Goal: Information Seeking & Learning: Learn about a topic

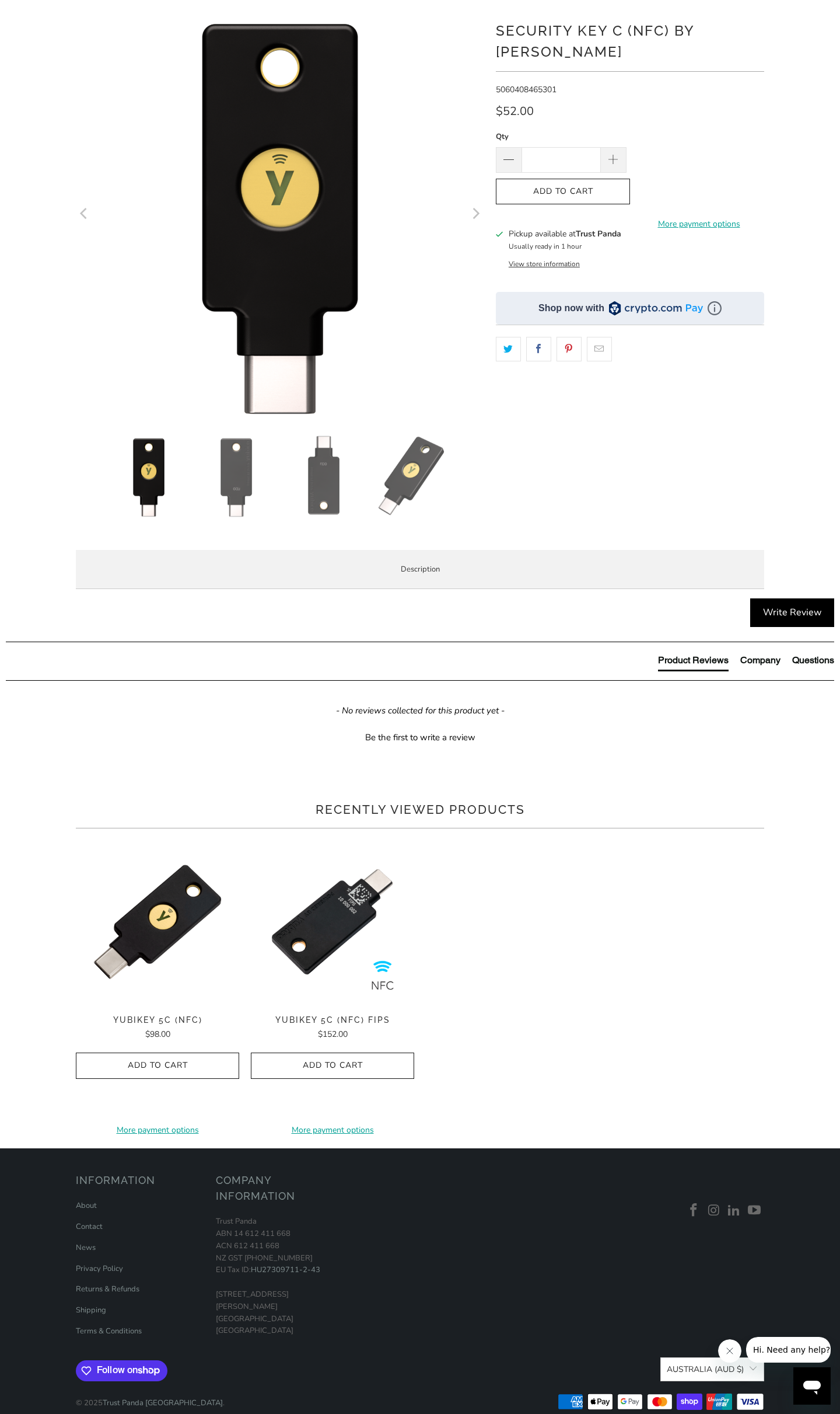
scroll to position [112, 0]
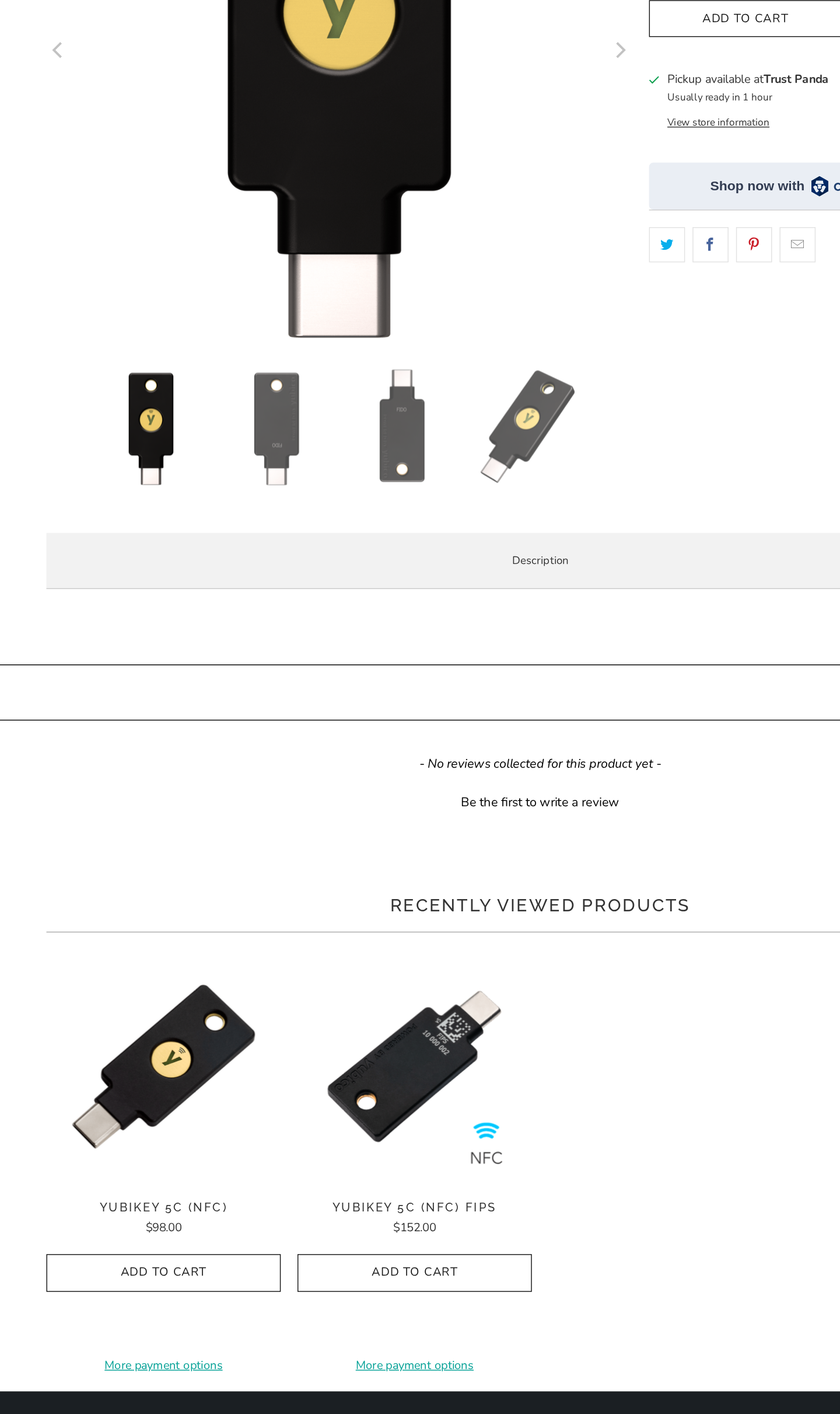
click at [0, 0] on p "The Security Key C NFC by Yubico simplifies your login and secures your account…" at bounding box center [0, 0] width 0 height 0
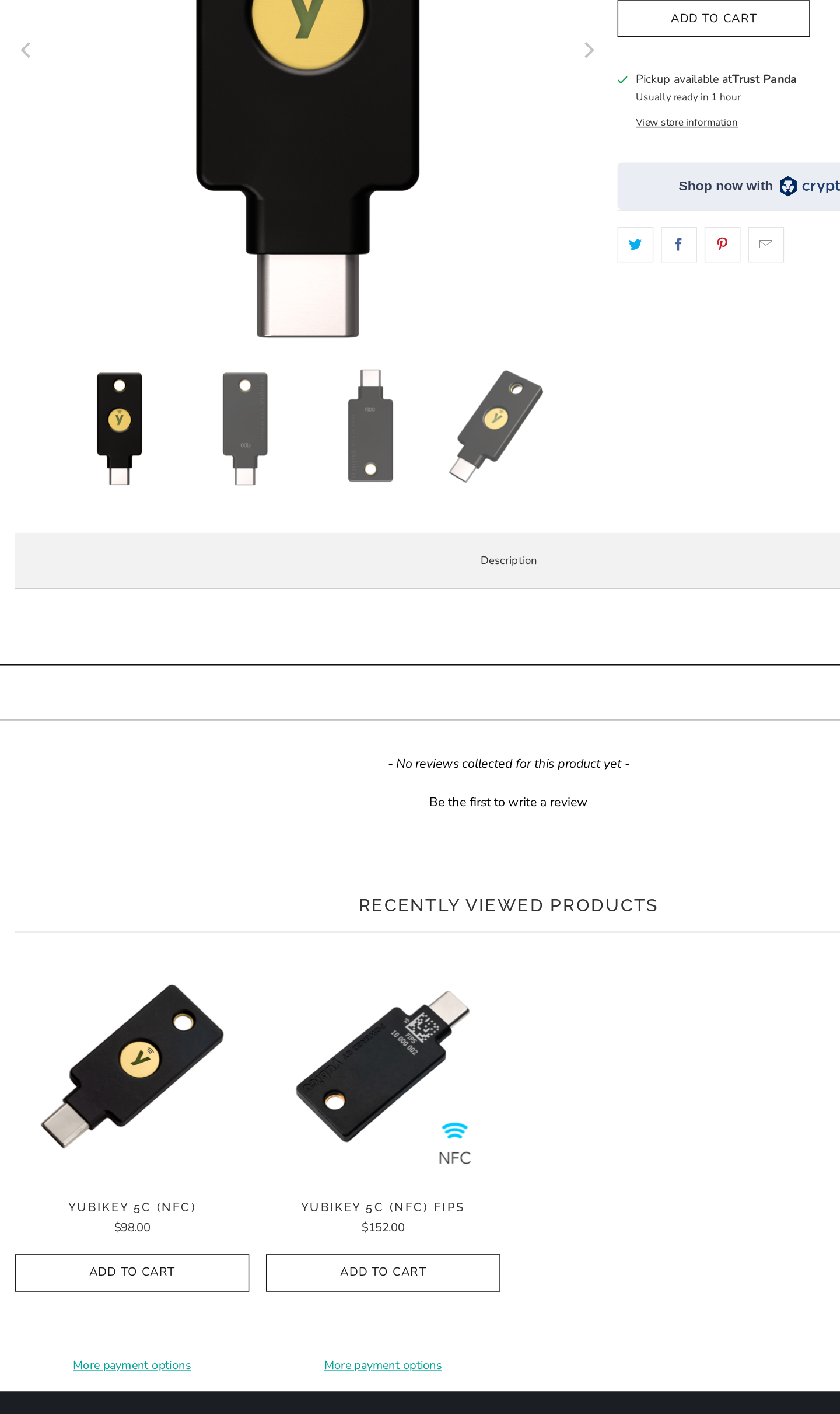
click at [0, 0] on p "The Security Key C NFC by Yubico simplifies your login and secures your account…" at bounding box center [0, 0] width 0 height 0
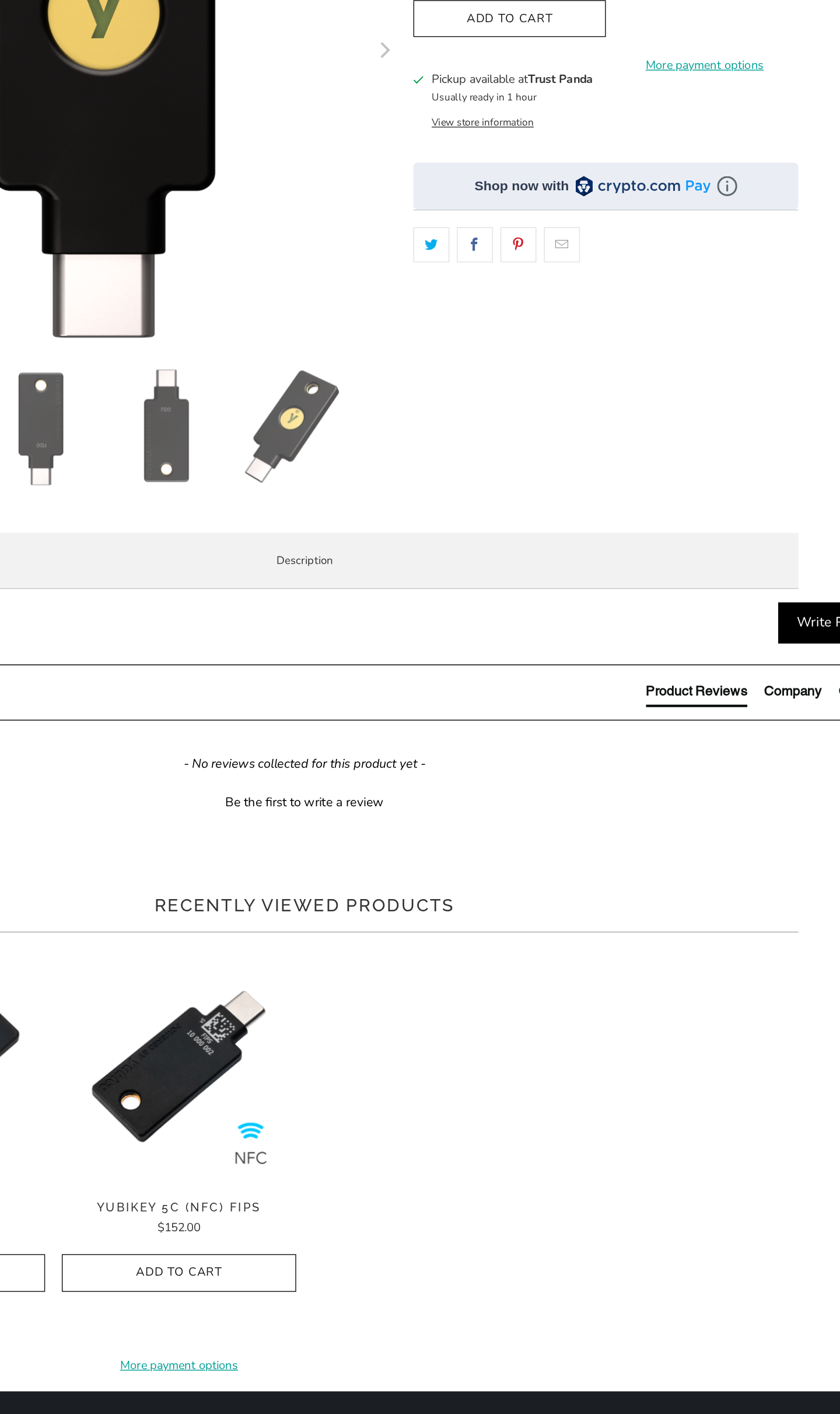
click at [0, 0] on p "The Security Key C NFC by Yubico simplifies your login and secures your account…" at bounding box center [0, 0] width 0 height 0
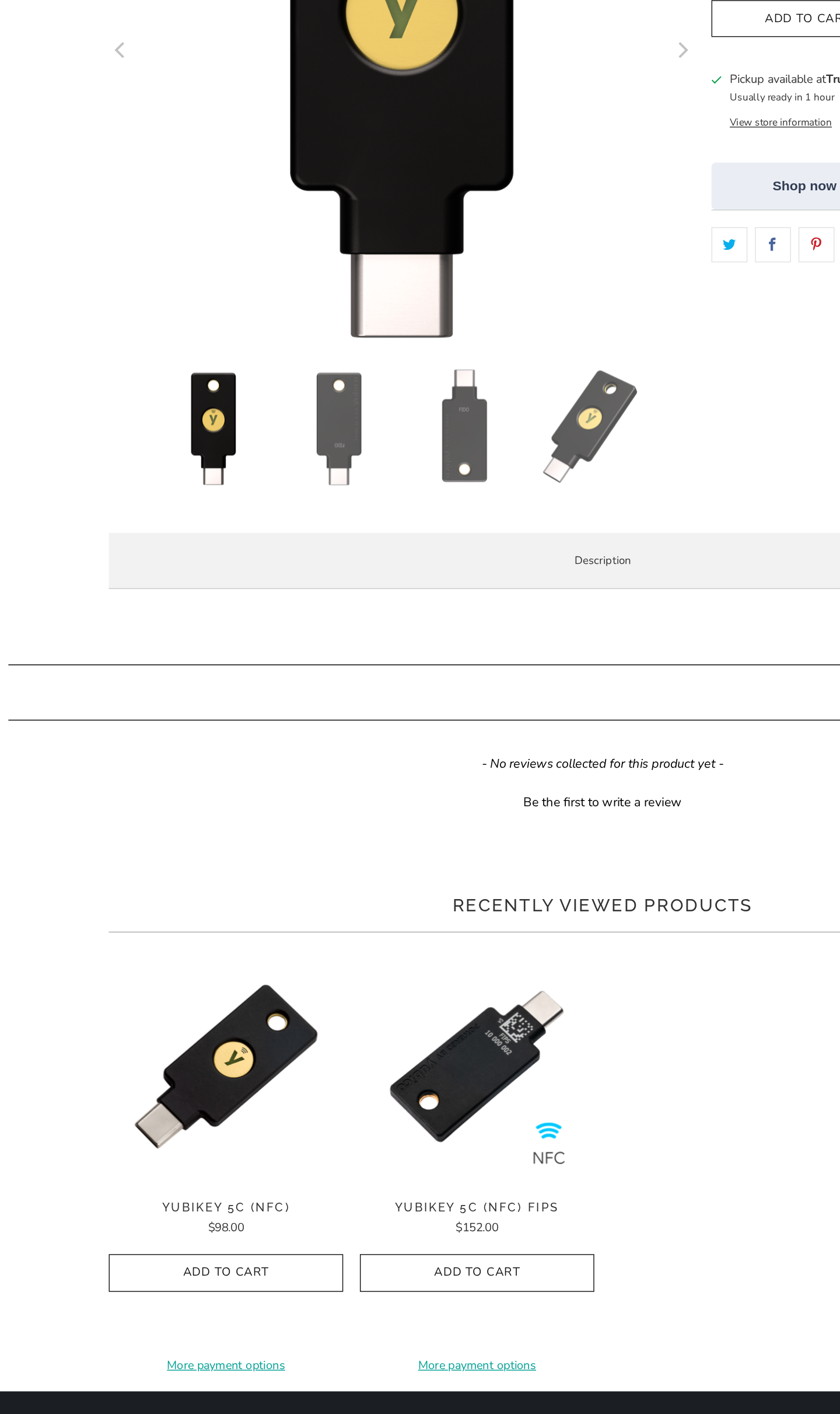
click at [0, 0] on p "The Security Key C NFC by Yubico simplifies your login and secures your account…" at bounding box center [0, 0] width 0 height 0
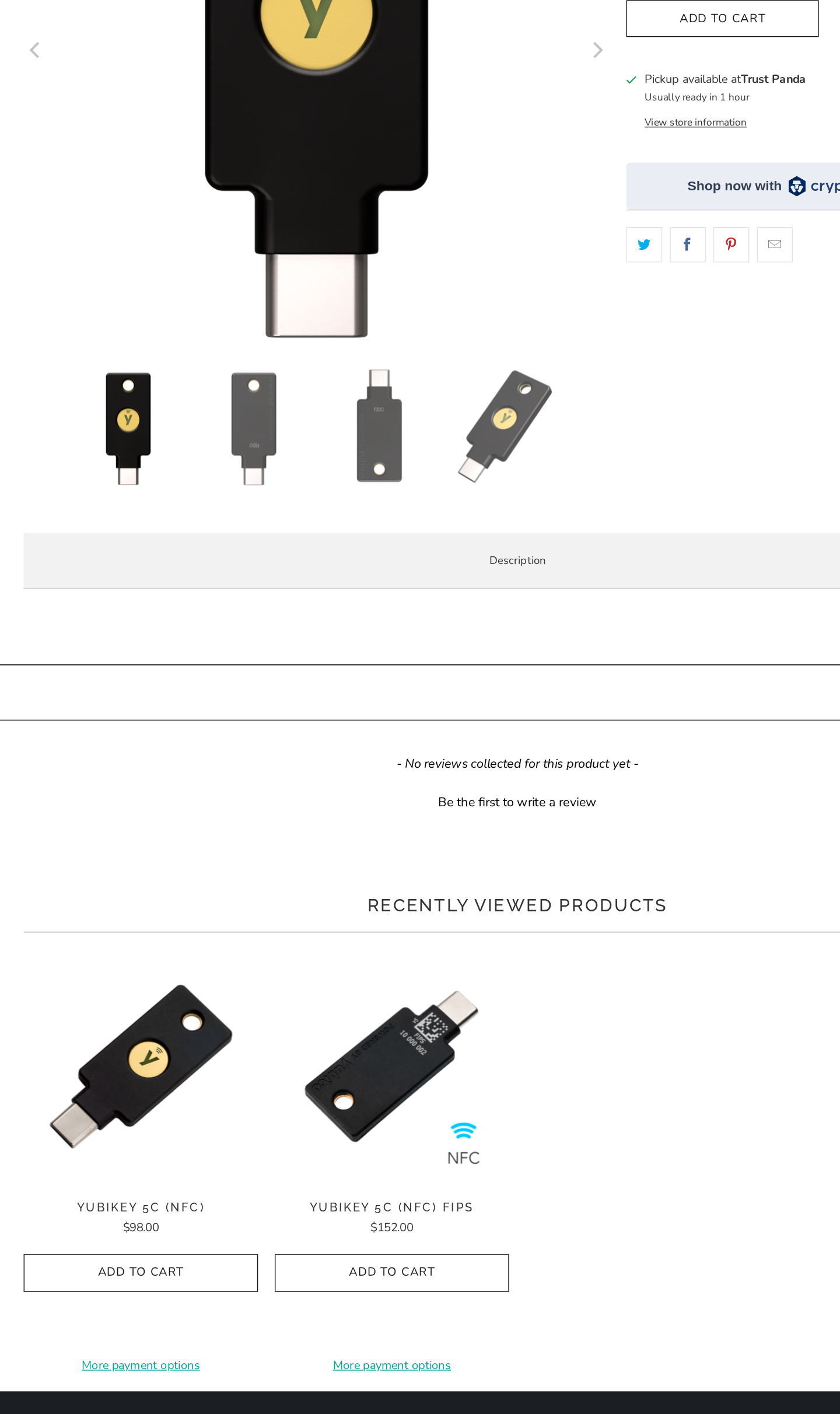
click at [0, 0] on p "The Security Key C NFC by Yubico simplifies your login and secures your account…" at bounding box center [0, 0] width 0 height 0
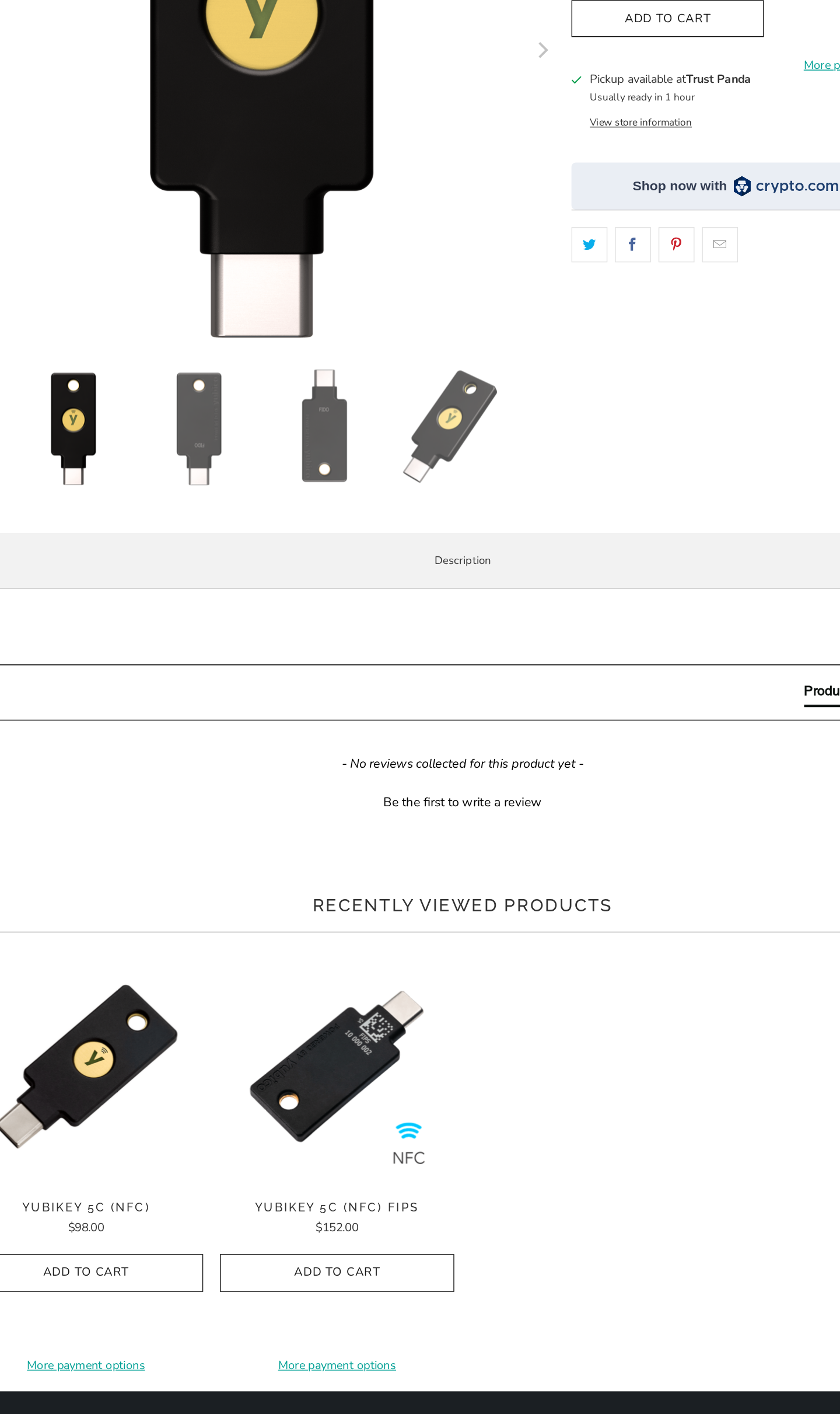
click at [0, 0] on p "The Security Key C NFC by Yubico simplifies your login and secures your account…" at bounding box center [0, 0] width 0 height 0
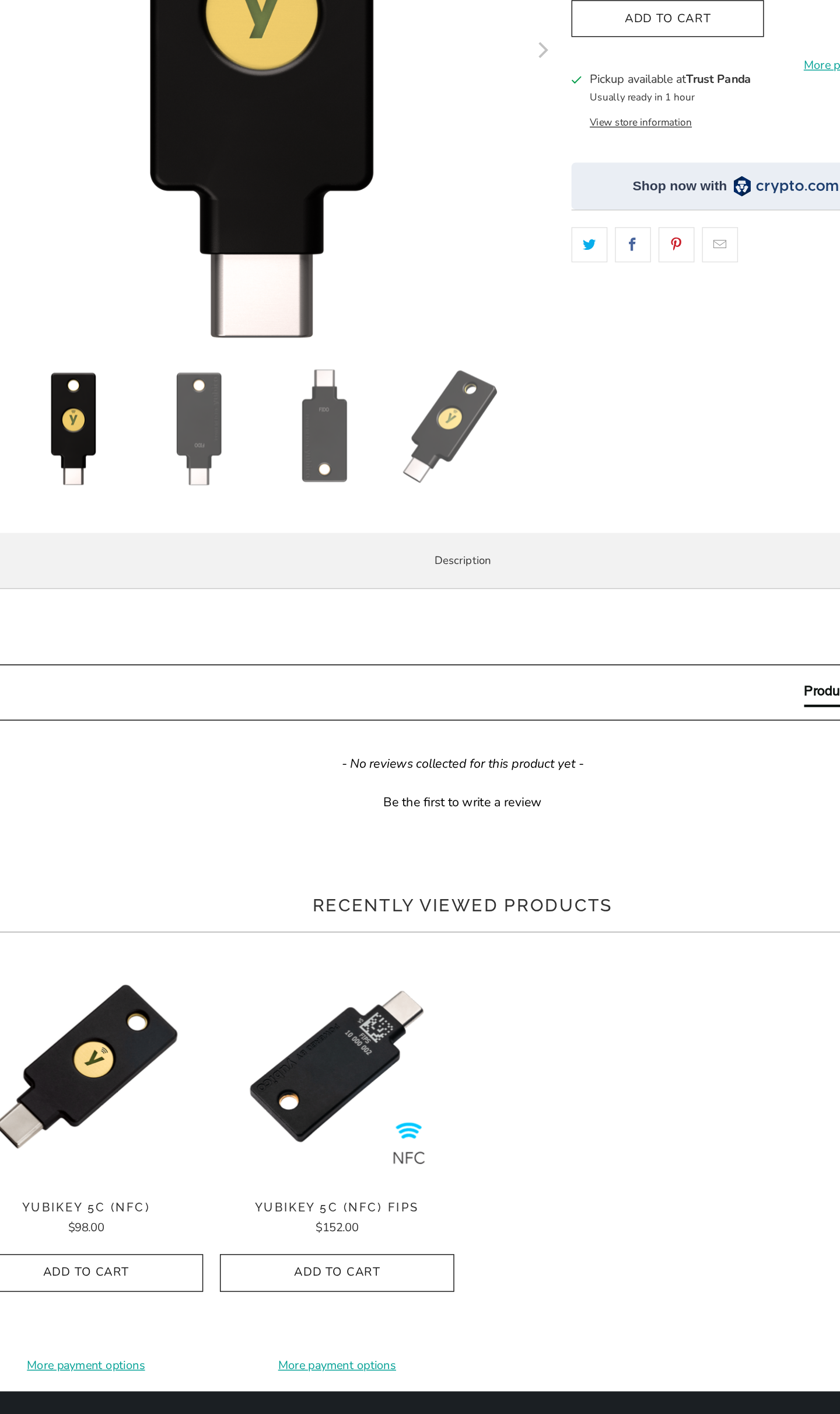
click at [0, 0] on p "The Security Key C NFC by Yubico simplifies your login and secures your account…" at bounding box center [0, 0] width 0 height 0
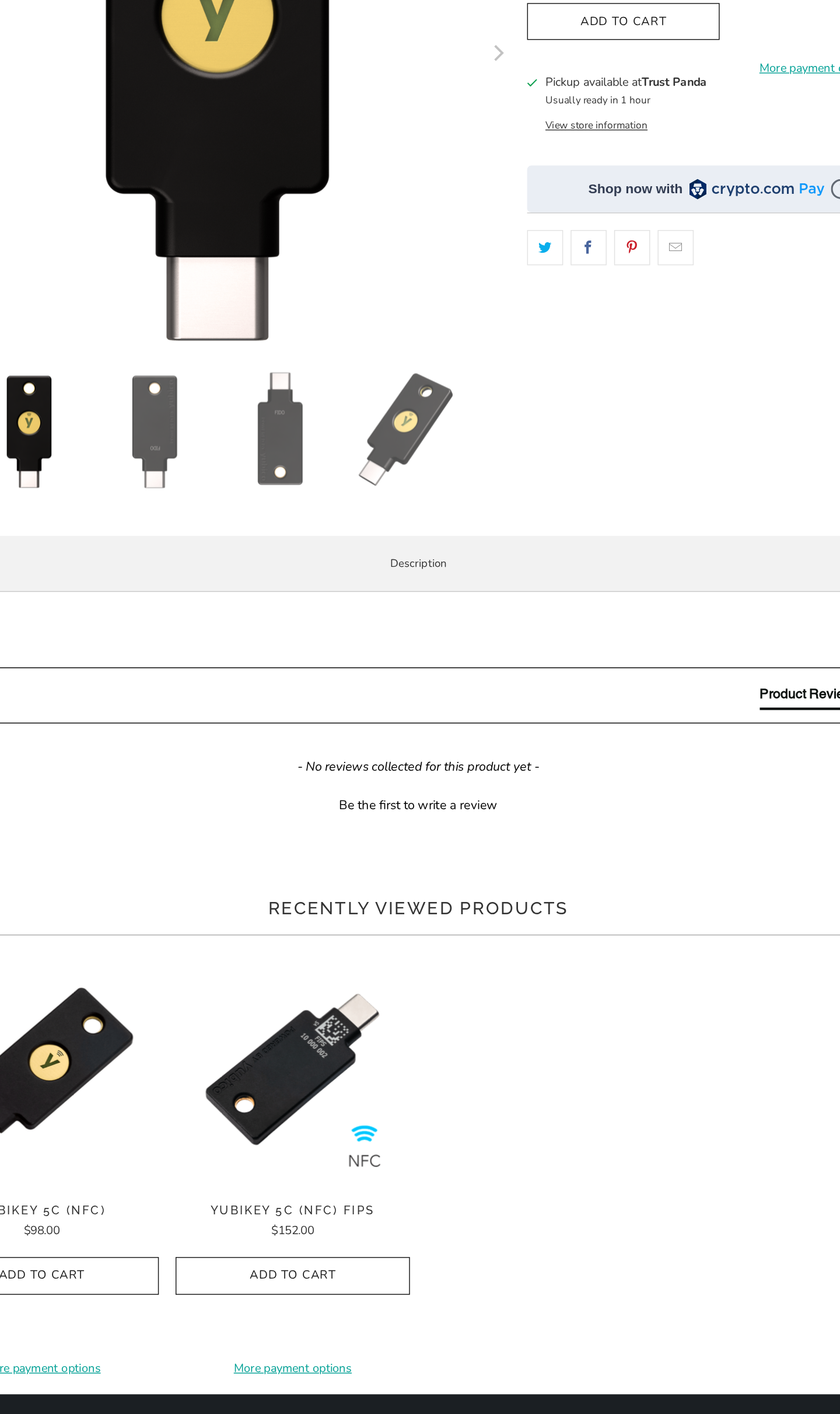
click at [0, 0] on p "The Security Key C NFC by Yubico simplifies your login and secures your account…" at bounding box center [0, 0] width 0 height 0
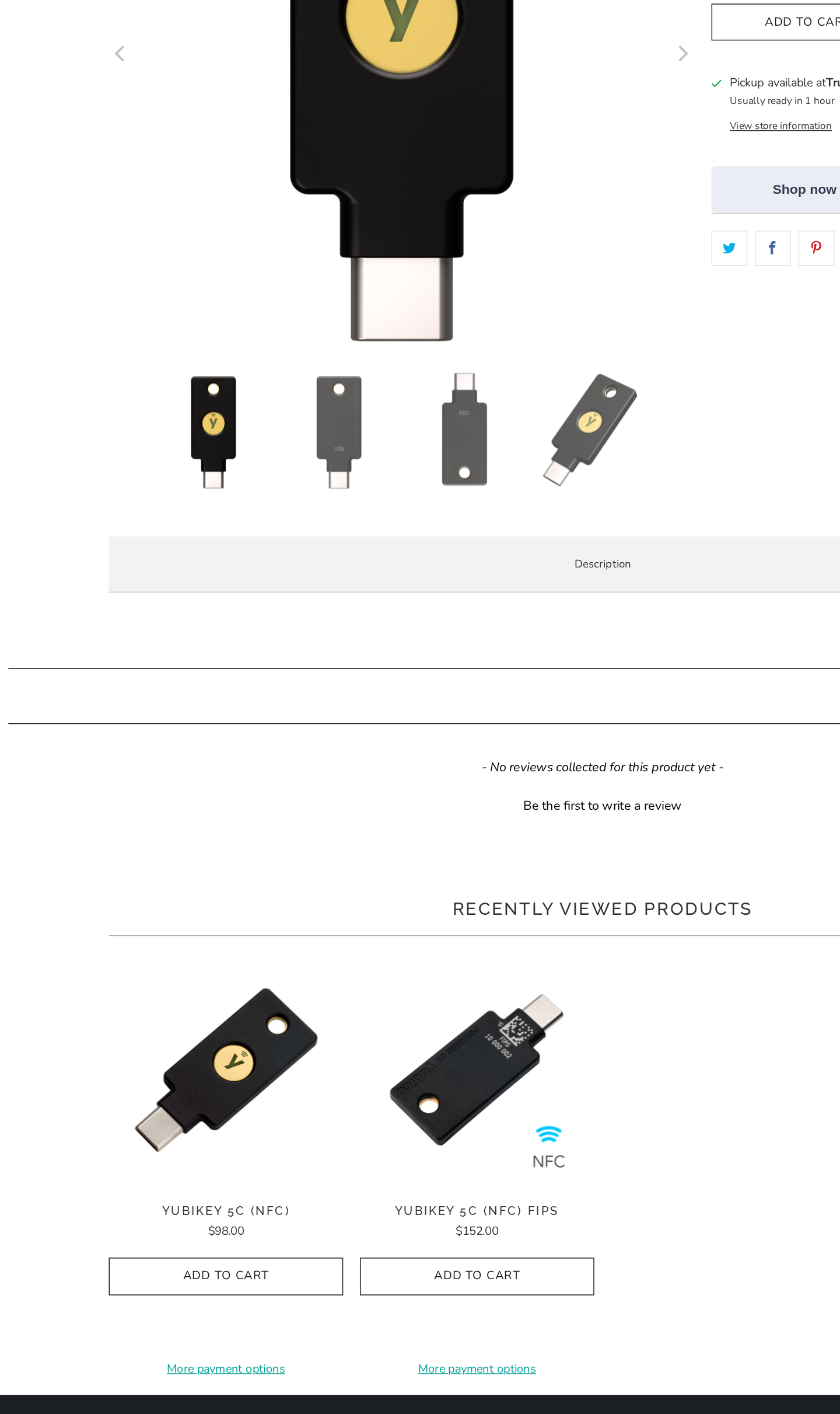
click at [0, 0] on p "The Security Key C NFC by Yubico simplifies your login and secures your account…" at bounding box center [0, 0] width 0 height 0
click at [0, 0] on li "Secure your login and protect your account with hundreds of services." at bounding box center [0, 0] width 0 height 0
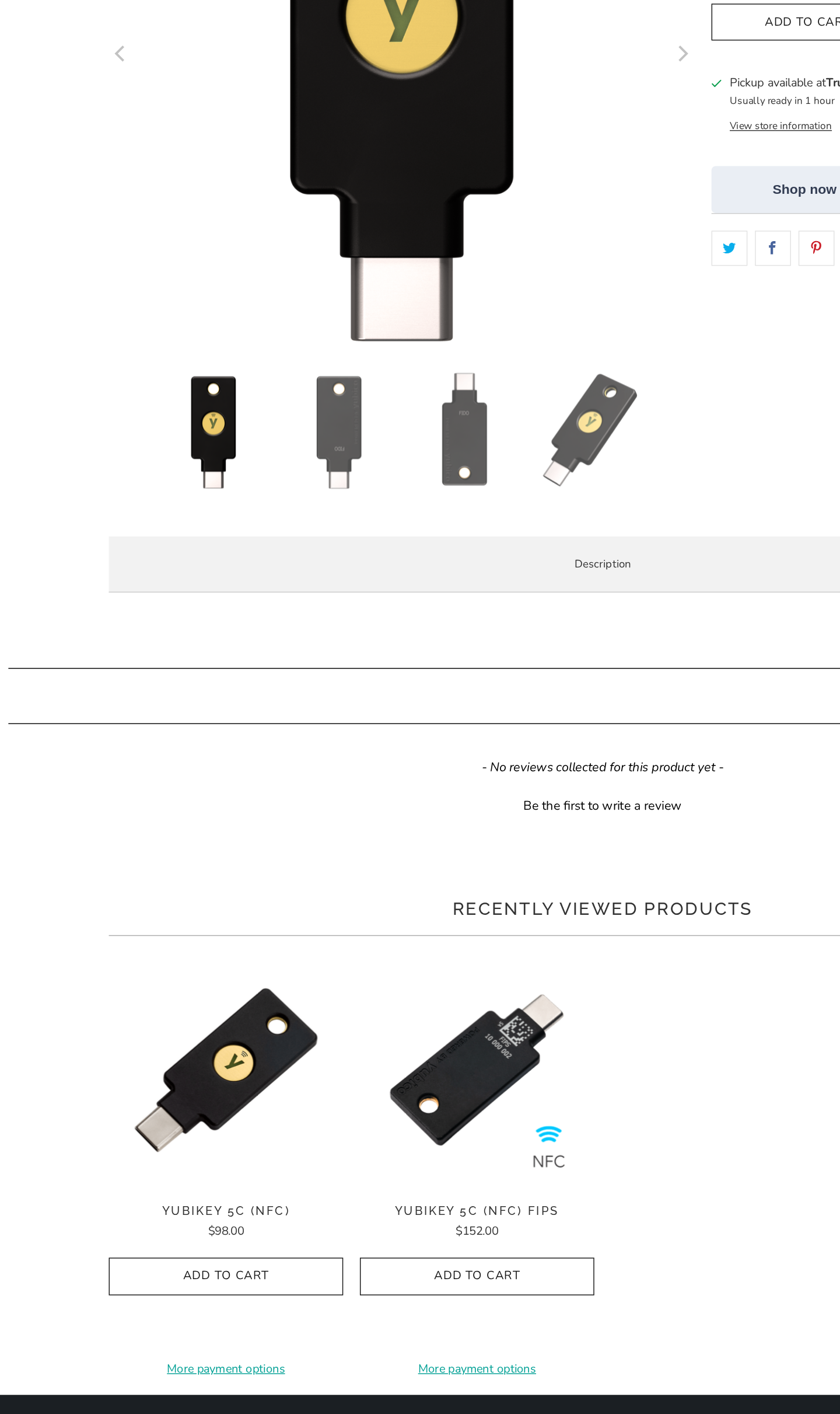
click at [0, 0] on li "Secure your login and protect your account with hundreds of services." at bounding box center [0, 0] width 0 height 0
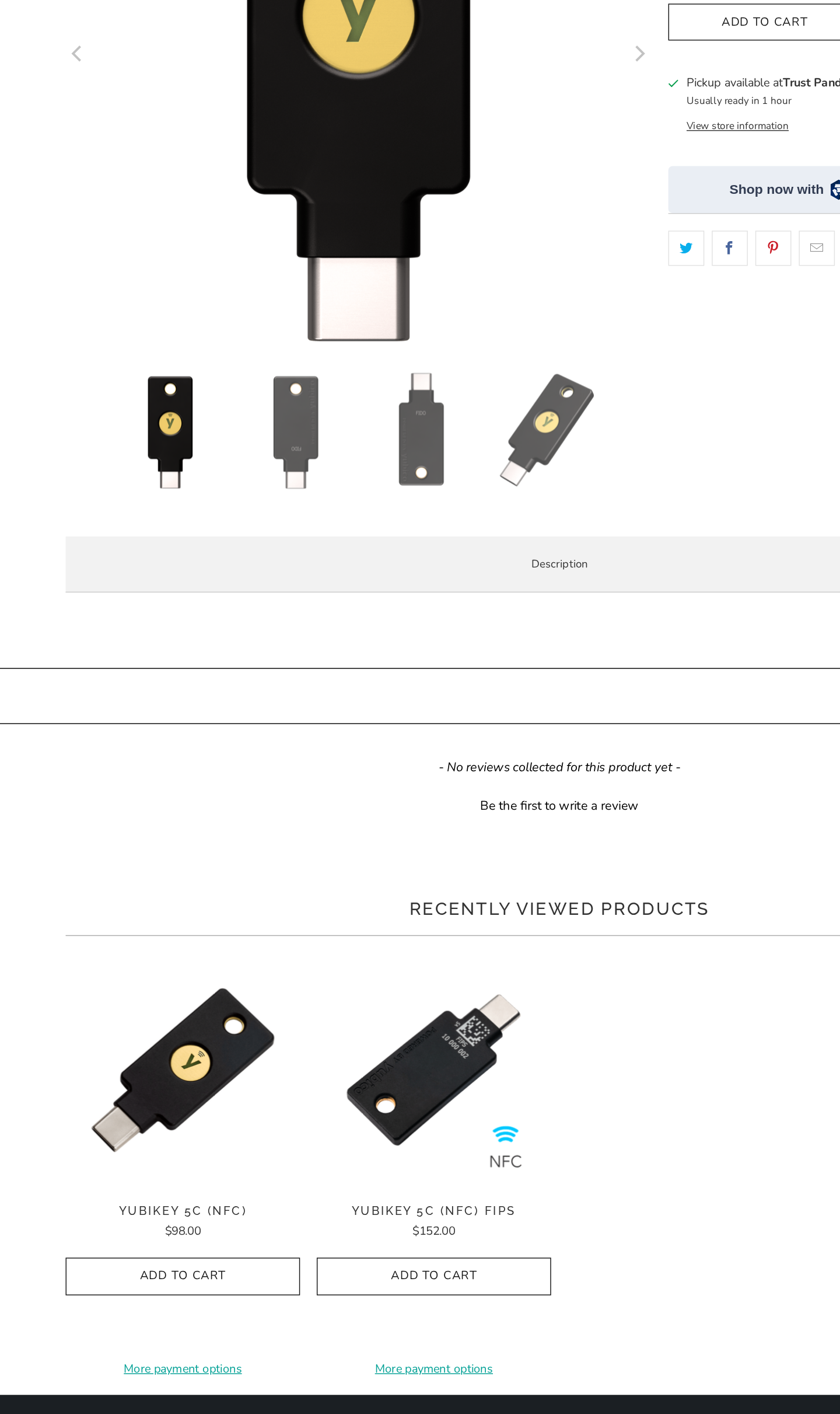
click at [0, 0] on li "Secure your login and protect your account with hundreds of services." at bounding box center [0, 0] width 0 height 0
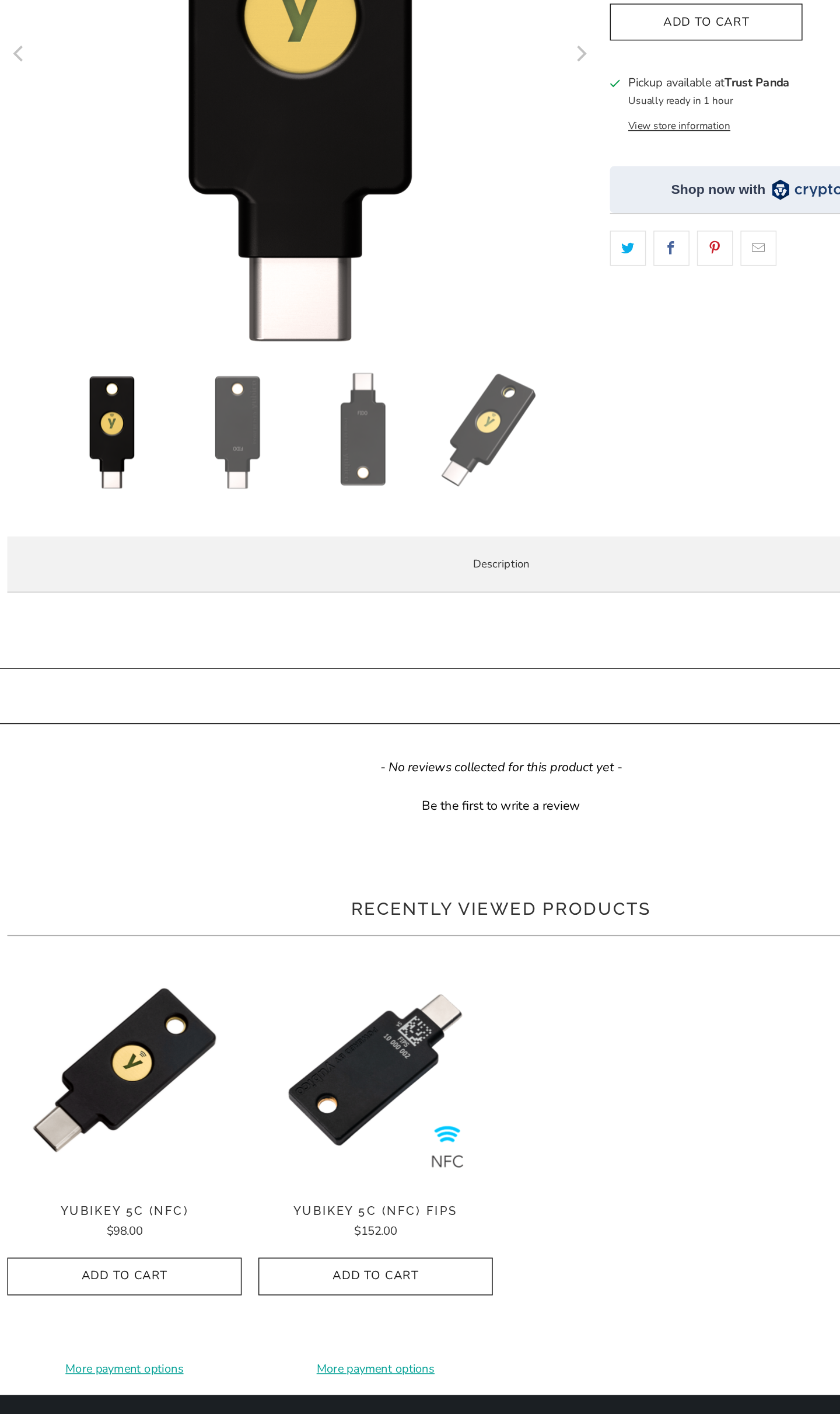
click at [0, 0] on li "Protect your online accounts from phishing and account takeovers. A [PERSON_NAM…" at bounding box center [0, 0] width 0 height 0
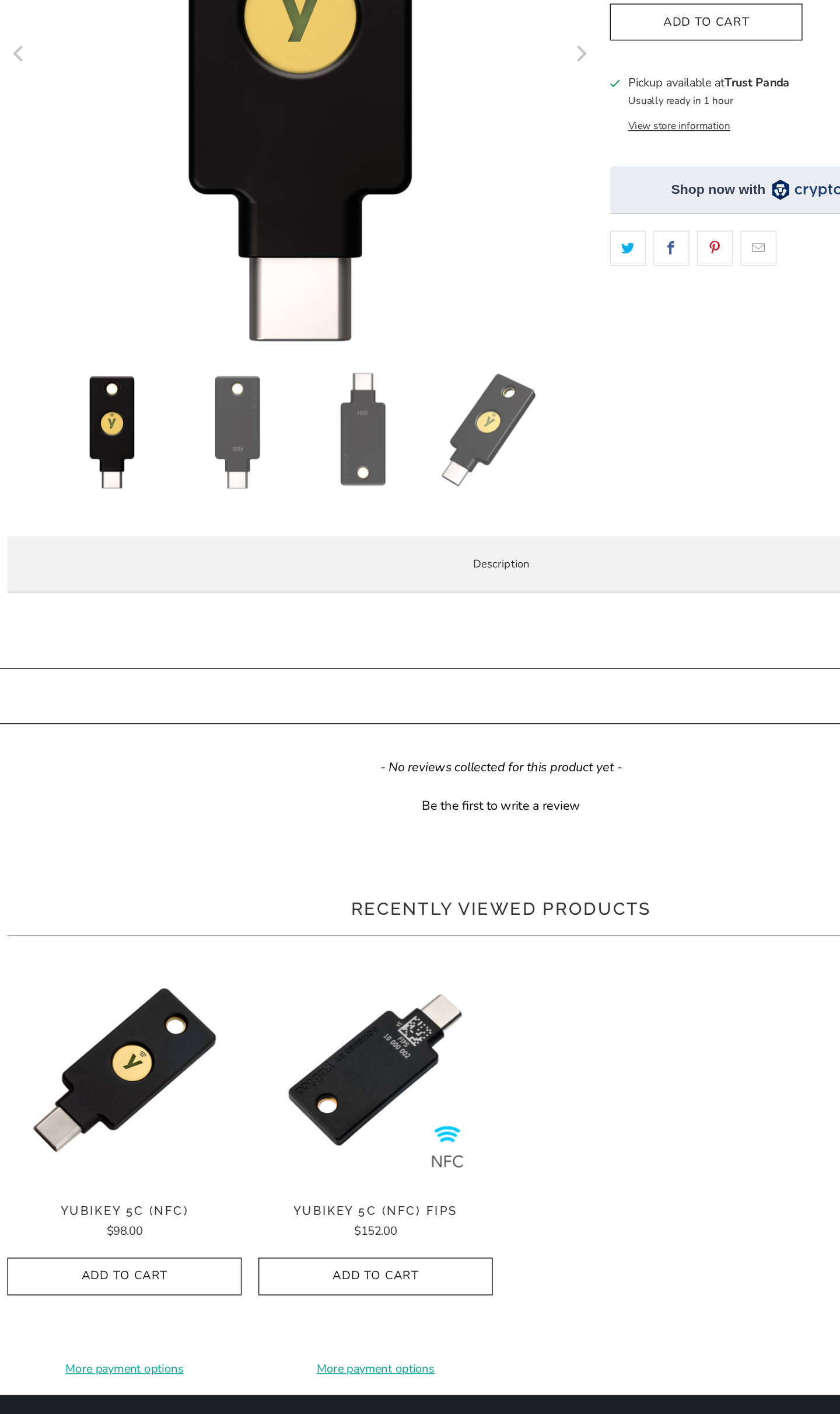
click at [0, 0] on li "Protect your online accounts from phishing and account takeovers. A [PERSON_NAM…" at bounding box center [0, 0] width 0 height 0
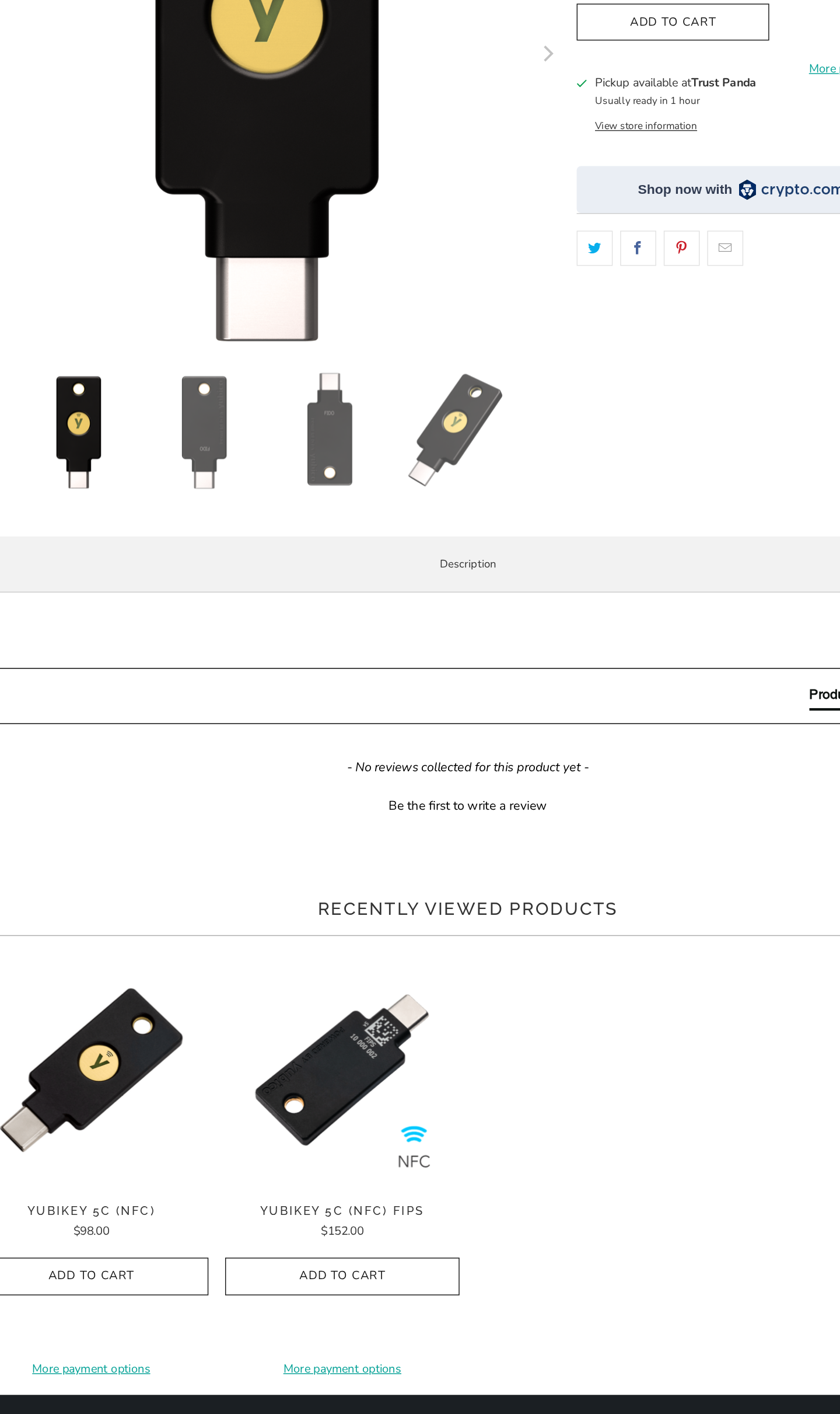
click at [0, 0] on li "Protect your online accounts from phishing and account takeovers. A [PERSON_NAM…" at bounding box center [0, 0] width 0 height 0
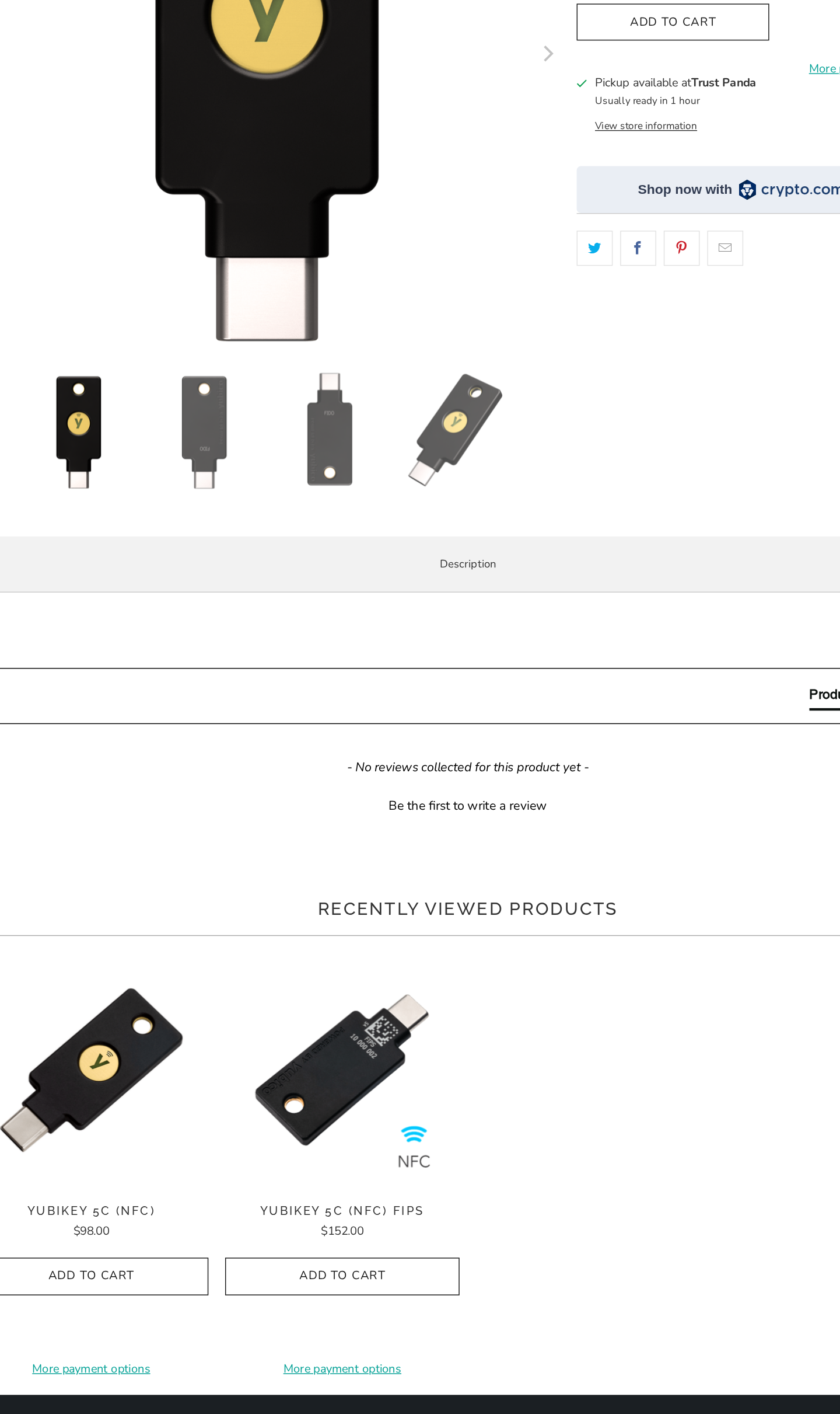
click at [0, 0] on li "Protect your online accounts from phishing and account takeovers. A [PERSON_NAM…" at bounding box center [0, 0] width 0 height 0
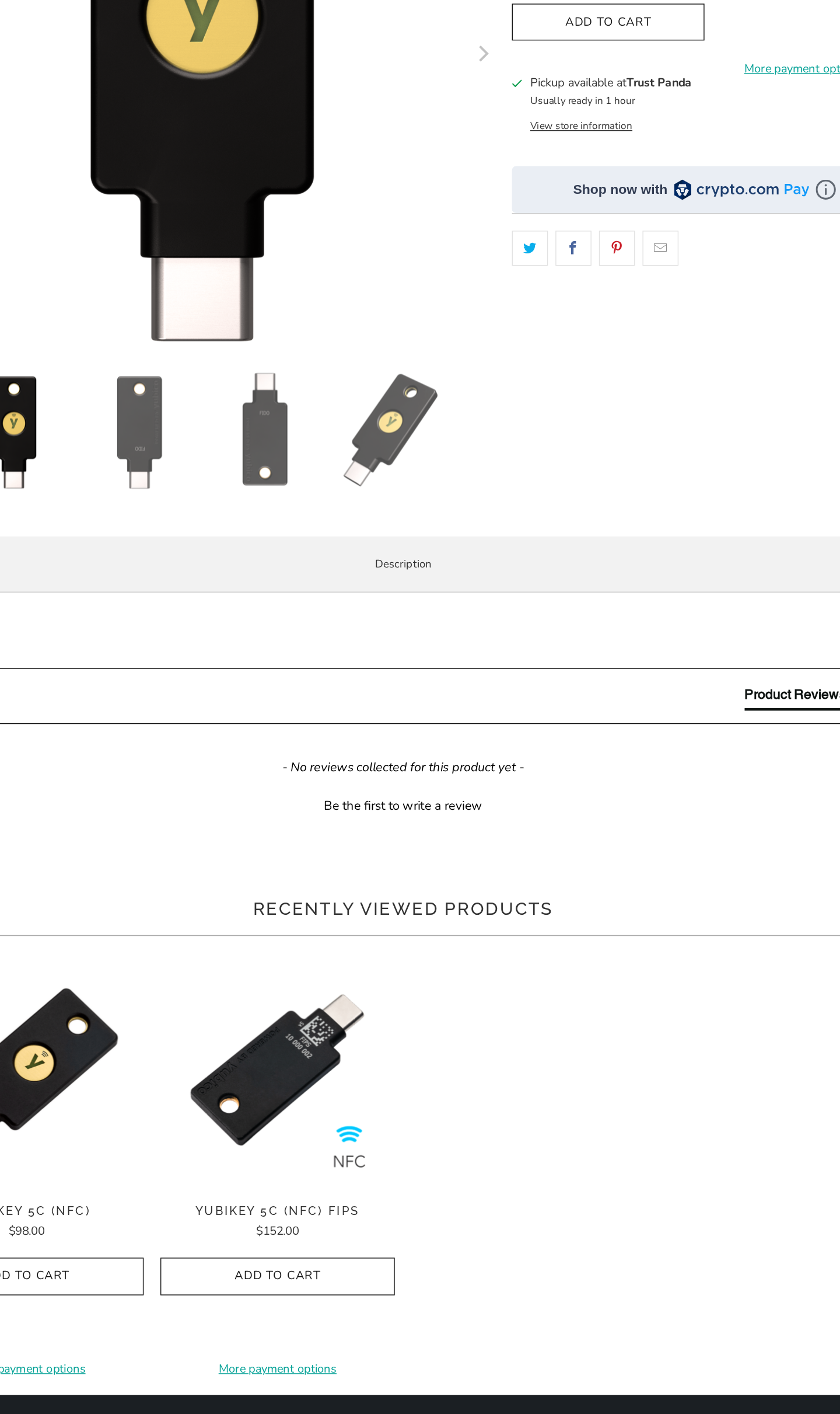
click at [0, 0] on li "Protect your online accounts from phishing and account takeovers. A [PERSON_NAM…" at bounding box center [0, 0] width 0 height 0
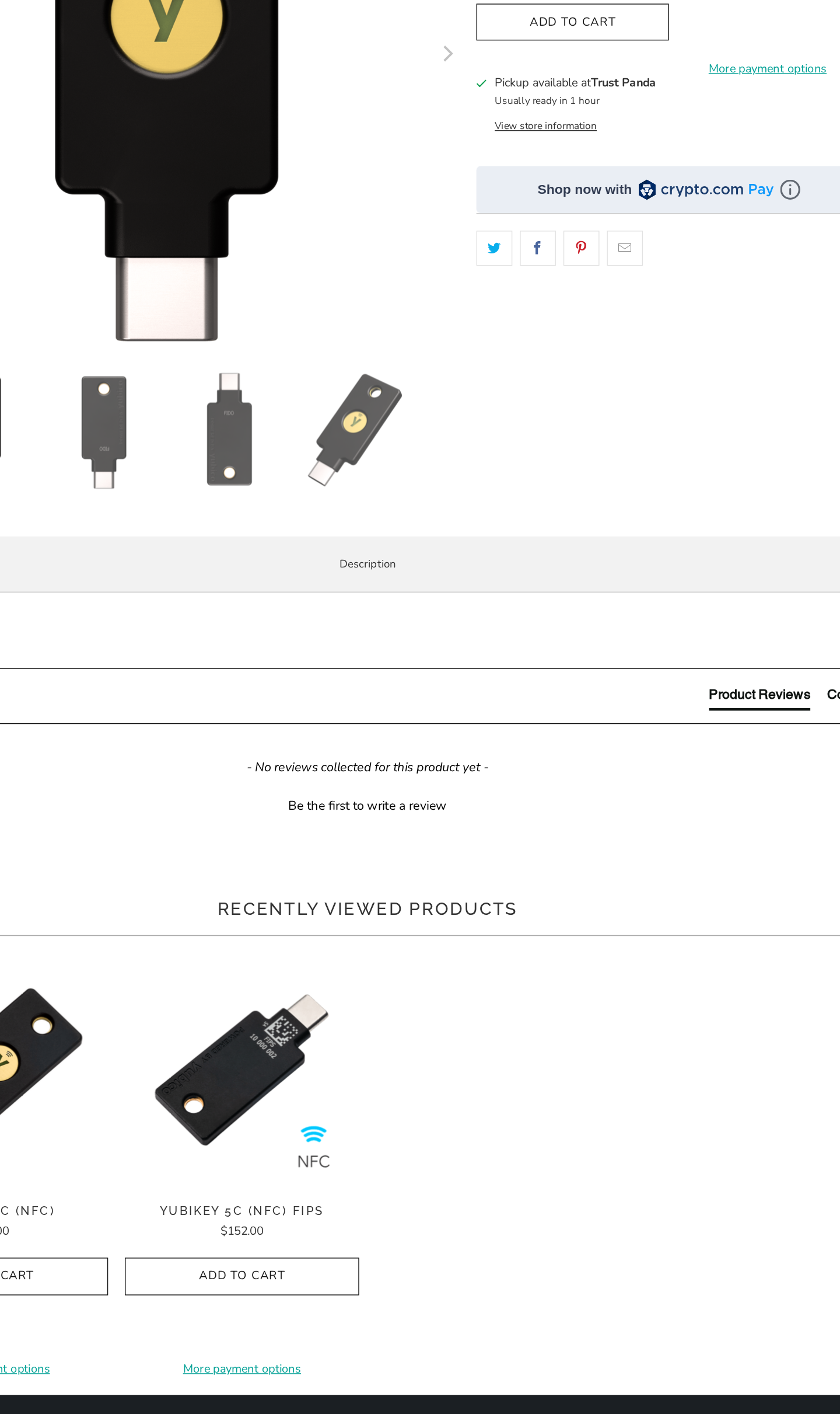
click at [0, 0] on li "Protect your online accounts from phishing and account takeovers. A [PERSON_NAM…" at bounding box center [0, 0] width 0 height 0
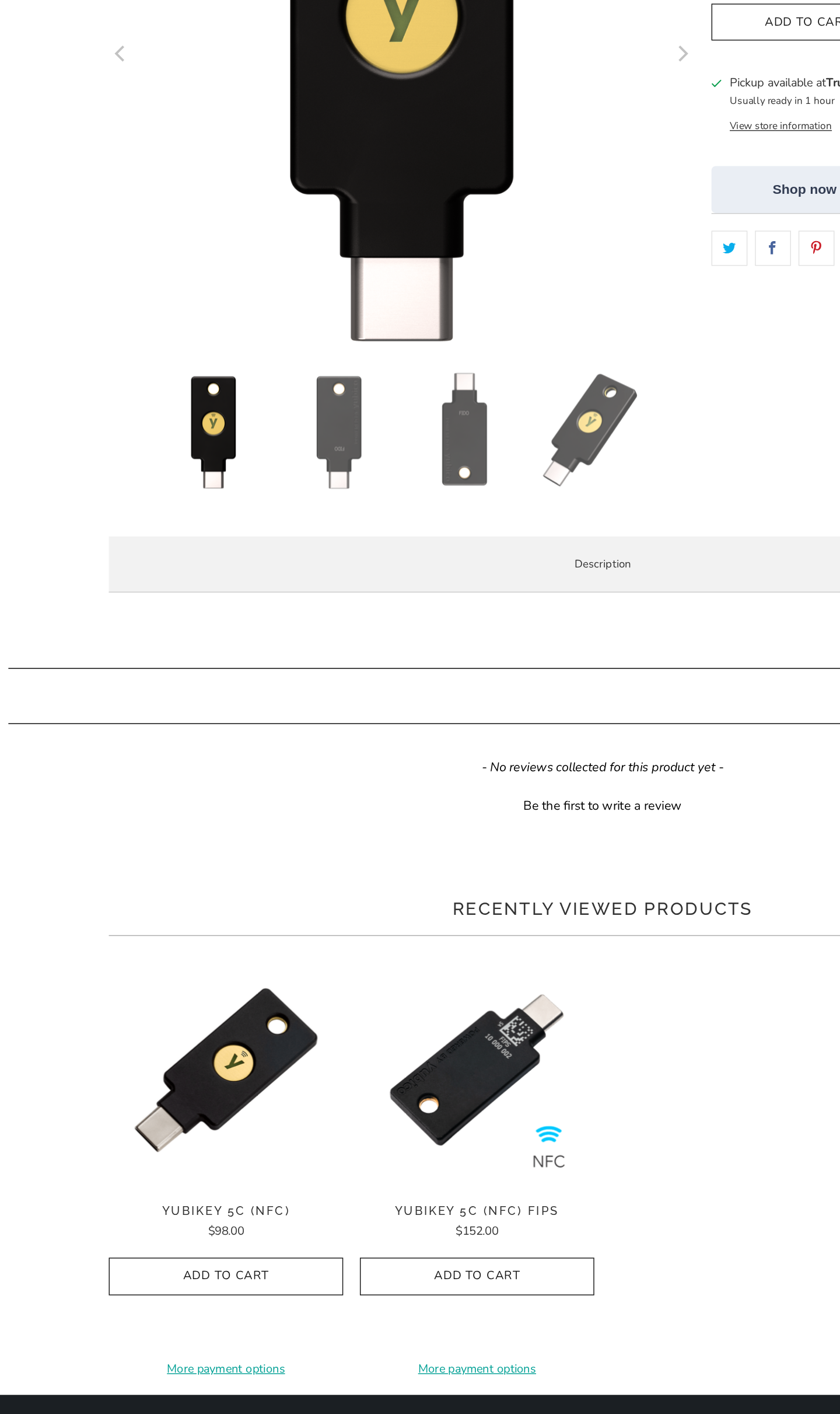
click at [0, 0] on li "Protect your online accounts from phishing and account takeovers. A [PERSON_NAM…" at bounding box center [0, 0] width 0 height 0
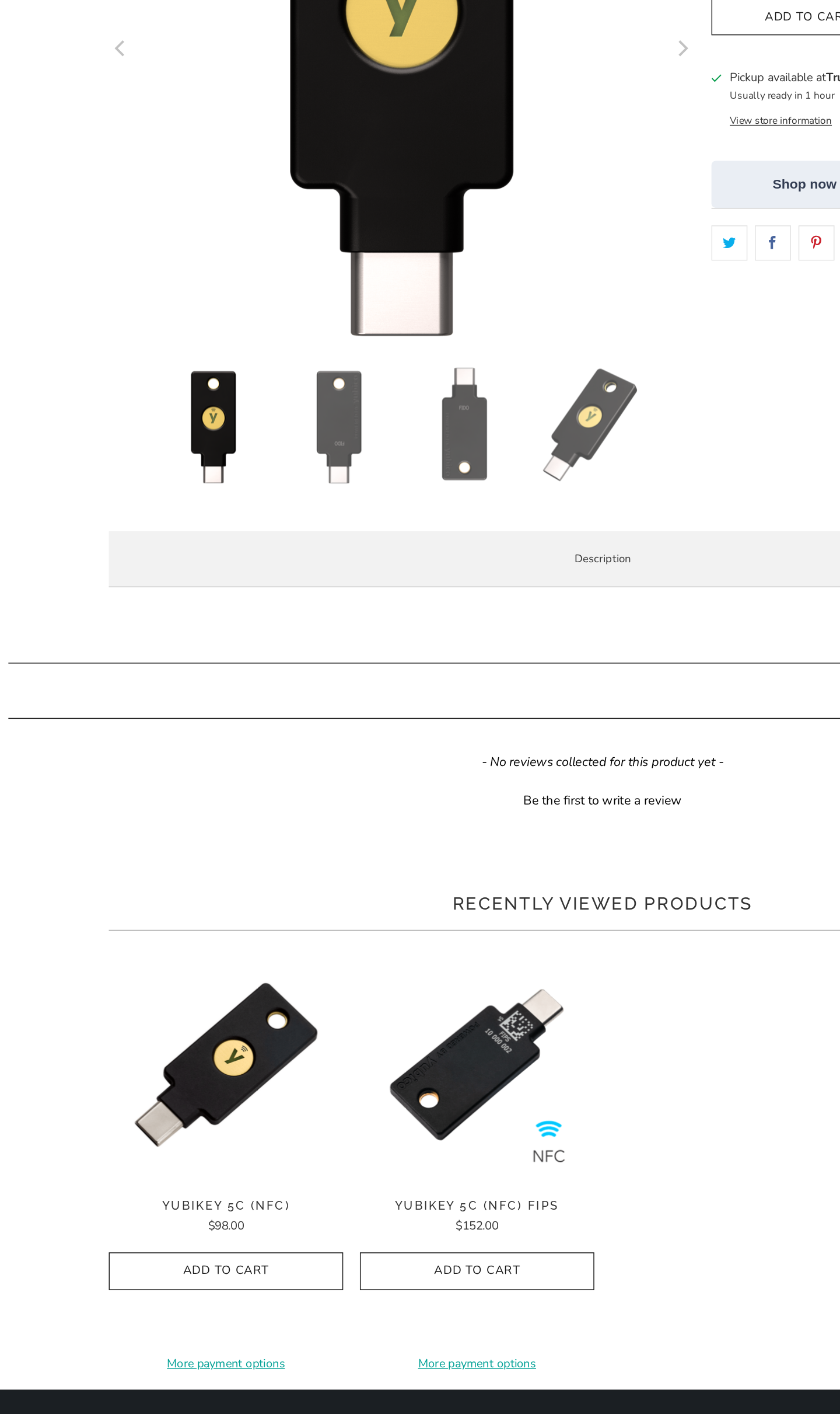
click at [0, 0] on li "Register easily with hundreds of services. Once registered, each service will s…" at bounding box center [0, 0] width 0 height 0
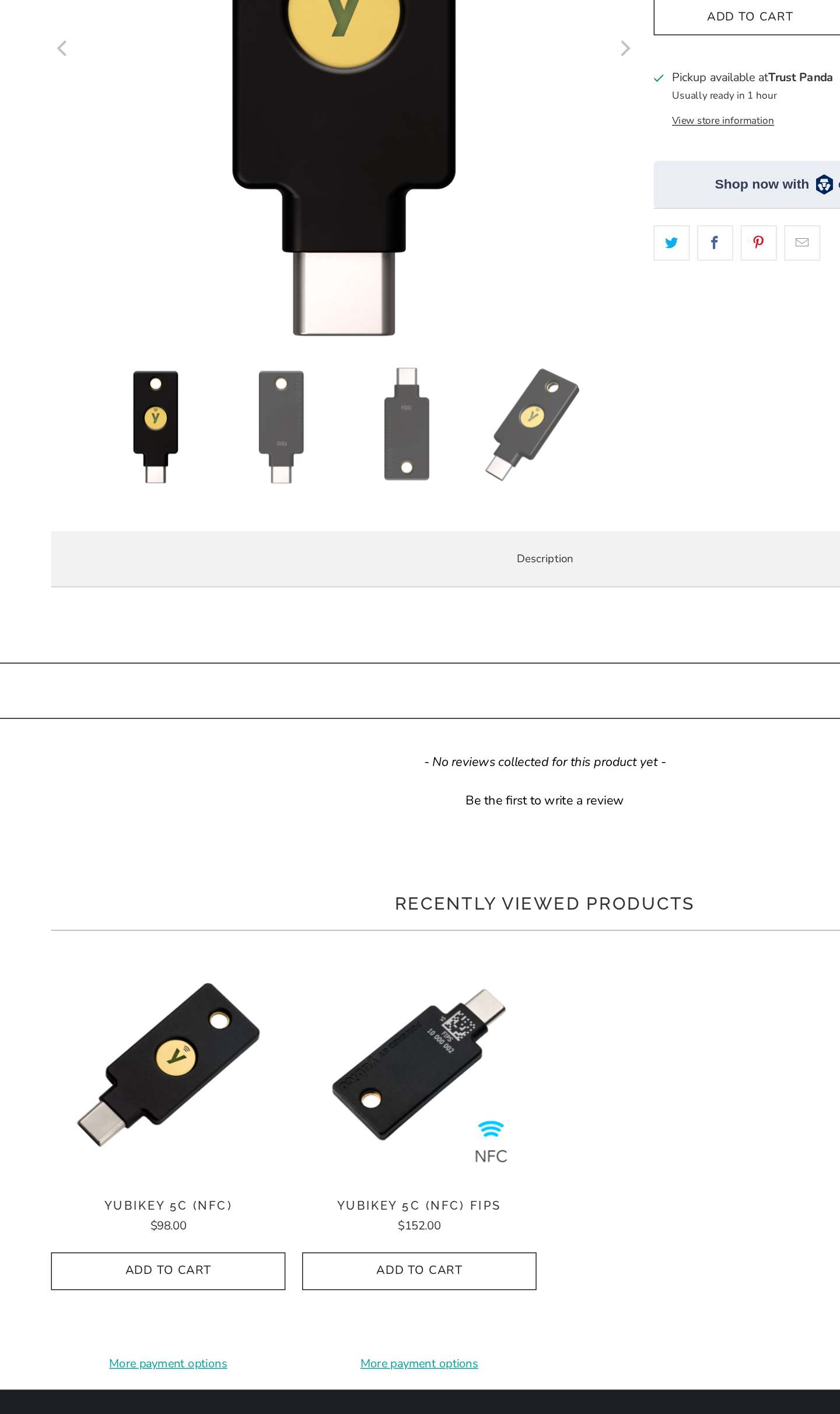
click at [0, 0] on li "Register easily with hundreds of services. Once registered, each service will s…" at bounding box center [0, 0] width 0 height 0
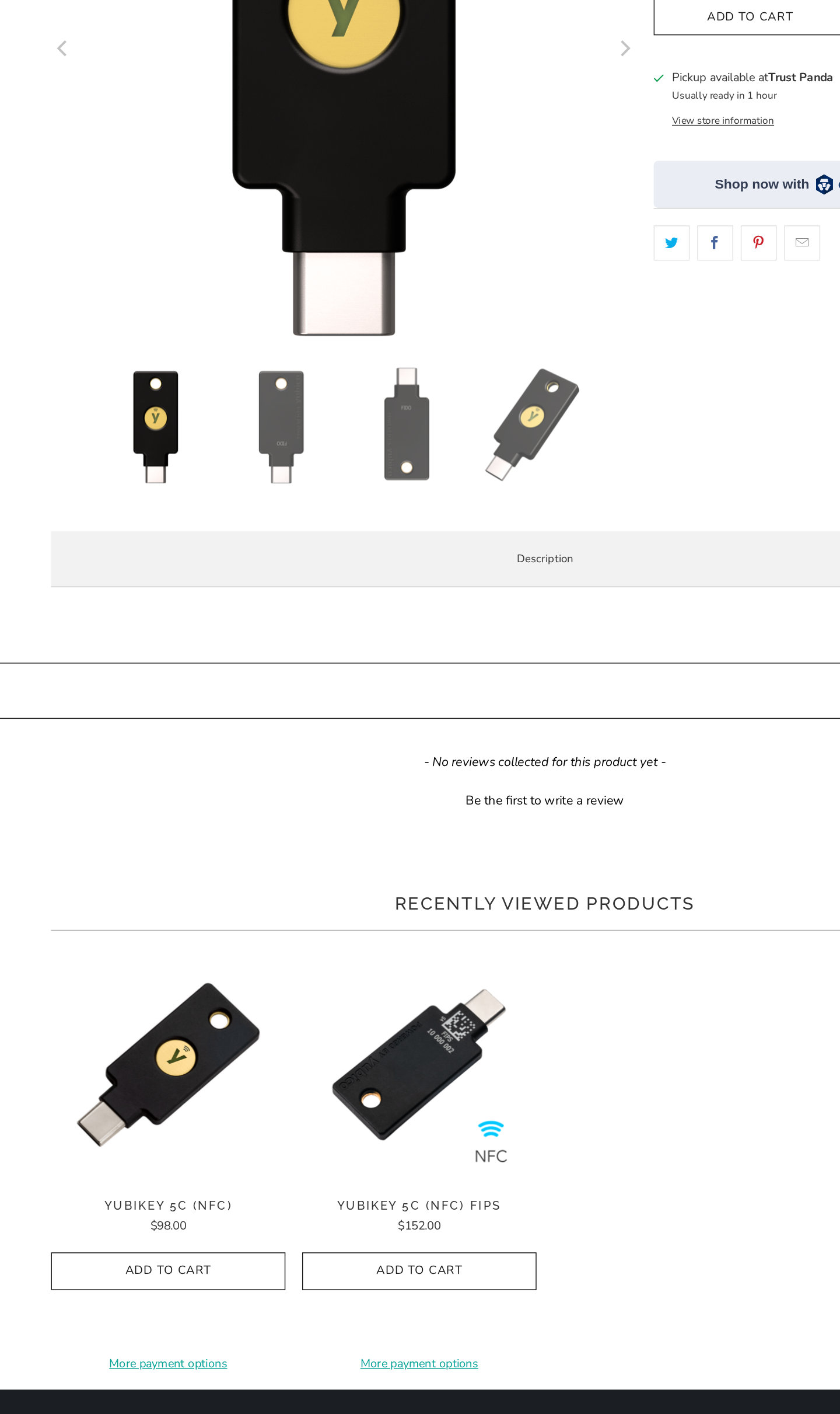
click at [0, 0] on li "Register easily with hundreds of services. Once registered, each service will s…" at bounding box center [0, 0] width 0 height 0
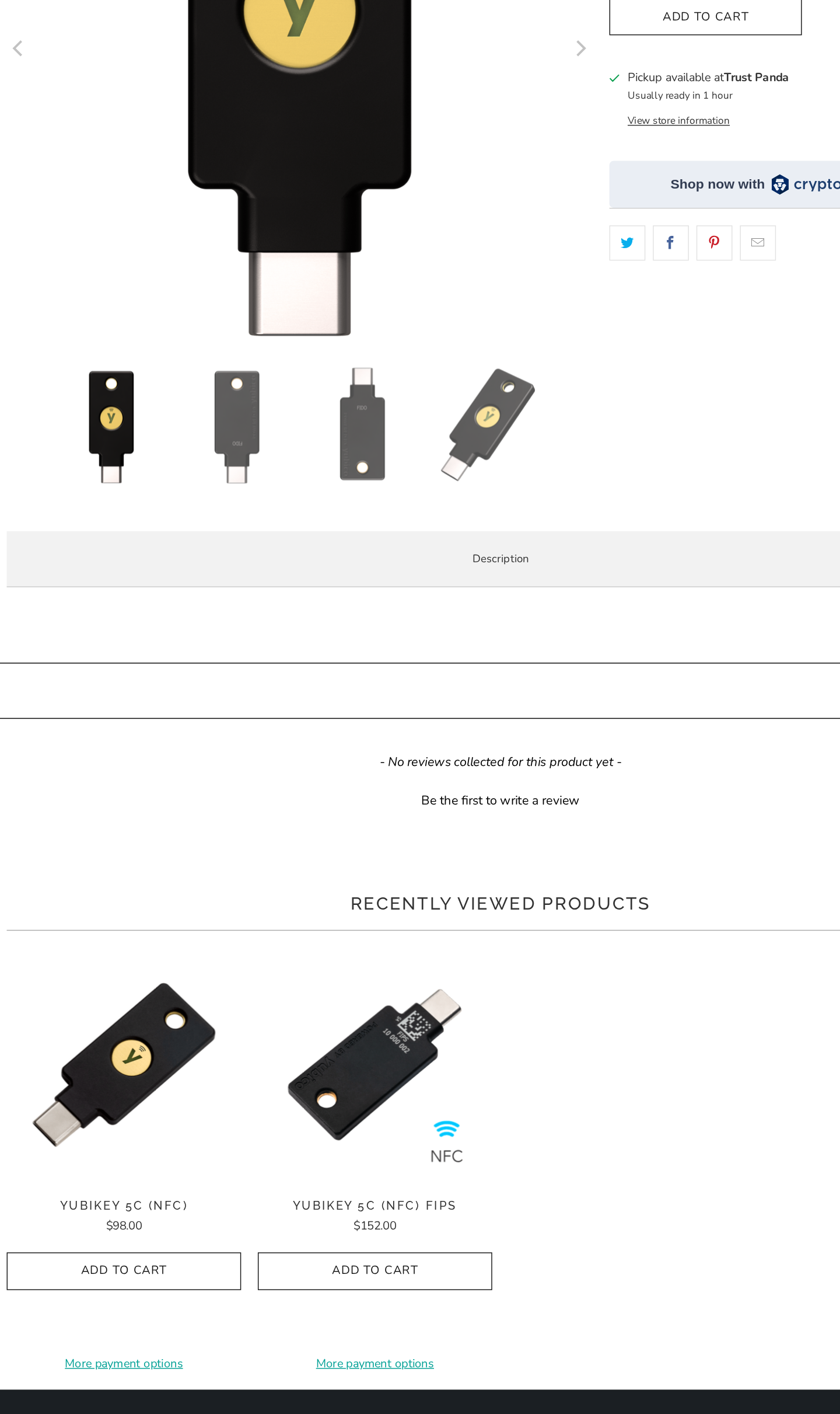
click at [0, 0] on li "Register easily with hundreds of services. Once registered, each service will s…" at bounding box center [0, 0] width 0 height 0
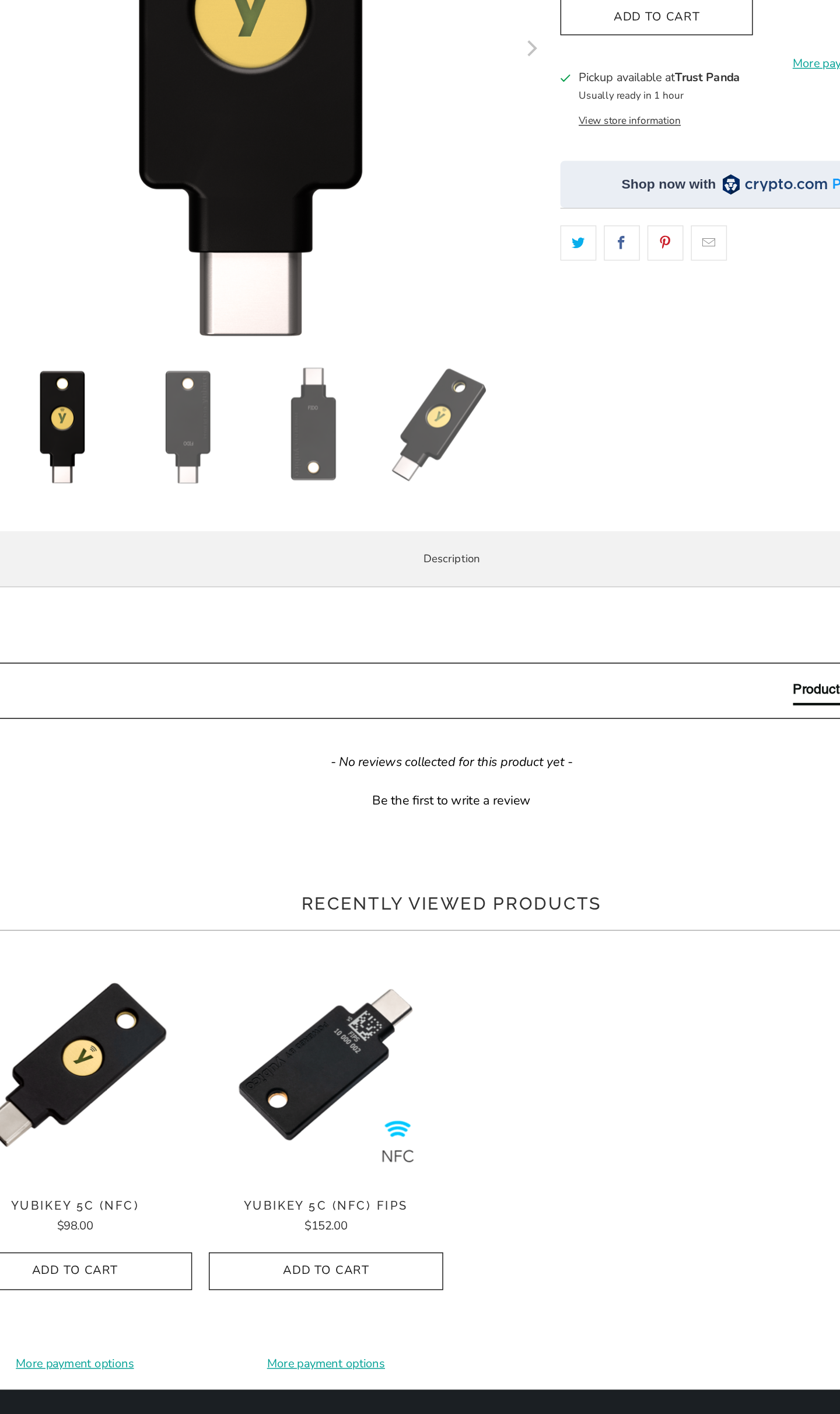
click at [0, 0] on li "Register easily with hundreds of services. Once registered, each service will s…" at bounding box center [0, 0] width 0 height 0
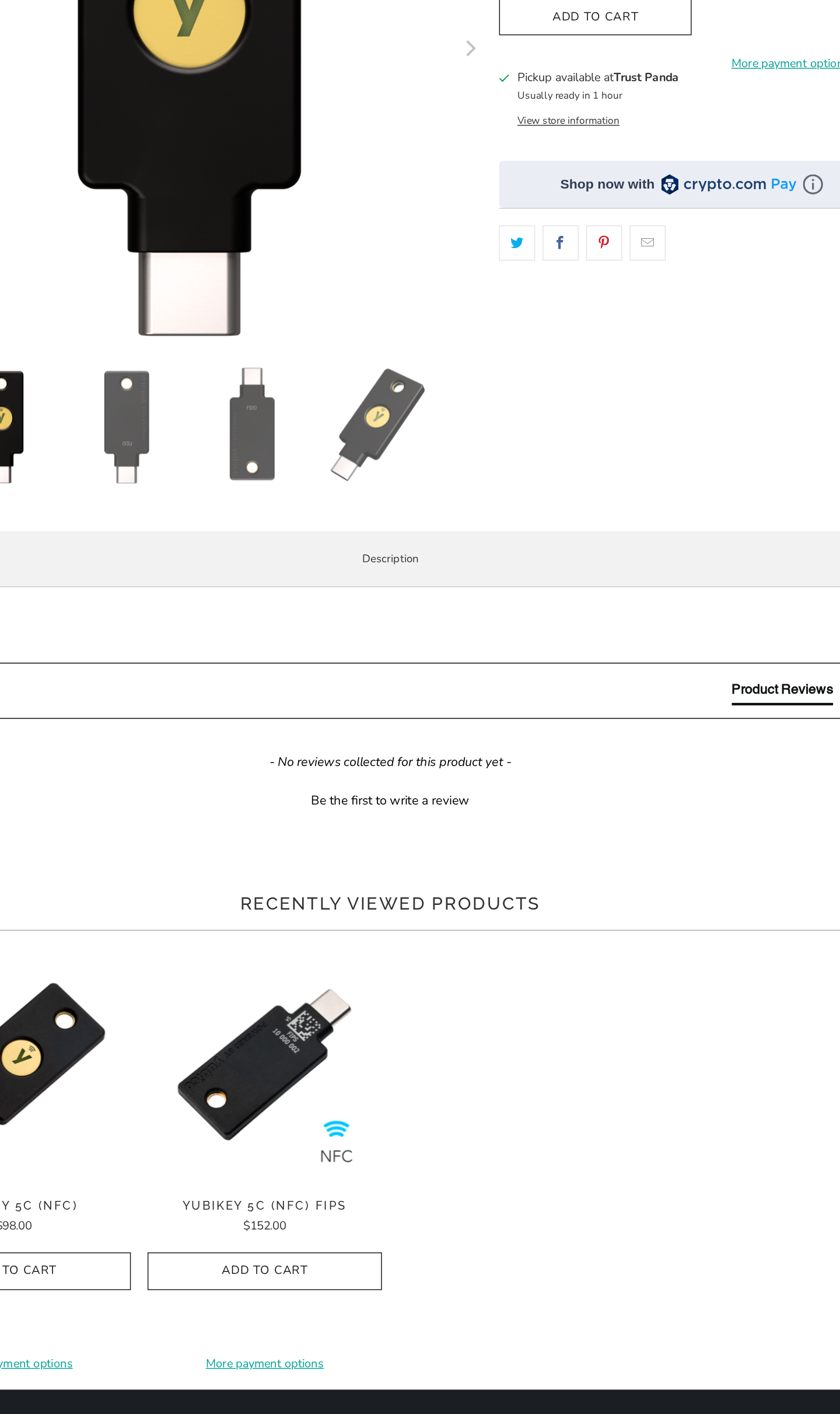
click at [0, 0] on li "Register easily with hundreds of services. Once registered, each service will s…" at bounding box center [0, 0] width 0 height 0
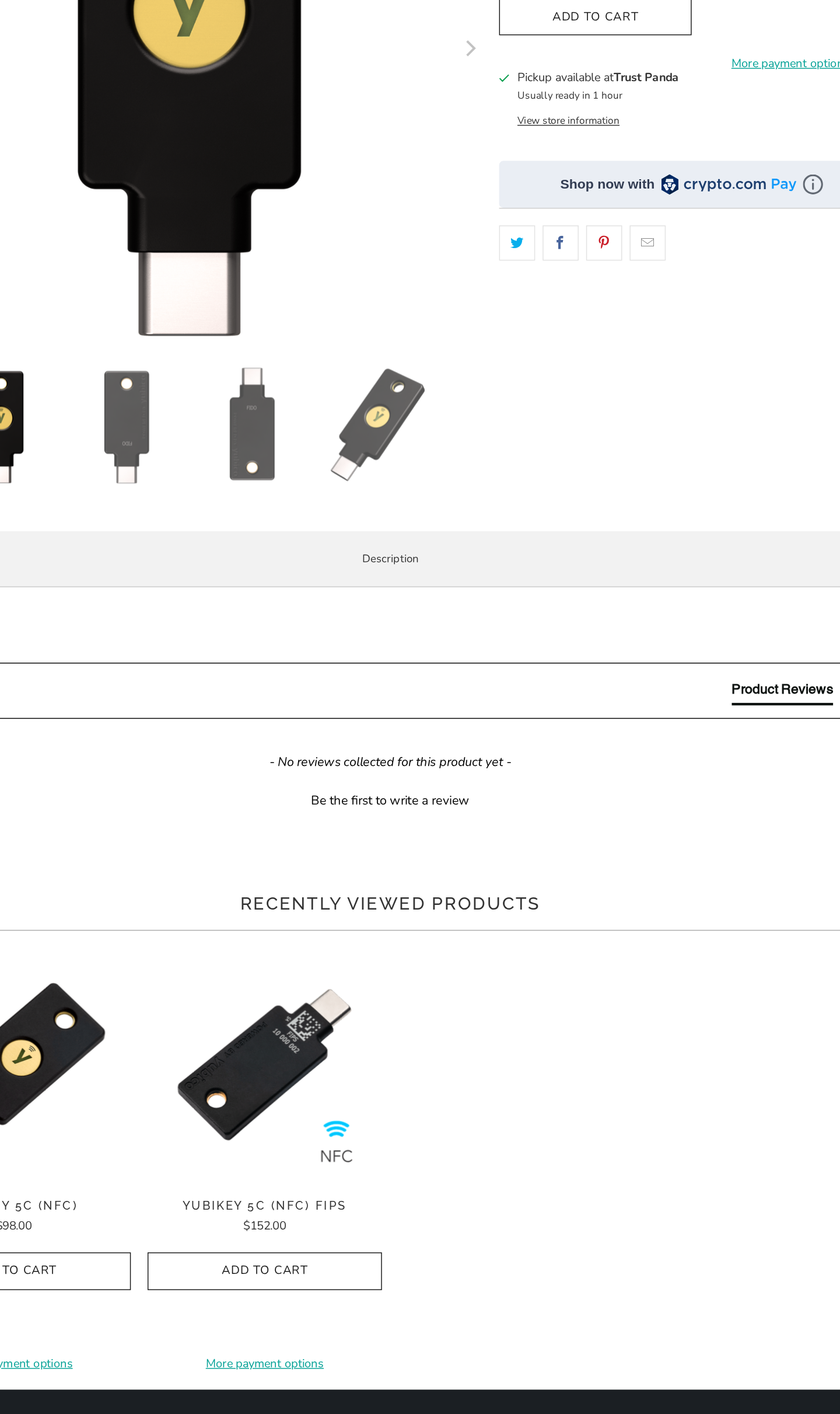
click at [0, 0] on li "Register easily with hundreds of services. Once registered, each service will s…" at bounding box center [0, 0] width 0 height 0
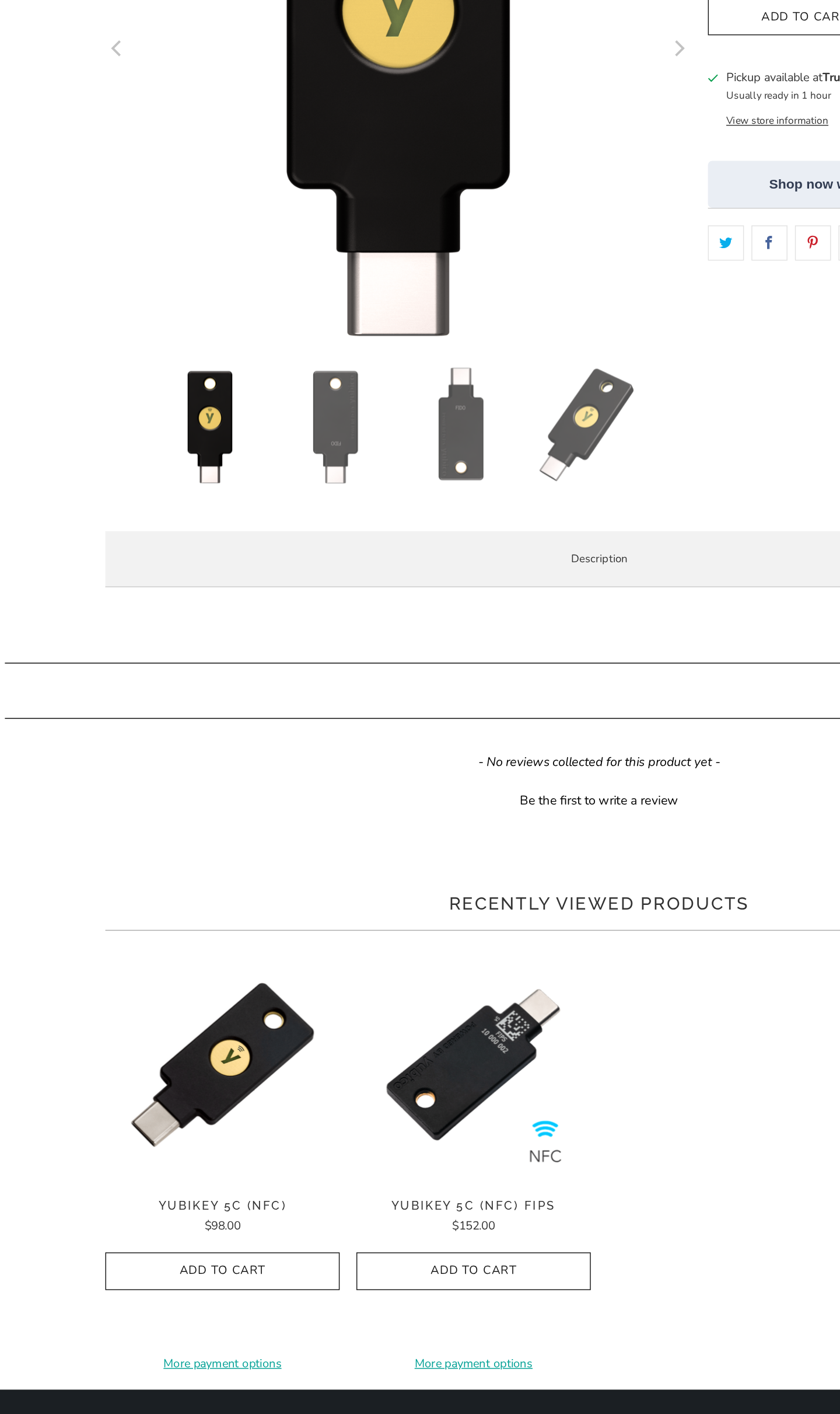
click at [0, 0] on li "Register easily with hundreds of services. Once registered, each service will s…" at bounding box center [0, 0] width 0 height 0
click at [0, 0] on ul "Secure your login and protect your account with hundreds of services. Protect y…" at bounding box center [0, 0] width 0 height 0
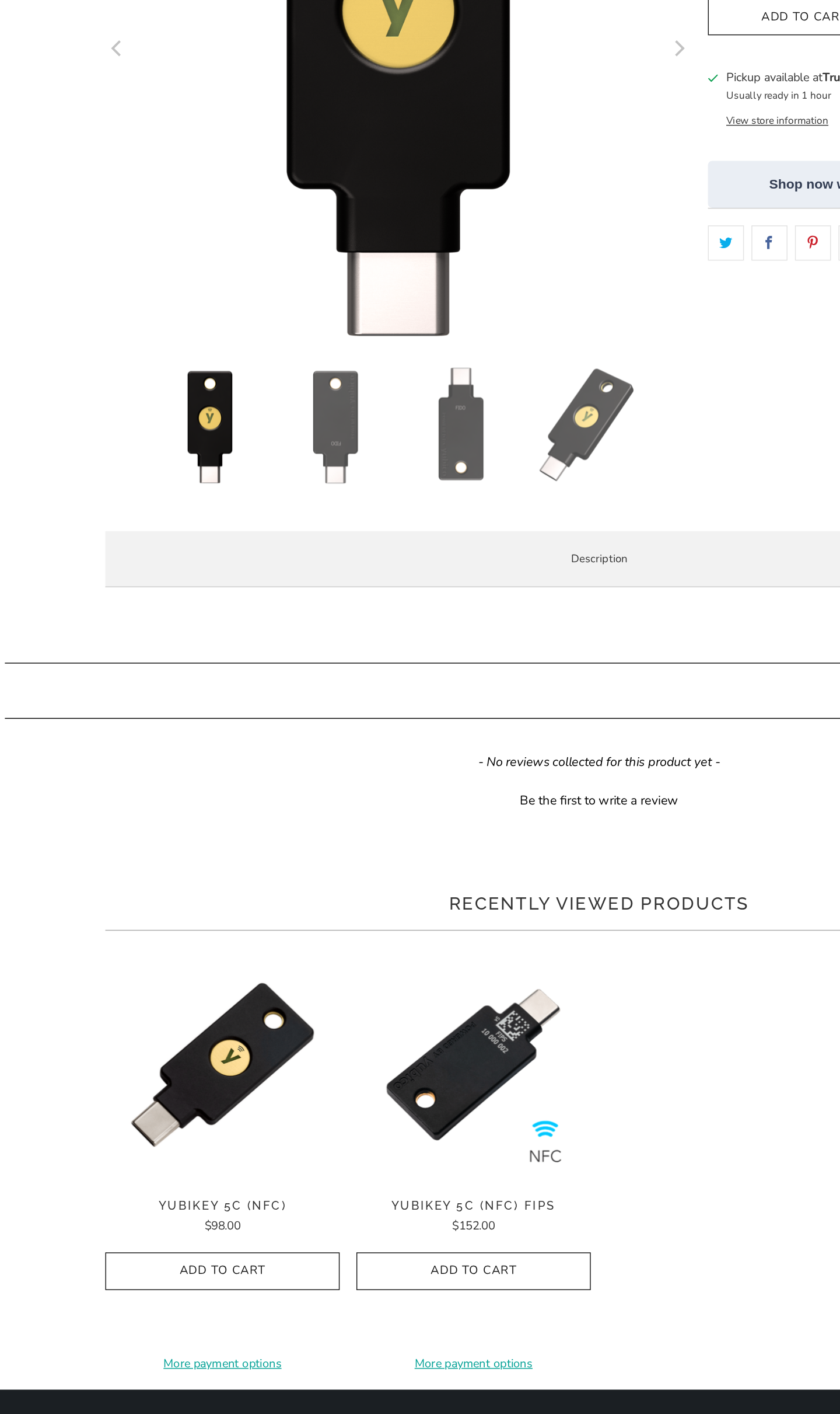
click at [0, 0] on ul "Secure your login and protect your account with hundreds of services. Protect y…" at bounding box center [0, 0] width 0 height 0
click at [0, 0] on li "Use the same asymmetric cryptography and strong security used by individuals at…" at bounding box center [0, 0] width 0 height 0
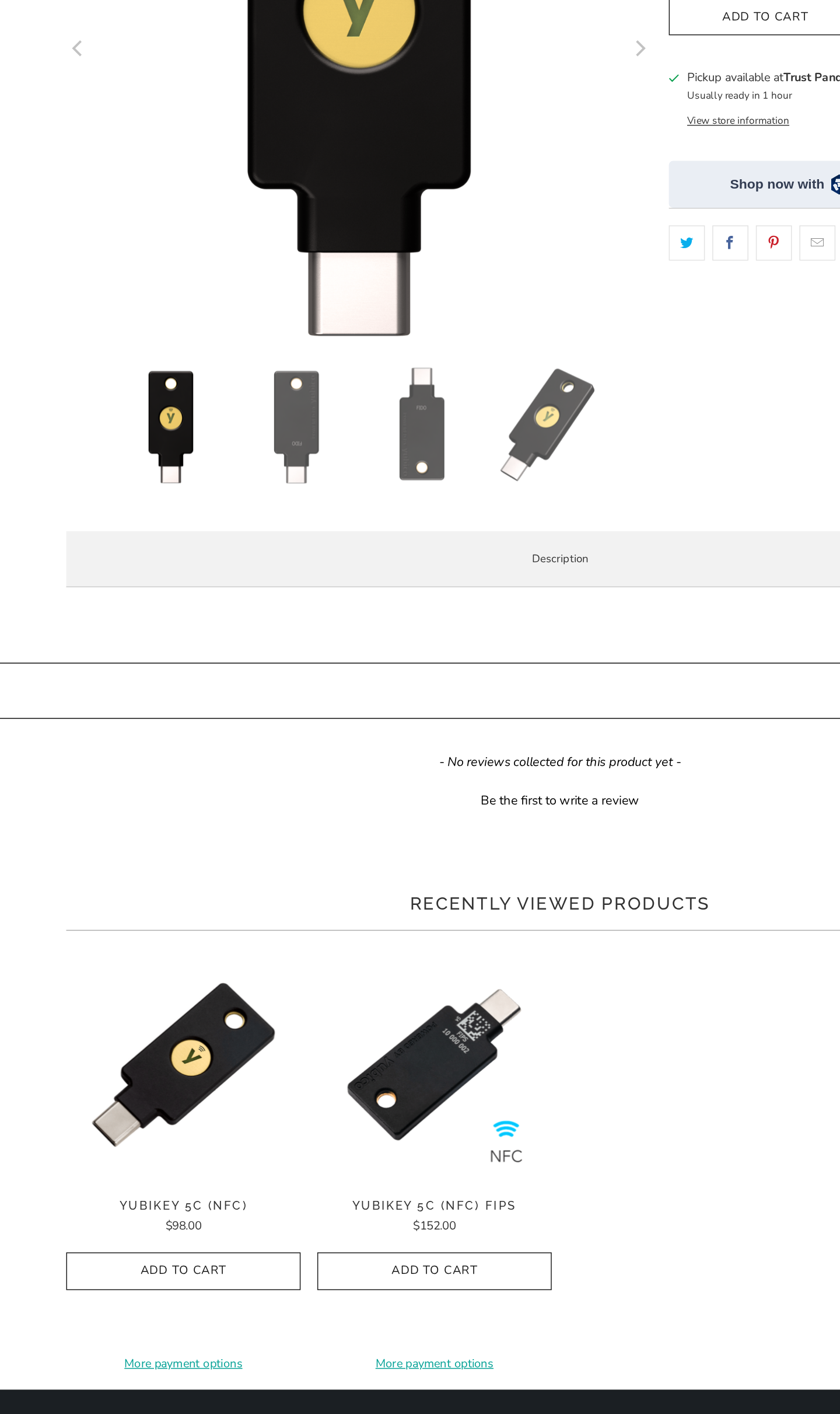
click at [0, 0] on li "Use the same asymmetric cryptography and strong security used by individuals at…" at bounding box center [0, 0] width 0 height 0
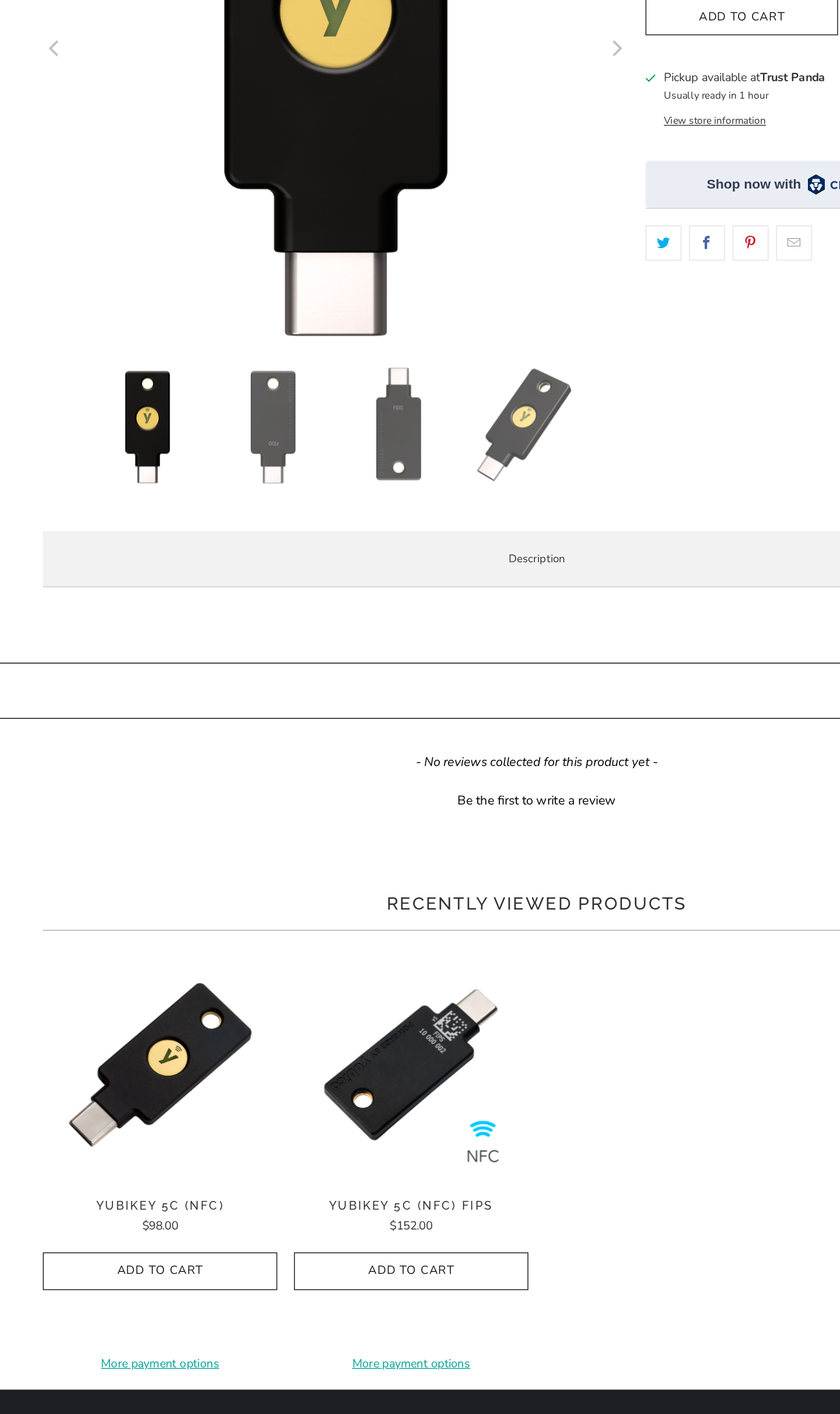
click at [0, 0] on li "Use the same asymmetric cryptography and strong security used by individuals at…" at bounding box center [0, 0] width 0 height 0
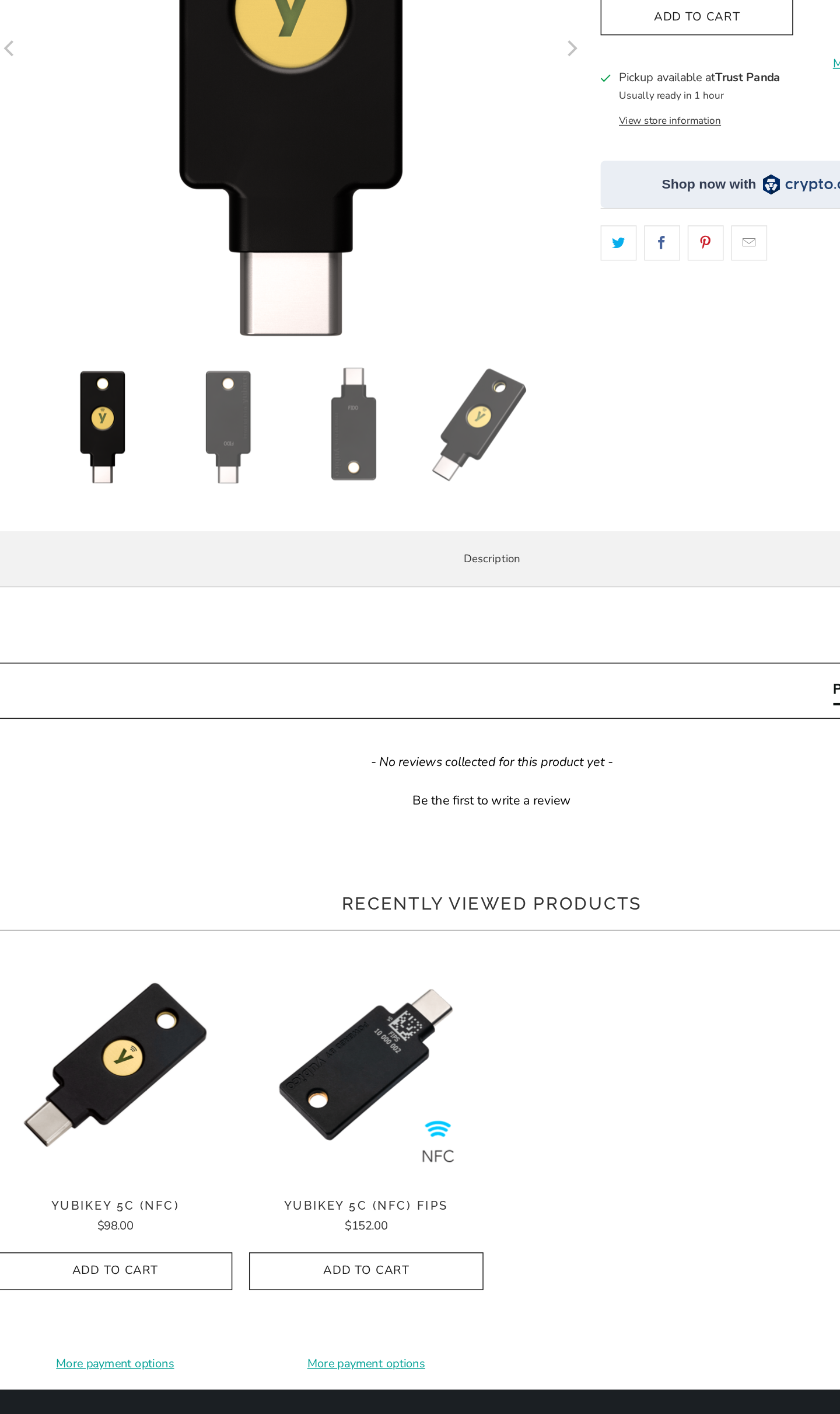
click at [0, 0] on li "Use the same asymmetric cryptography and strong security used by individuals at…" at bounding box center [0, 0] width 0 height 0
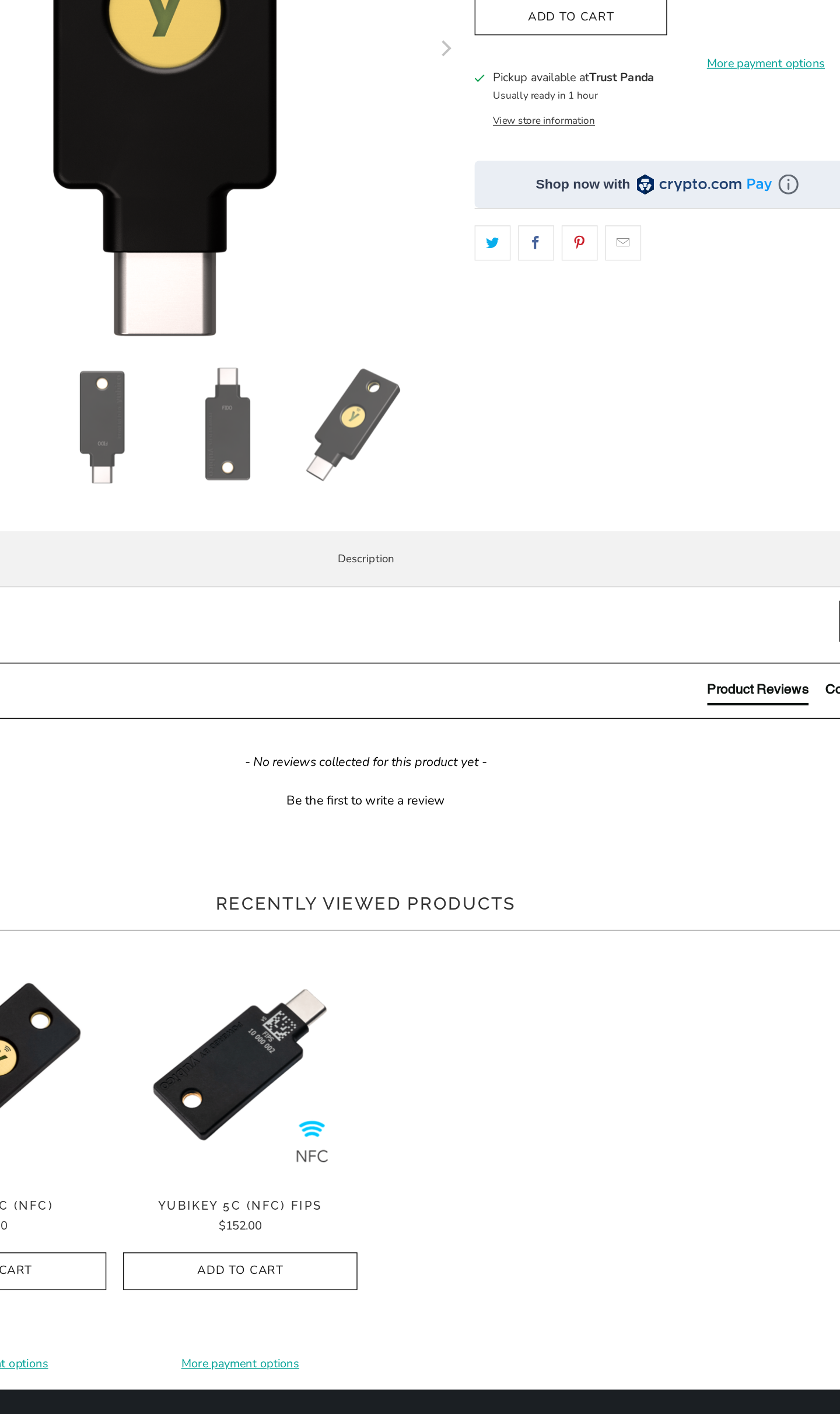
click at [0, 0] on li "Use the same asymmetric cryptography and strong security used by individuals at…" at bounding box center [0, 0] width 0 height 0
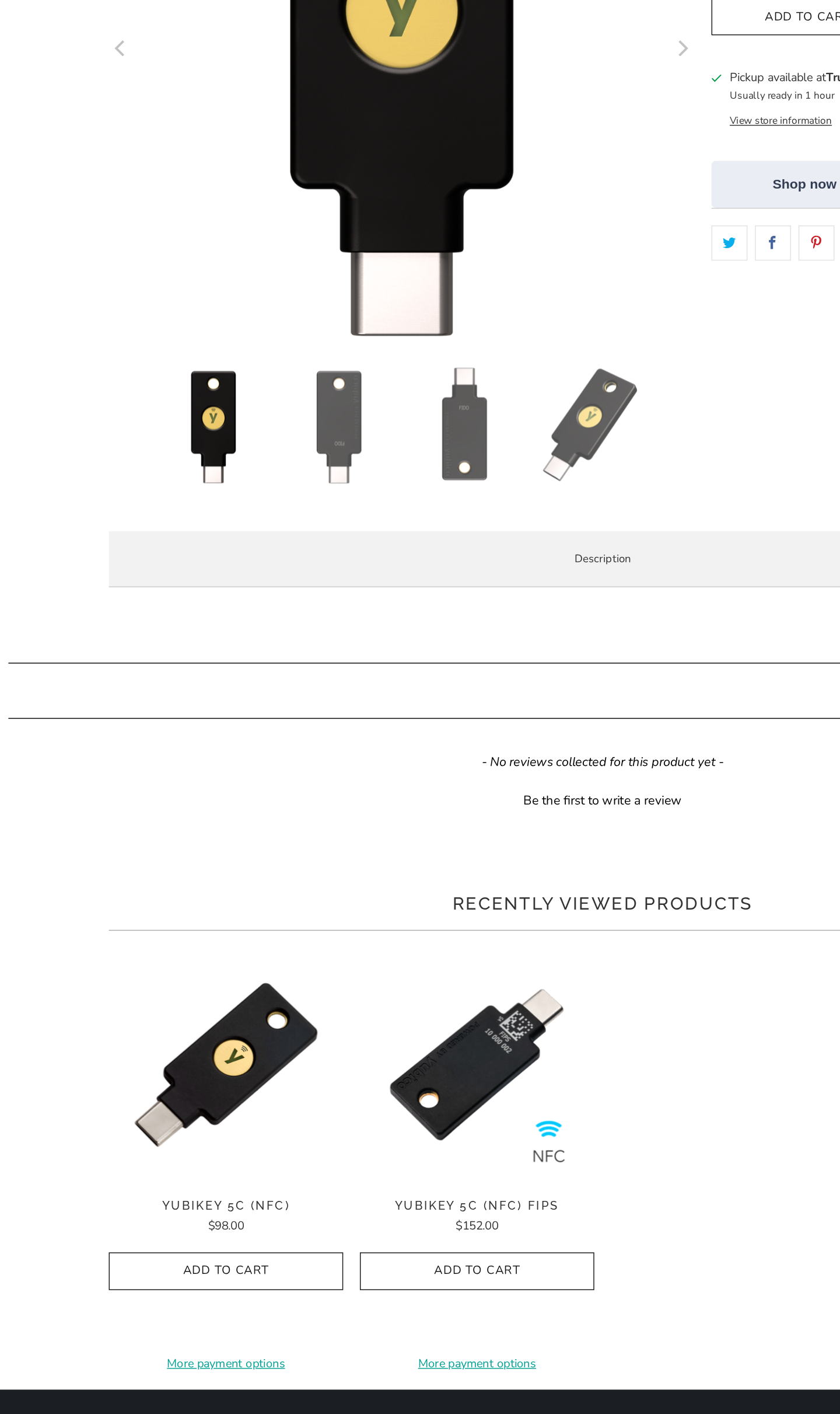
click at [0, 0] on li "Use the same asymmetric cryptography and strong security used by individuals at…" at bounding box center [0, 0] width 0 height 0
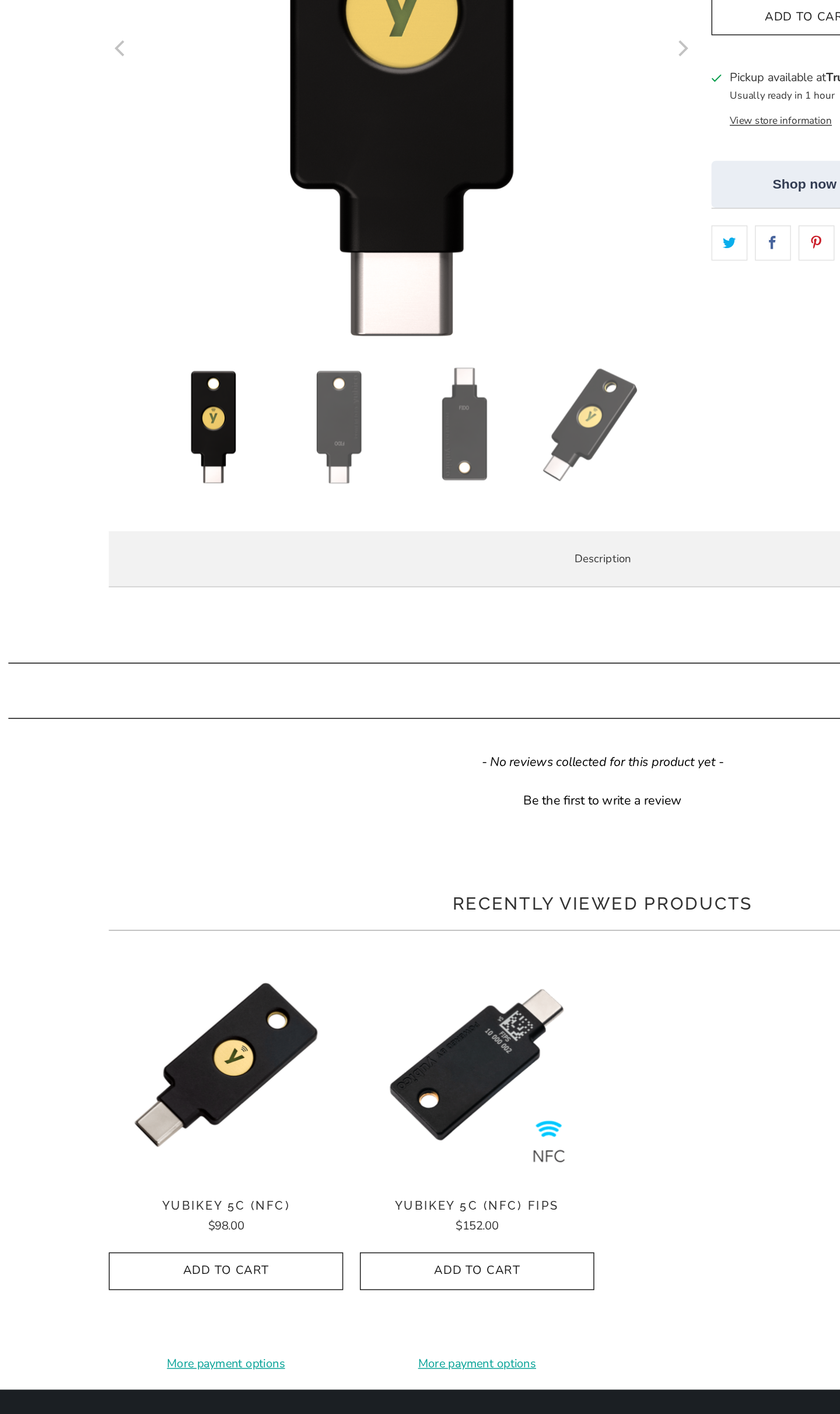
click at [0, 0] on li "Use the same asymmetric cryptography and strong security used by individuals at…" at bounding box center [0, 0] width 0 height 0
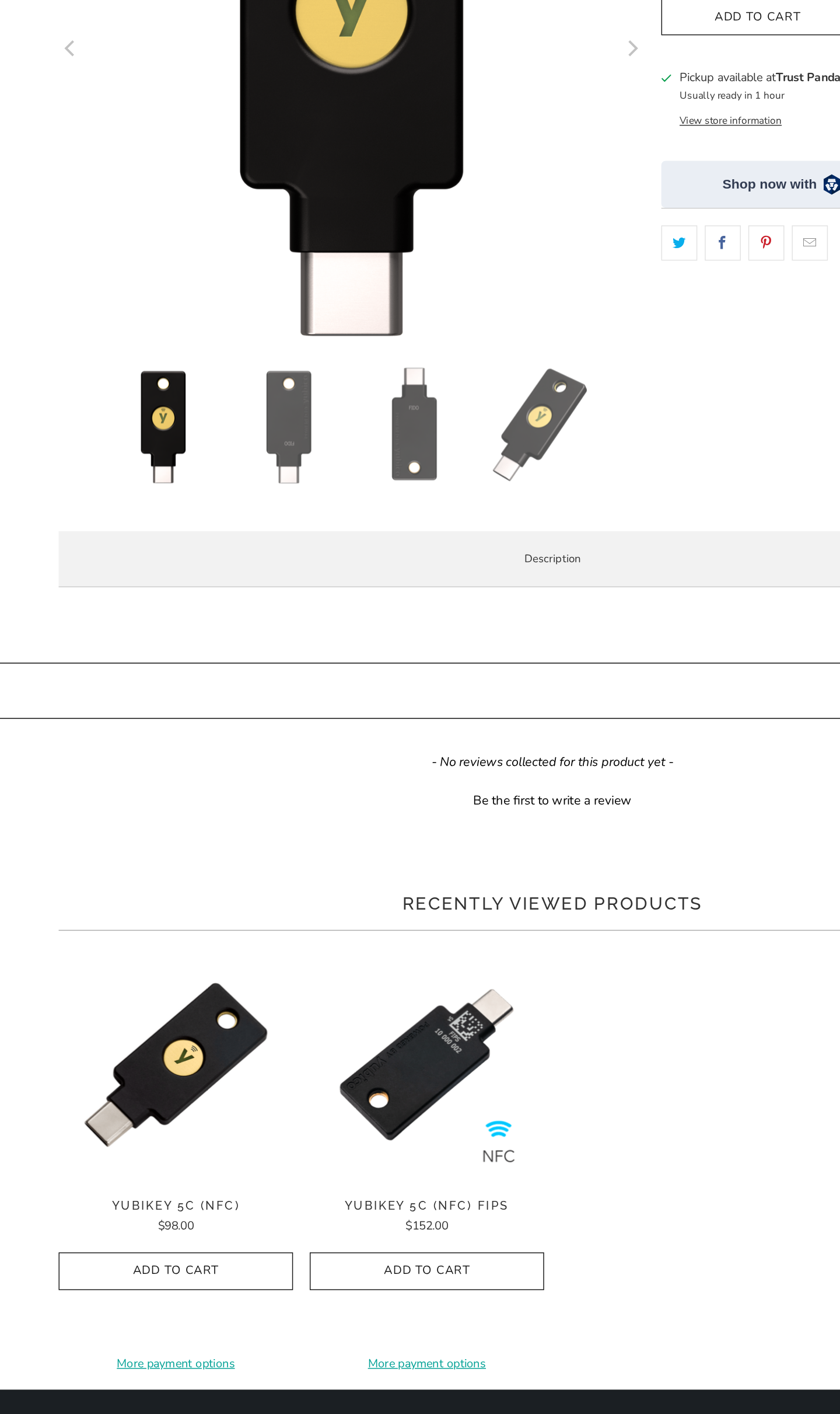
click at [0, 0] on li "Use the same asymmetric cryptography and strong security used by individuals at…" at bounding box center [0, 0] width 0 height 0
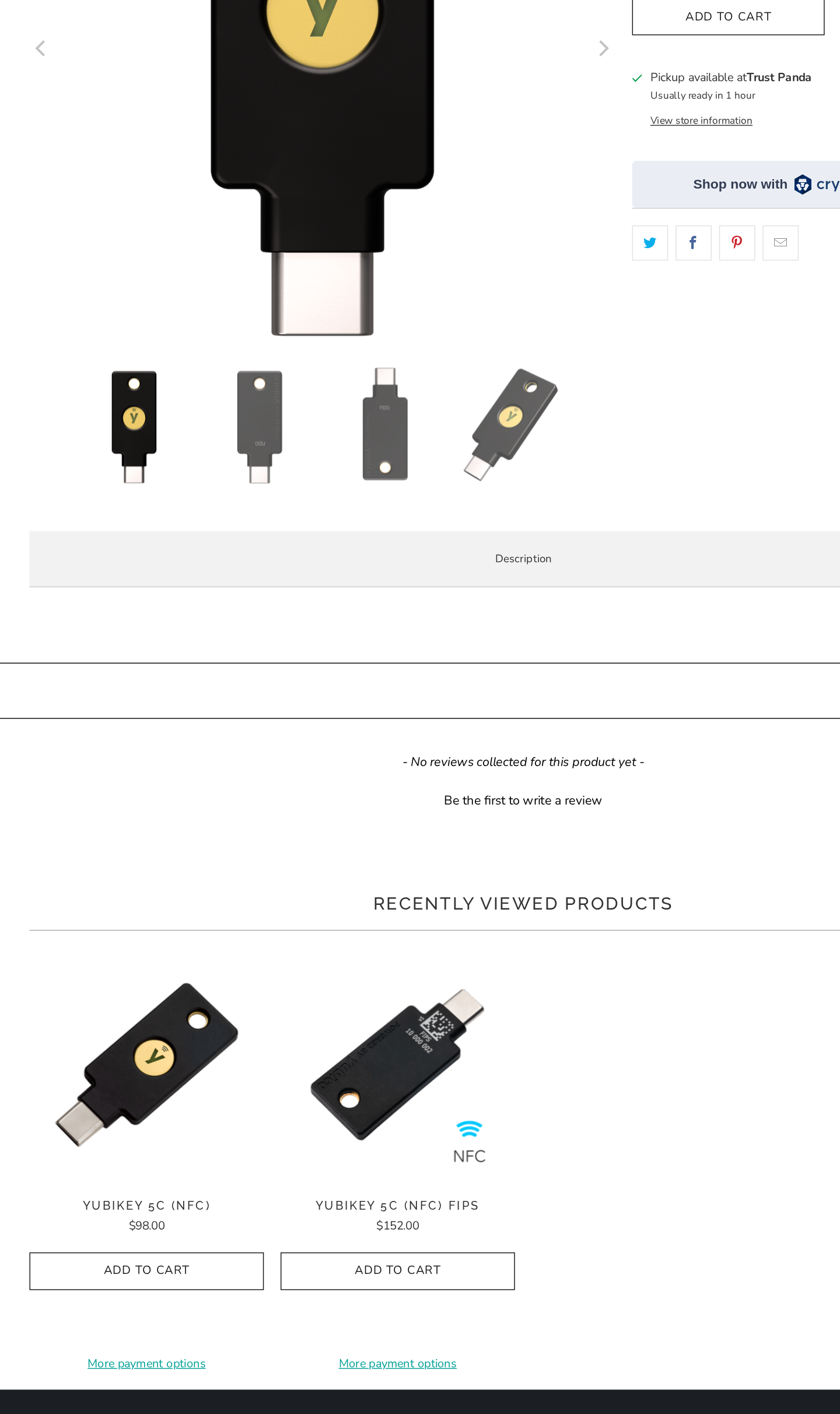
click at [0, 0] on li "Use the same asymmetric cryptography and strong security used by individuals at…" at bounding box center [0, 0] width 0 height 0
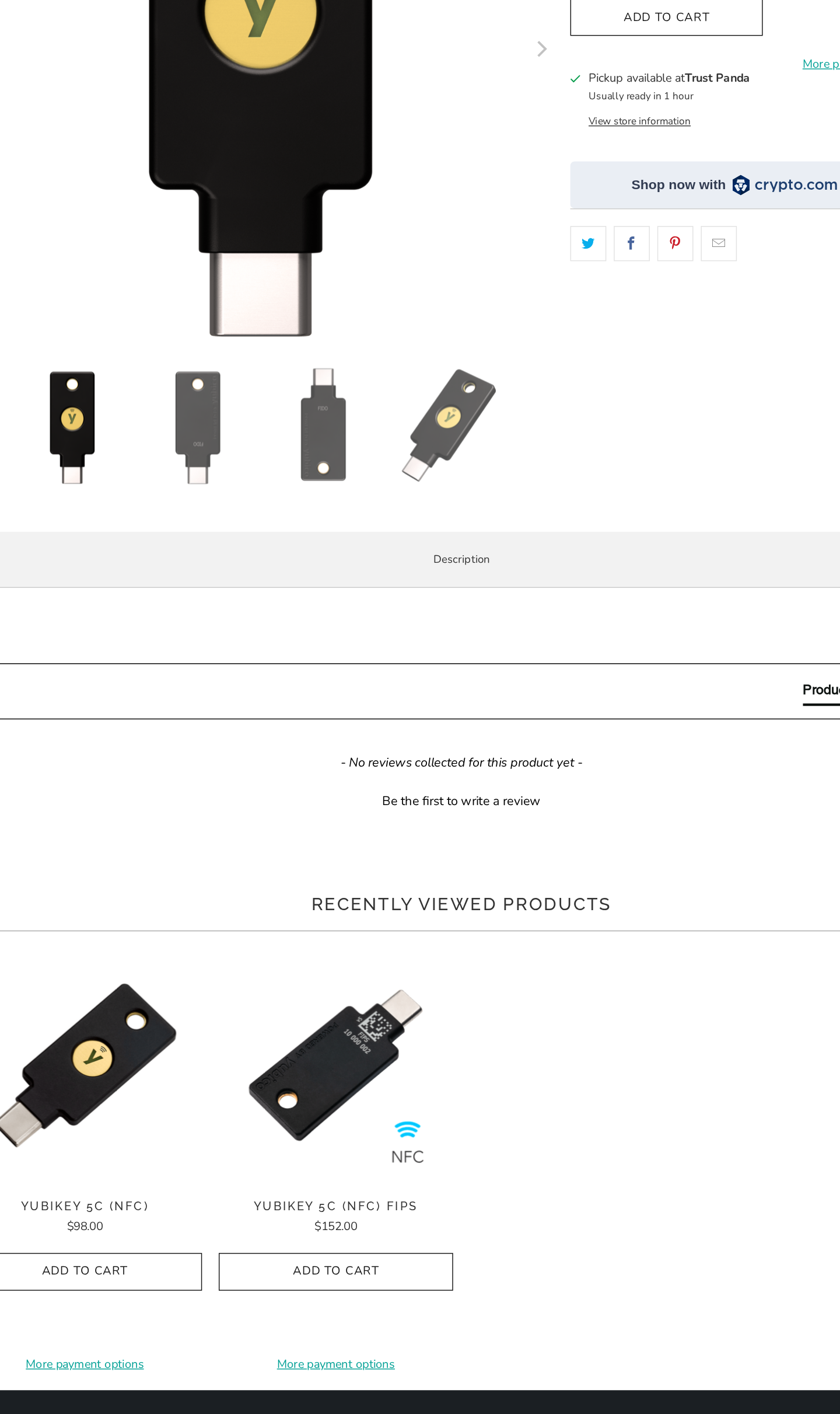
click at [0, 0] on p "The Security Key C NFC by Yubico is FIDO and FIDO2 certified. It works with Goo…" at bounding box center [0, 0] width 0 height 0
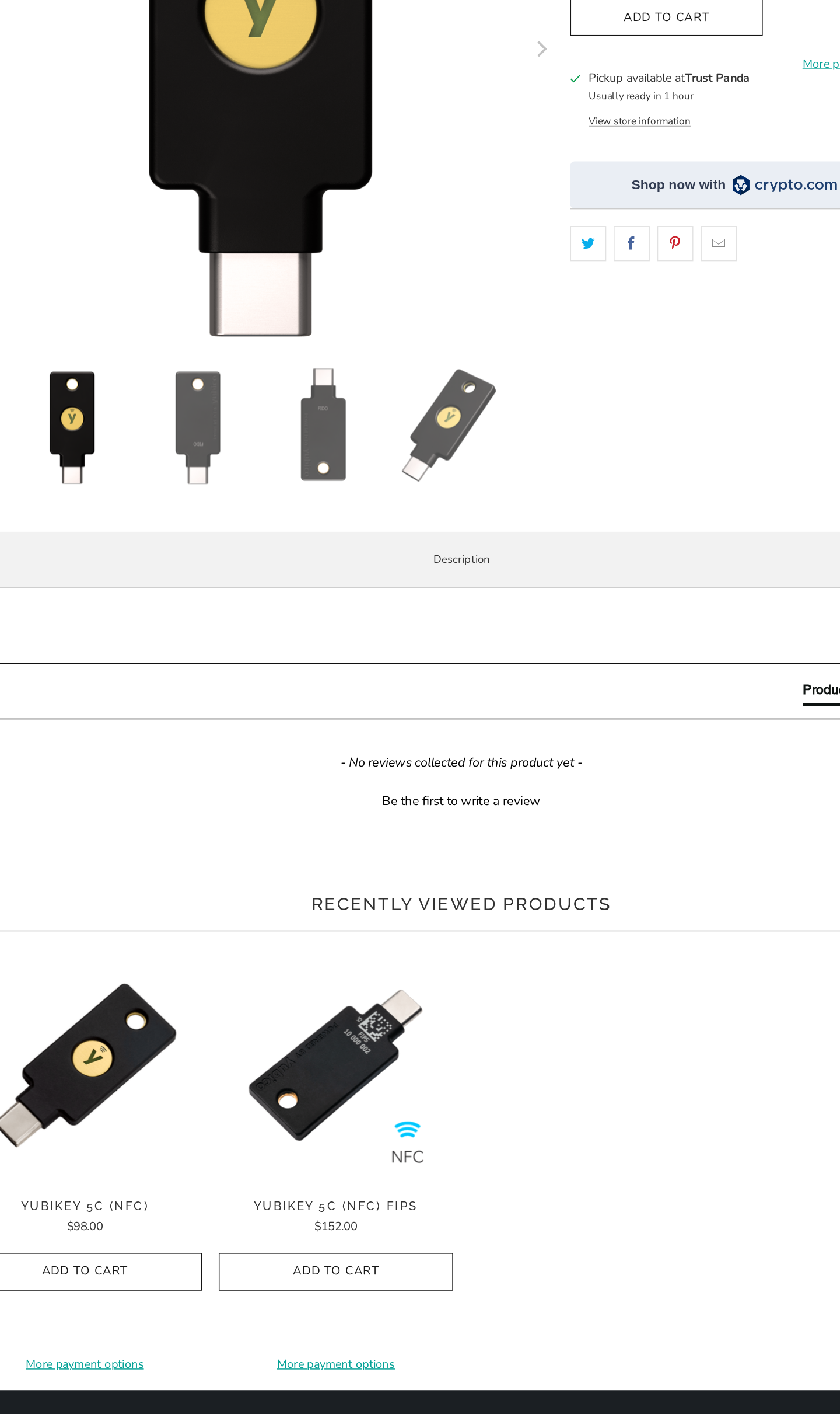
click at [0, 0] on p "The Security Key C NFC by Yubico is FIDO and FIDO2 certified. It works with Goo…" at bounding box center [0, 0] width 0 height 0
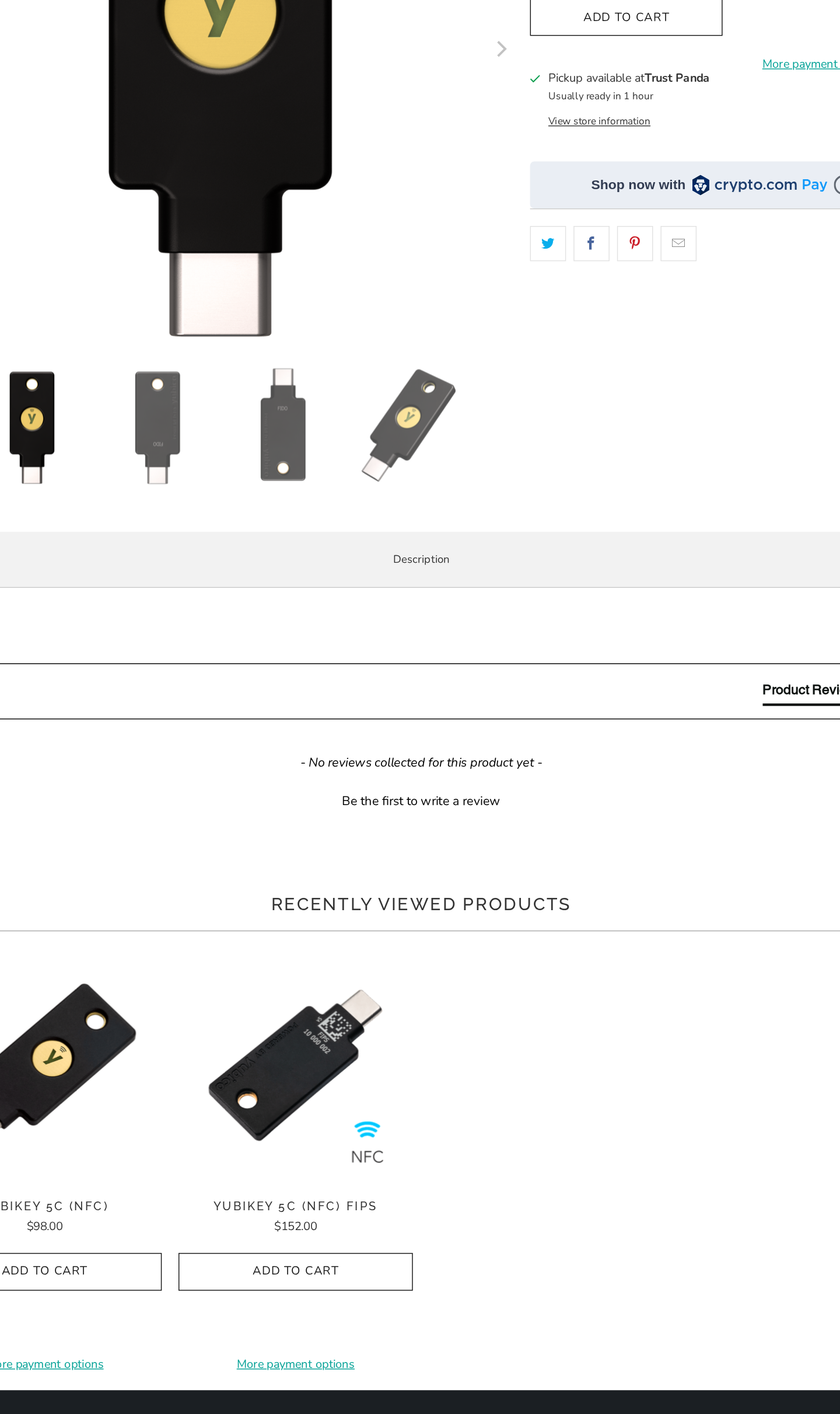
click at [0, 0] on p "The Security Key C NFC by Yubico is FIDO and FIDO2 certified. It works with Goo…" at bounding box center [0, 0] width 0 height 0
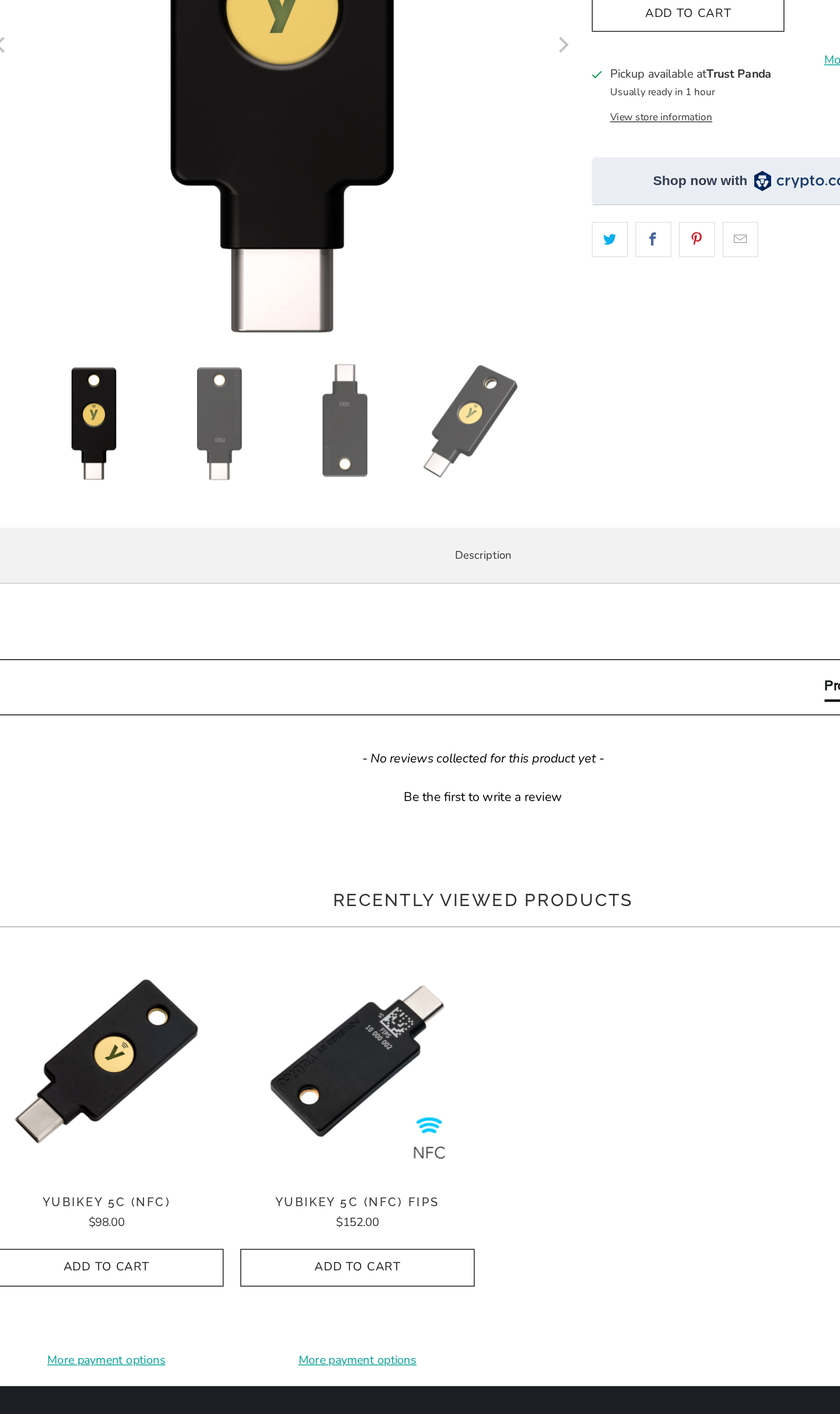
click at [0, 0] on p "The Security Key C NFC by Yubico is FIDO and FIDO2 certified. It works with Goo…" at bounding box center [0, 0] width 0 height 0
click at [0, 0] on span "The Security Key C NFC by Yubico does not work with LastPass or Yubico Authenti…" at bounding box center [0, 0] width 0 height 0
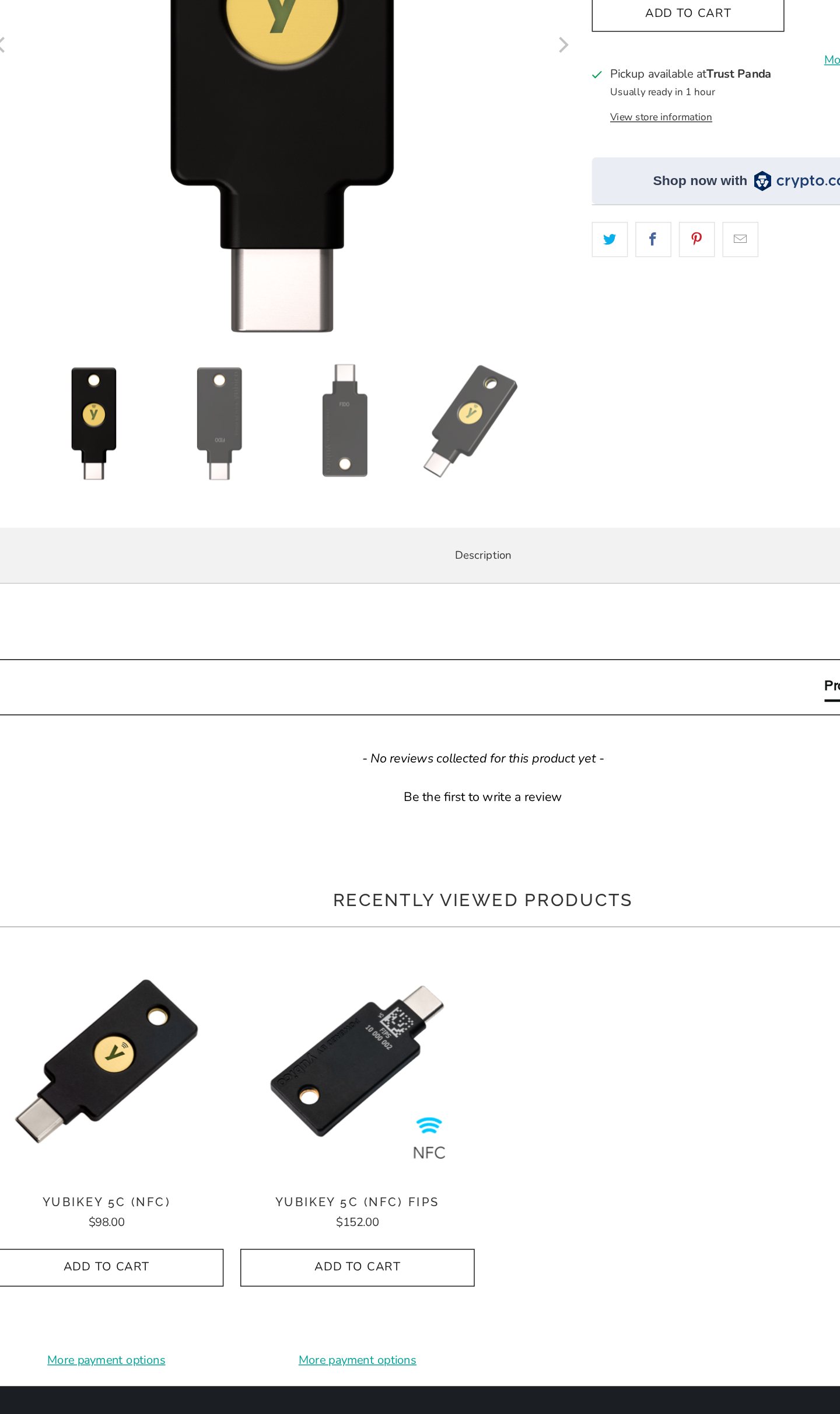
click at [0, 0] on span "The Security Key C NFC by Yubico does not work with LastPass or Yubico Authenti…" at bounding box center [0, 0] width 0 height 0
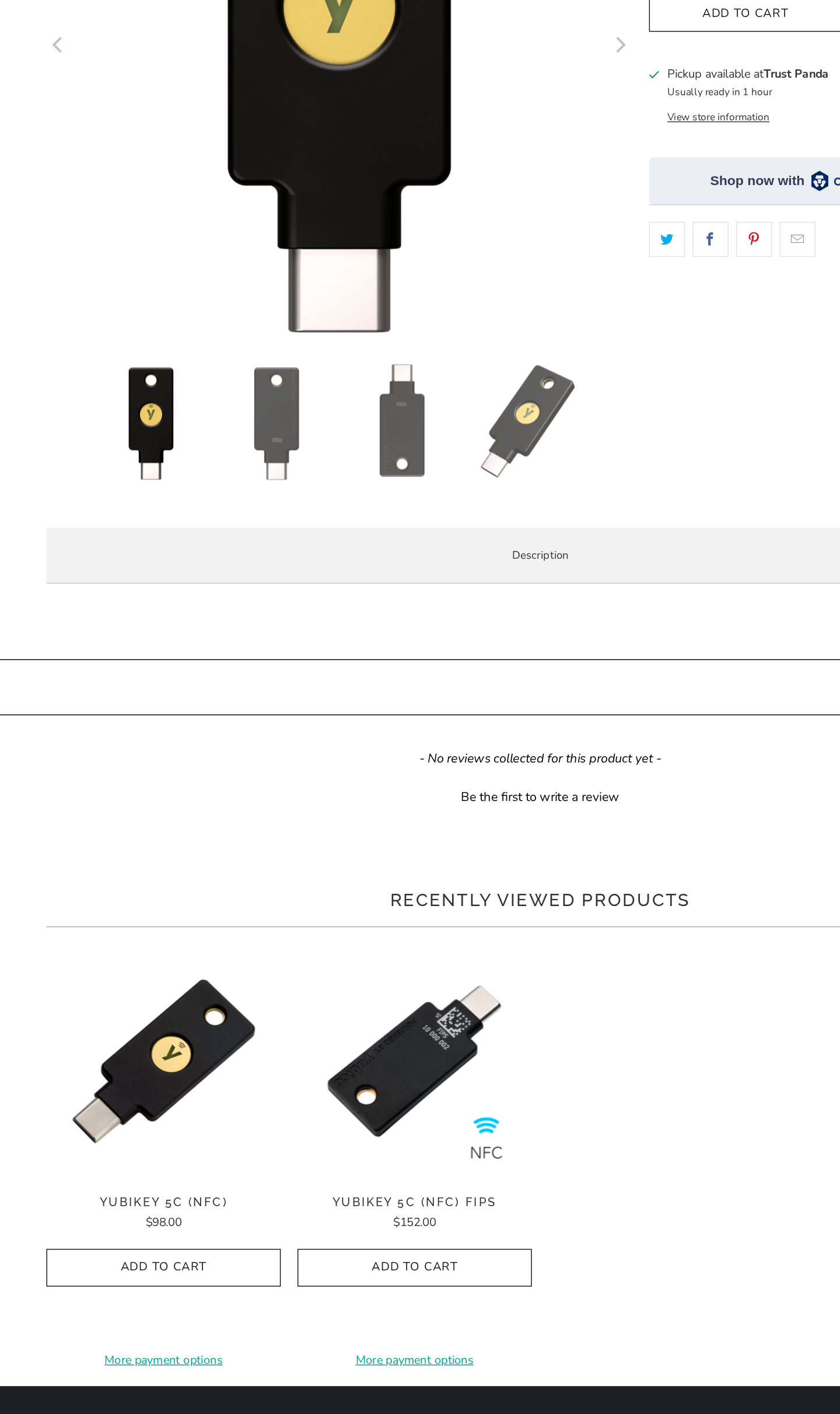
click at [0, 0] on span "The Security Key C NFC by Yubico does not work with LastPass or Yubico Authenti…" at bounding box center [0, 0] width 0 height 0
click at [0, 0] on p "Security Key Series has been updated to black in 2023 with the same features as…" at bounding box center [0, 0] width 0 height 0
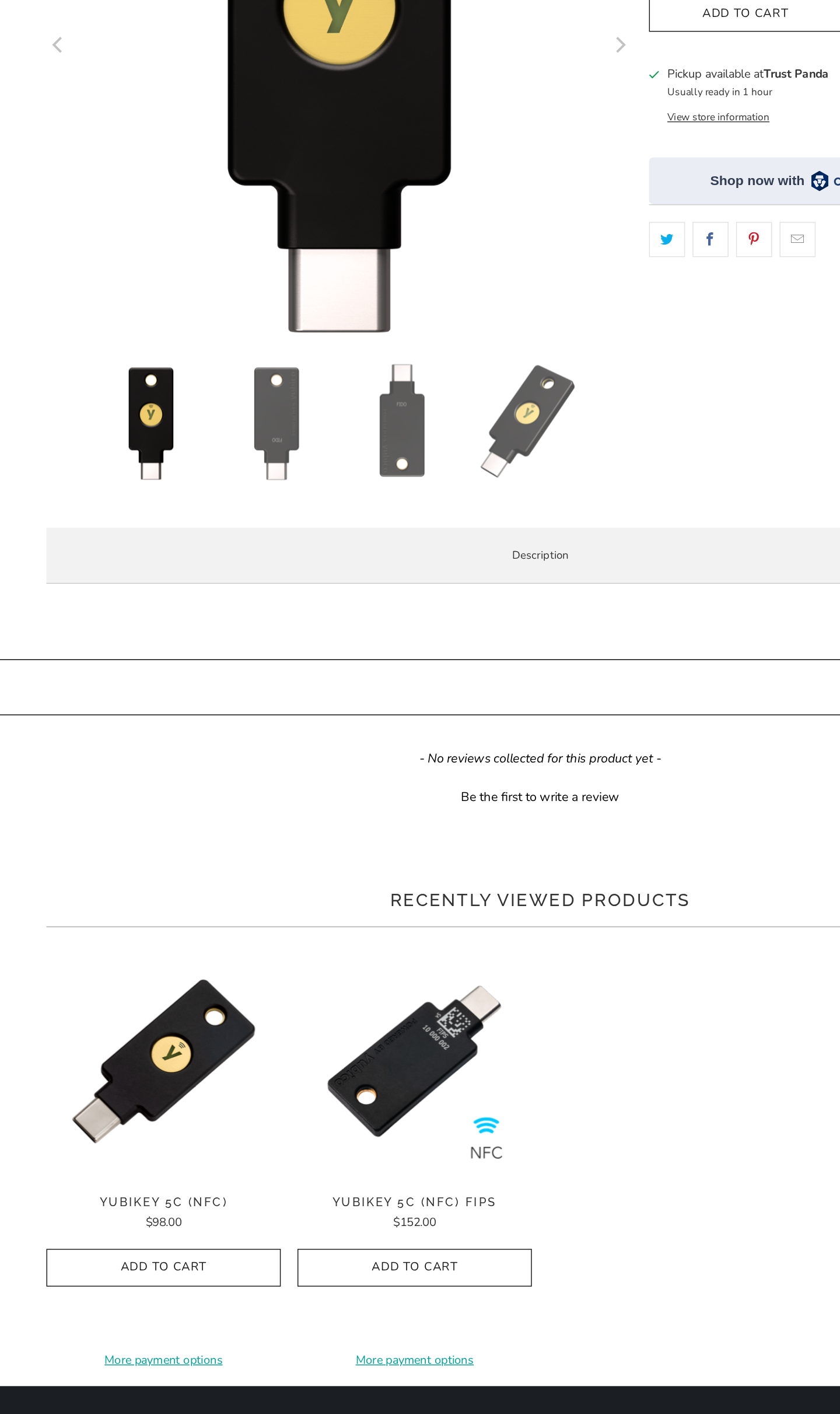
click at [0, 0] on p "Security Key Series has been updated to black in 2023 with the same features as…" at bounding box center [0, 0] width 0 height 0
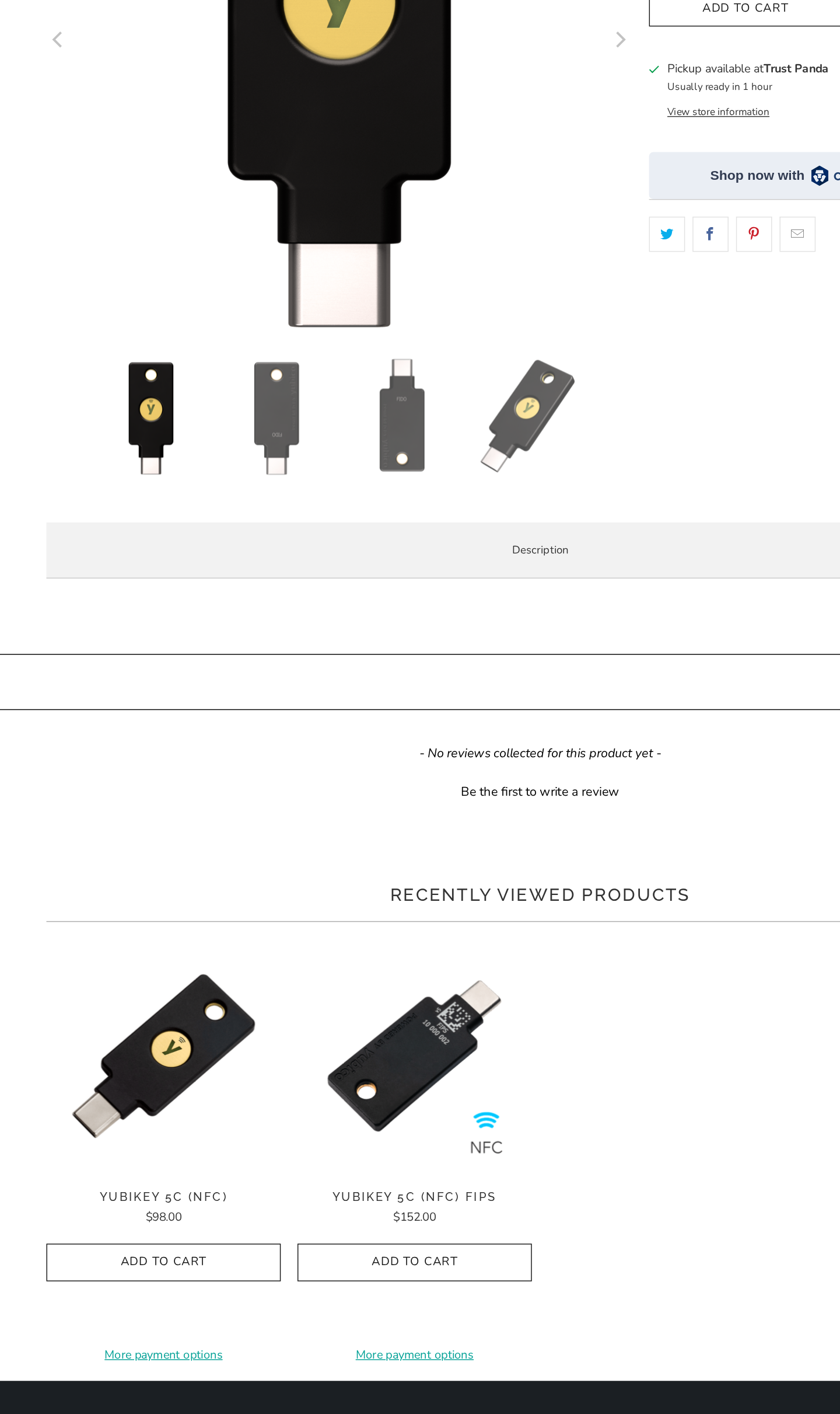
click at [0, 0] on span "The Security Key C NFC by Yubico does not work with LastPass or Yubico Authenti…" at bounding box center [0, 0] width 0 height 0
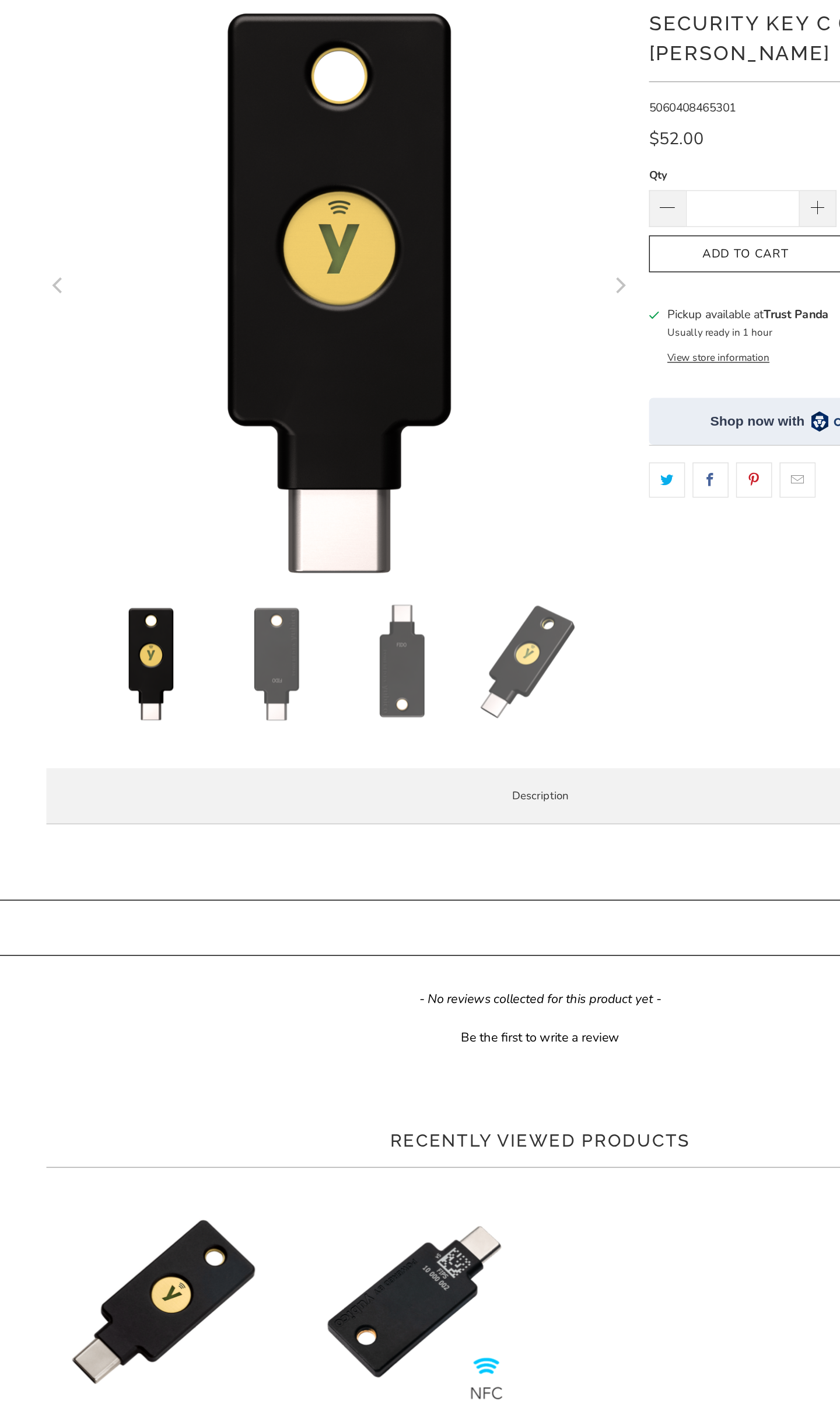
scroll to position [0, 0]
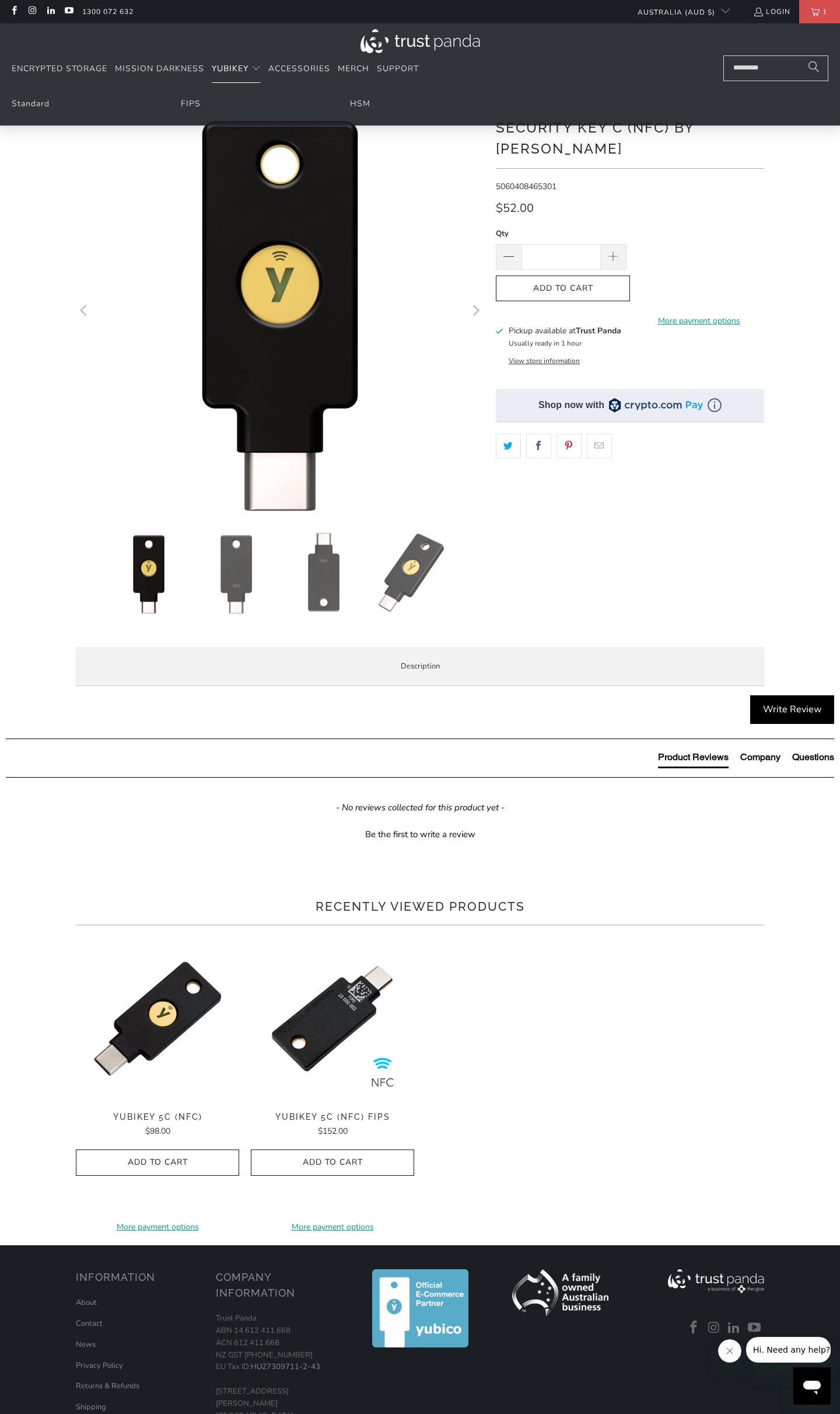
click at [233, 69] on span "YubiKey" at bounding box center [230, 68] width 37 height 11
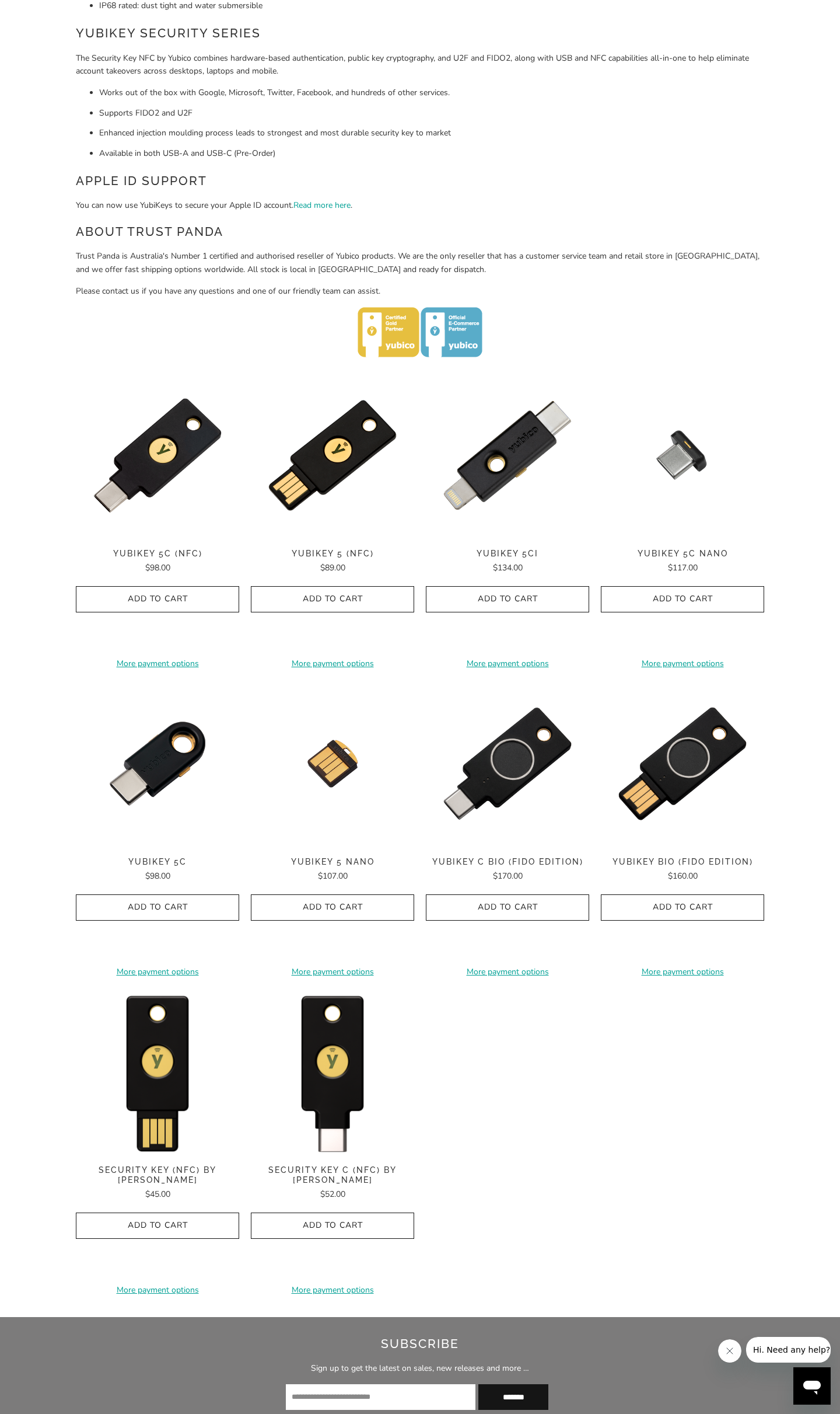
scroll to position [267, 0]
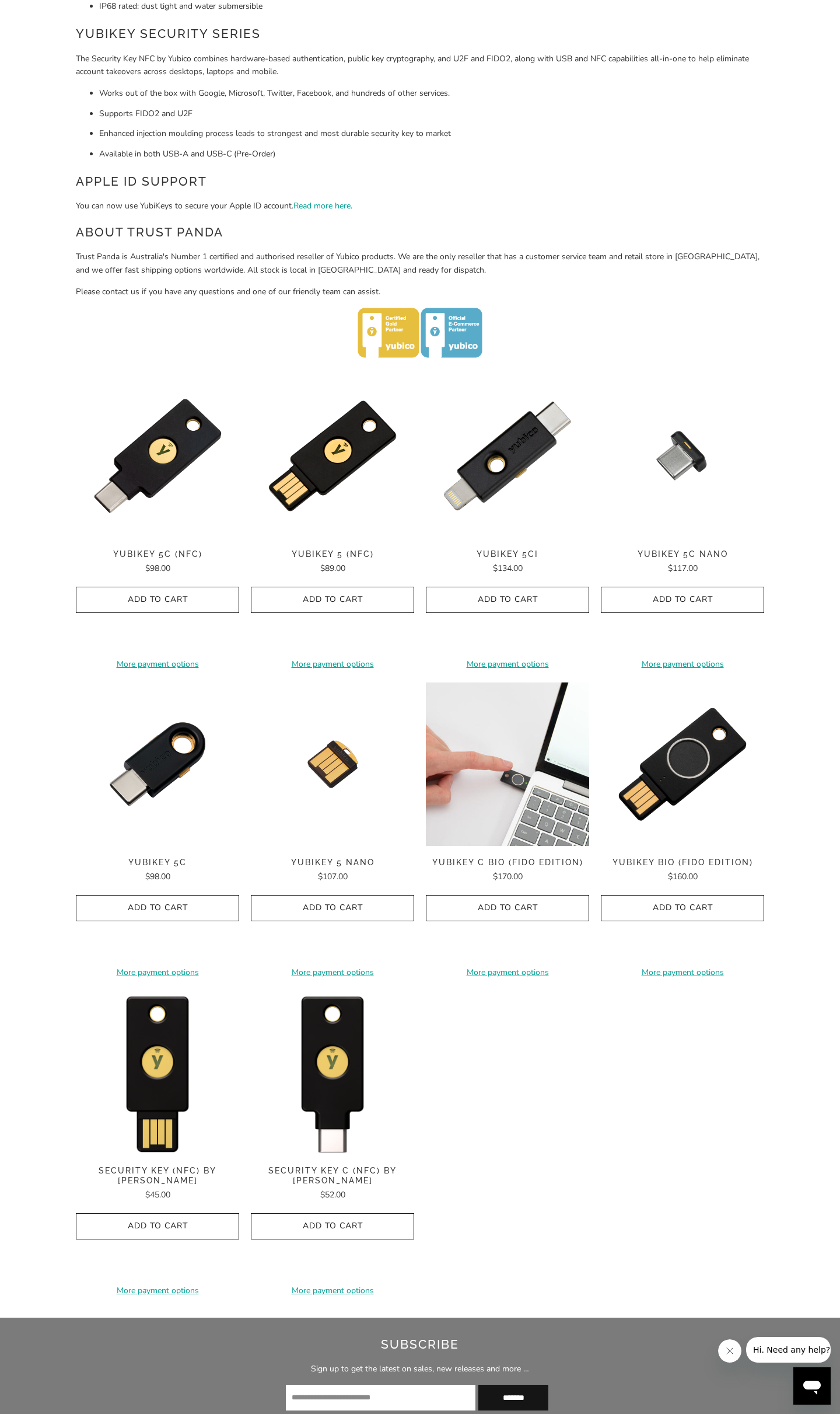
click at [515, 838] on img at bounding box center [508, 764] width 164 height 164
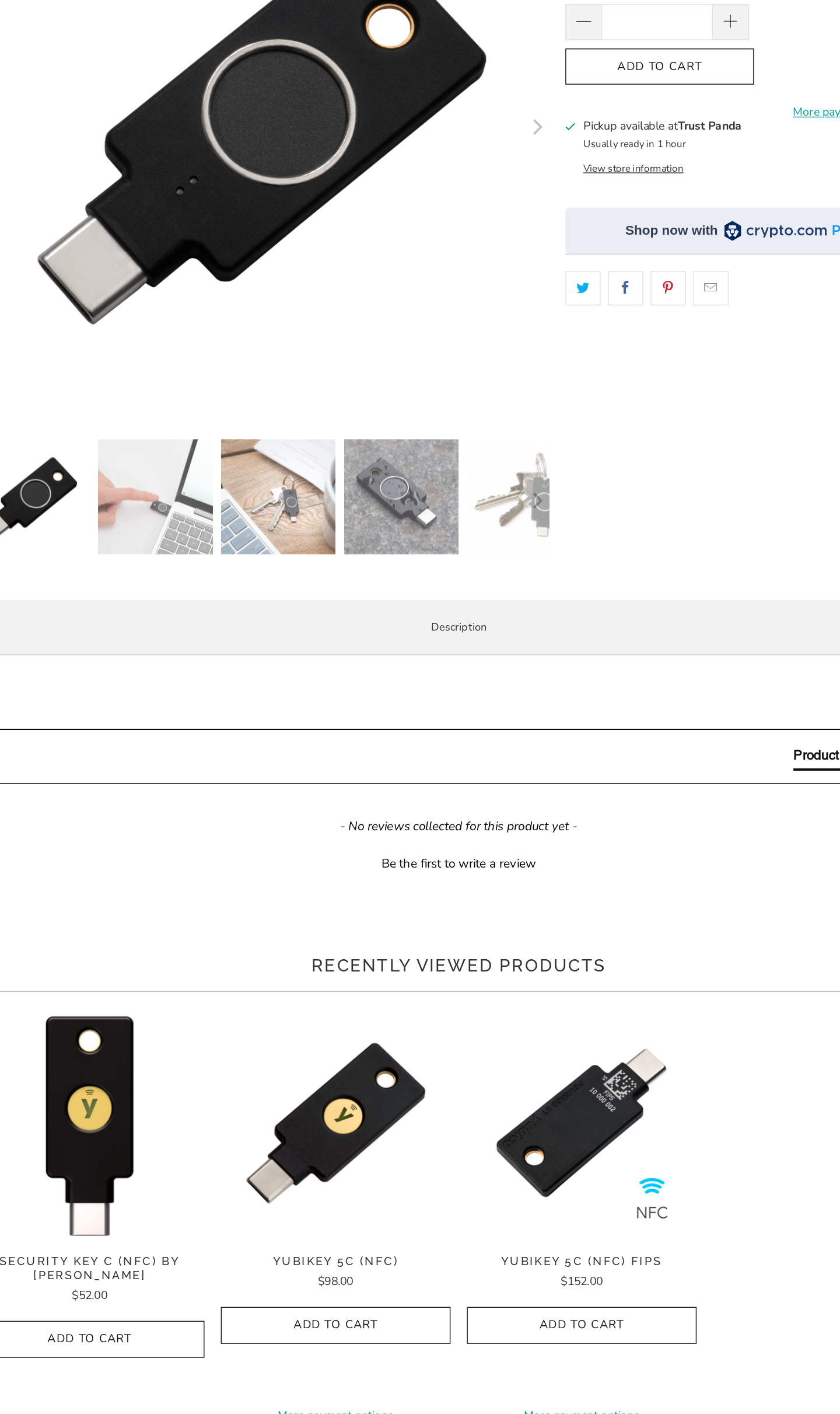
click at [0, 0] on p "YubiKey Bio C supports biometric authentication using fingerprint recognition f…" at bounding box center [0, 0] width 0 height 0
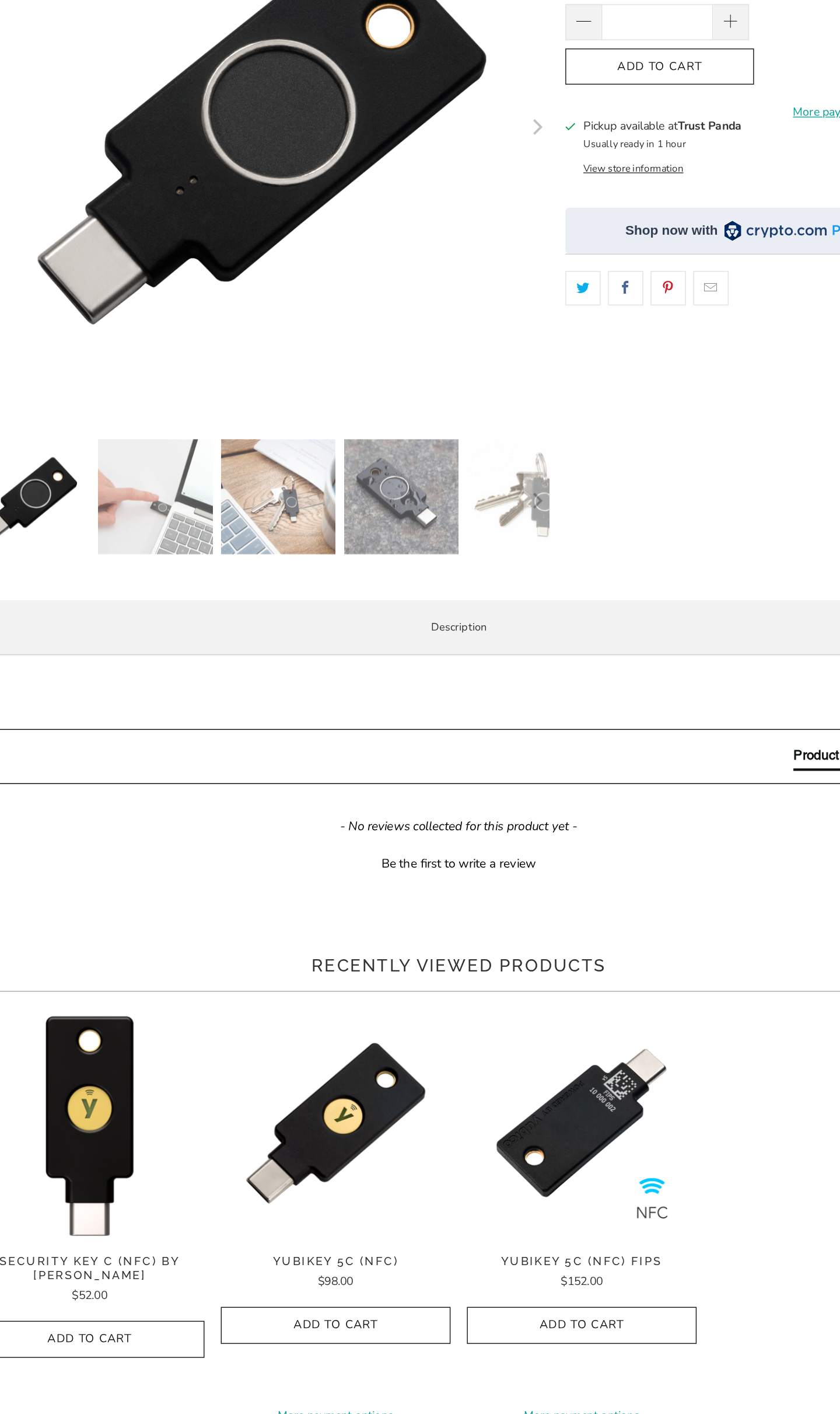
click at [0, 0] on p "YubiKey Bio C supports biometric authentication using fingerprint recognition f…" at bounding box center [0, 0] width 0 height 0
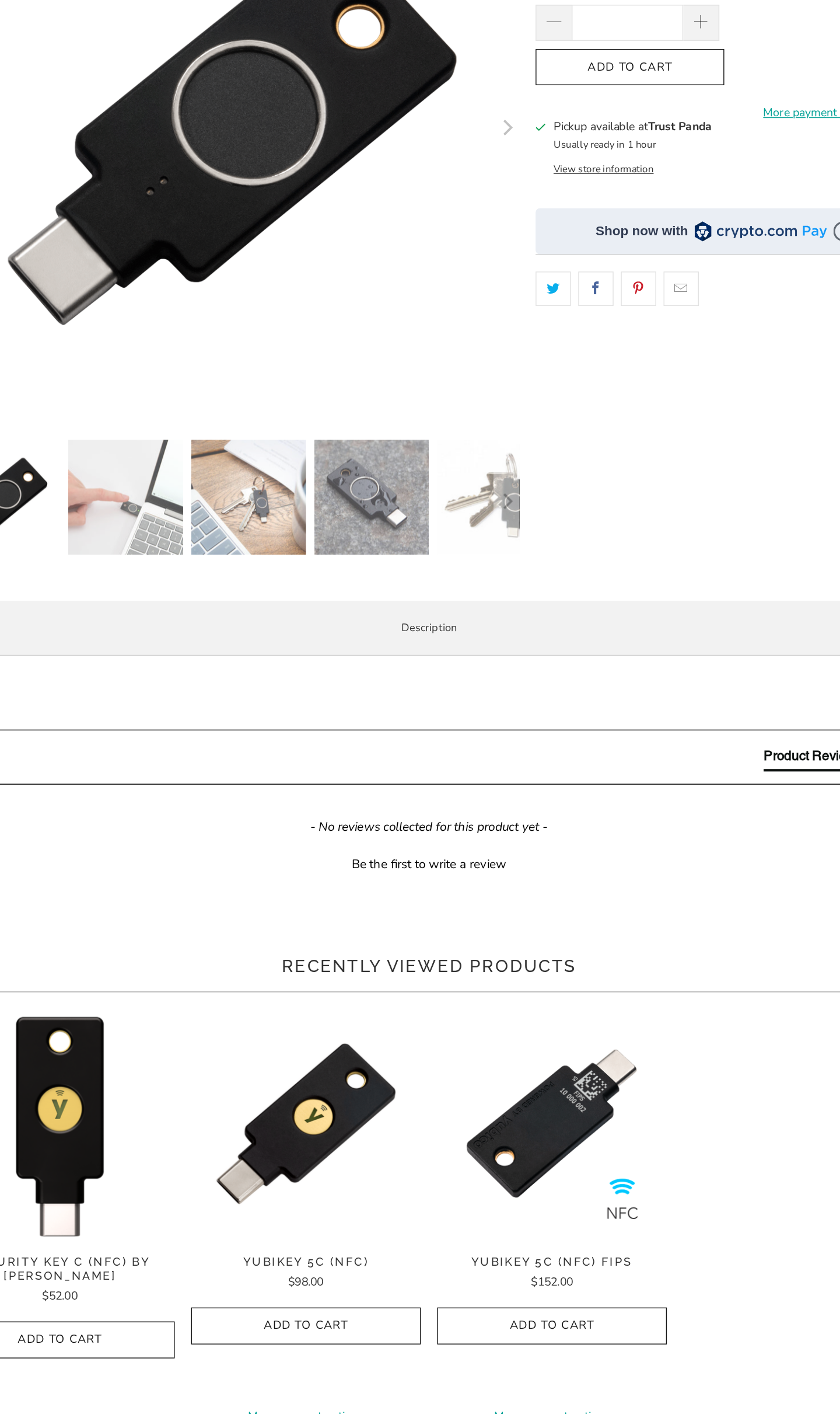
click at [0, 0] on p "YubiKey Bio C supports biometric authentication using fingerprint recognition f…" at bounding box center [0, 0] width 0 height 0
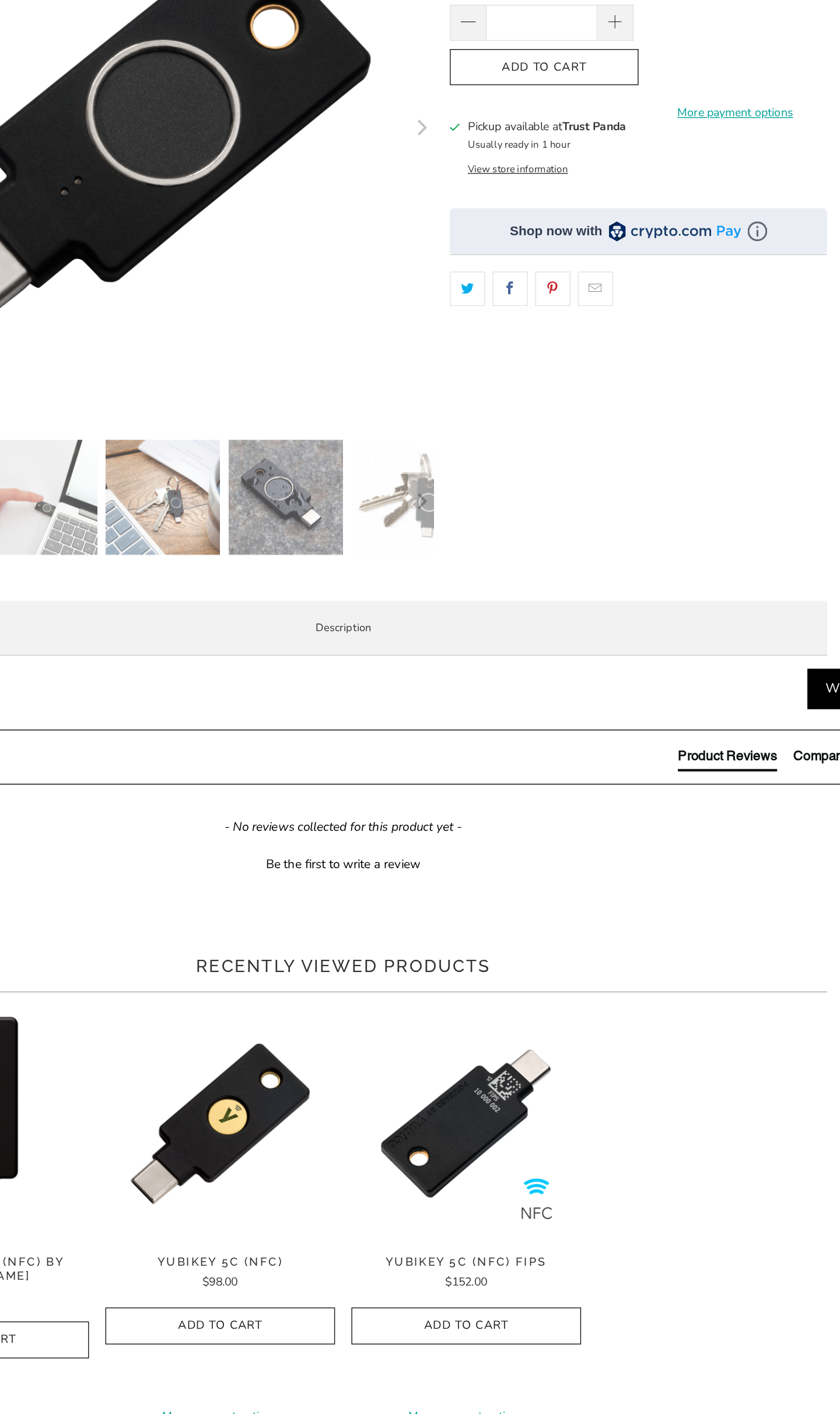
click at [0, 0] on p "YubiKey Bio C supports biometric authentication using fingerprint recognition f…" at bounding box center [0, 0] width 0 height 0
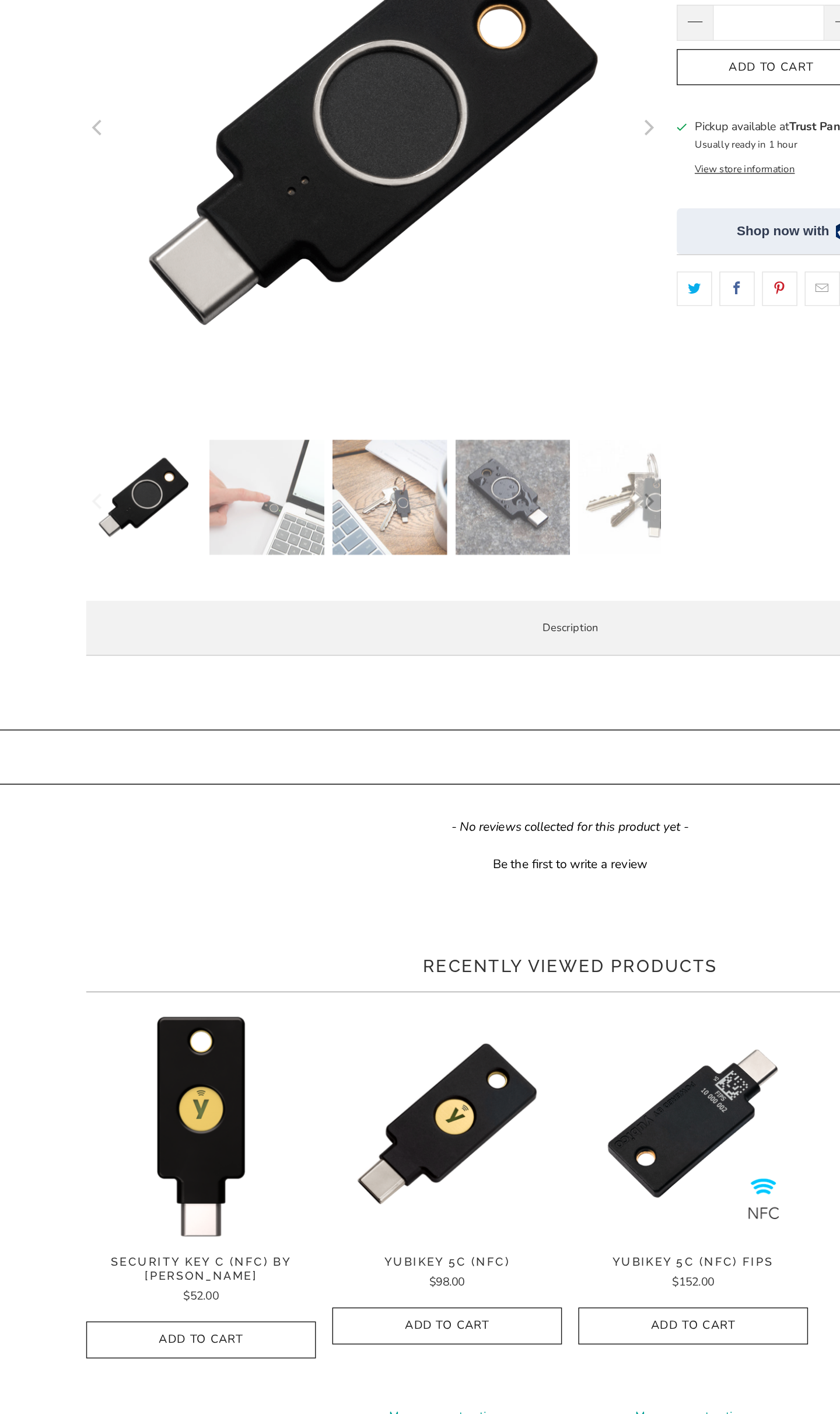
click at [0, 0] on p "YubiKey Bio C supports biometric authentication using fingerprint recognition f…" at bounding box center [0, 0] width 0 height 0
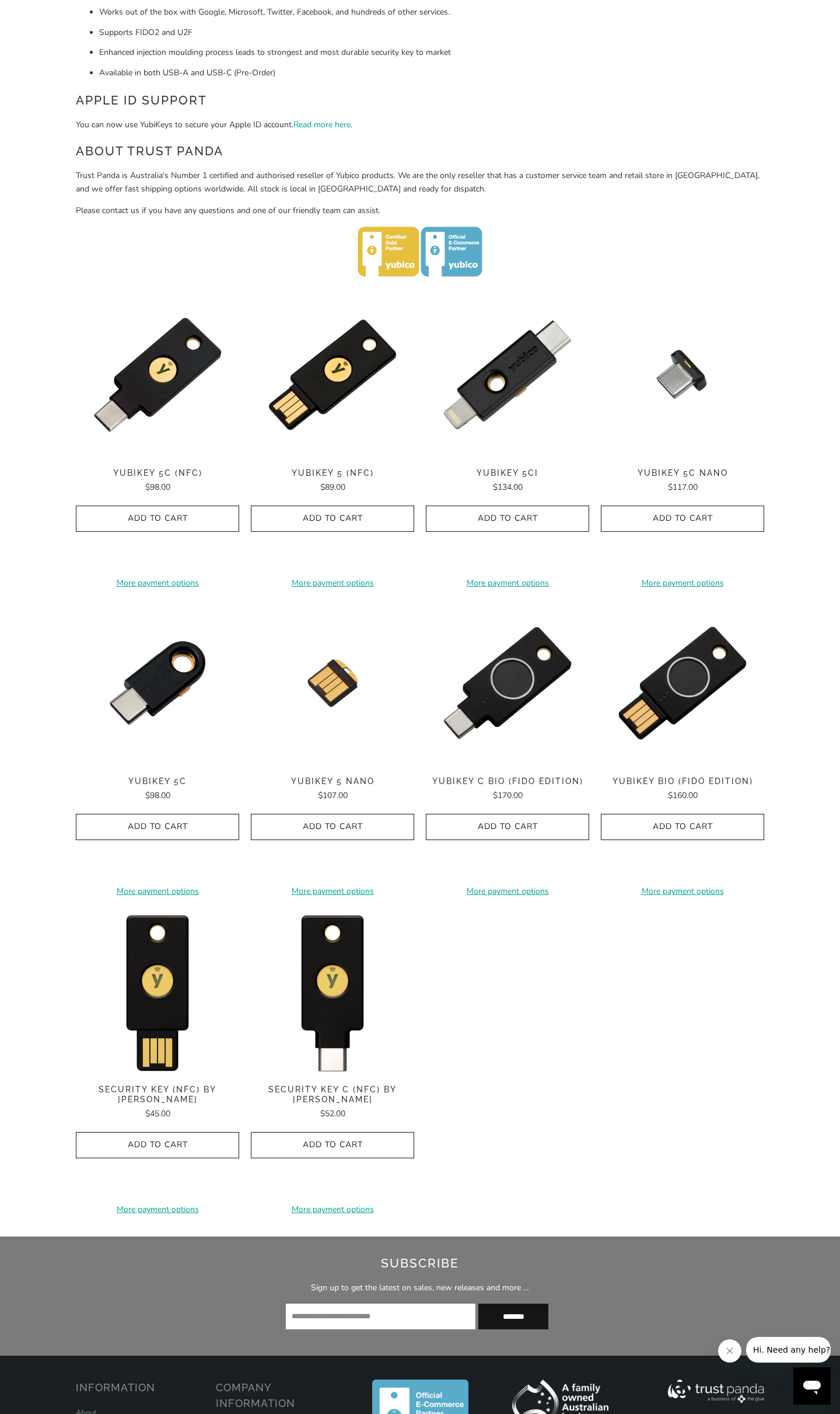
scroll to position [351, 0]
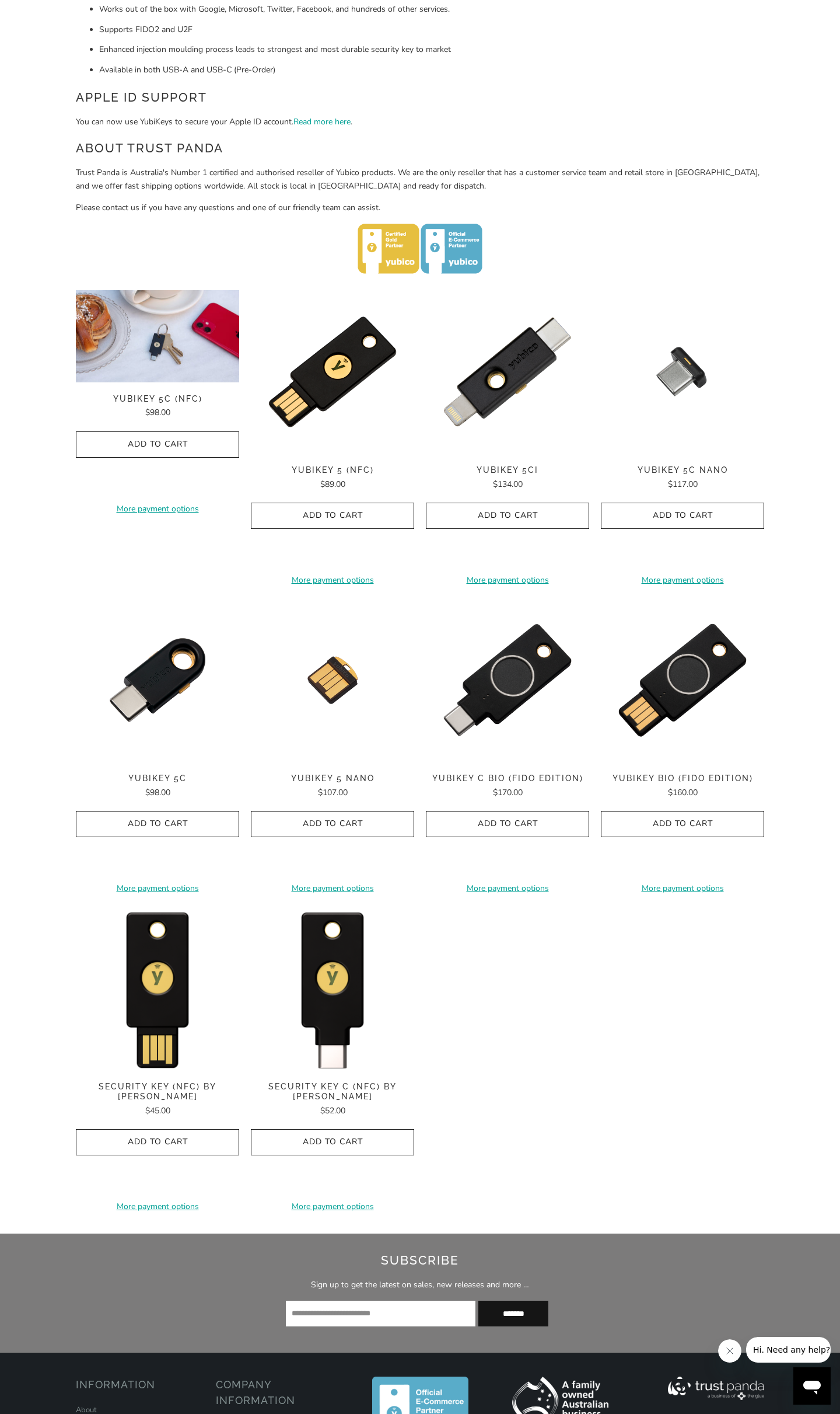
click at [175, 309] on img at bounding box center [158, 336] width 164 height 93
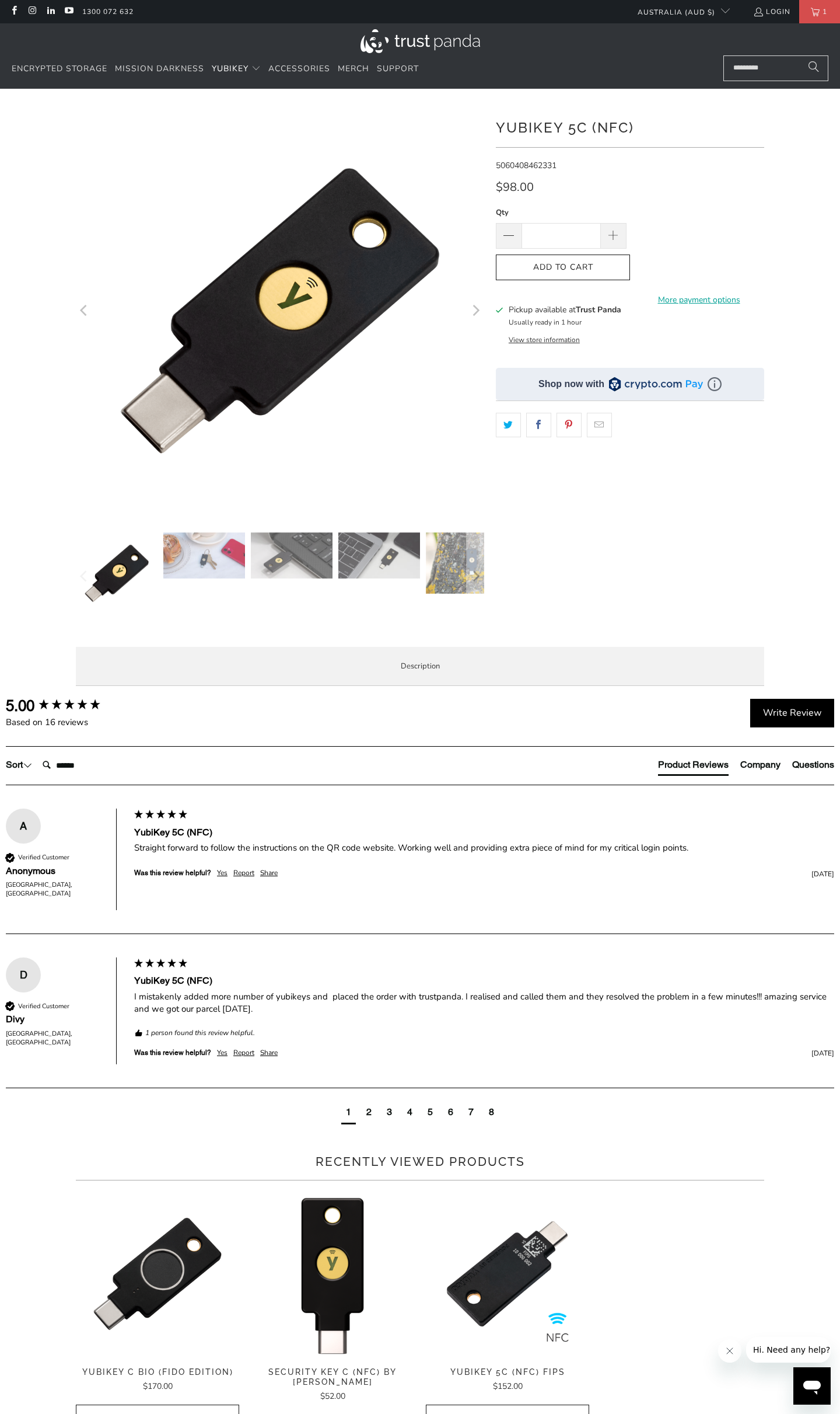
click at [0, 0] on p "The YubiKey 5C NFC works with more online services and applications than any ot…" at bounding box center [0, 0] width 0 height 0
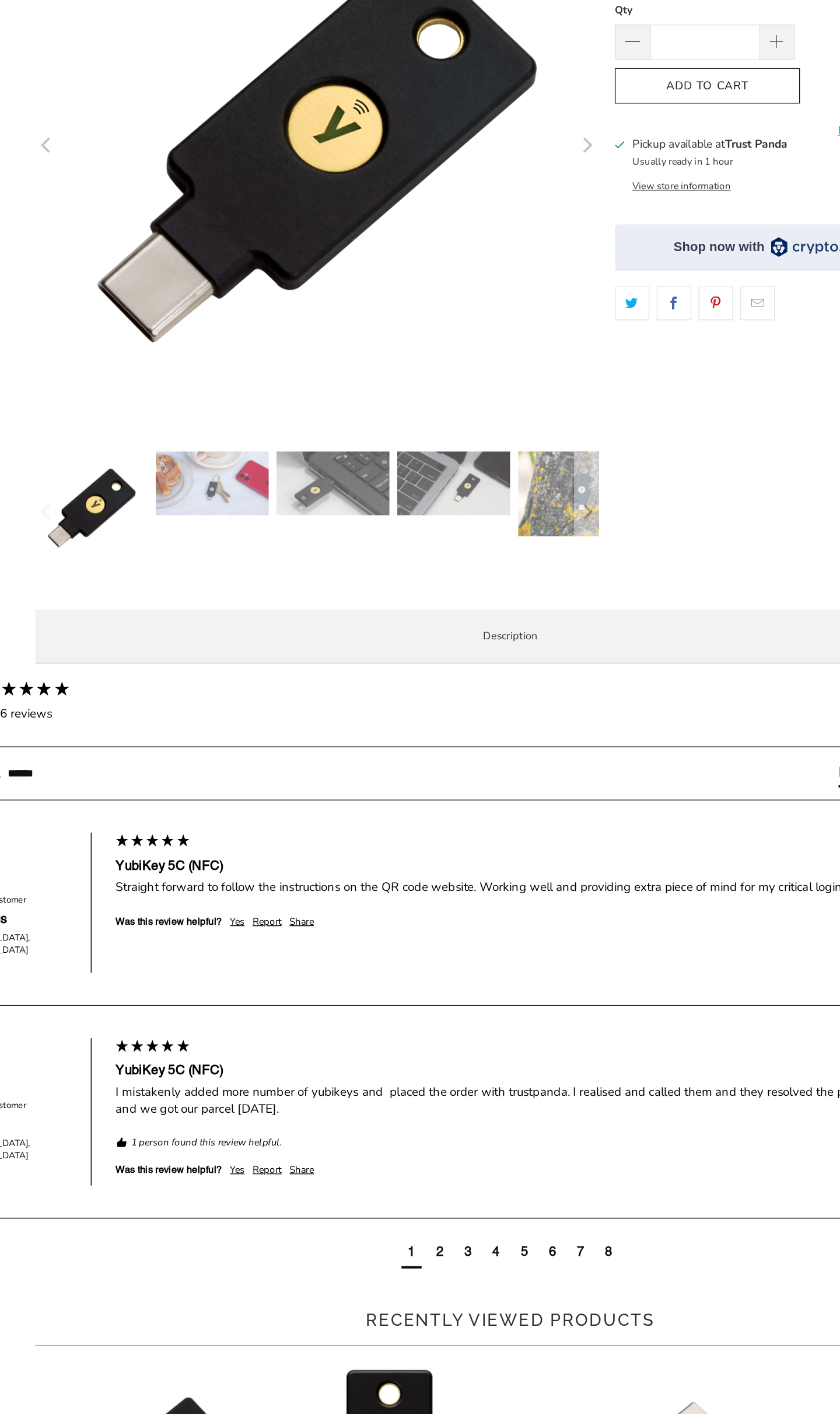
click at [0, 0] on p "The YubiKey 5C NFC works with more online services and applications than any ot…" at bounding box center [0, 0] width 0 height 0
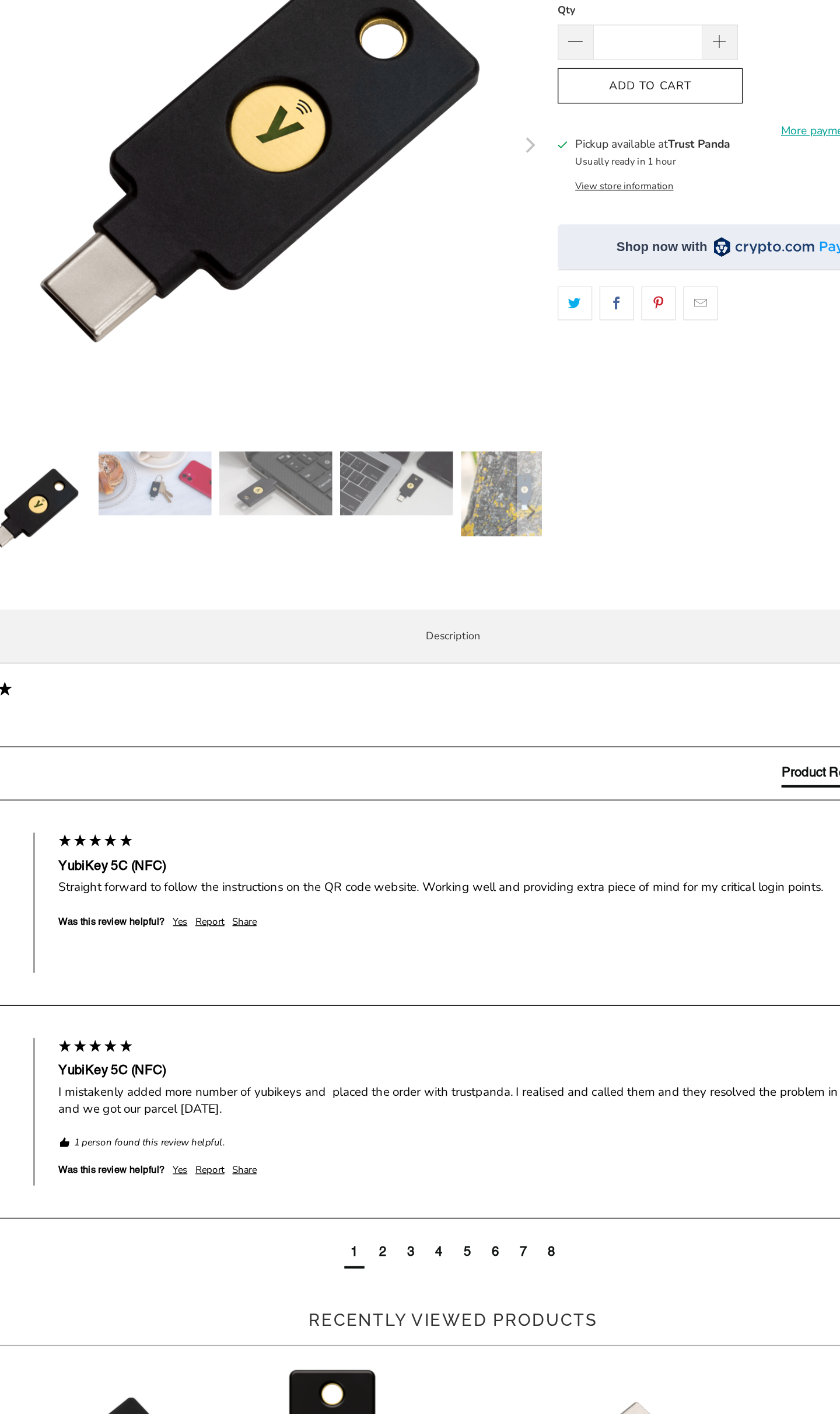
click at [0, 0] on p "The YubiKey 5C NFC works with more online services and applications than any ot…" at bounding box center [0, 0] width 0 height 0
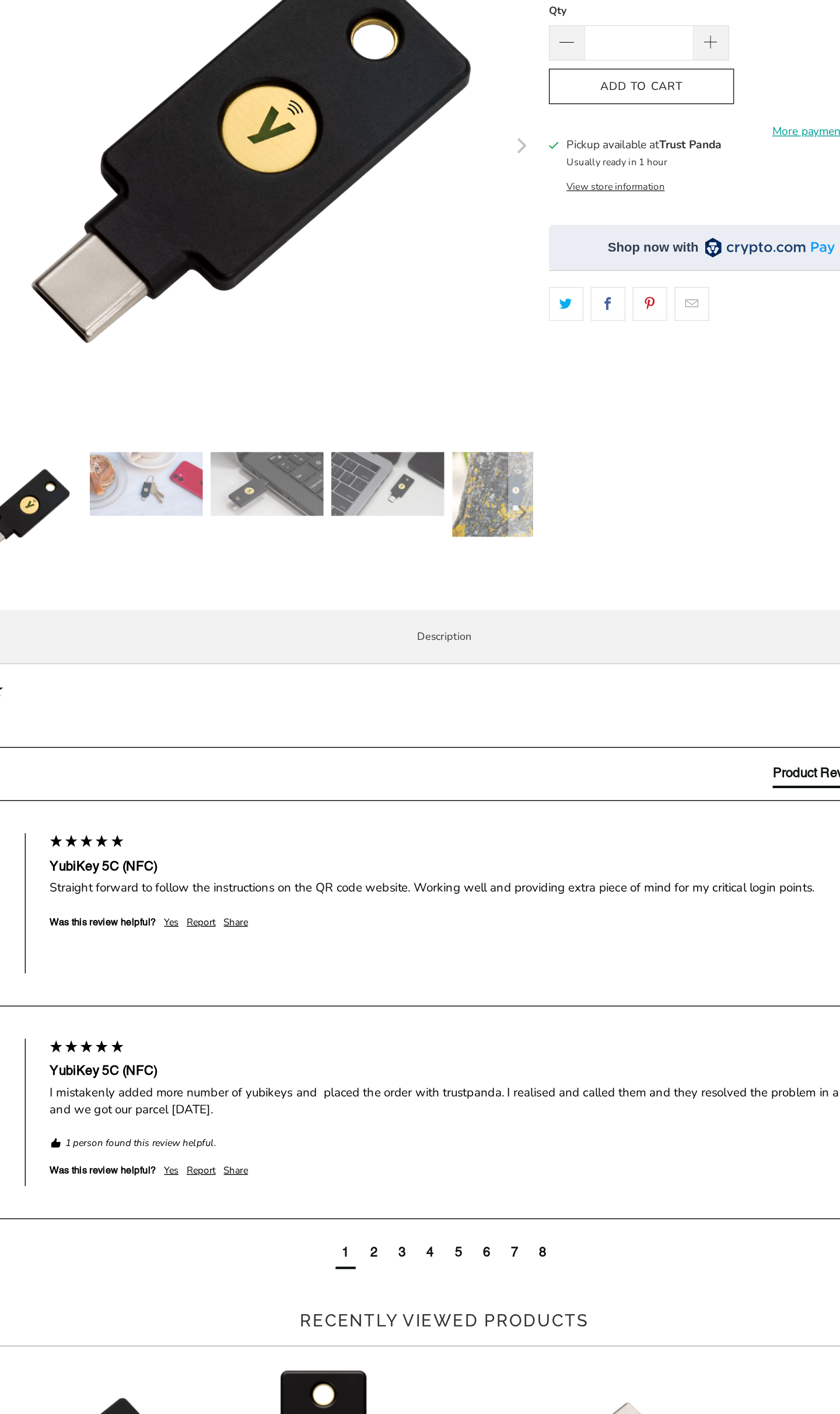
click at [0, 0] on p "The YubiKey 5C NFC works with more online services and applications than any ot…" at bounding box center [0, 0] width 0 height 0
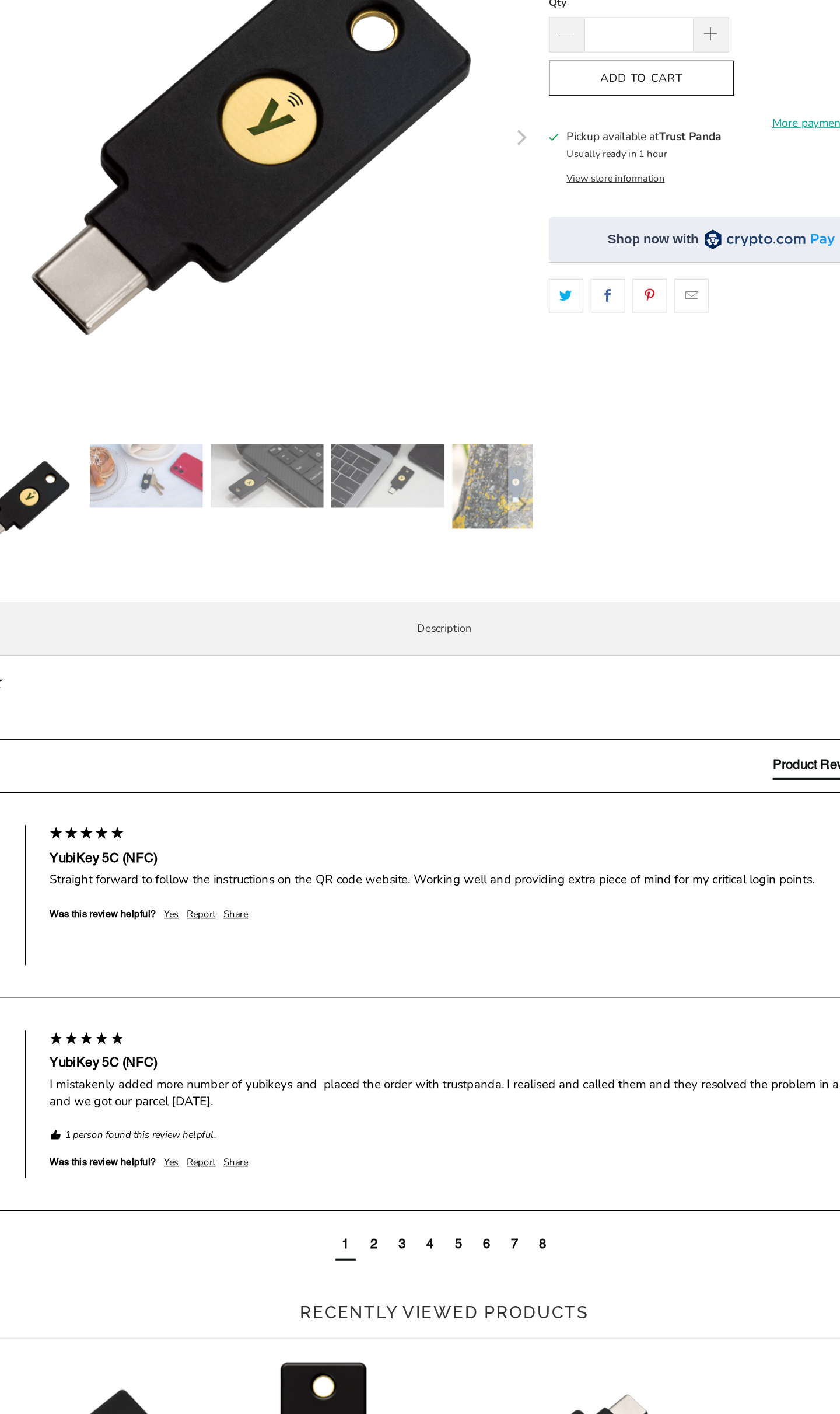
click at [0, 0] on p "The YubiKey 5C NFC works with more online services and applications than any ot…" at bounding box center [0, 0] width 0 height 0
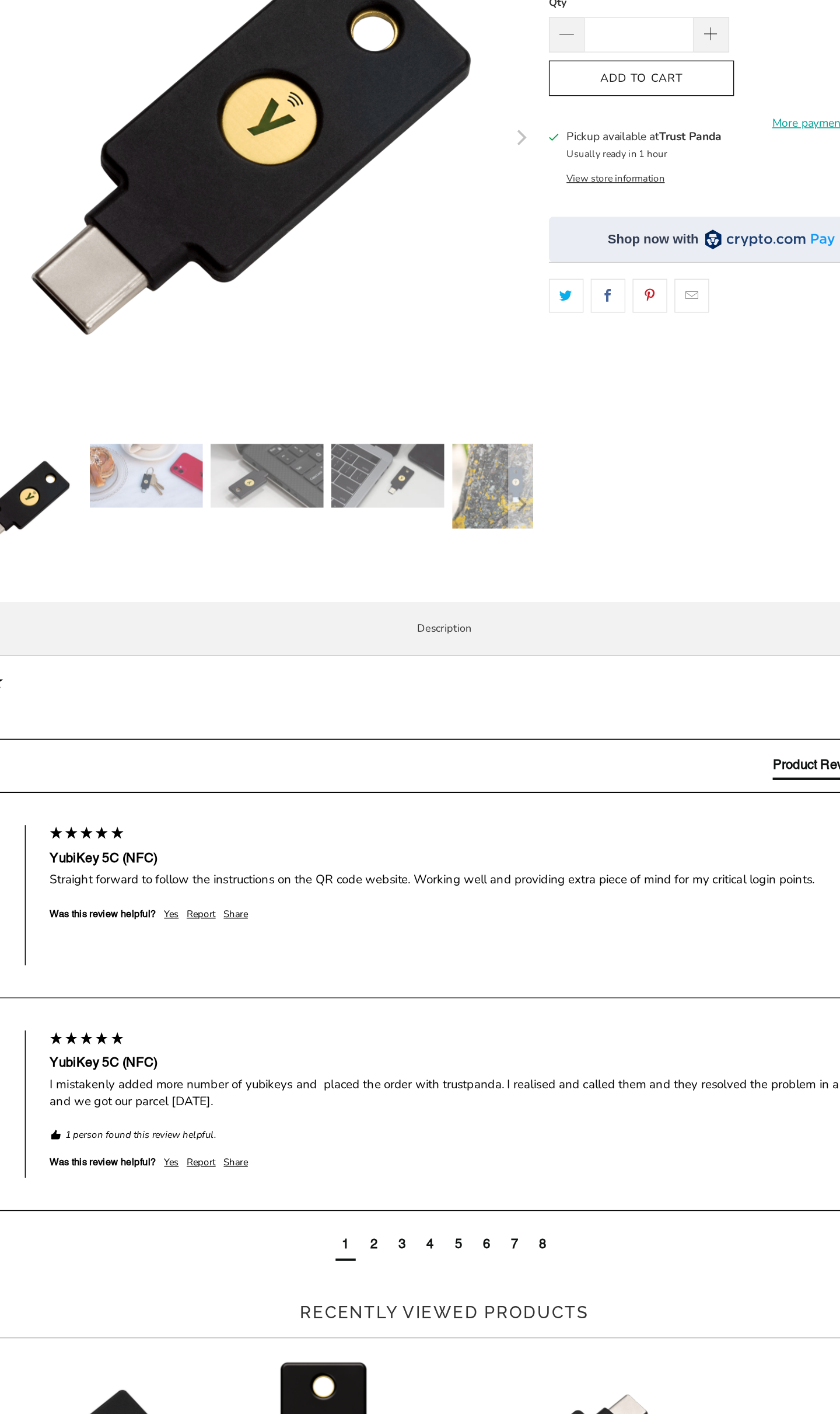
click at [0, 0] on p "The YubiKey 5C NFC works with more online services and applications than any ot…" at bounding box center [0, 0] width 0 height 0
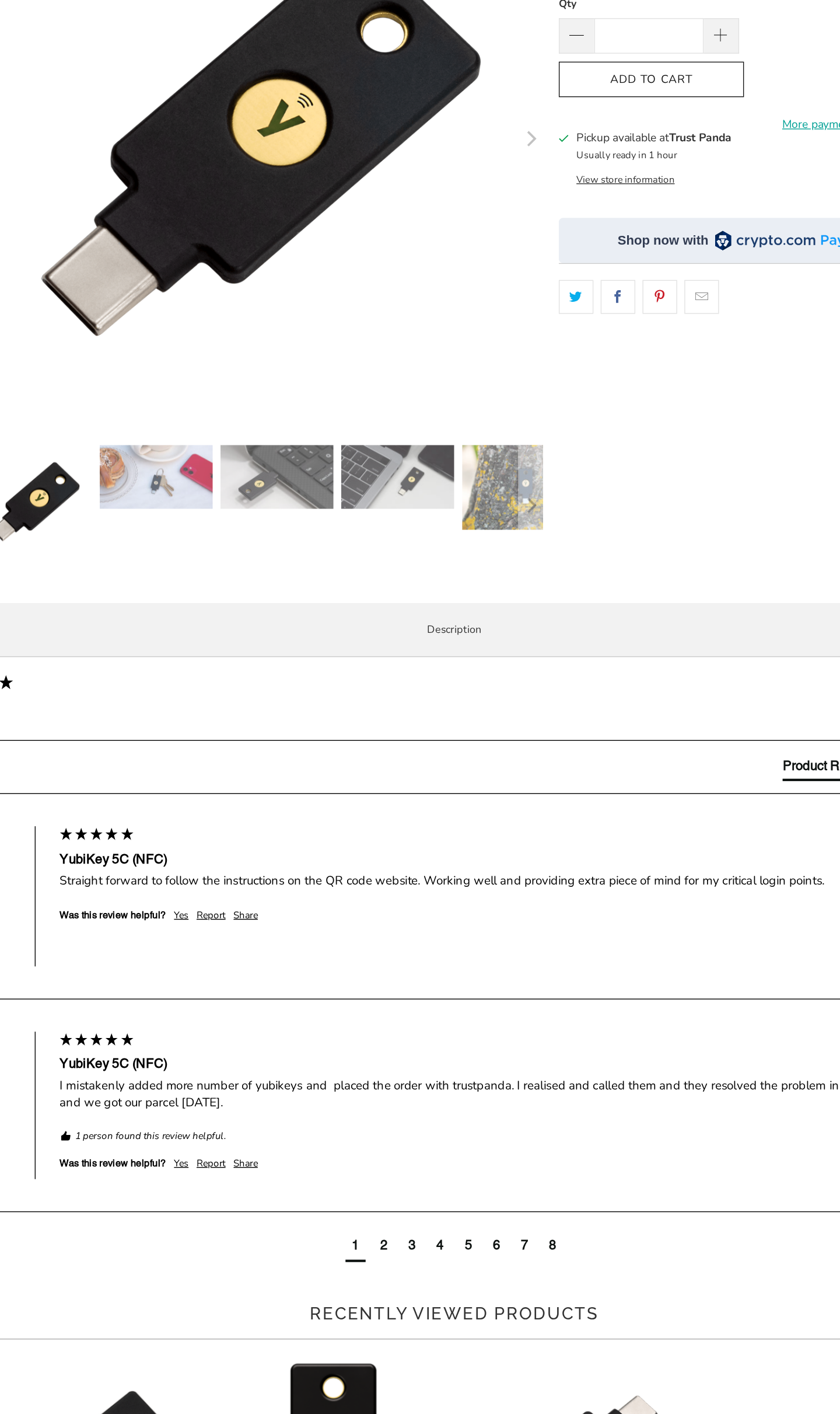
click at [0, 0] on p "The YubiKey 5C NFC works with more online services and applications than any ot…" at bounding box center [0, 0] width 0 height 0
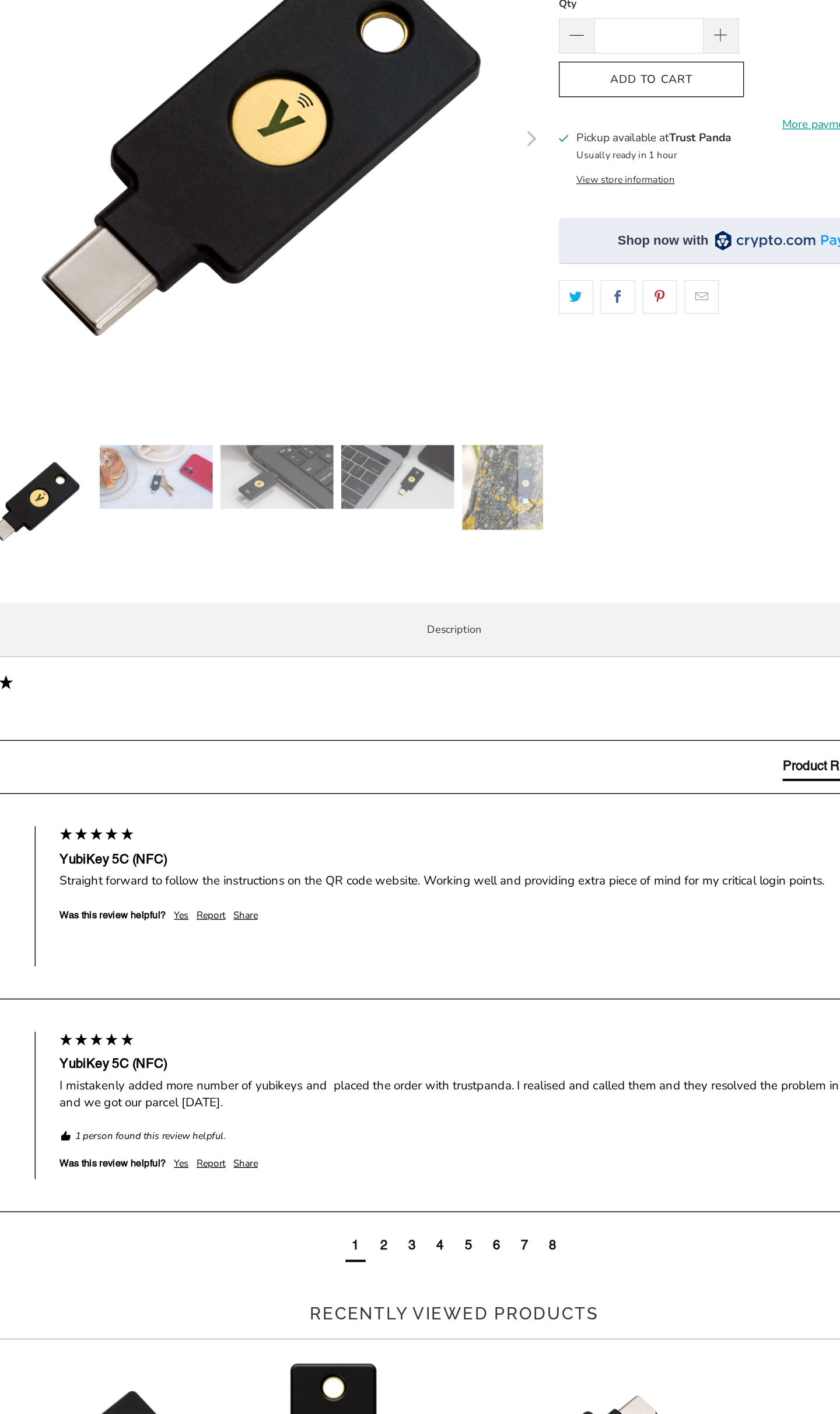
click at [0, 0] on p "The YubiKey 5C NFC works with more online services and applications than any ot…" at bounding box center [0, 0] width 0 height 0
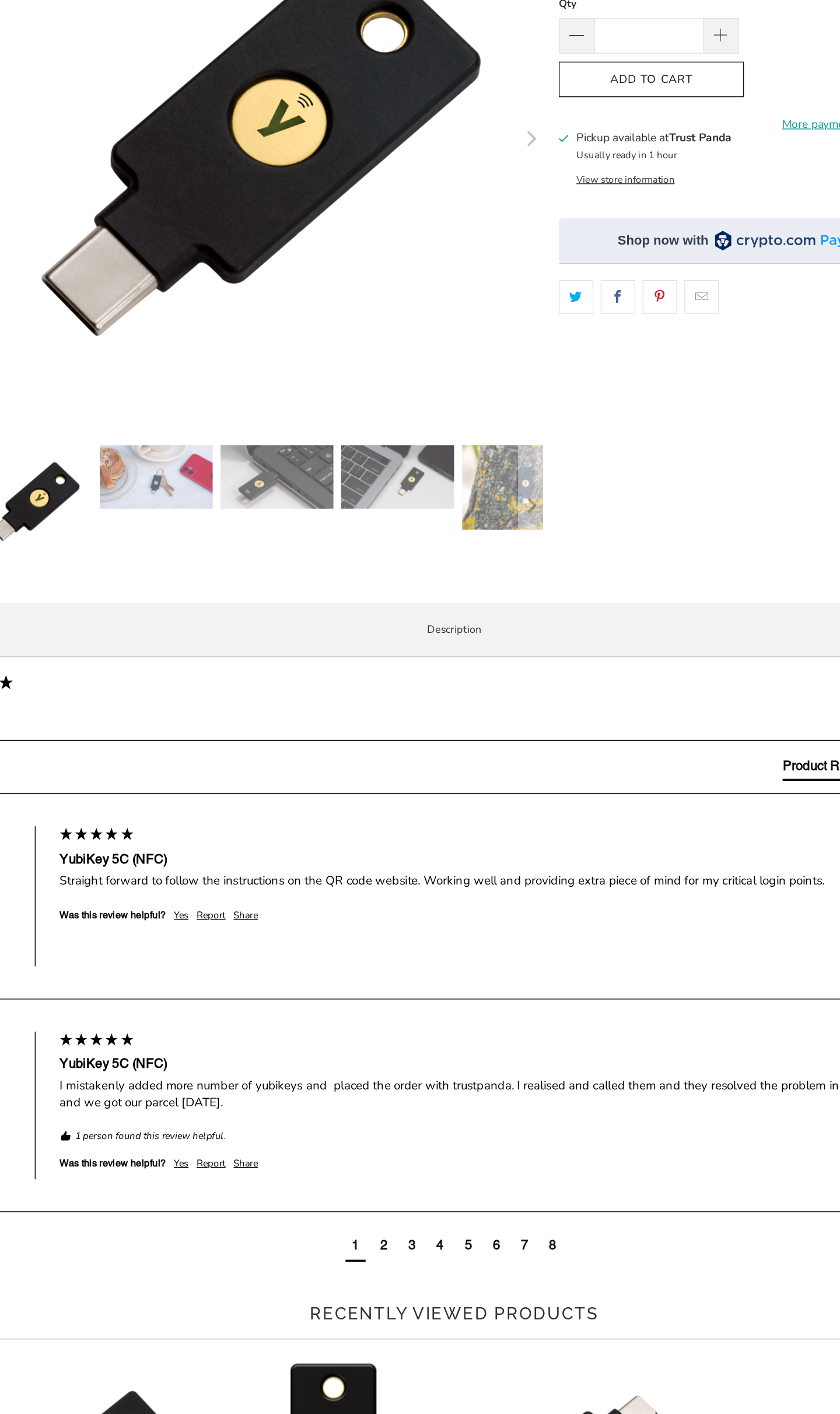
click at [0, 0] on p "The YubiKey 5C NFC works with more online services and applications than any ot…" at bounding box center [0, 0] width 0 height 0
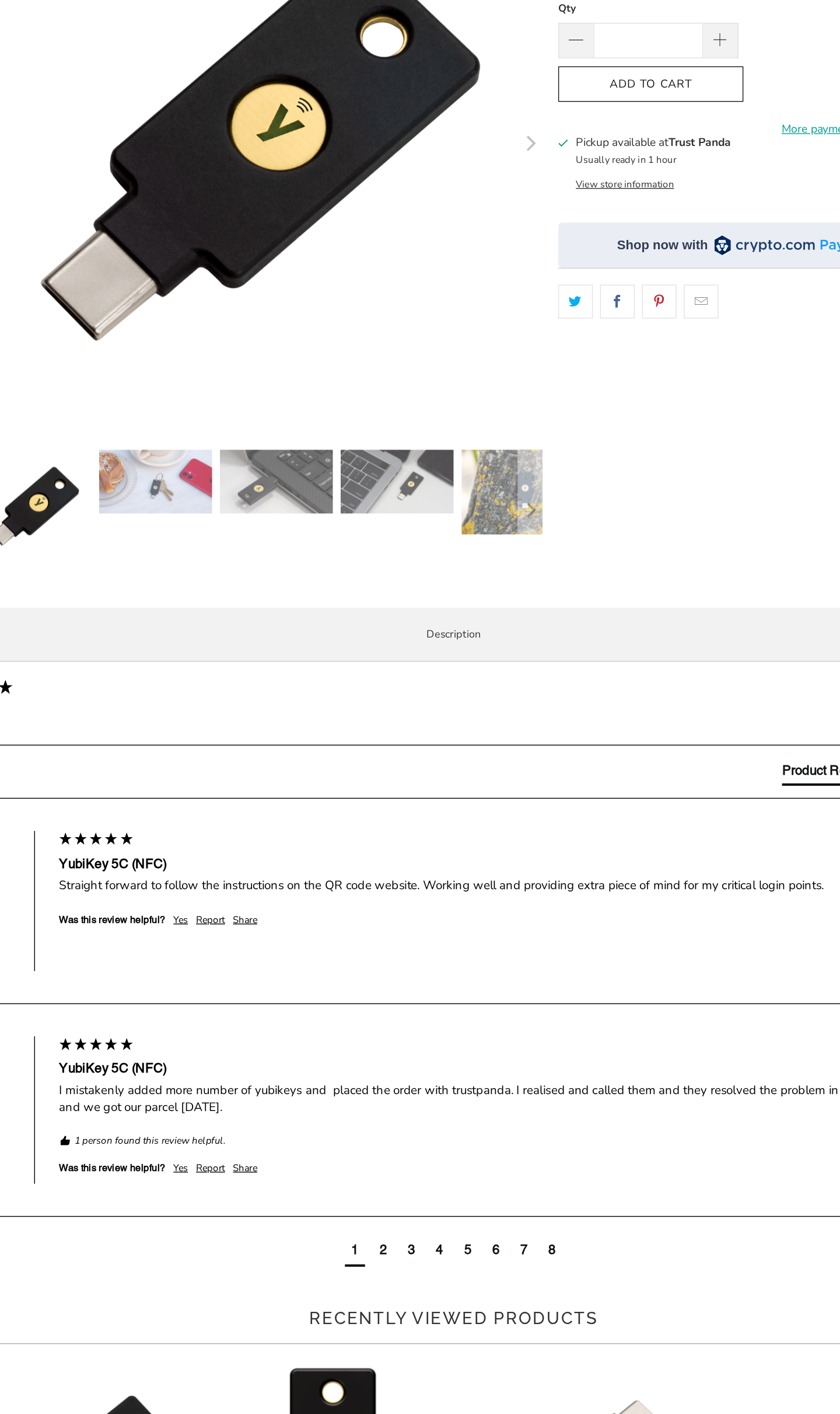
click at [0, 0] on p "The YubiKey 5C NFC works with more online services and applications than any ot…" at bounding box center [0, 0] width 0 height 0
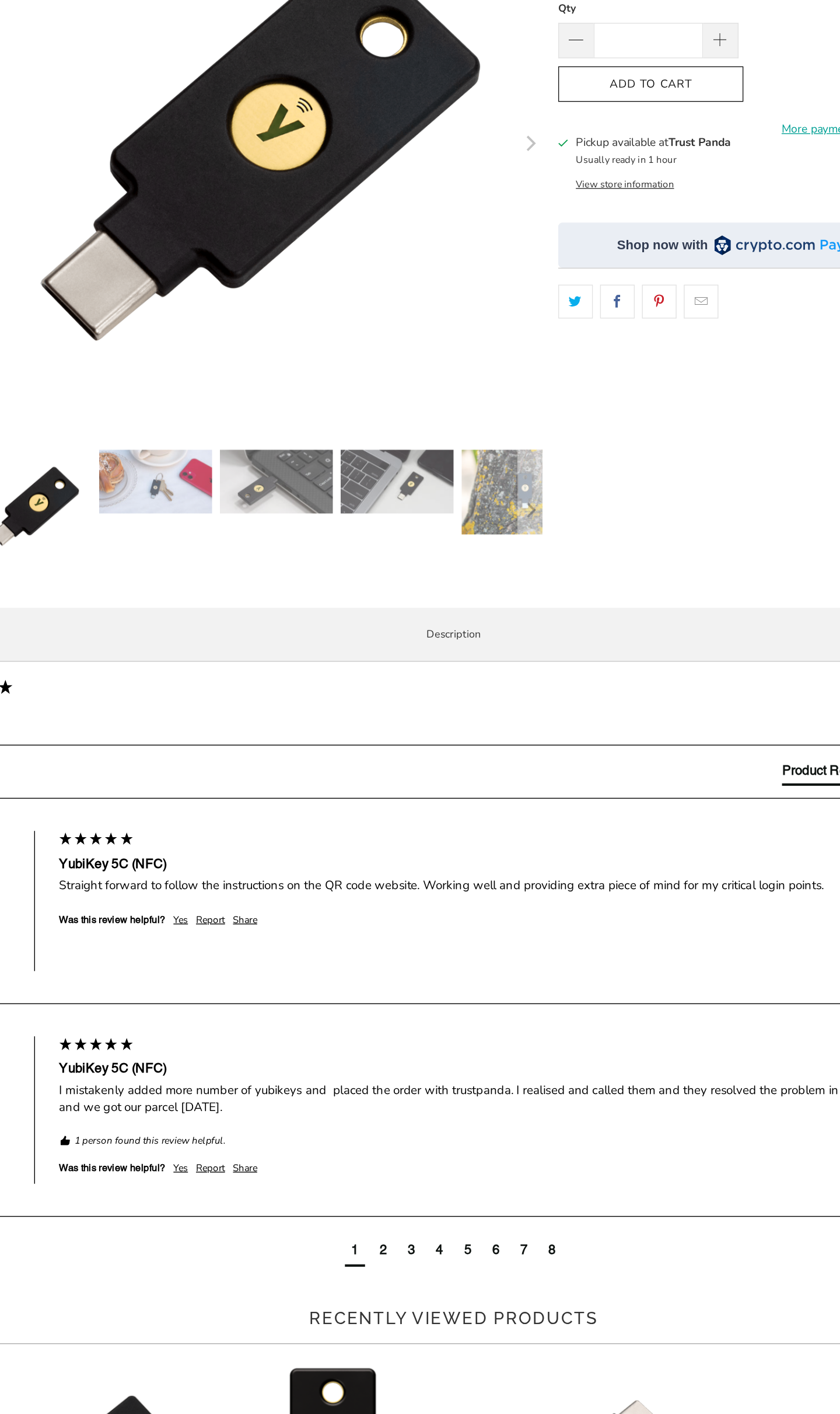
click at [0, 0] on p "The YubiKey 5C NFC works with more online services and applications than any ot…" at bounding box center [0, 0] width 0 height 0
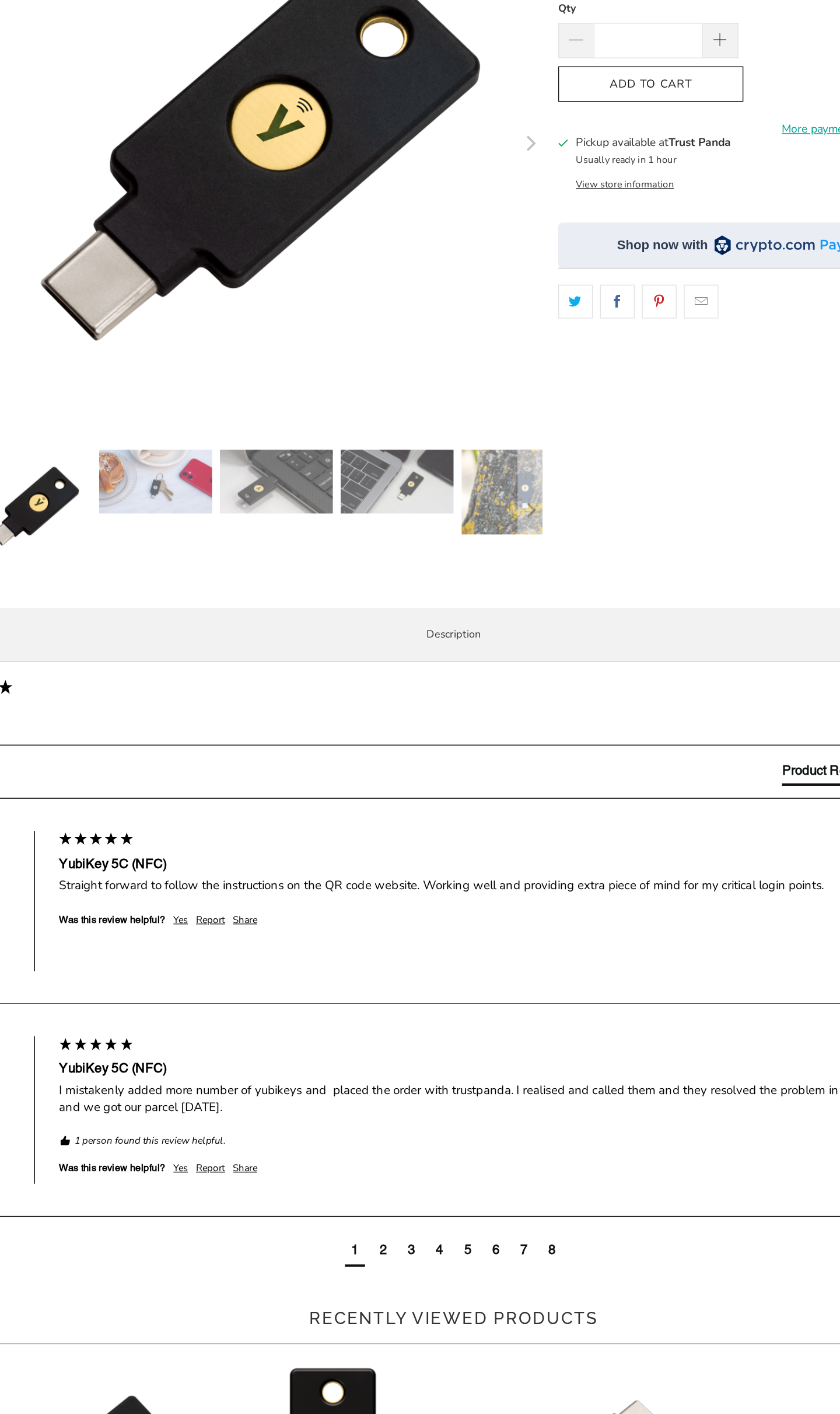
click at [0, 0] on p "The YubiKey 5C NFC works with more online services and applications than any ot…" at bounding box center [0, 0] width 0 height 0
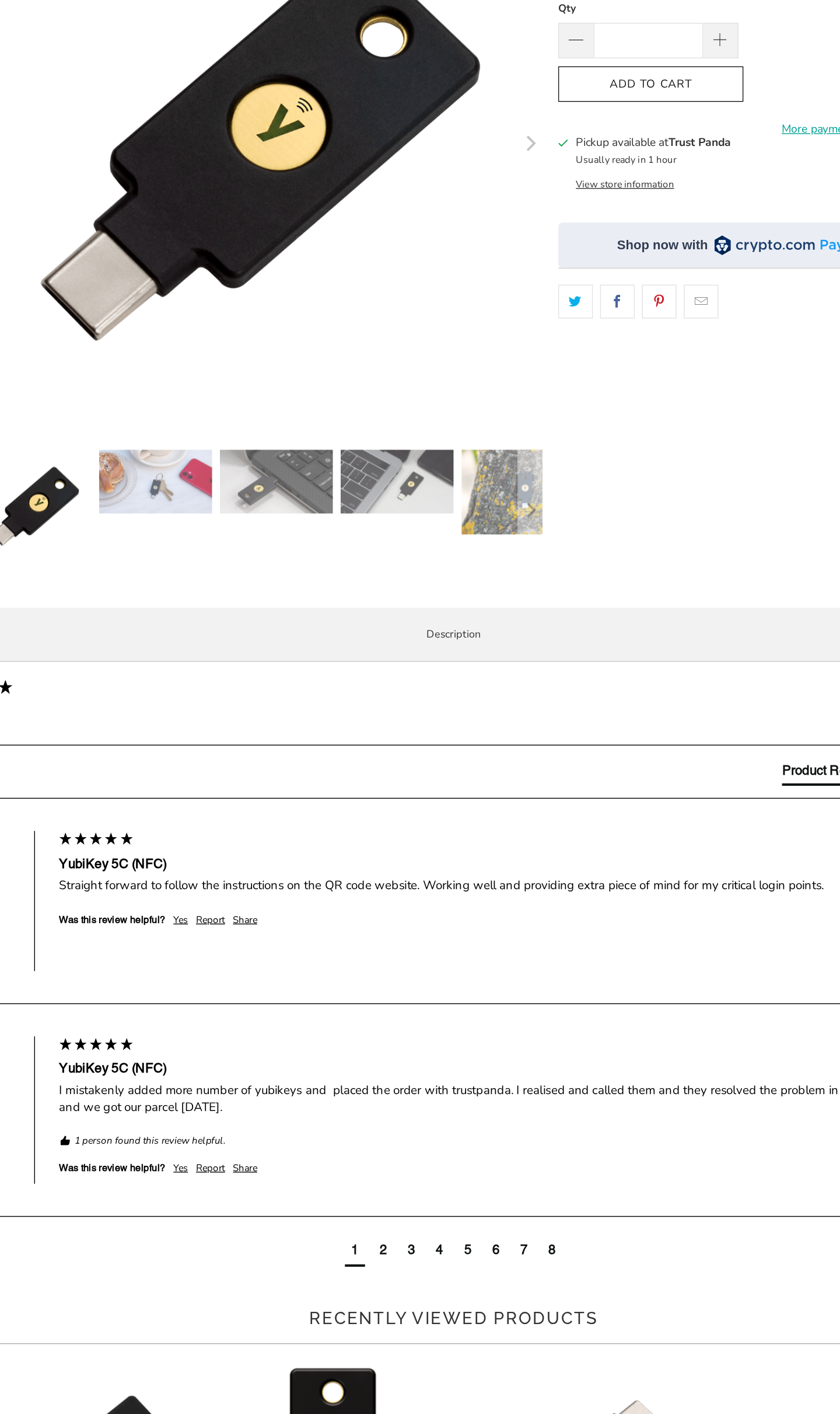
click at [0, 0] on p "The YubiKey 5C NFC works with more online services and applications than any ot…" at bounding box center [0, 0] width 0 height 0
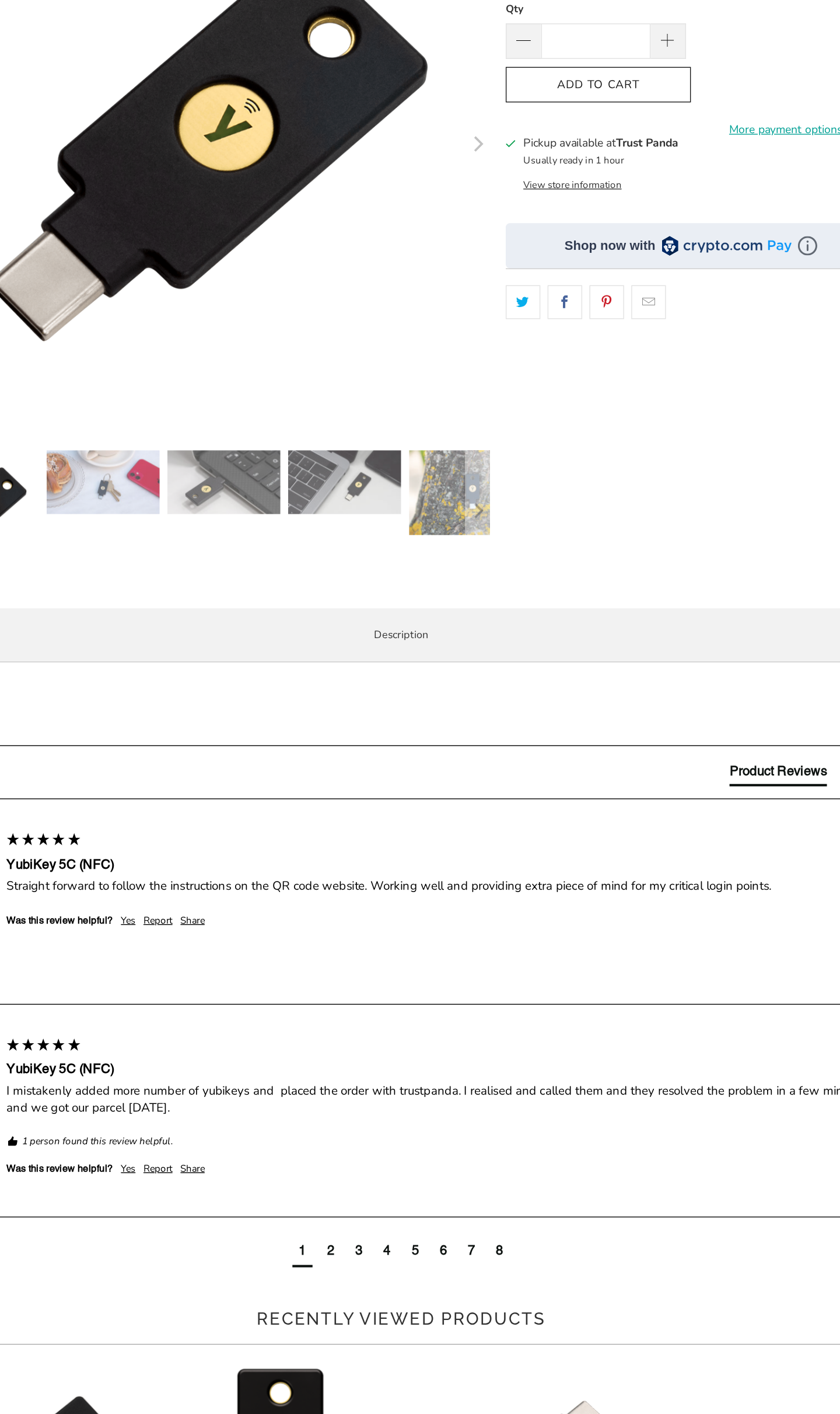
click at [0, 0] on p "The YubiKey 5C NFC works with more online services and applications than any ot…" at bounding box center [0, 0] width 0 height 0
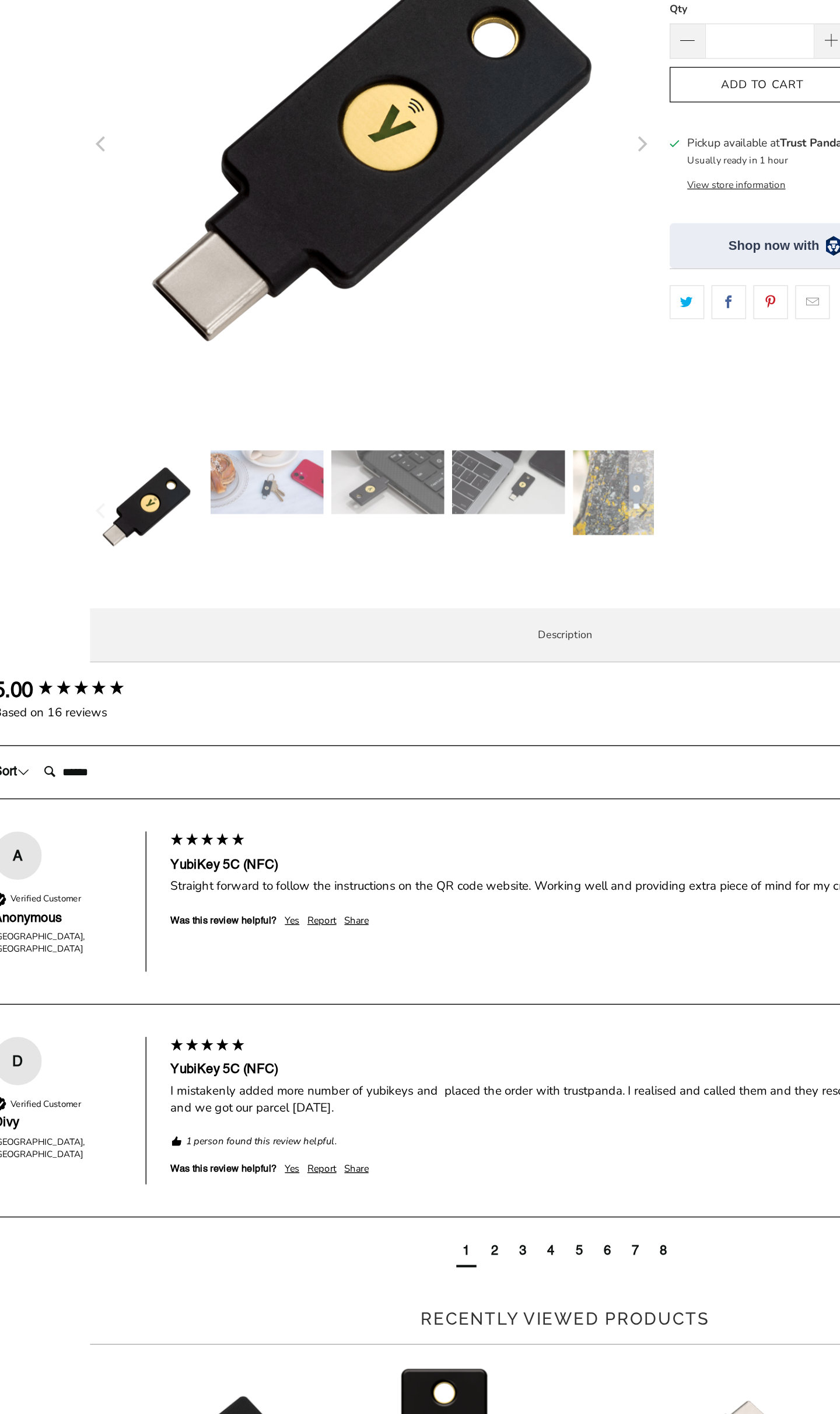
click at [0, 0] on p "The YubiKey 5C NFC works with more online services and applications than any ot…" at bounding box center [0, 0] width 0 height 0
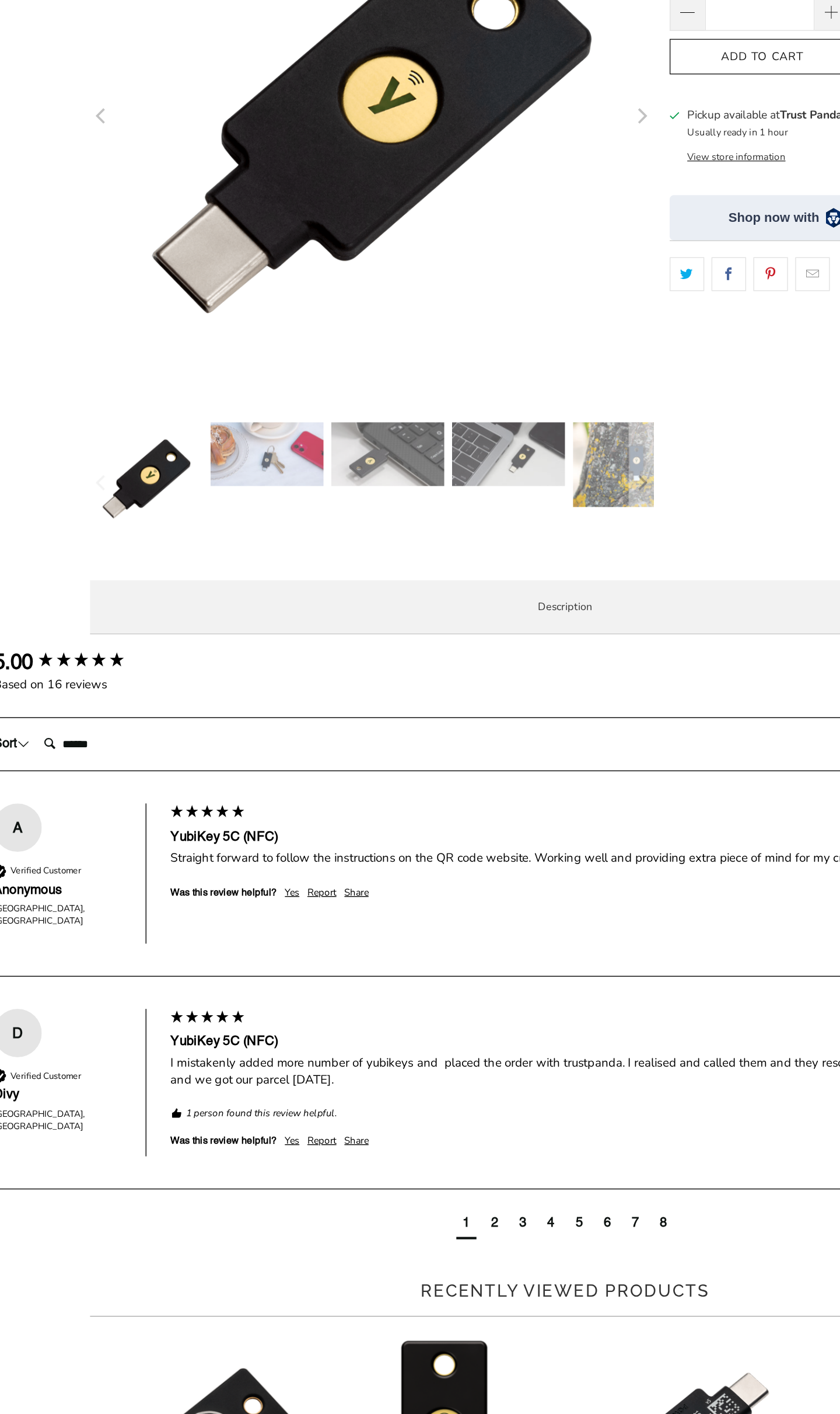
click at [0, 0] on p "The YubiKey 5C NFC works with more online services and applications than any ot…" at bounding box center [0, 0] width 0 height 0
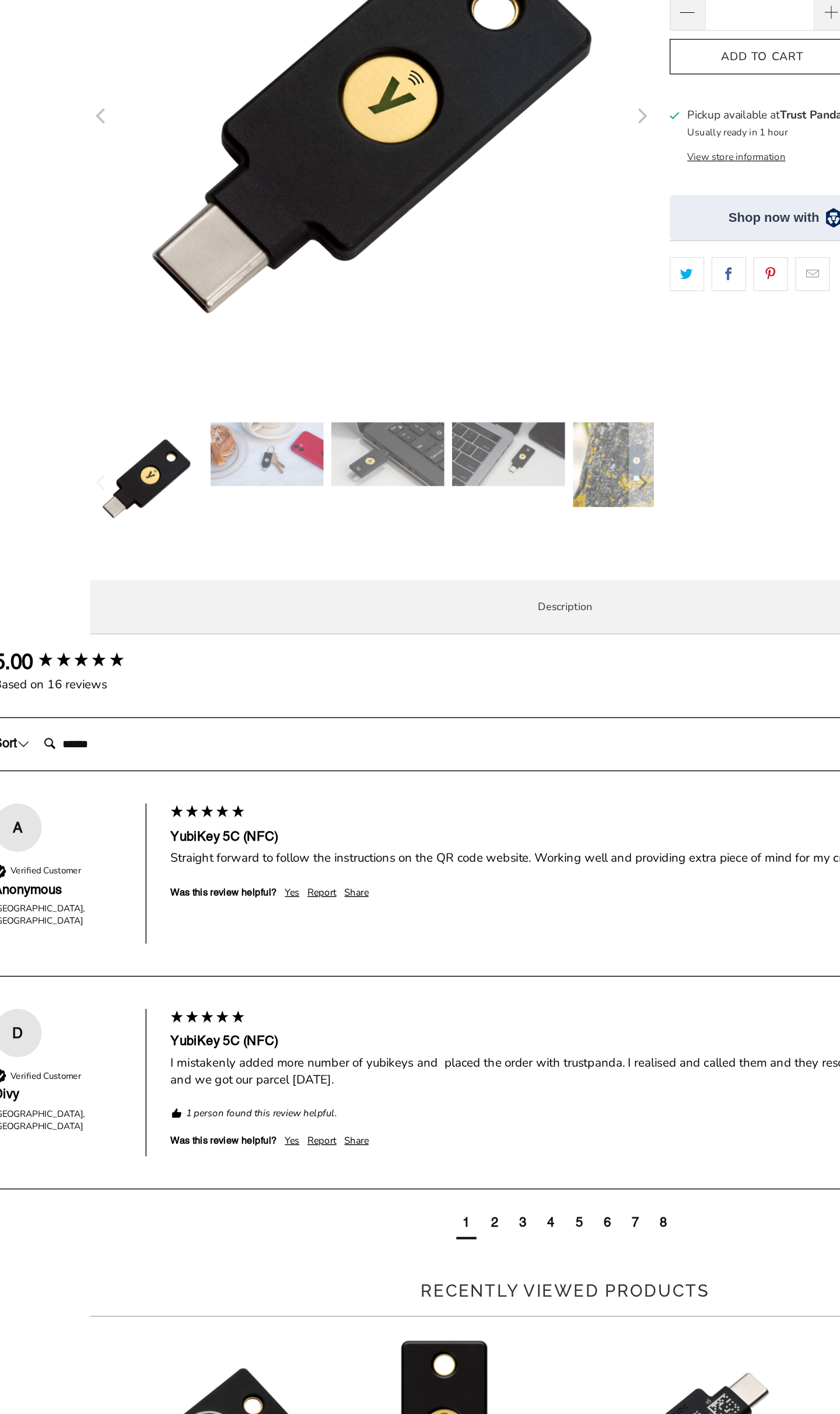
click at [0, 0] on p "The YubiKey 5C NFC works with more online services and applications than any ot…" at bounding box center [0, 0] width 0 height 0
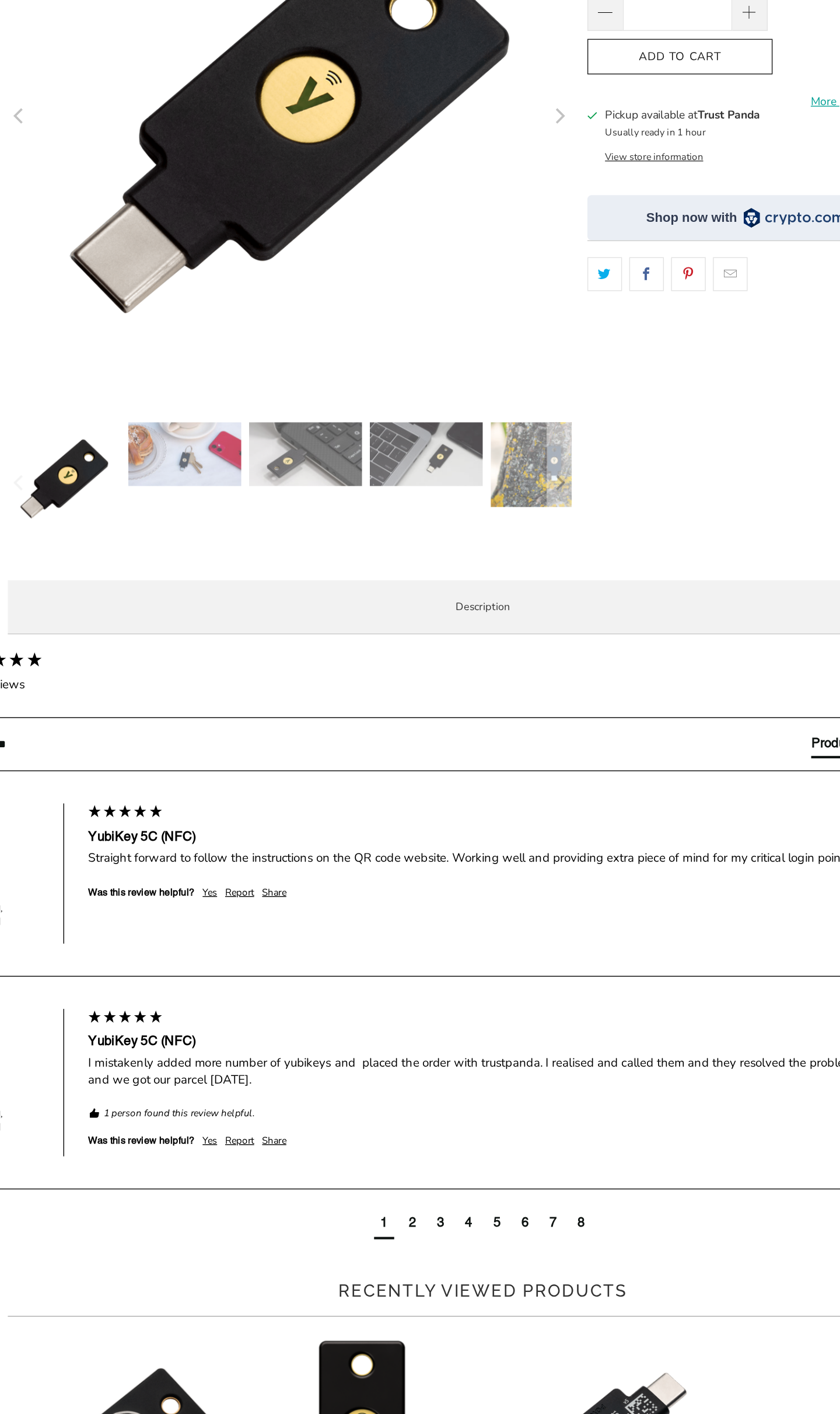
click at [0, 0] on p "The YubiKey 5C NFC works with more online services and applications than any ot…" at bounding box center [0, 0] width 0 height 0
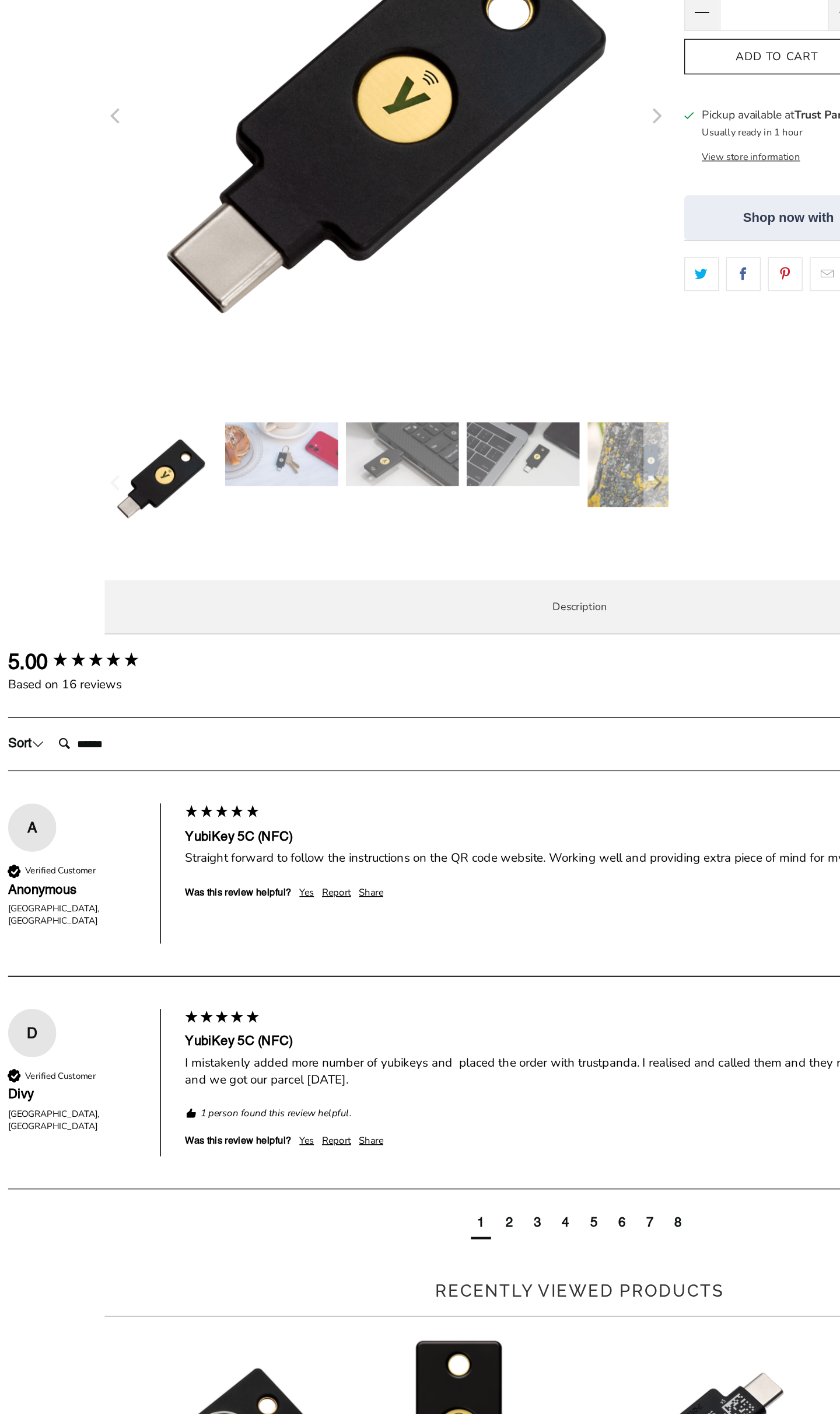
click at [0, 0] on p "The YubiKey 5C NFC works with more online services and applications than any ot…" at bounding box center [0, 0] width 0 height 0
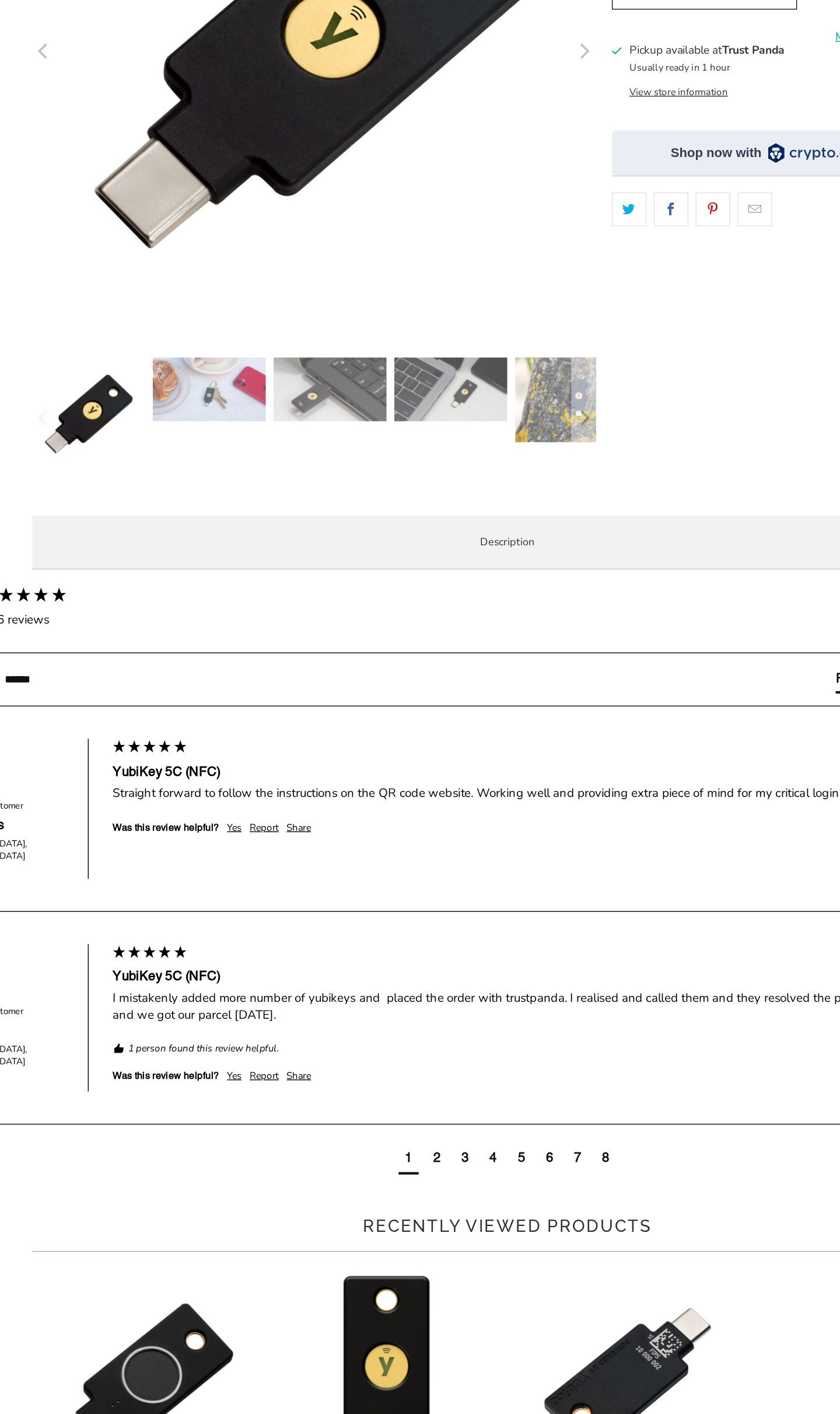
click at [0, 0] on p "The YubiKey 5C NFC works with more online services and applications than any ot…" at bounding box center [0, 0] width 0 height 0
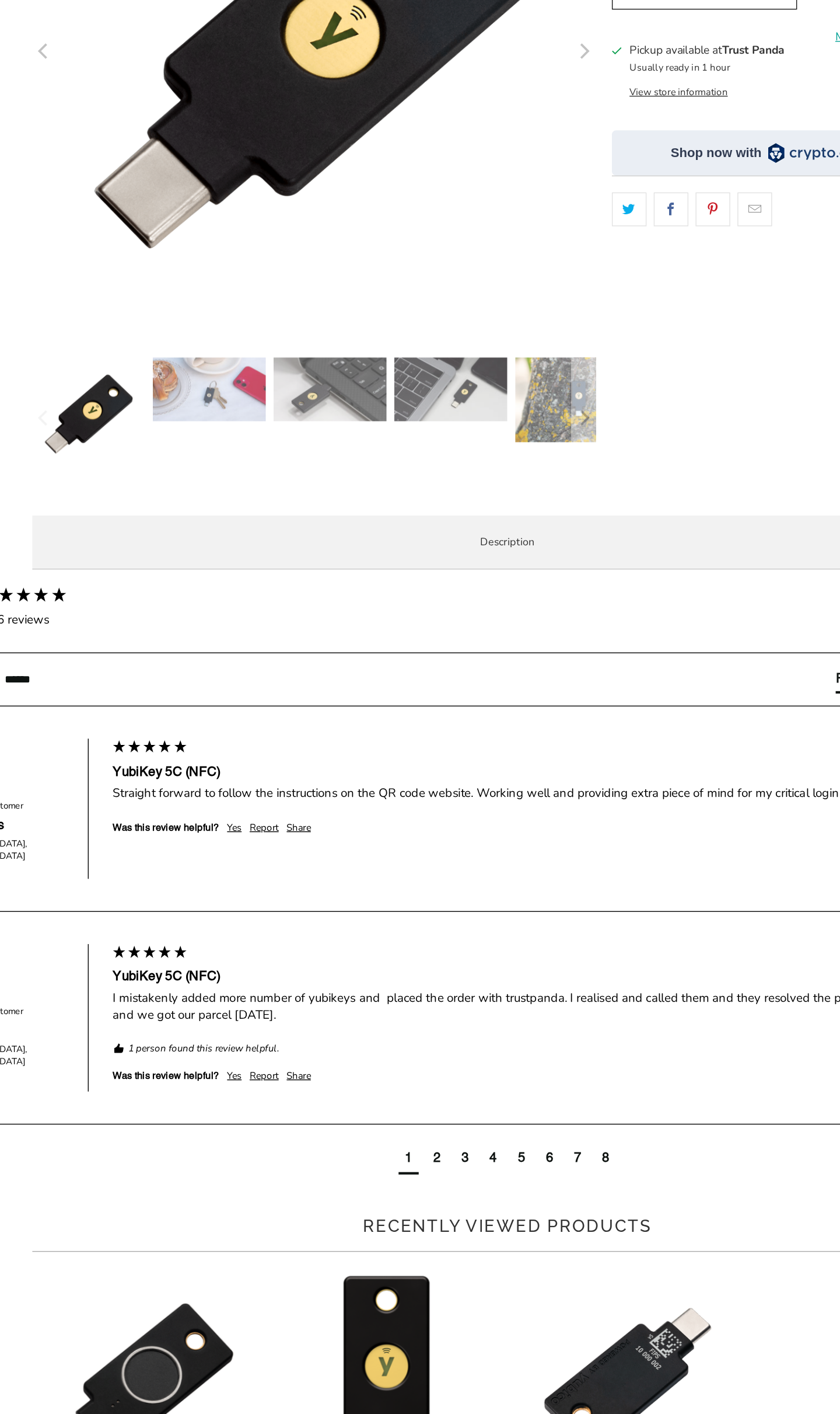
click at [0, 0] on p "The YubiKey 5C NFC works with more online services and applications than any ot…" at bounding box center [0, 0] width 0 height 0
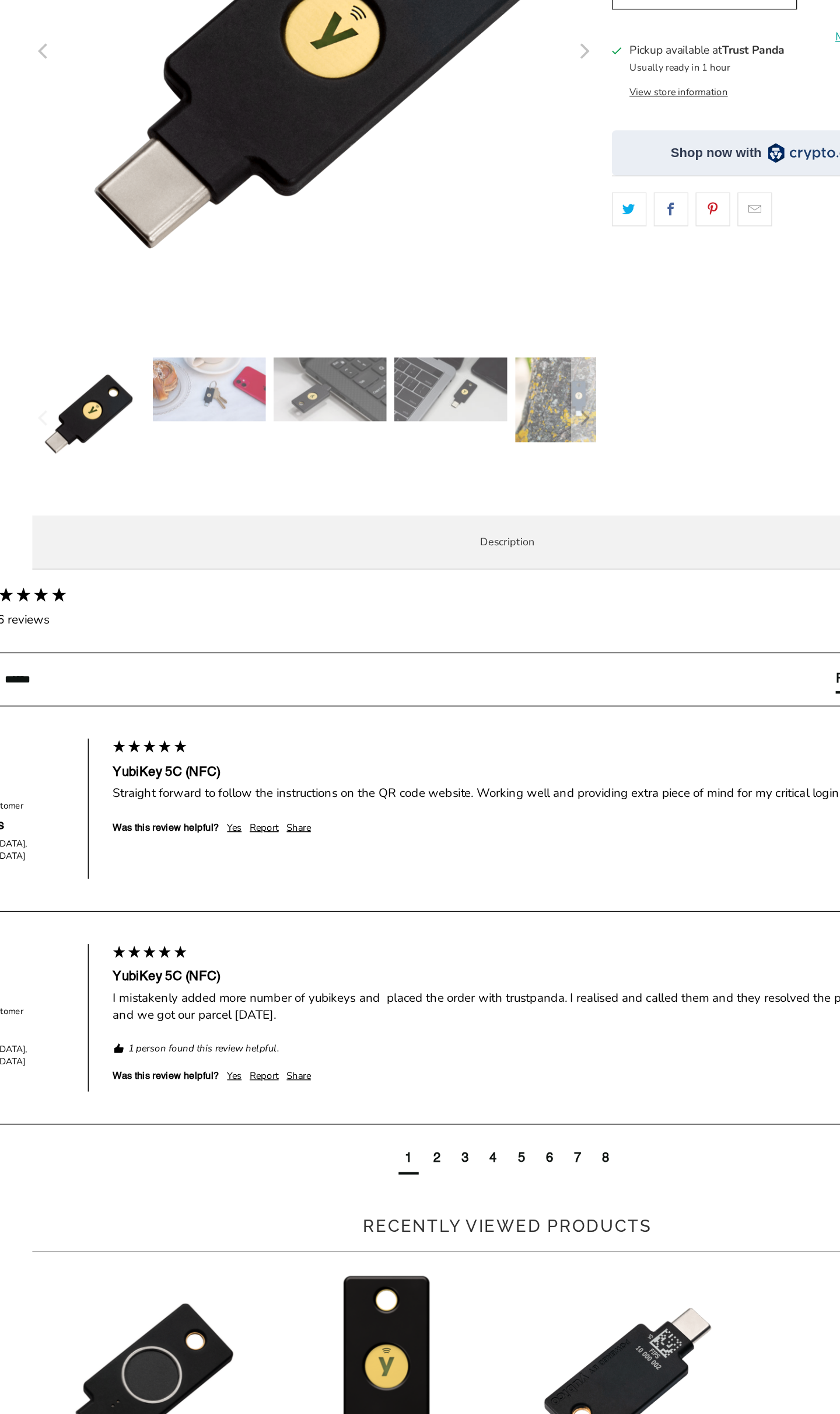
click at [0, 0] on p "The YubiKey 5C NFC works with more online services and applications than any ot…" at bounding box center [0, 0] width 0 height 0
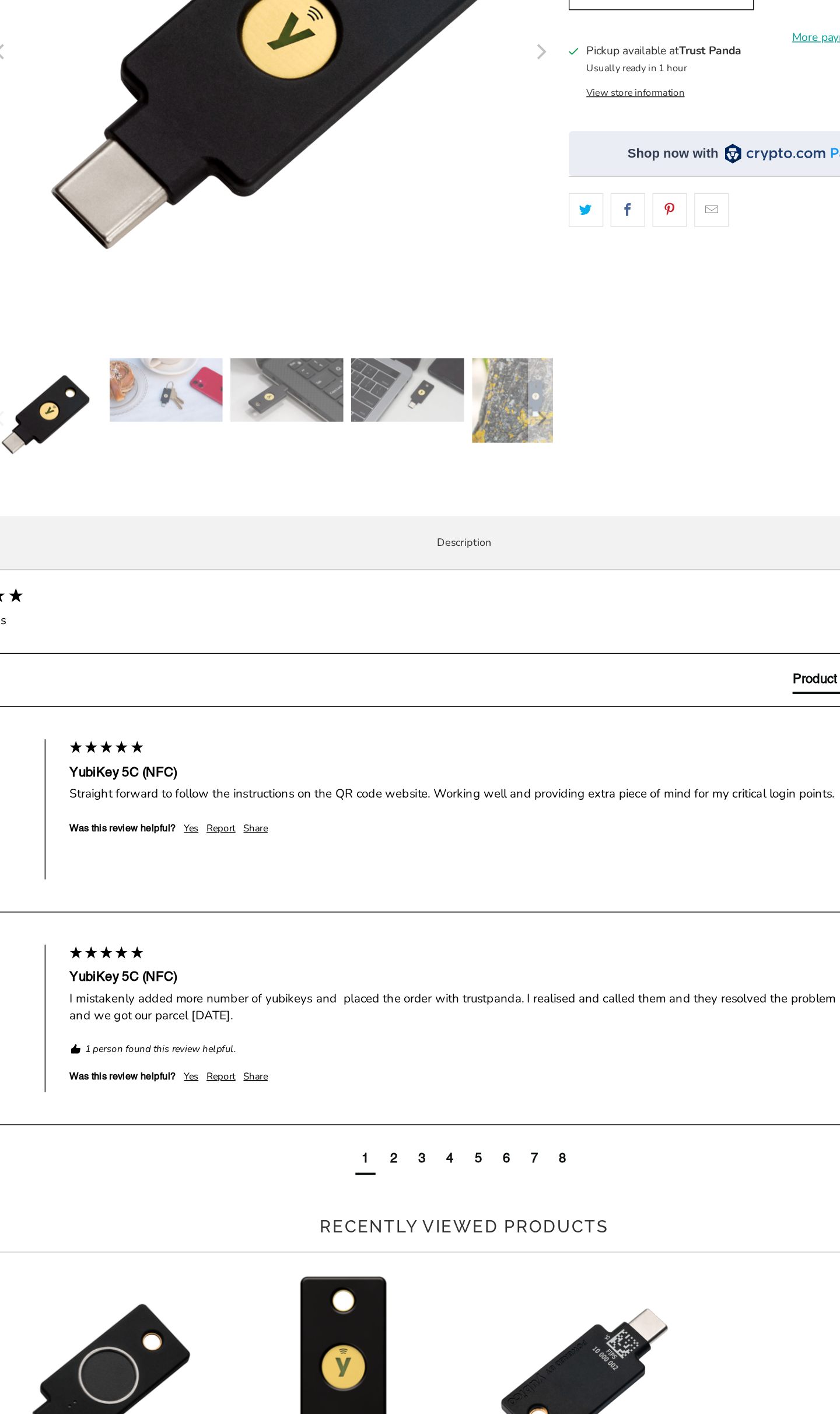
click at [0, 0] on p "The YubiKey 5C NFC works with more online services and applications than any ot…" at bounding box center [0, 0] width 0 height 0
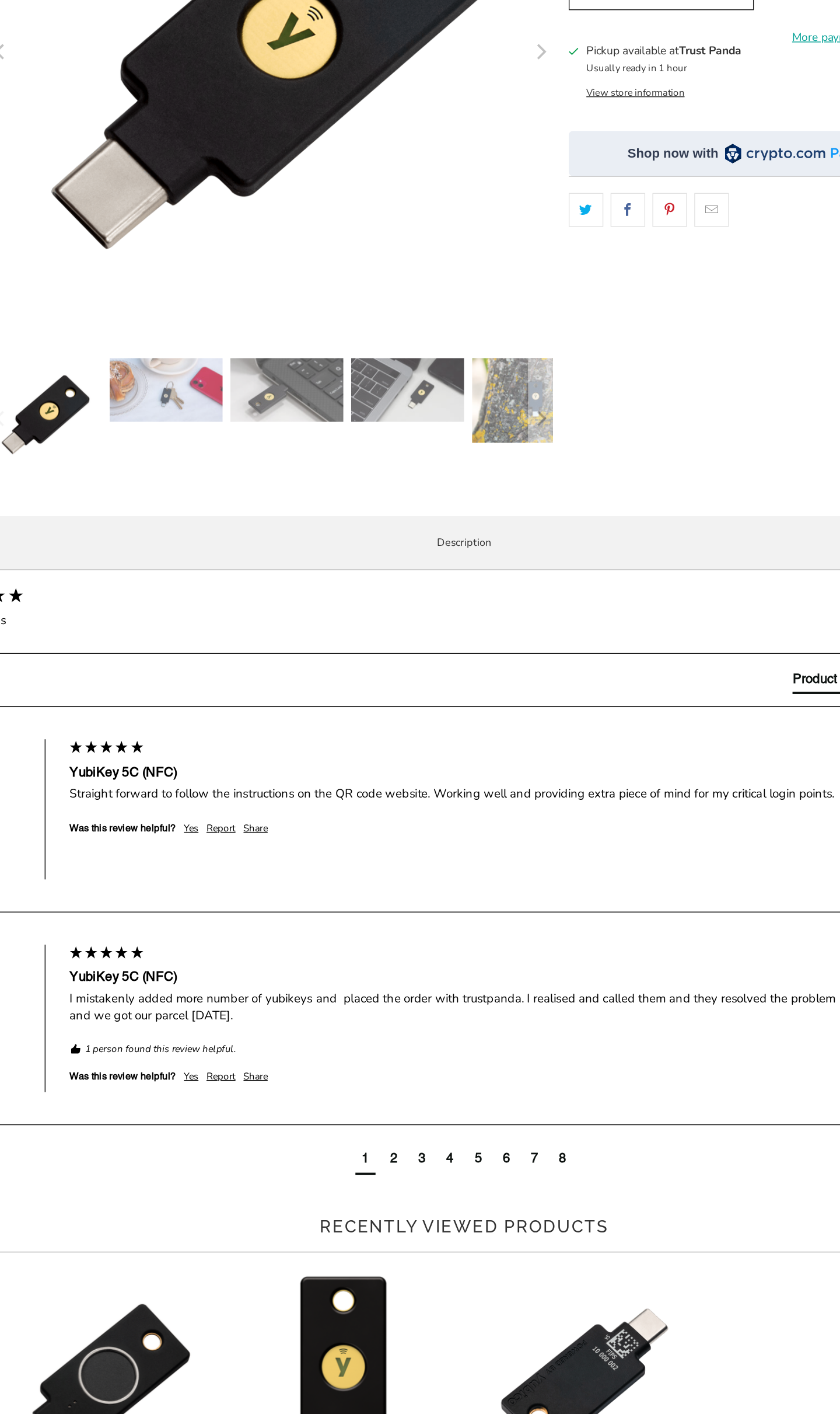
click at [0, 0] on p "The YubiKey 5C NFC works with more online services and applications than any ot…" at bounding box center [0, 0] width 0 height 0
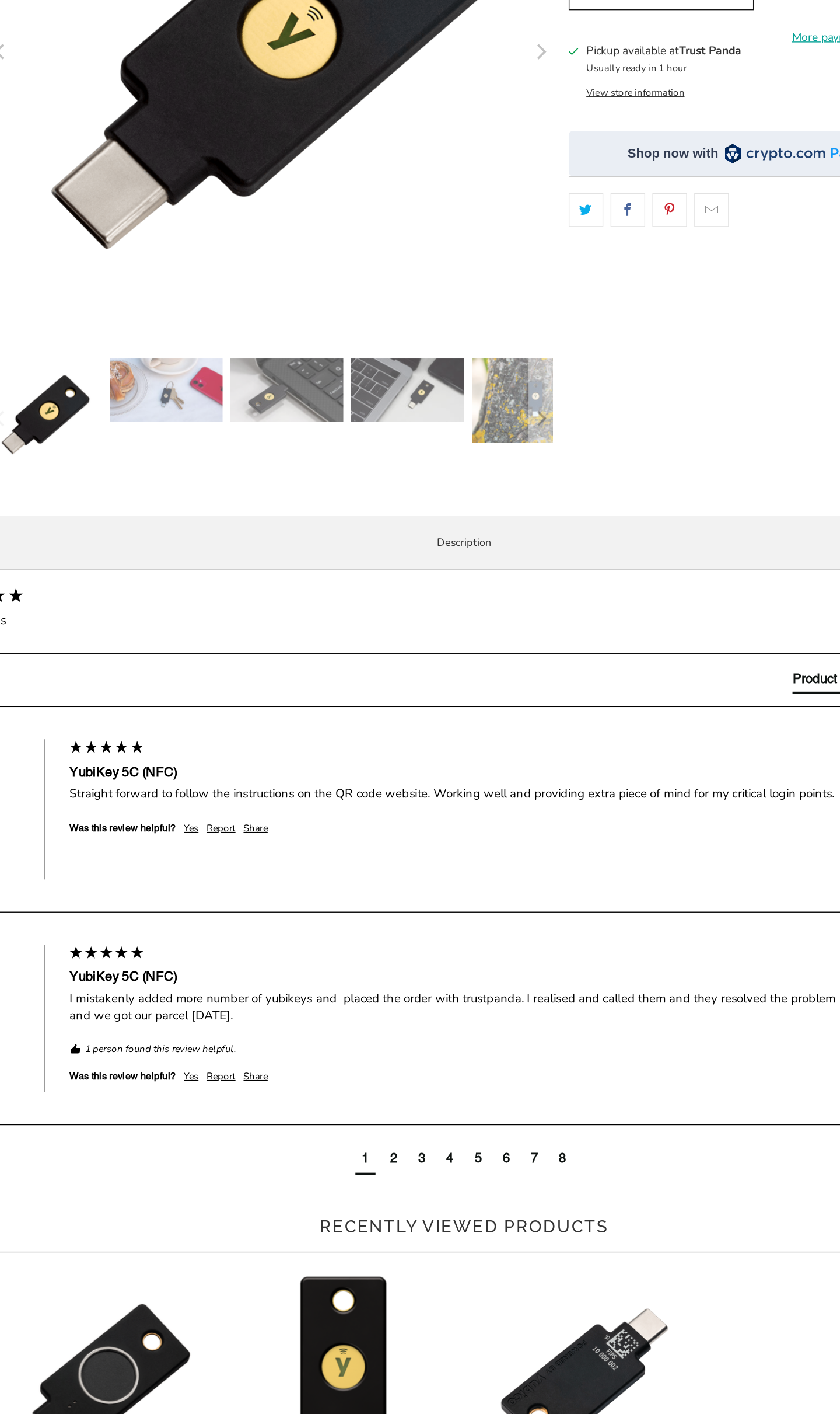
click at [0, 0] on p "The YubiKey 5C NFC works with more online services and applications than any ot…" at bounding box center [0, 0] width 0 height 0
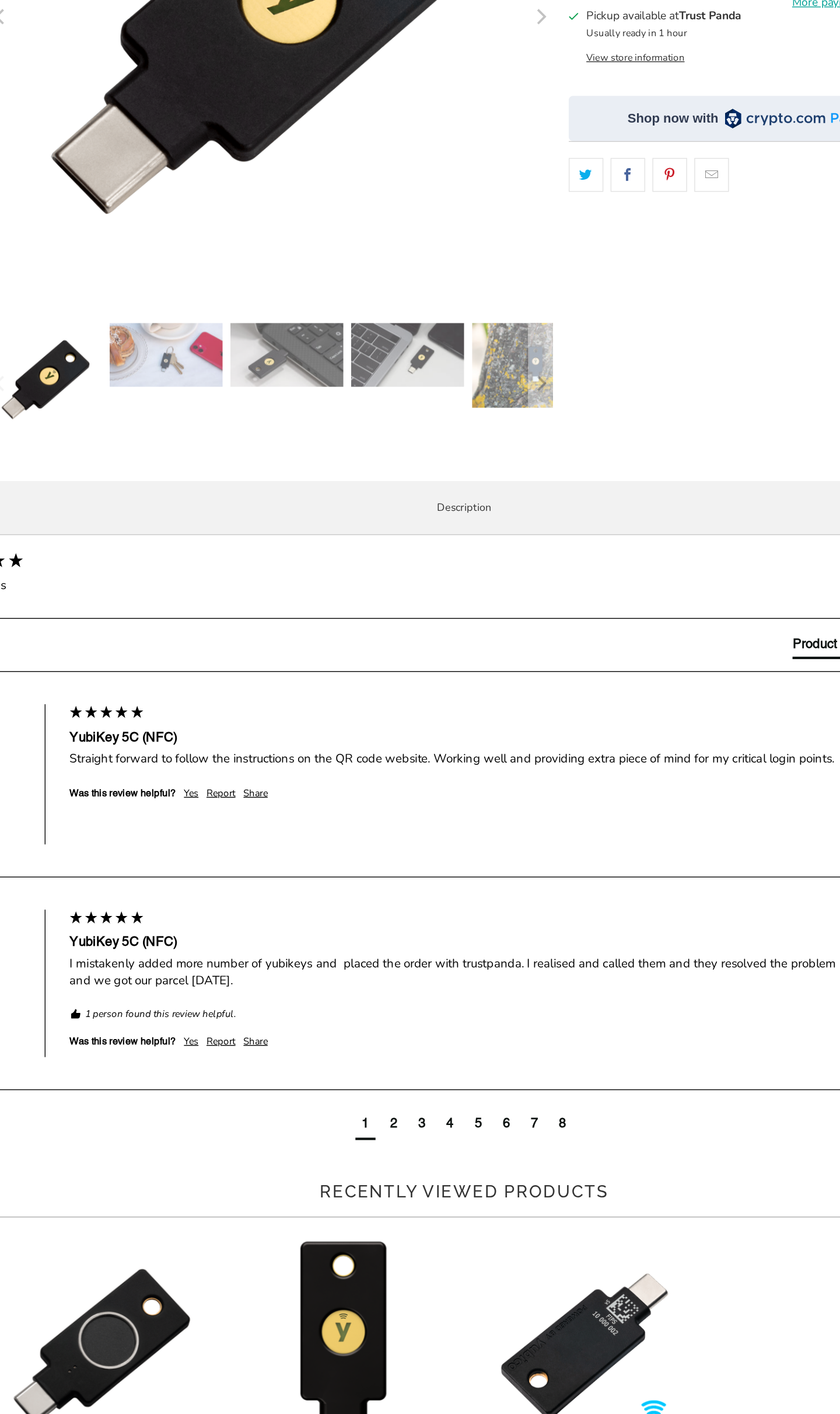
click at [0, 0] on h3 "Product Features (Business)" at bounding box center [0, 0] width 0 height 0
click at [0, 0] on div "The YubiKey 5C NFC works with more online services and applications than any ot…" at bounding box center [0, 0] width 0 height 0
click at [0, 0] on p "SIMPLE - Most effective way to protect against account takeovers EASY - Intuiti…" at bounding box center [0, 0] width 0 height 0
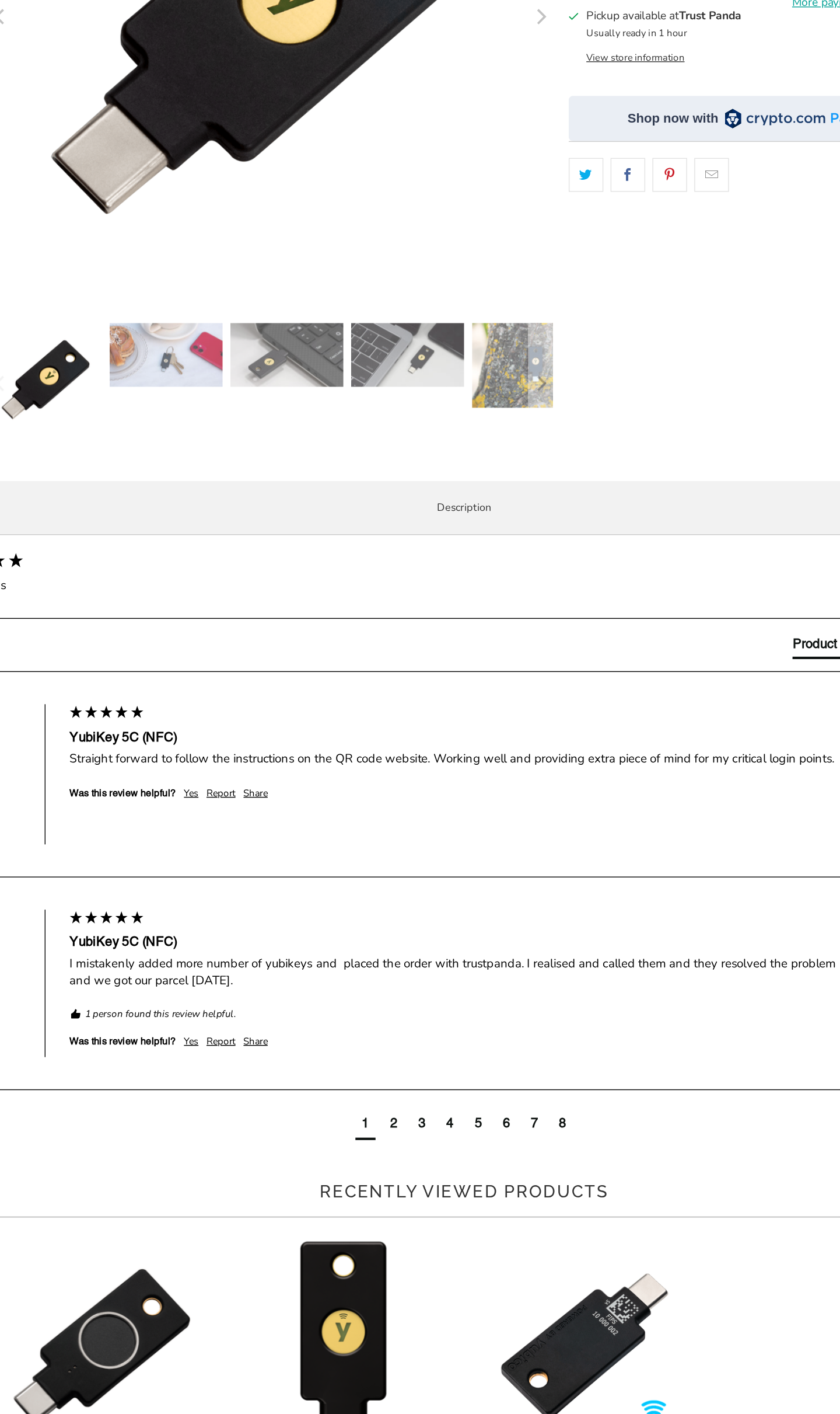
click at [0, 0] on p "SIMPLE - Most effective way to protect against account takeovers EASY - Intuiti…" at bounding box center [0, 0] width 0 height 0
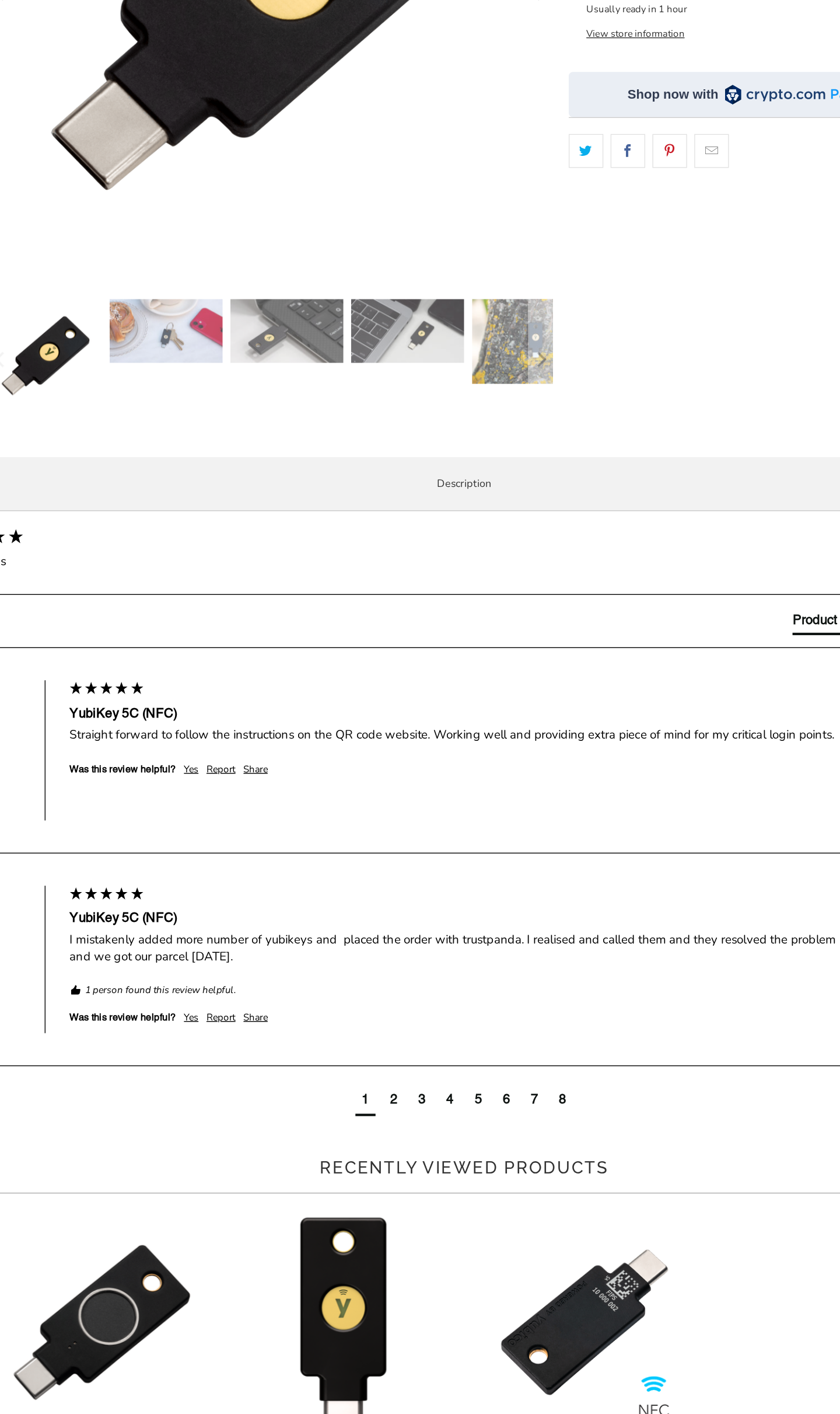
click at [0, 0] on p "SIMPLE - Most effective way to protect against account takeovers EASY - Intuiti…" at bounding box center [0, 0] width 0 height 0
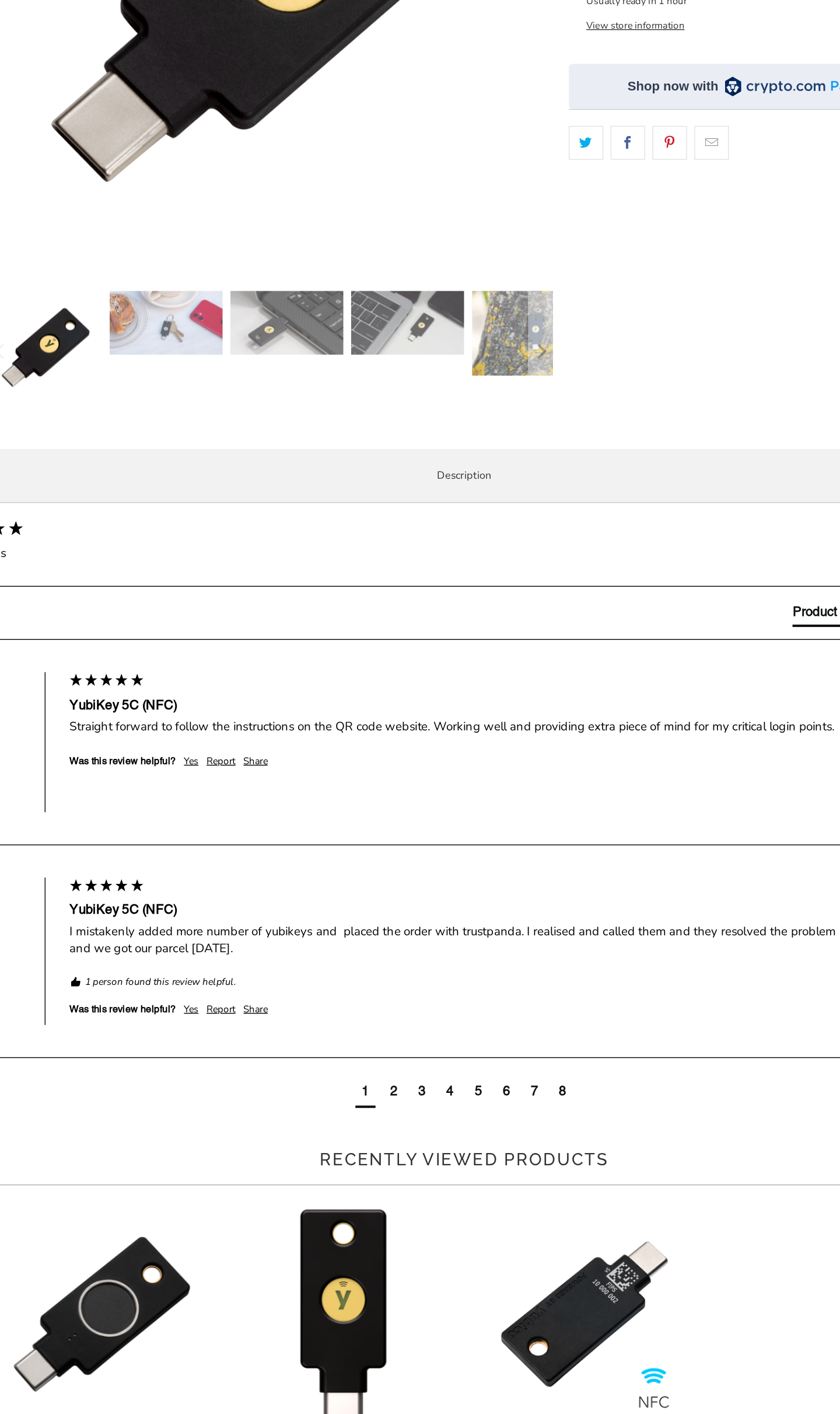
click at [0, 0] on p "SIMPLE - Most effective way to protect against account takeovers EASY - Intuiti…" at bounding box center [0, 0] width 0 height 0
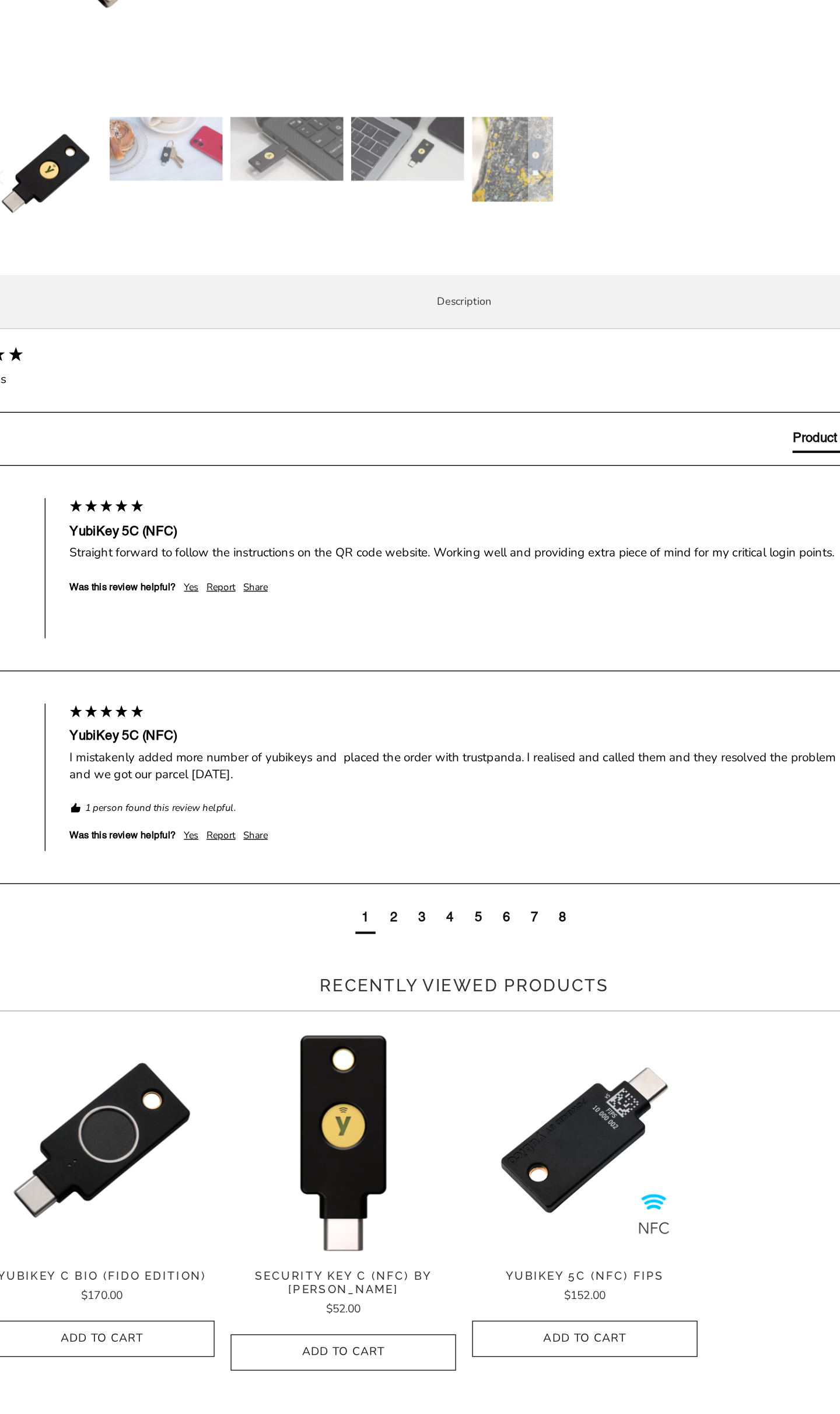
scroll to position [60, 0]
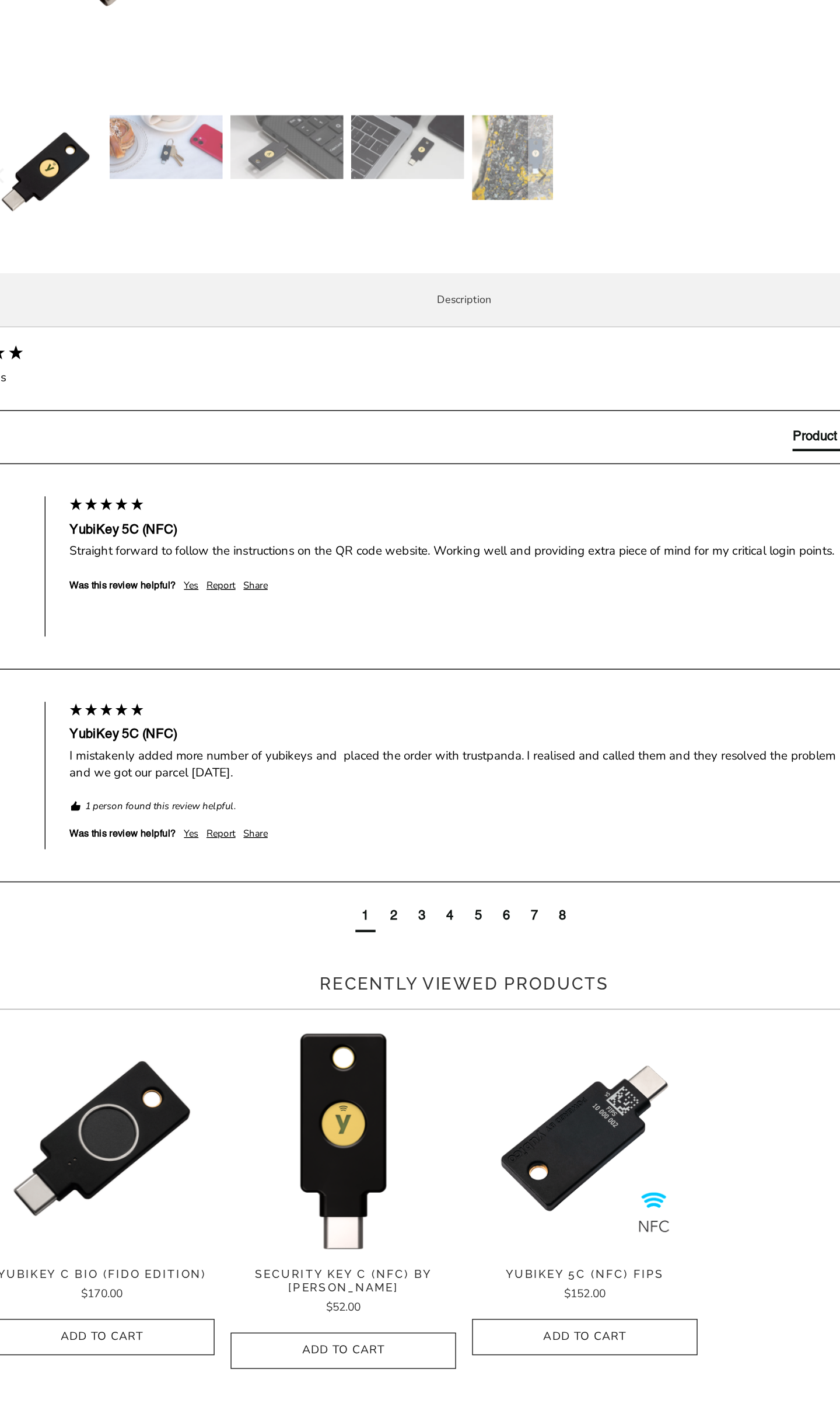
click at [0, 0] on p "TAP-AND-GO - Just tap YubiKey 5C NFC to NFC-enabled Android, Windows 10 and iOS…" at bounding box center [0, 0] width 0 height 0
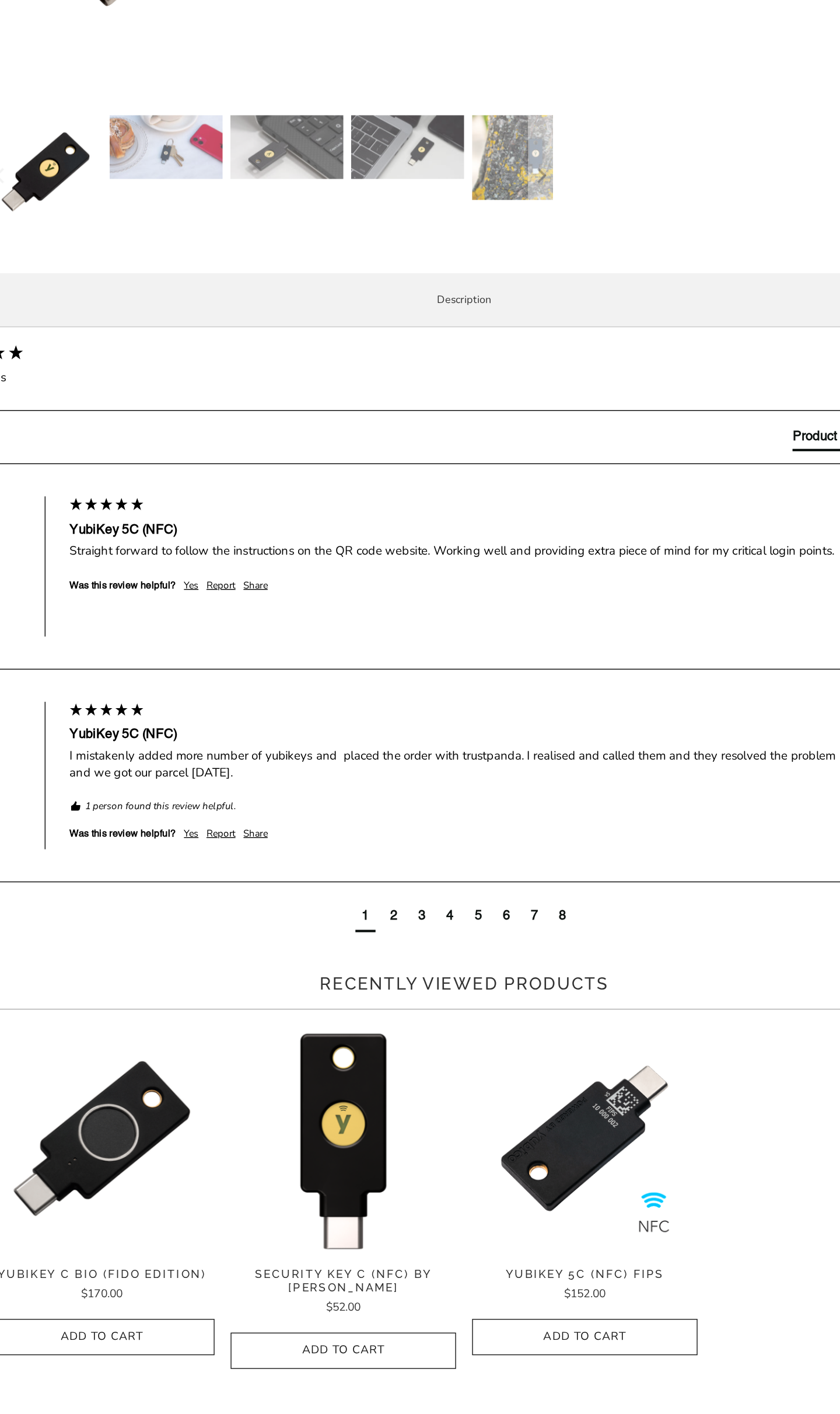
click at [0, 0] on p "TAP-AND-GO - Just tap YubiKey 5C NFC to NFC-enabled Android, Windows 10 and iOS…" at bounding box center [0, 0] width 0 height 0
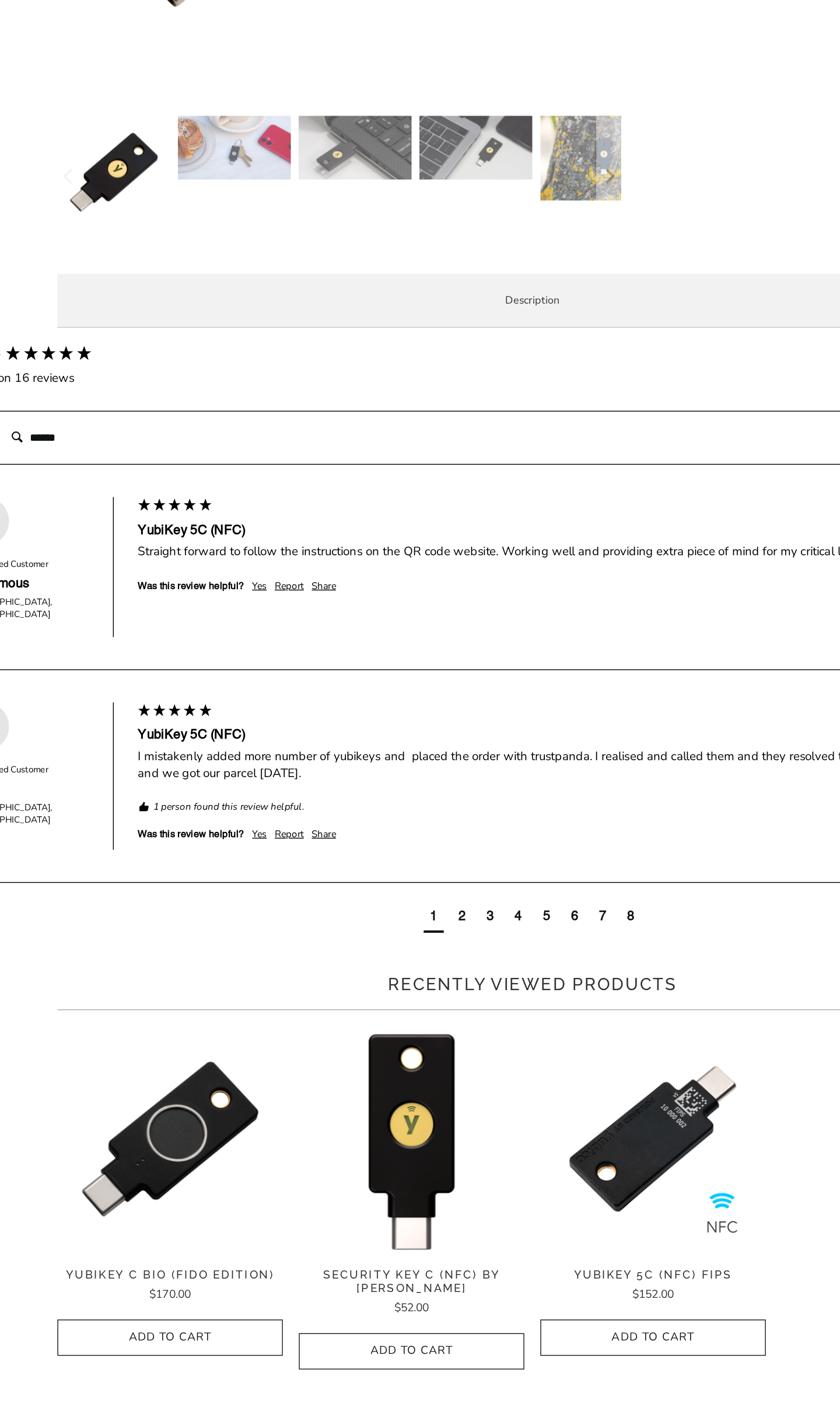
click at [0, 0] on p "TAP-AND-GO - Just tap YubiKey 5C NFC to NFC-enabled Android, Windows 10 and iOS…" at bounding box center [0, 0] width 0 height 0
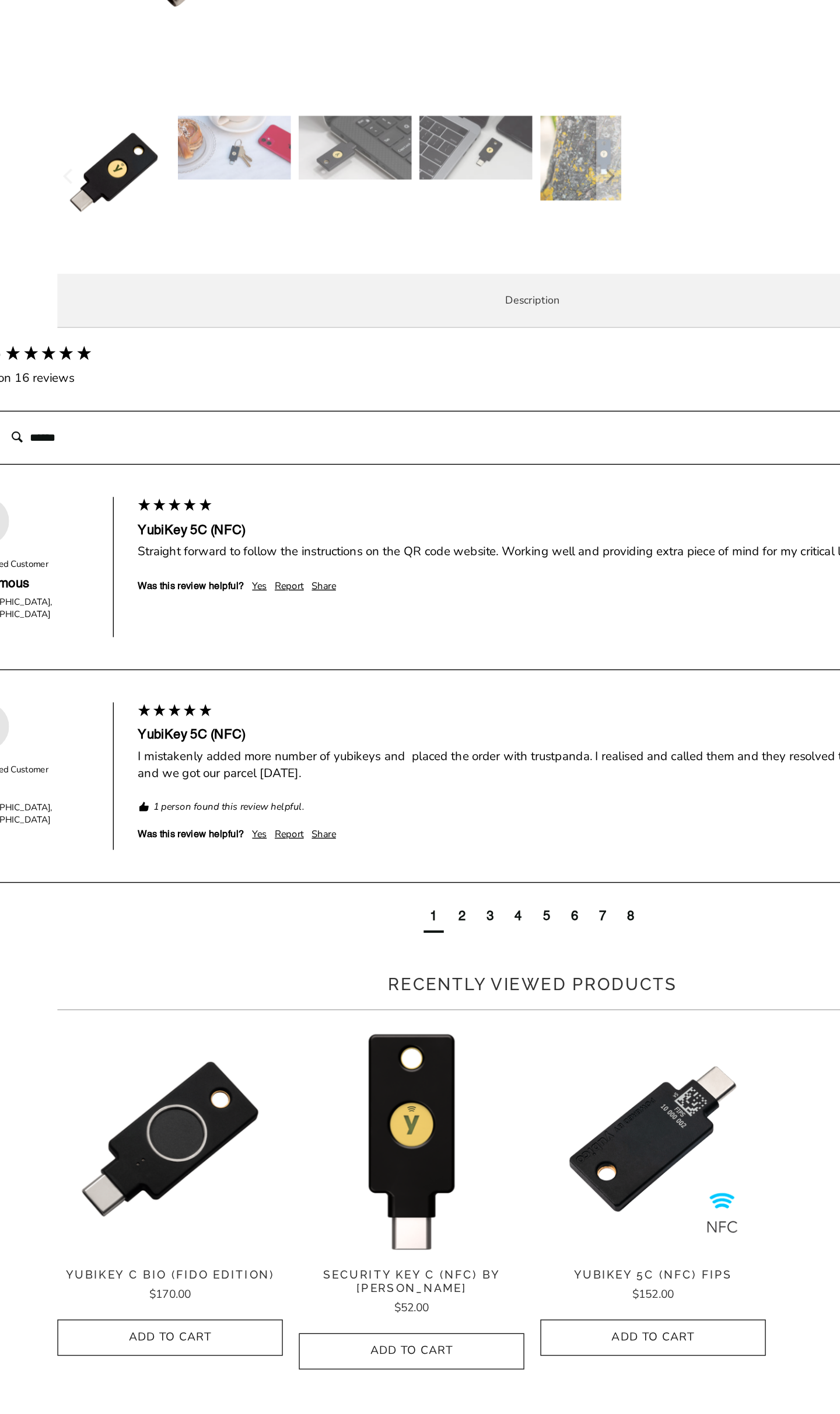
click at [0, 0] on p "TAP-AND-GO - Just tap YubiKey 5C NFC to NFC-enabled Android, Windows 10 and iOS…" at bounding box center [0, 0] width 0 height 0
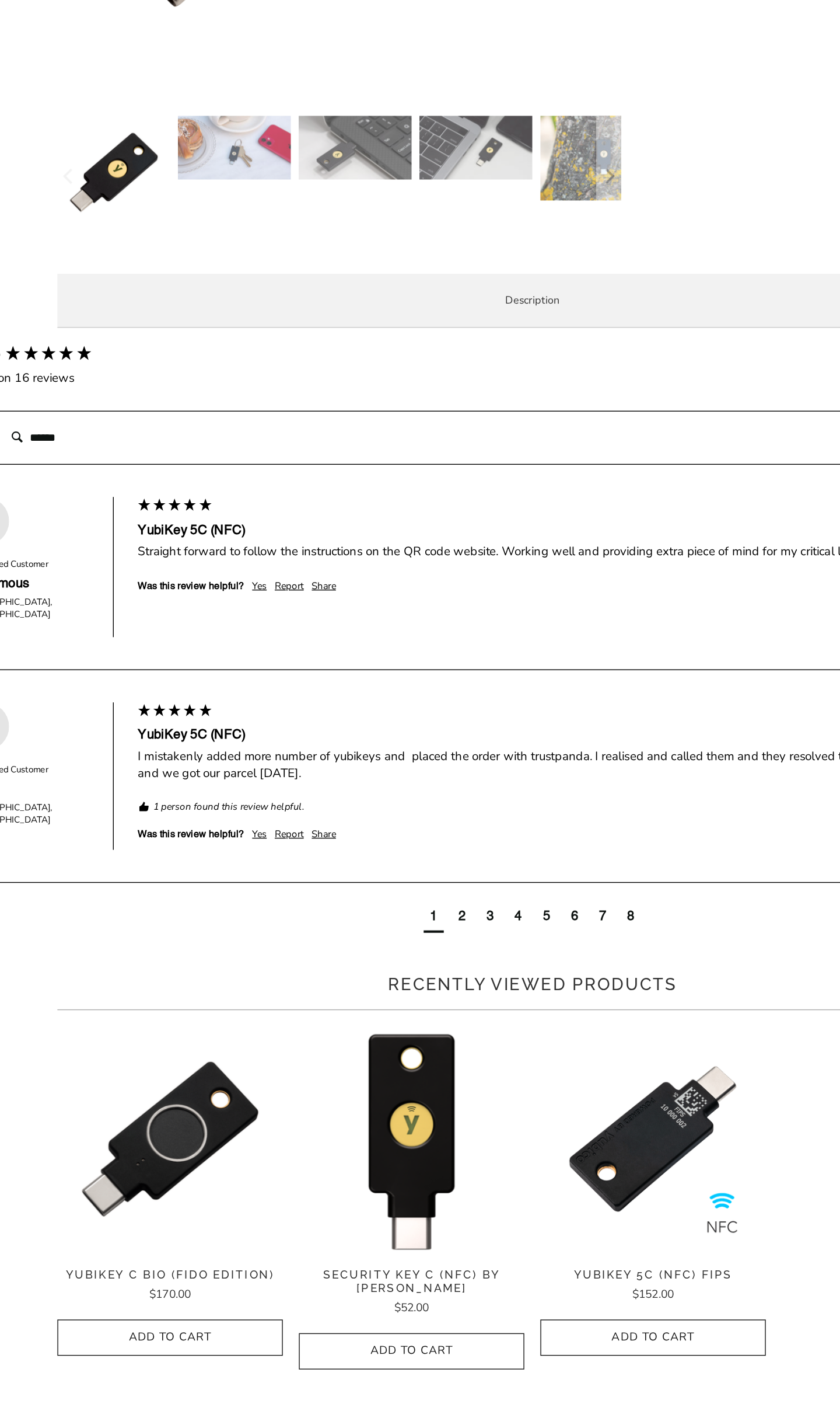
click at [0, 0] on p "TAP-AND-GO - Just tap YubiKey 5C NFC to NFC-enabled Android, Windows 10 and iOS…" at bounding box center [0, 0] width 0 height 0
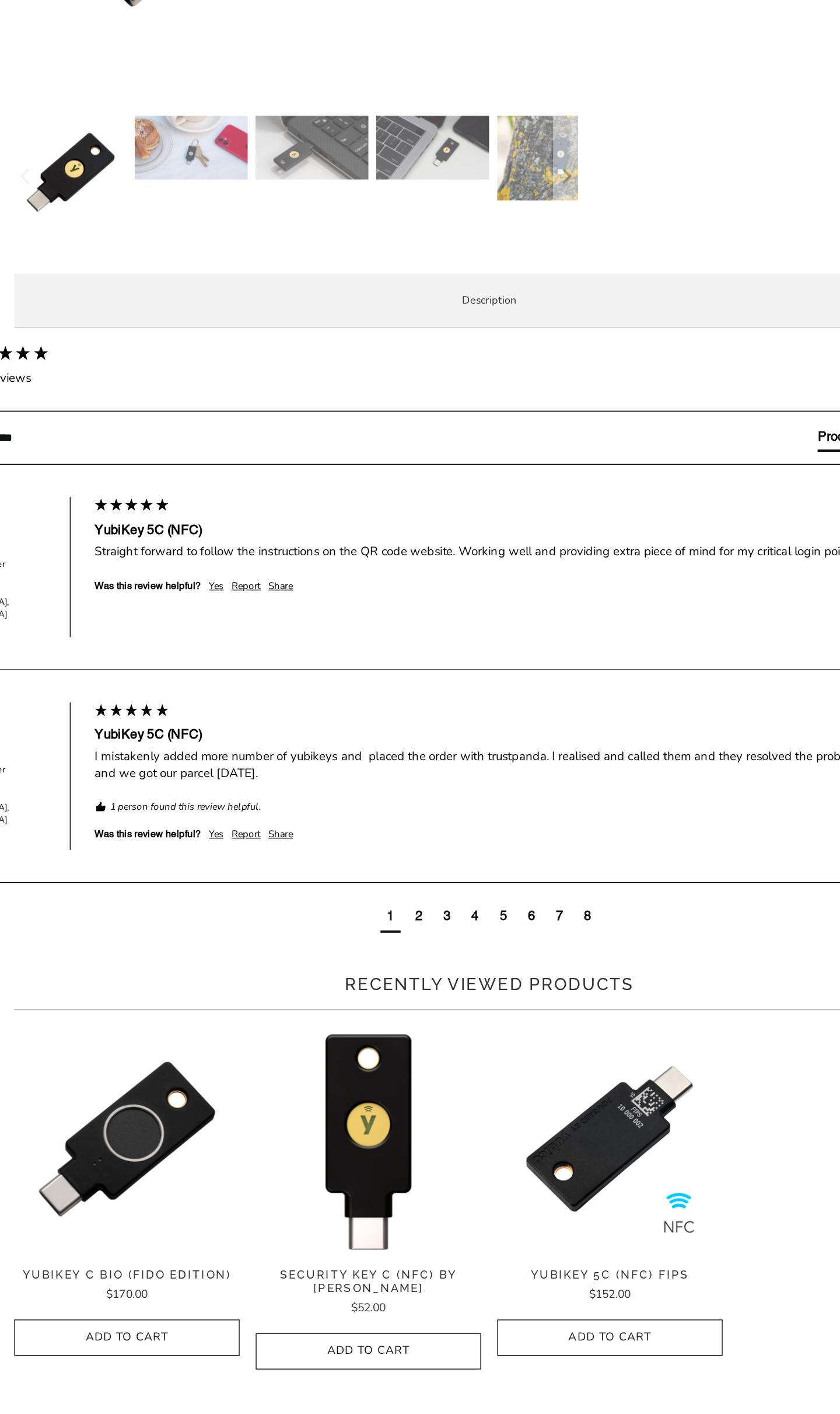
click at [0, 0] on p "TAP-AND-GO - Just tap YubiKey 5C NFC to NFC-enabled Android, Windows 10 and iOS…" at bounding box center [0, 0] width 0 height 0
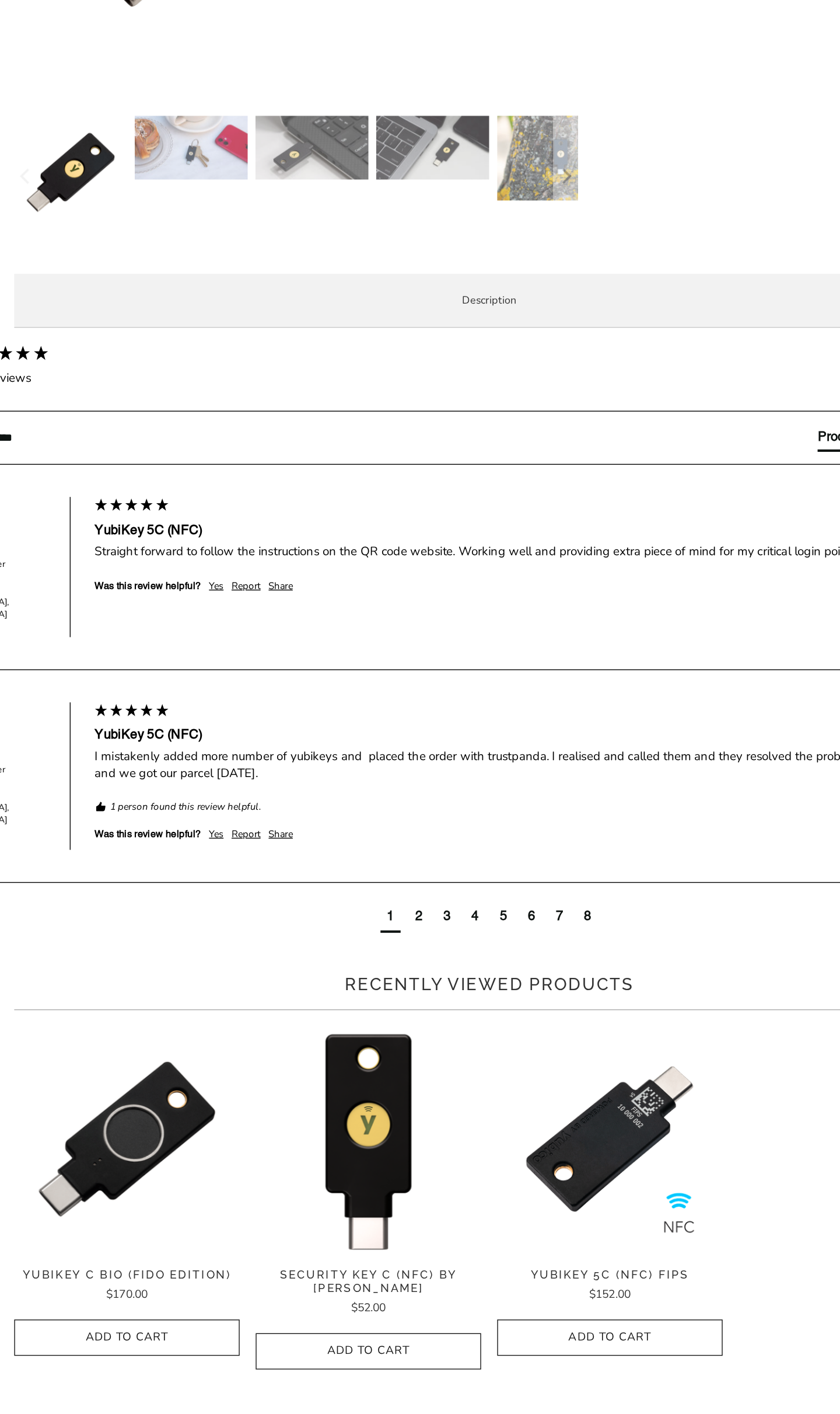
click at [0, 0] on p "TAP-AND-GO - Just tap YubiKey 5C NFC to NFC-enabled Android, Windows 10 and iOS…" at bounding box center [0, 0] width 0 height 0
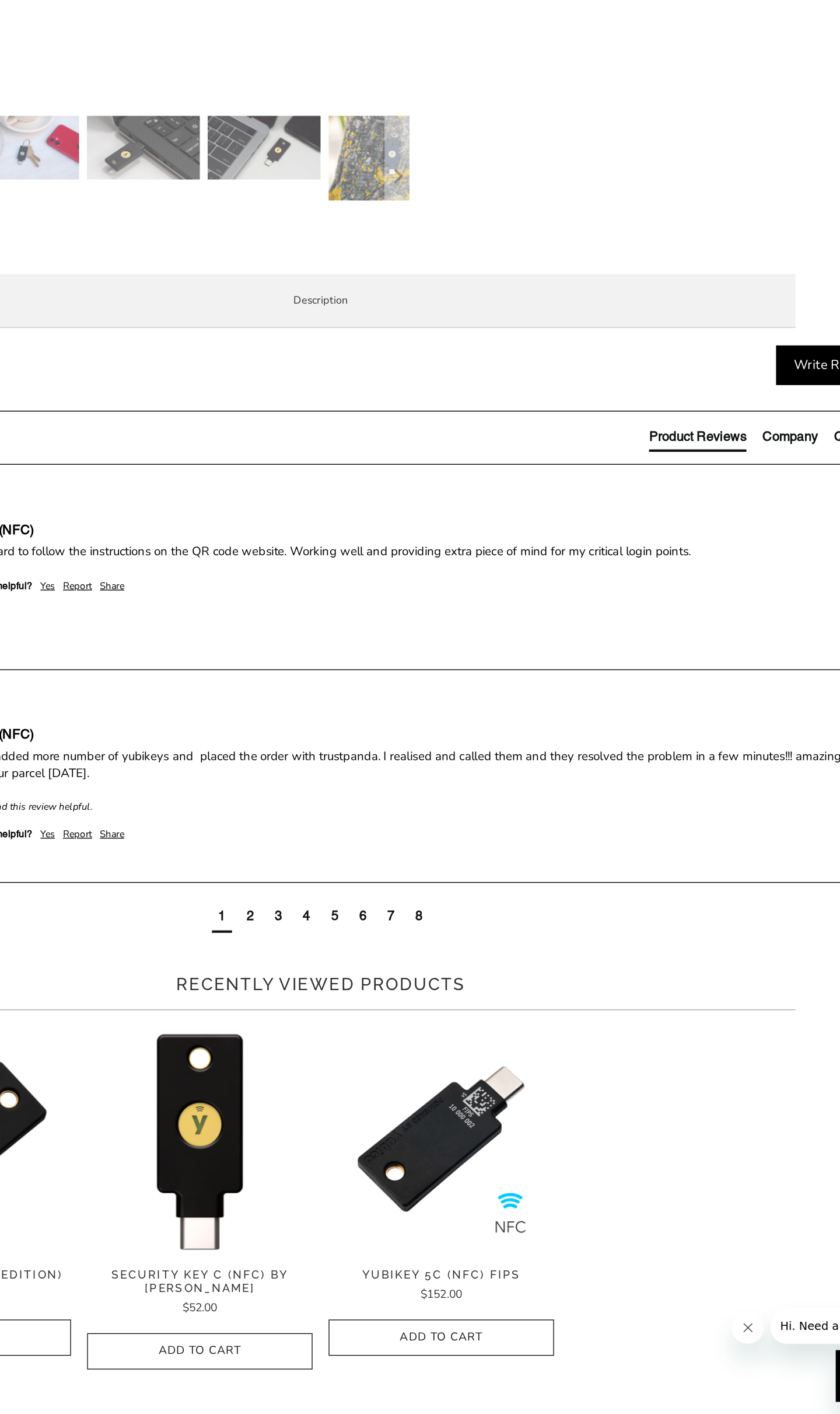
click at [0, 0] on p "TAP-AND-GO - Just tap YubiKey 5C NFC to NFC-enabled Android, Windows 10 and iOS…" at bounding box center [0, 0] width 0 height 0
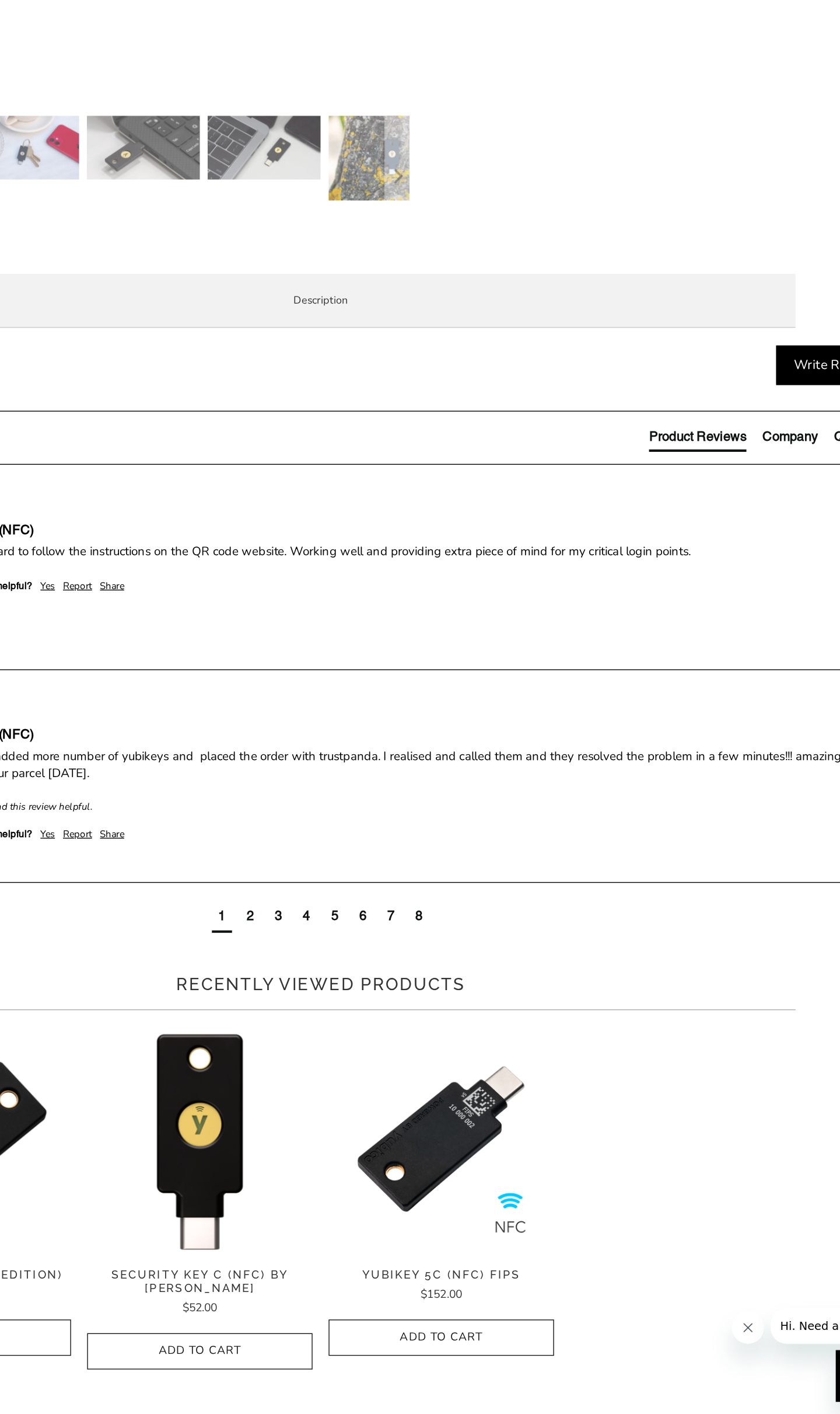
click at [0, 0] on p "TAP-AND-GO - Just tap YubiKey 5C NFC to NFC-enabled Android, Windows 10 and iOS…" at bounding box center [0, 0] width 0 height 0
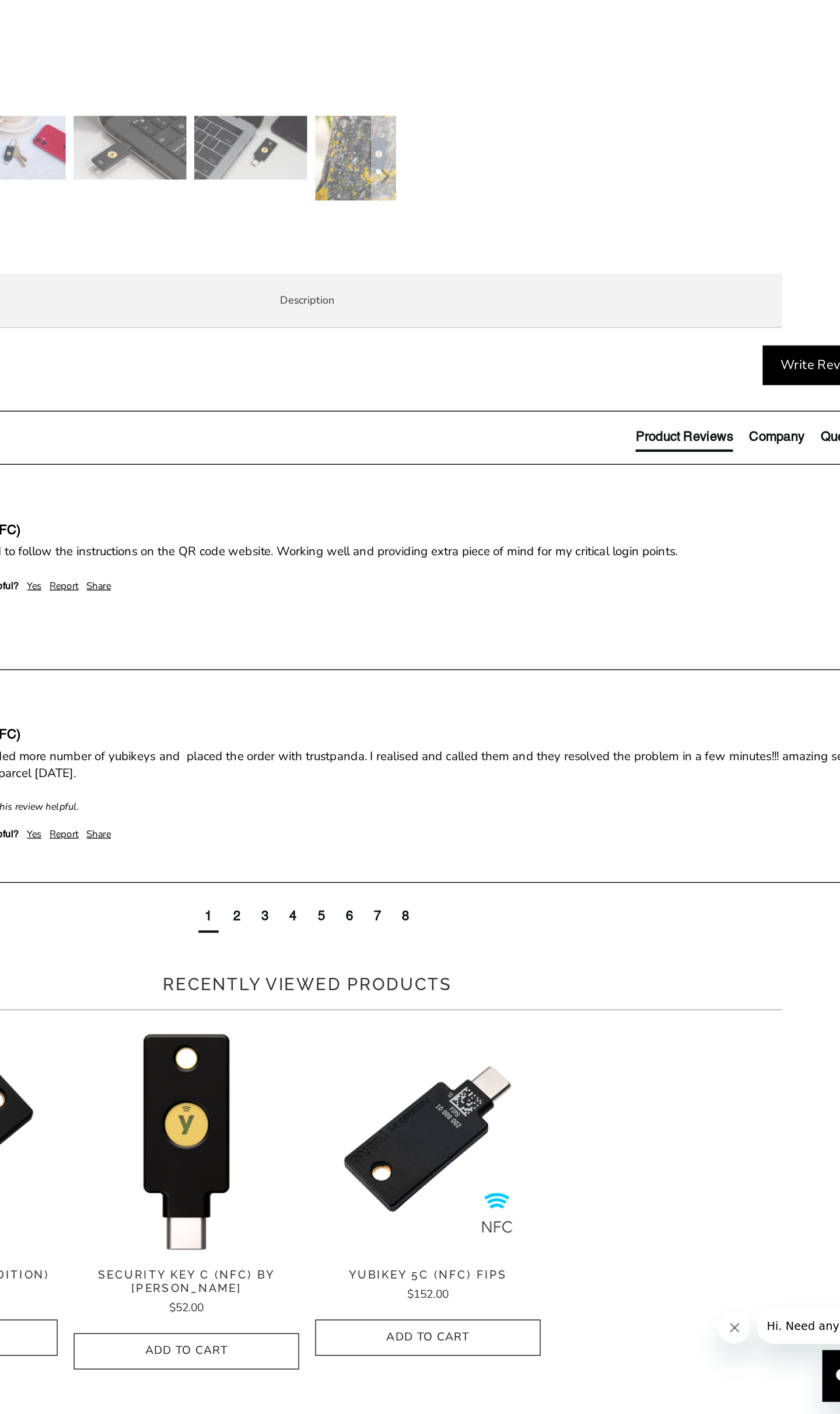
click at [0, 0] on p "TAP-AND-GO - Just tap YubiKey 5C NFC to NFC-enabled Android, Windows 10 and iOS…" at bounding box center [0, 0] width 0 height 0
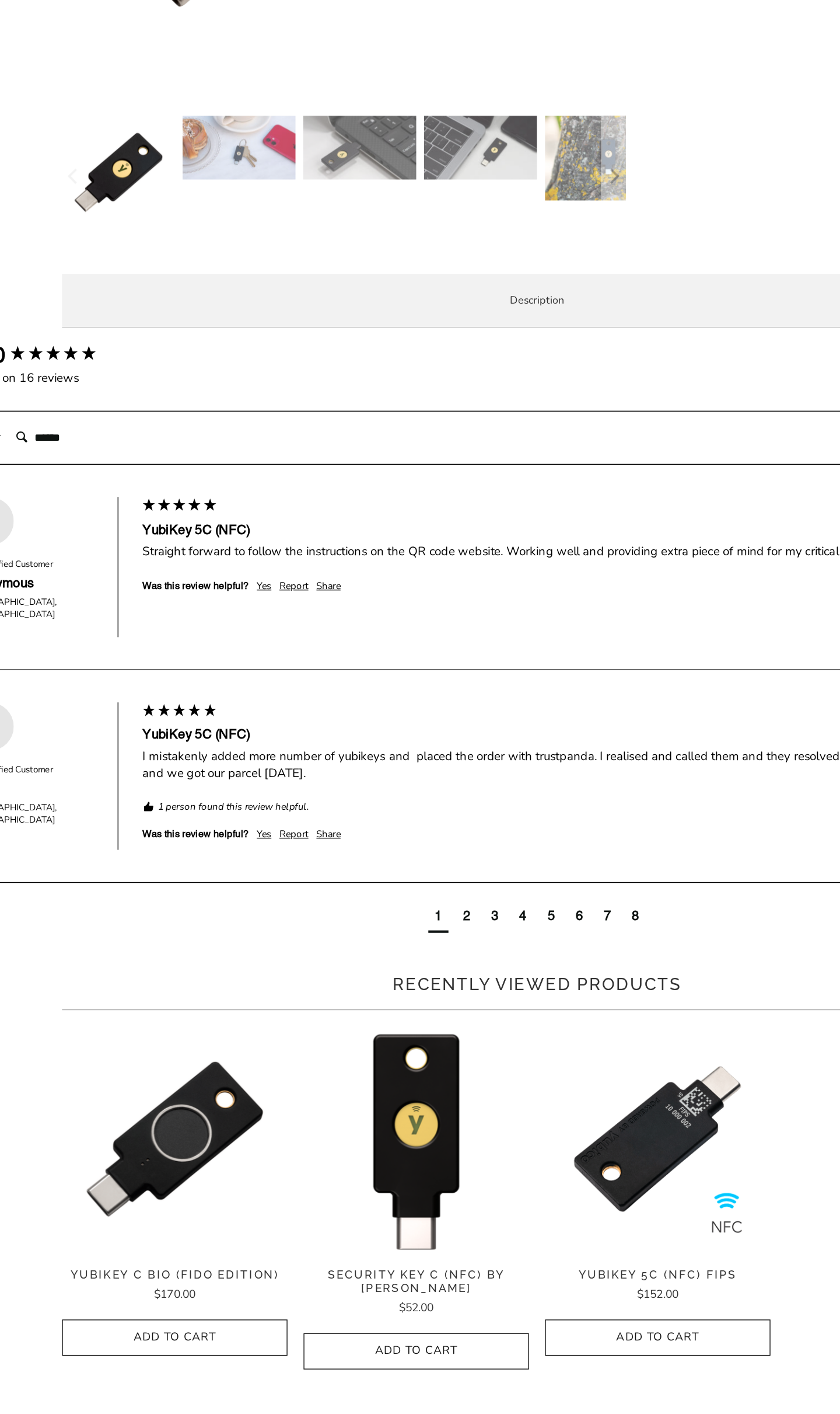
click at [0, 0] on p "TAP-AND-GO - Just tap YubiKey 5C NFC to NFC-enabled Android, Windows 10 and iOS…" at bounding box center [0, 0] width 0 height 0
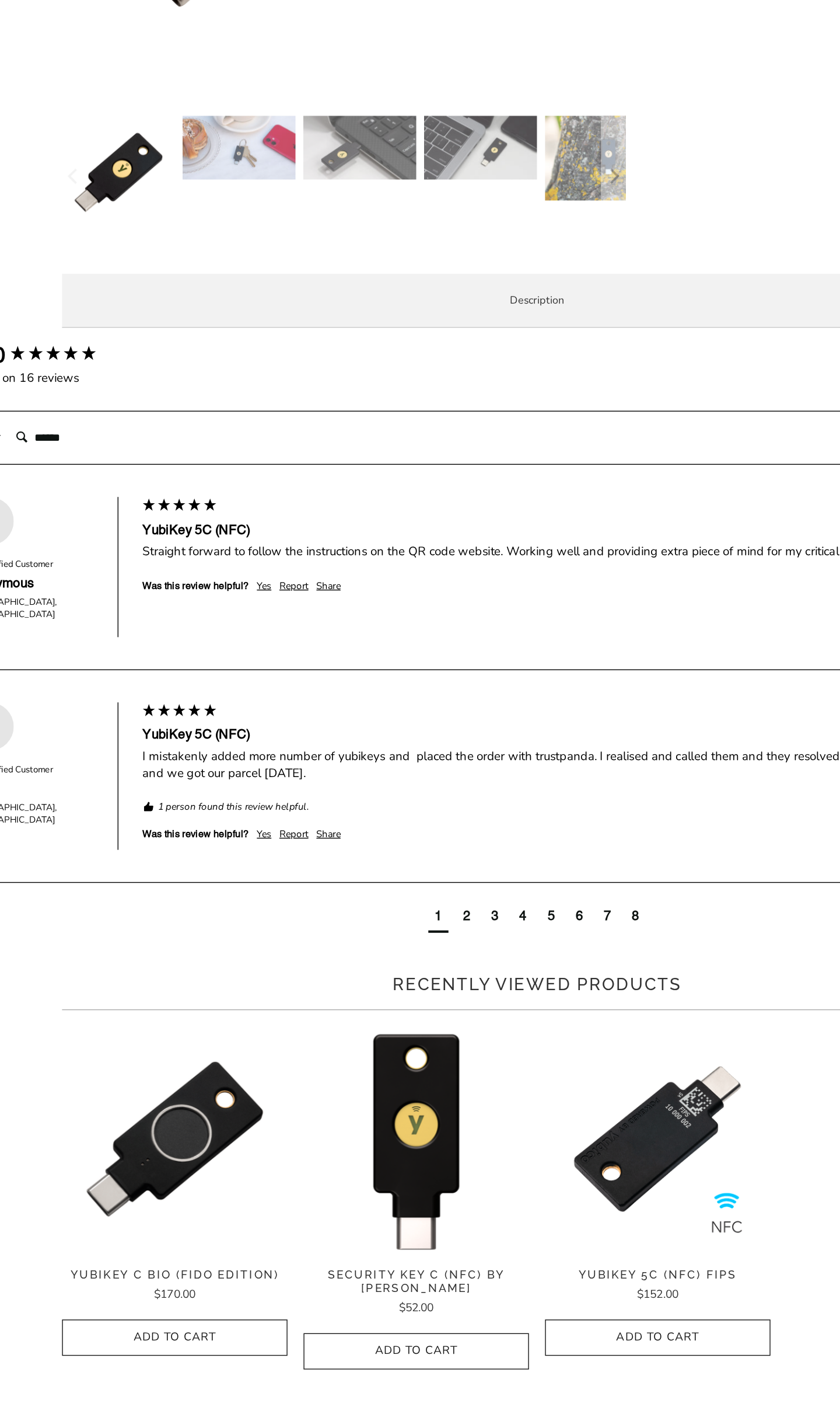
click at [0, 0] on p "TAP-AND-GO - Just tap YubiKey 5C NFC to NFC-enabled Android, Windows 10 and iOS…" at bounding box center [0, 0] width 0 height 0
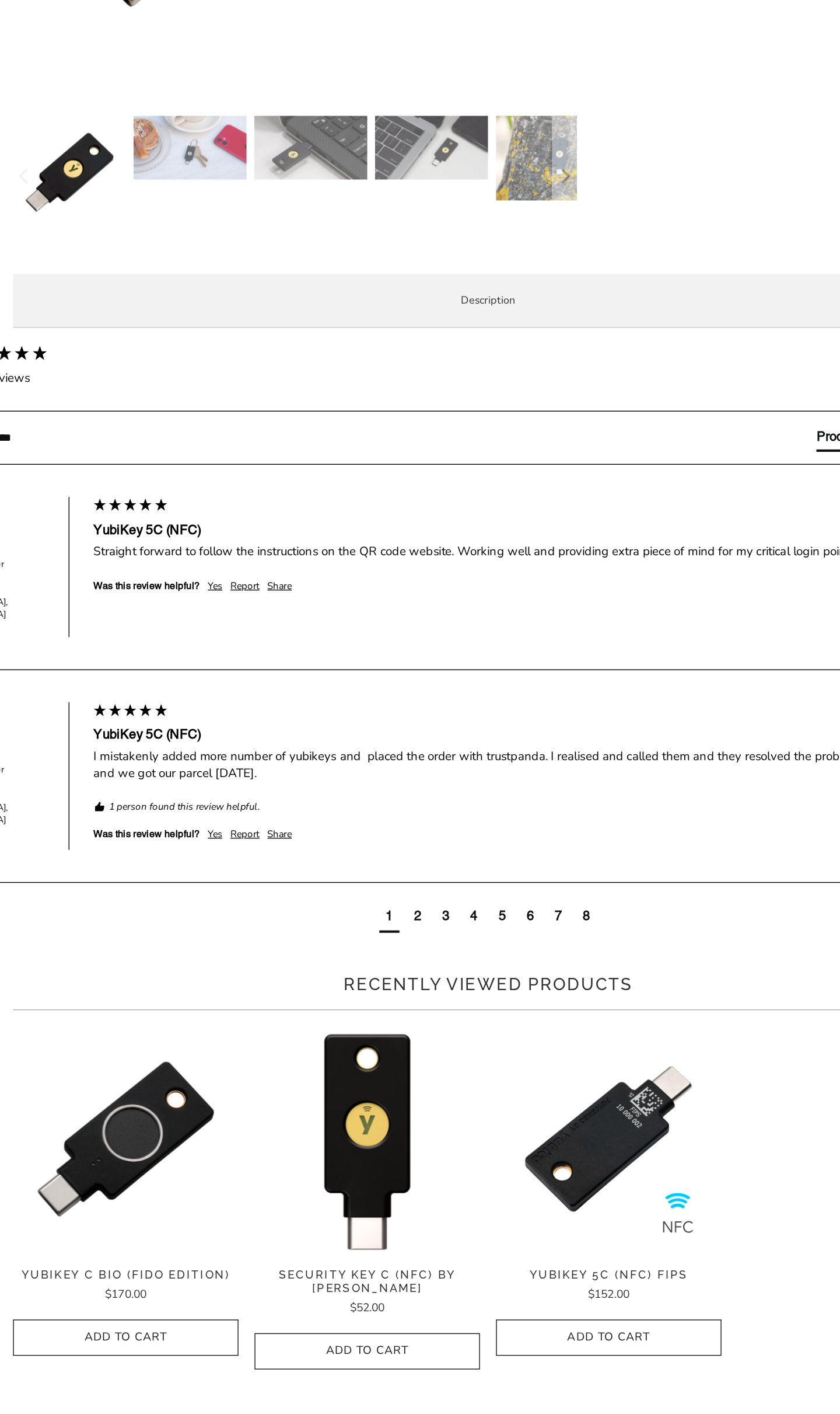
click at [0, 0] on p "TAP-AND-GO - Just tap YubiKey 5C NFC to NFC-enabled Android, Windows 10 and iOS…" at bounding box center [0, 0] width 0 height 0
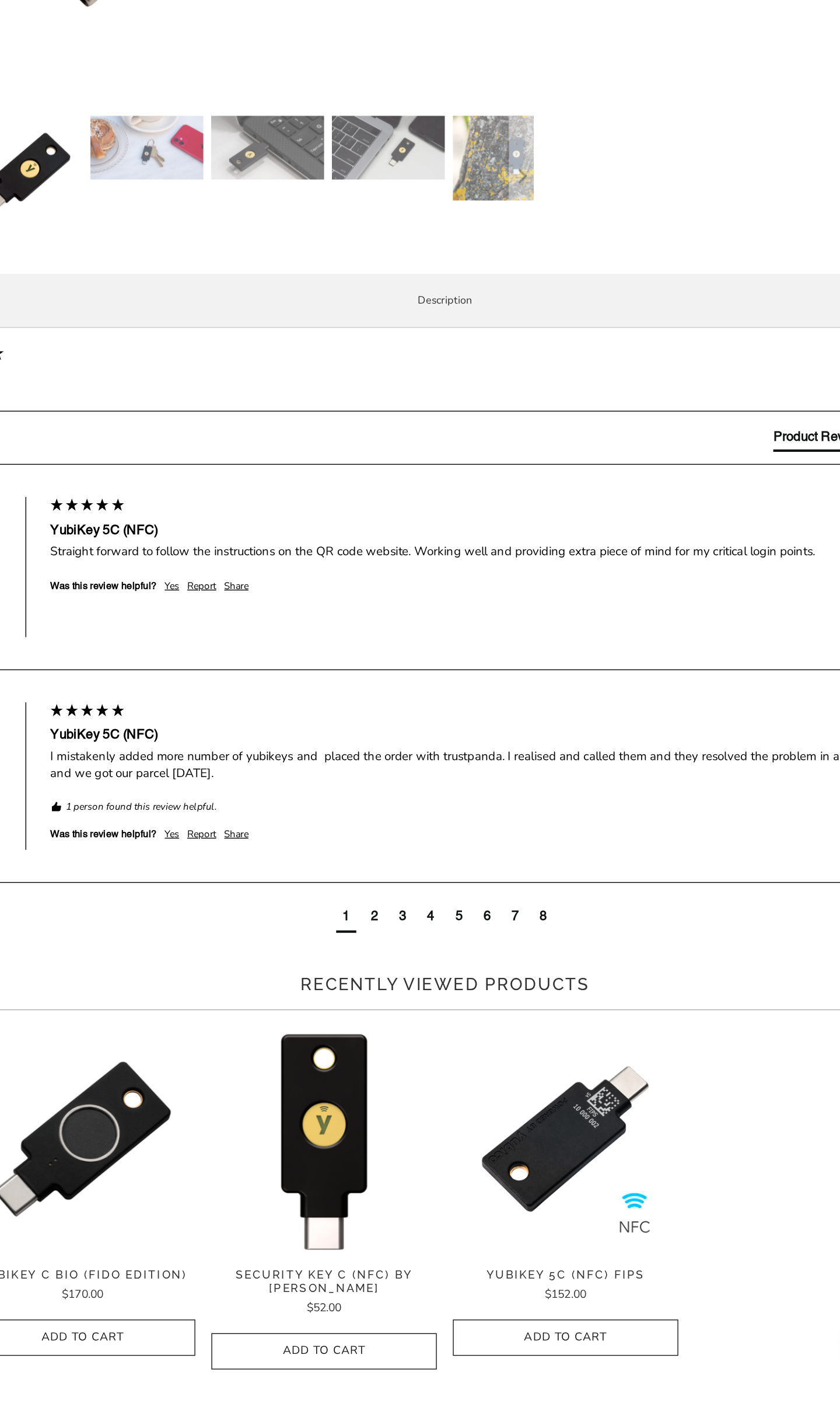
click at [0, 0] on p "TAP-AND-GO - Just tap YubiKey 5C NFC to NFC-enabled Android, Windows 10 and iOS…" at bounding box center [0, 0] width 0 height 0
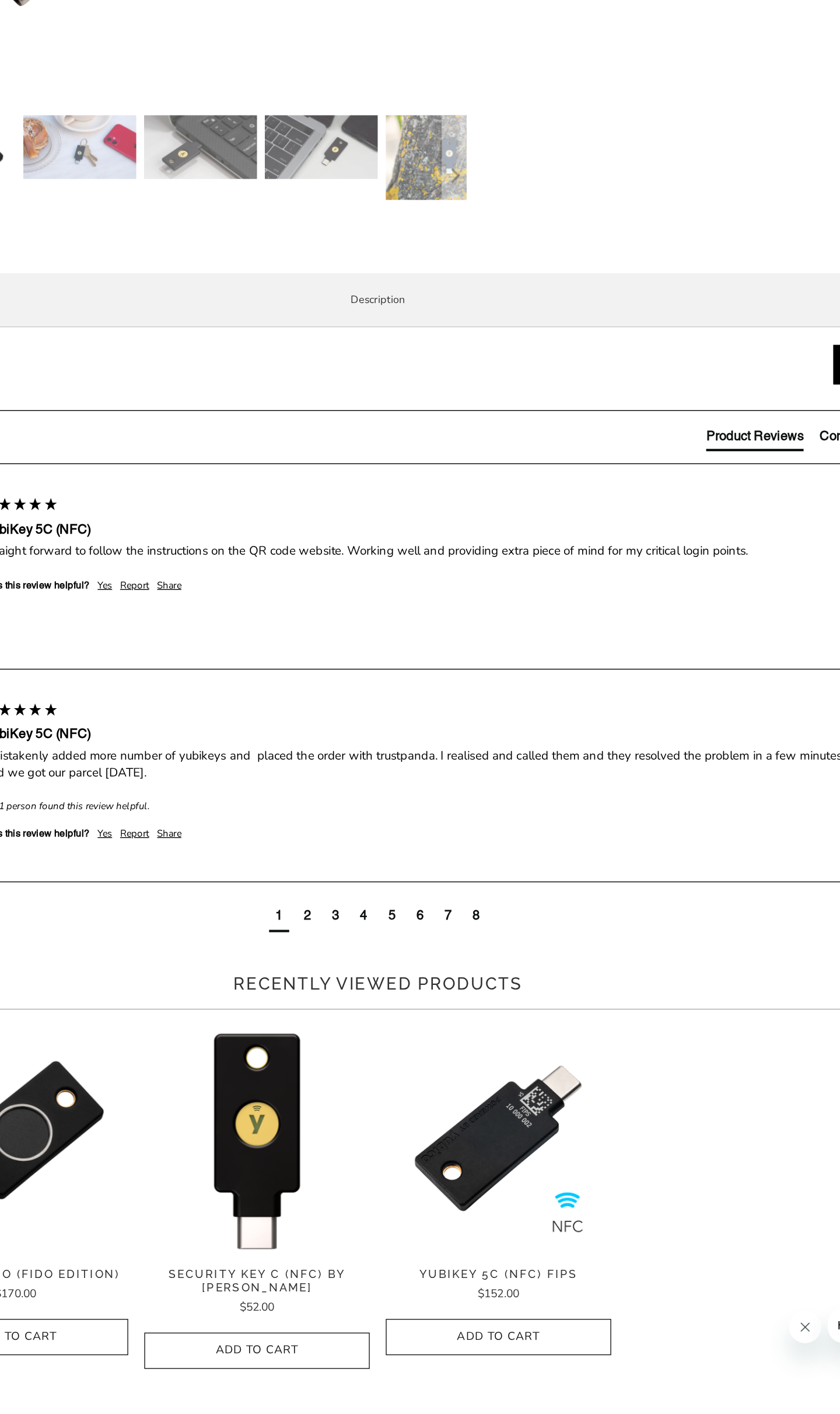
scroll to position [60, 0]
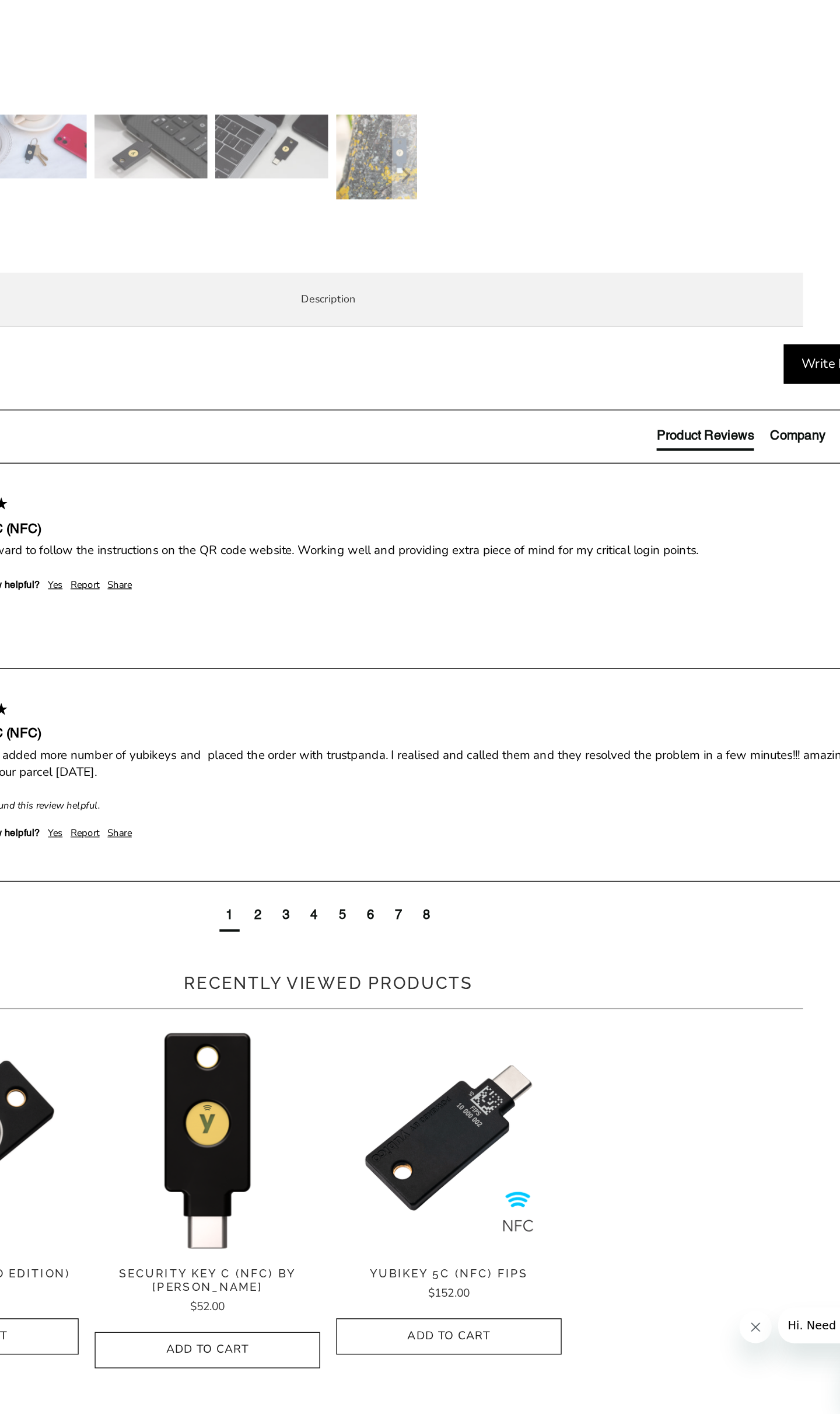
click at [0, 0] on p "TAP-AND-GO - Just tap YubiKey 5C NFC to NFC-enabled Android, Windows 10 and iOS…" at bounding box center [0, 0] width 0 height 0
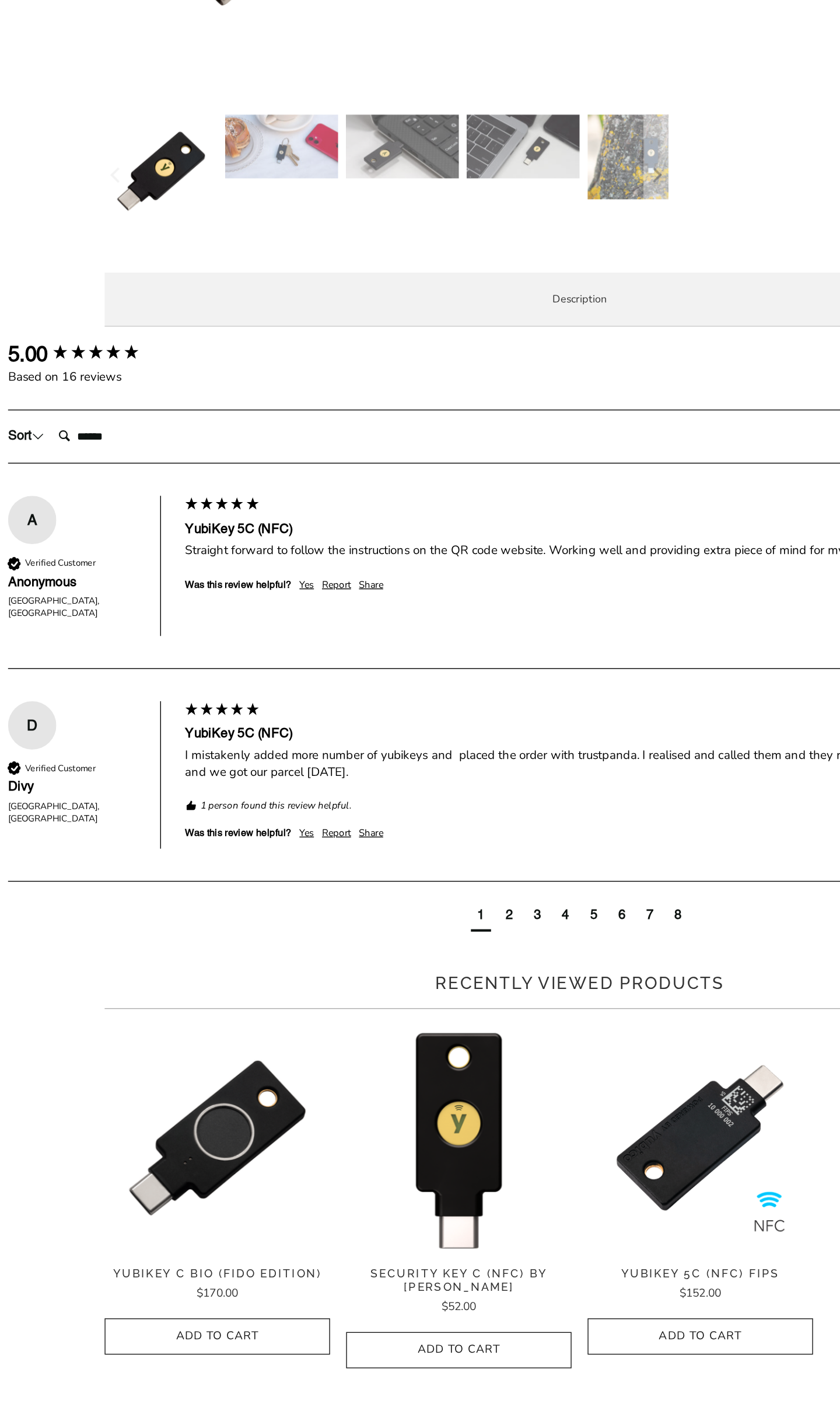
click at [0, 0] on p "TAP-AND-GO - Just tap YubiKey 5C NFC to NFC-enabled Android, Windows 10 and iOS…" at bounding box center [0, 0] width 0 height 0
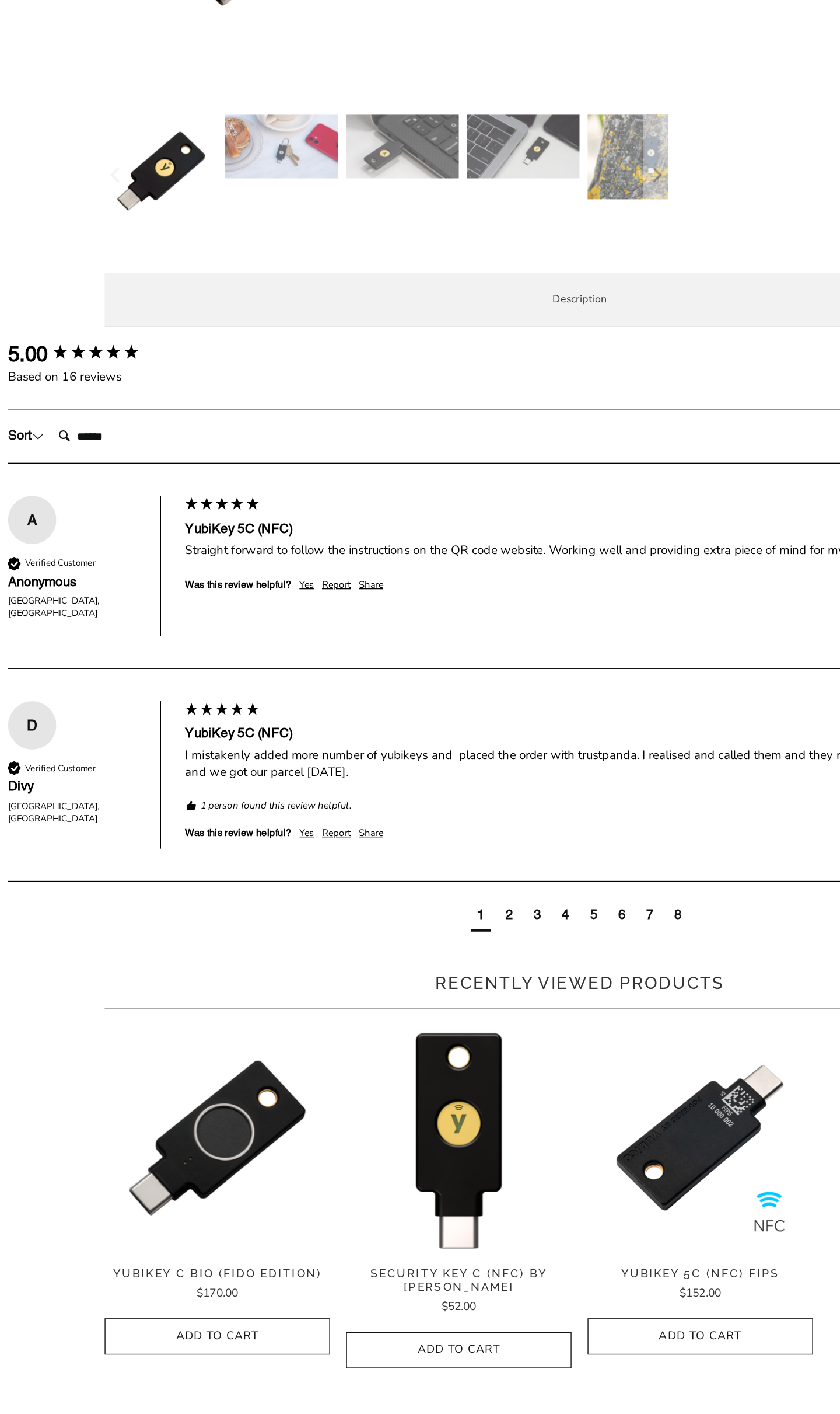
click at [0, 0] on p "TAP-AND-GO - Just tap YubiKey 5C NFC to NFC-enabled Android, Windows 10 and iOS…" at bounding box center [0, 0] width 0 height 0
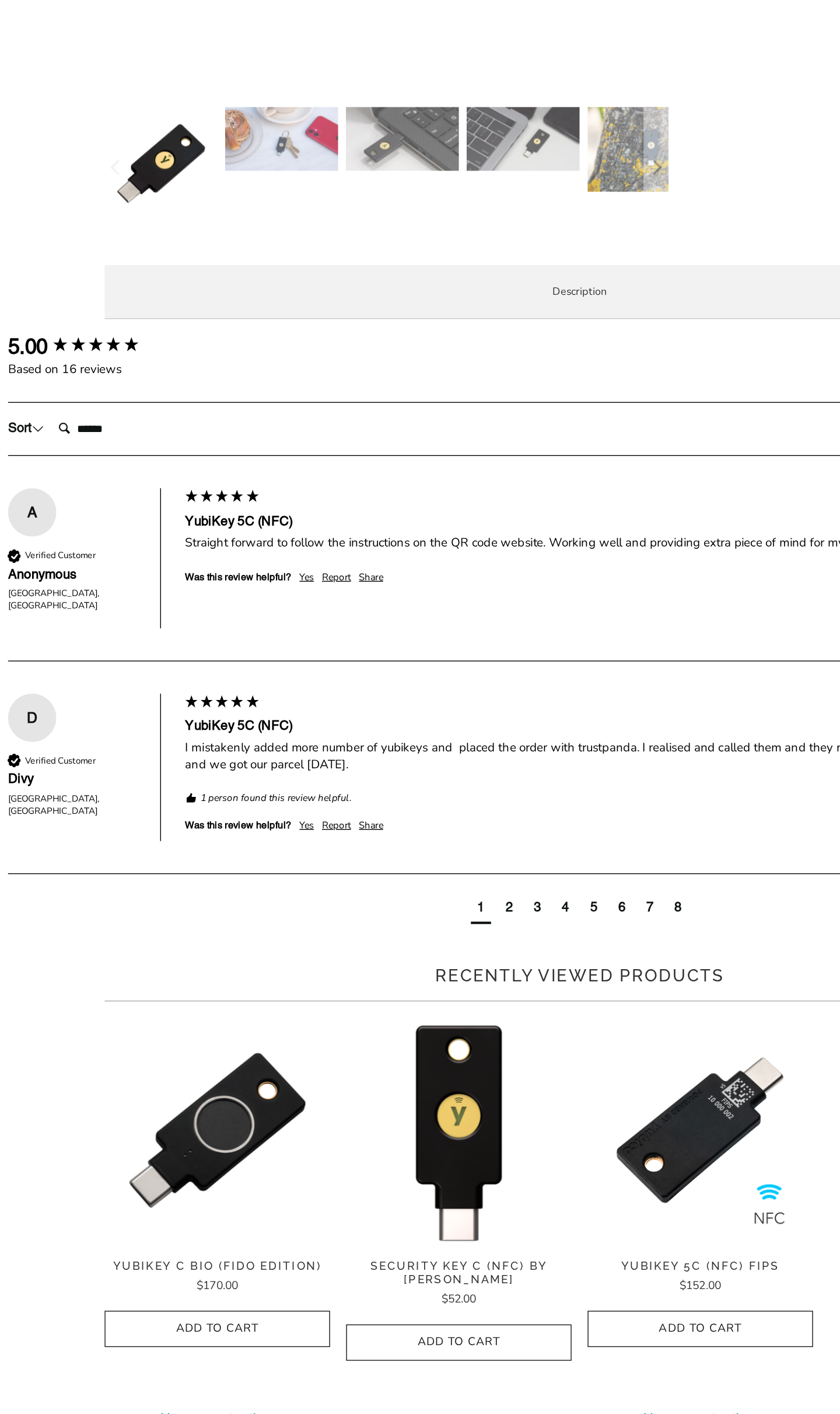
scroll to position [67, 0]
click at [0, 0] on p "TAP-AND-GO - Just tap YubiKey 5C NFC to NFC-enabled Android, Windows 10 and iOS…" at bounding box center [0, 0] width 0 height 0
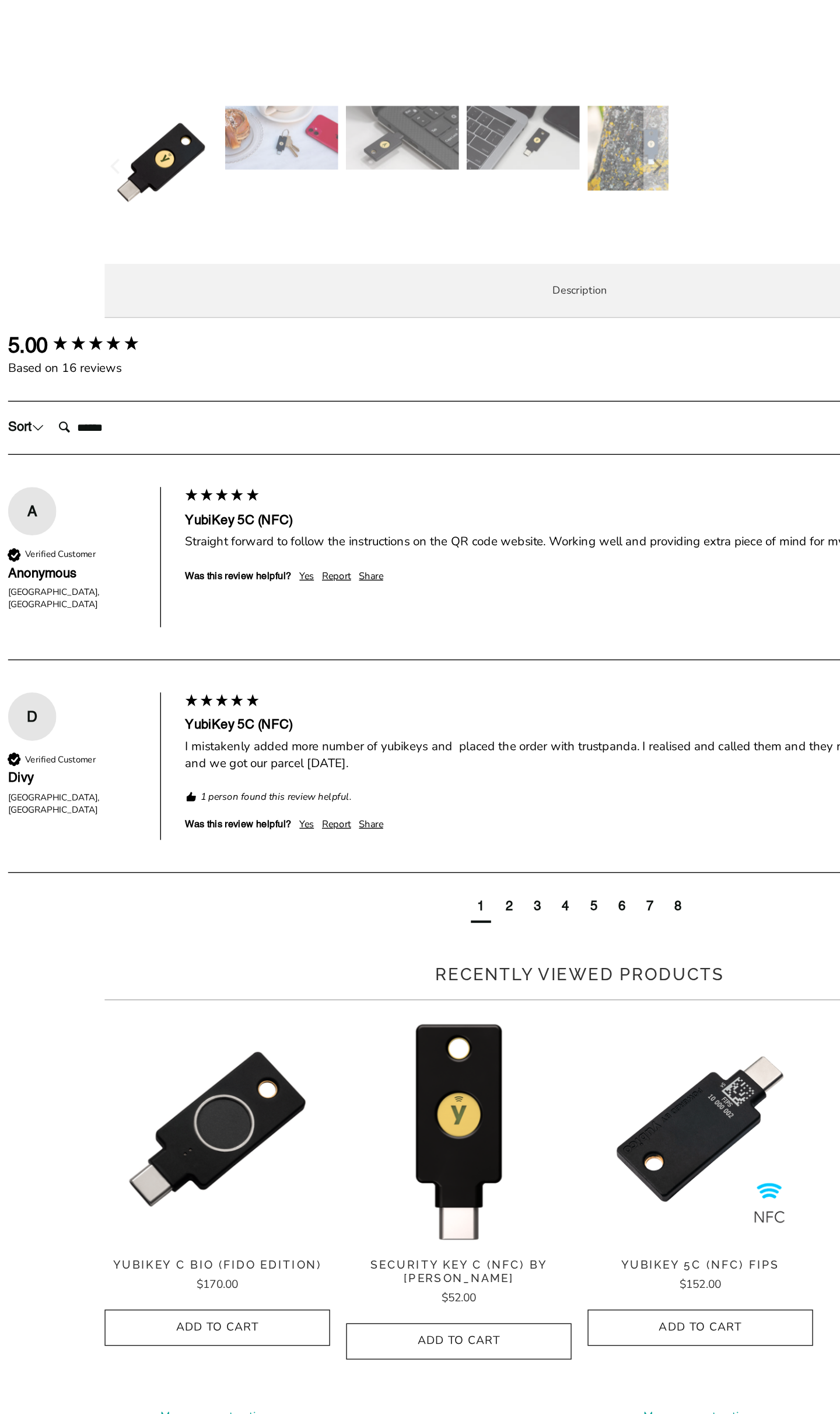
click at [0, 0] on p "TAP-AND-GO - Just tap YubiKey 5C NFC to NFC-enabled Android, Windows 10 and iOS…" at bounding box center [0, 0] width 0 height 0
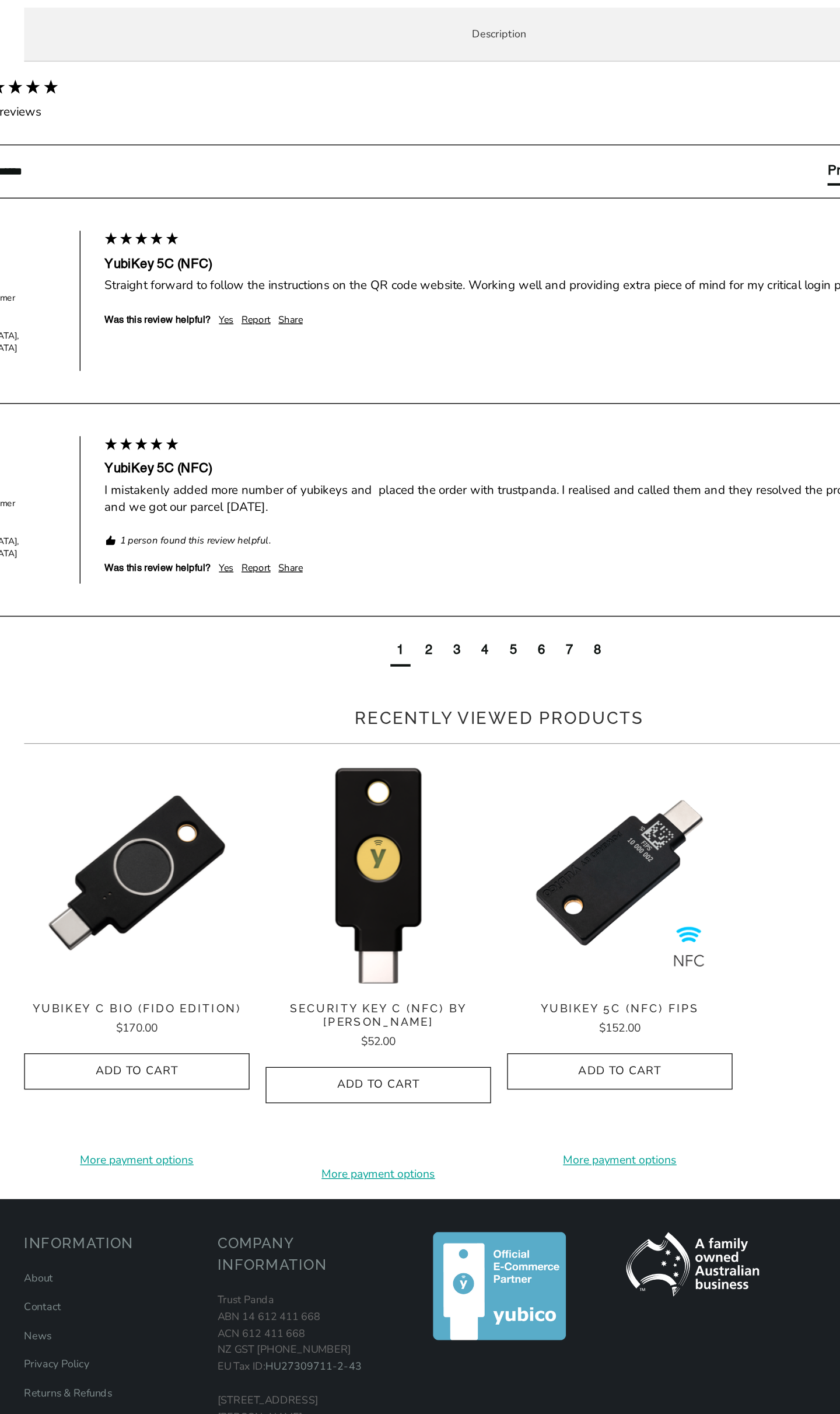
scroll to position [255, 0]
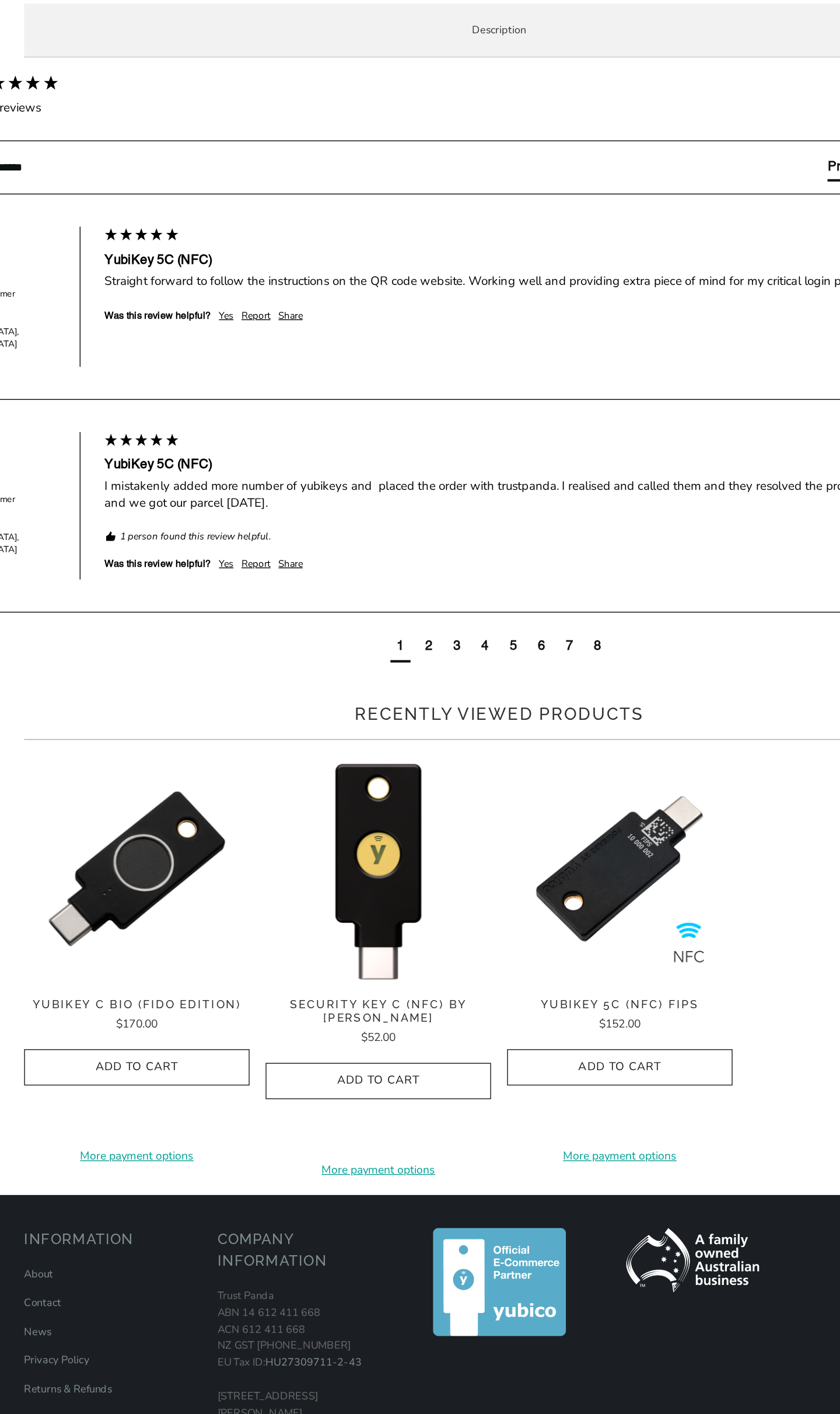
click at [287, 599] on div "Straight forward to follow the instructions on the QR code website. Working wel…" at bounding box center [484, 593] width 700 height 12
click at [337, 599] on div "Straight forward to follow the instructions on the QR code website. Working wel…" at bounding box center [484, 593] width 700 height 12
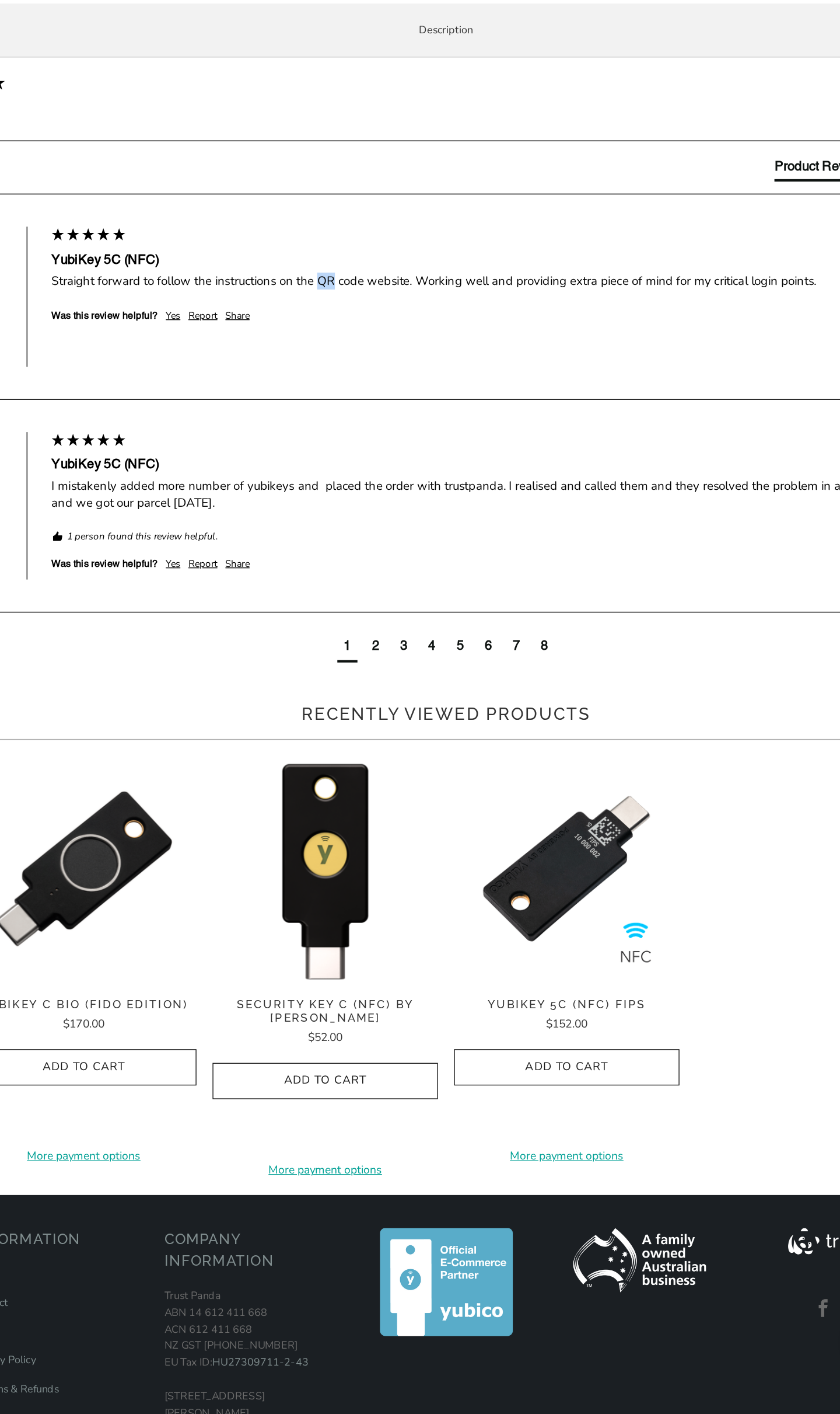
click at [392, 599] on div "Straight forward to follow the instructions on the QR code website. Working wel…" at bounding box center [484, 593] width 700 height 12
click at [424, 599] on div "Straight forward to follow the instructions on the QR code website. Working wel…" at bounding box center [484, 593] width 700 height 12
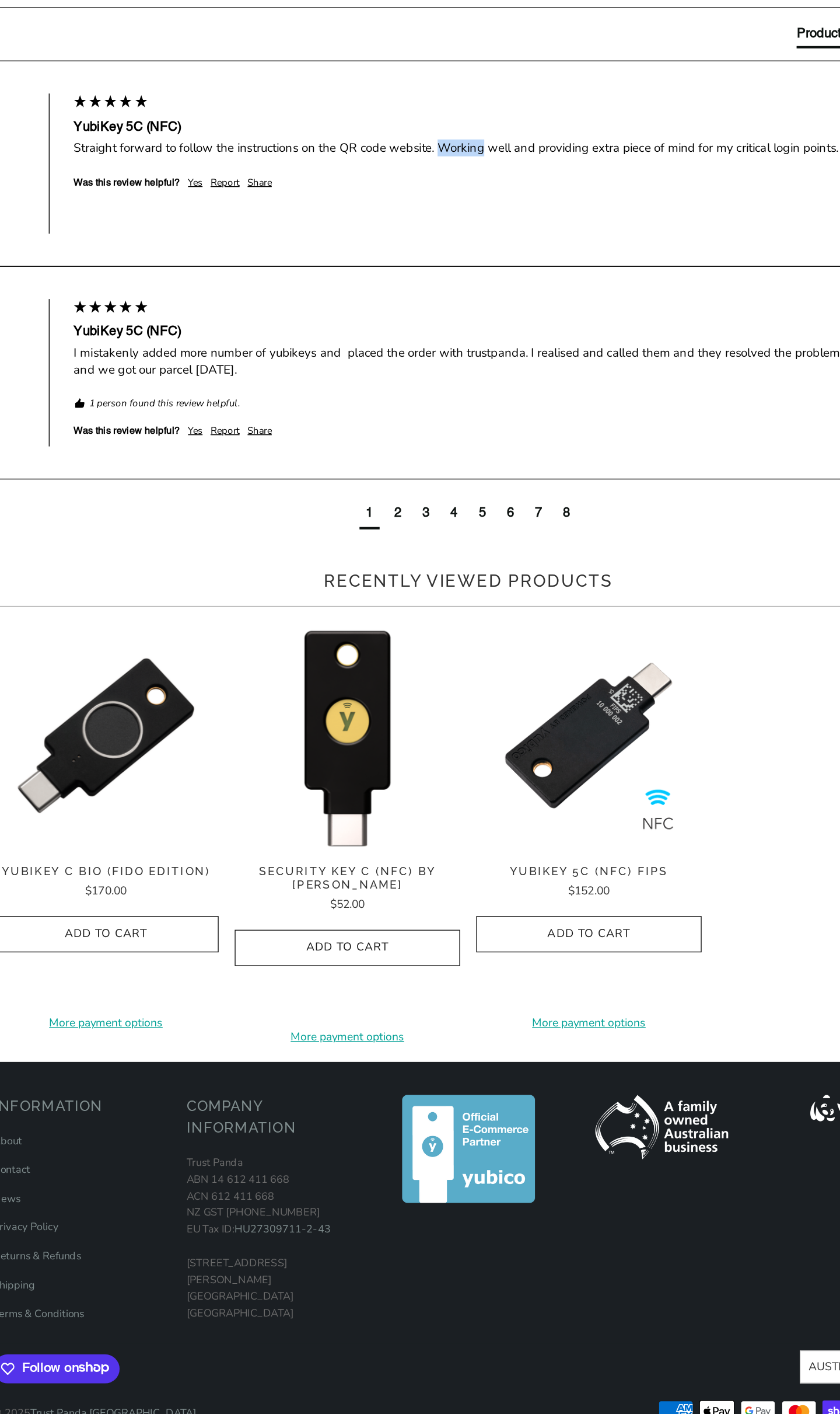
scroll to position [366, 0]
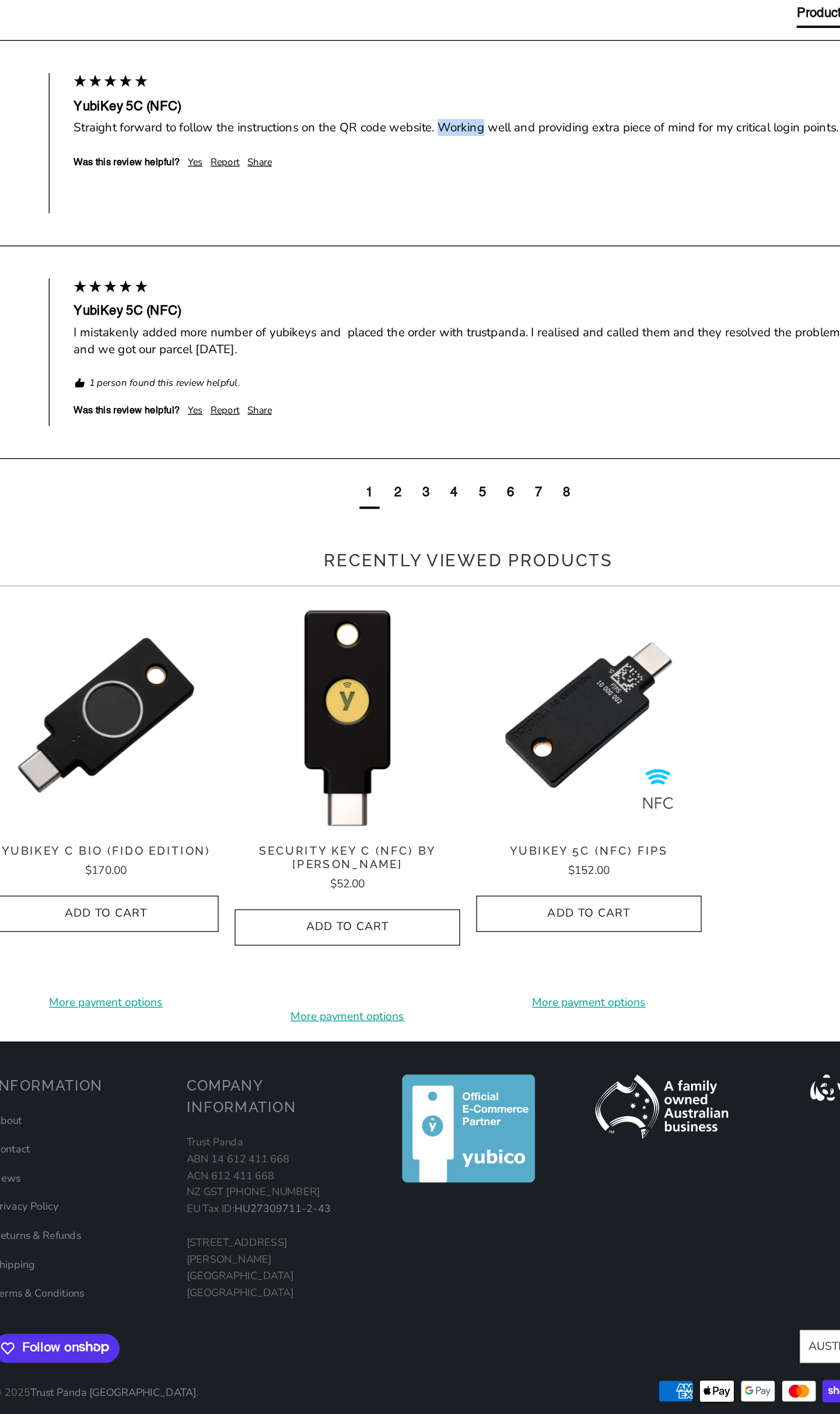
click at [241, 650] on div "I mistakenly added more number of yubikeys and placed the order with trustpanda…" at bounding box center [484, 637] width 700 height 25
click at [269, 650] on div "I mistakenly added more number of yubikeys and placed the order with trustpanda…" at bounding box center [484, 637] width 700 height 25
click at [301, 650] on div "I mistakenly added more number of yubikeys and placed the order with trustpanda…" at bounding box center [484, 637] width 700 height 25
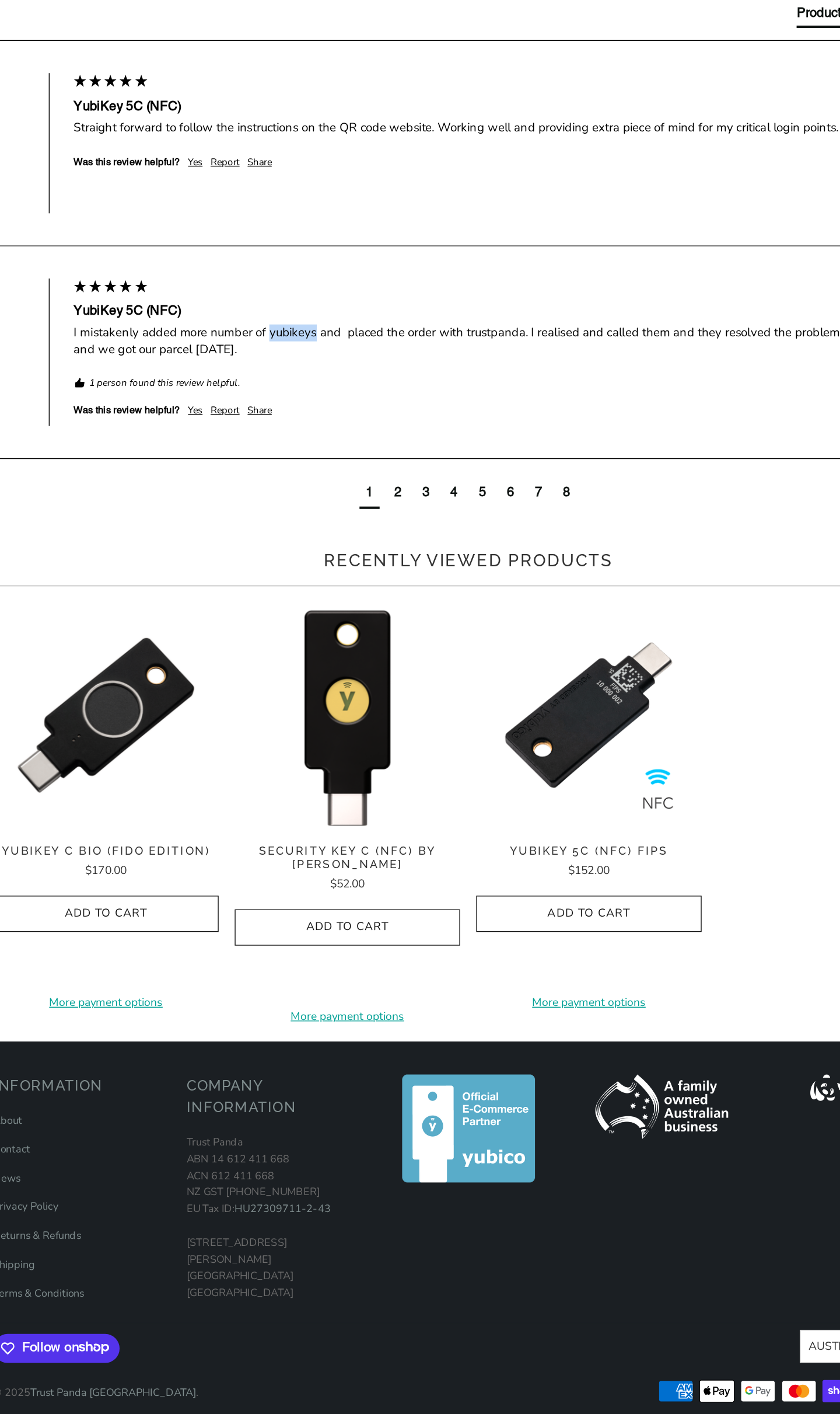
click at [336, 650] on div "I mistakenly added more number of yubikeys and placed the order with trustpanda…" at bounding box center [484, 637] width 700 height 25
click at [379, 650] on div "I mistakenly added more number of yubikeys and placed the order with trustpanda…" at bounding box center [484, 637] width 700 height 25
click at [417, 650] on div "I mistakenly added more number of yubikeys and placed the order with trustpanda…" at bounding box center [484, 637] width 700 height 25
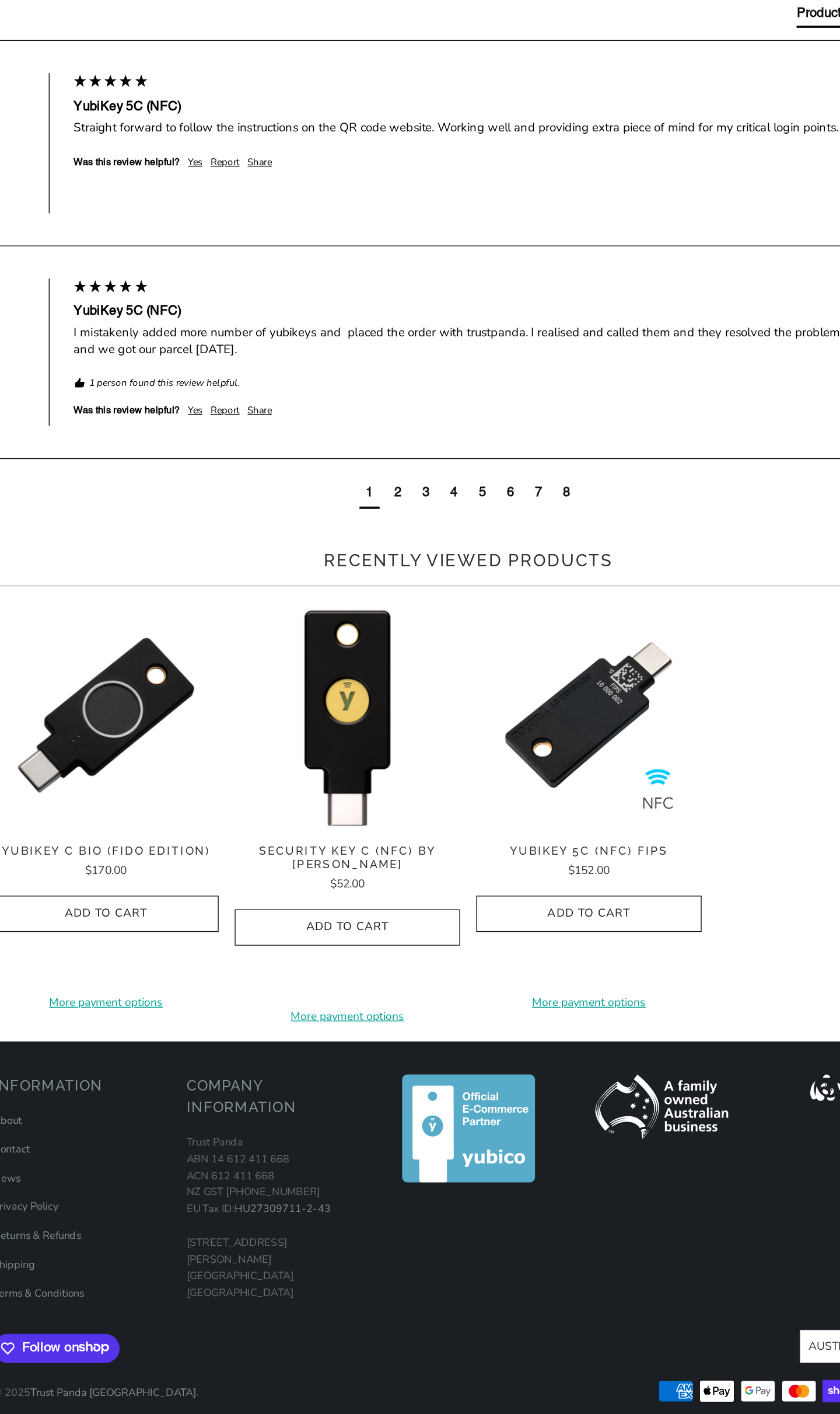
click at [417, 650] on div "I mistakenly added more number of yubikeys and placed the order with trustpanda…" at bounding box center [484, 637] width 700 height 25
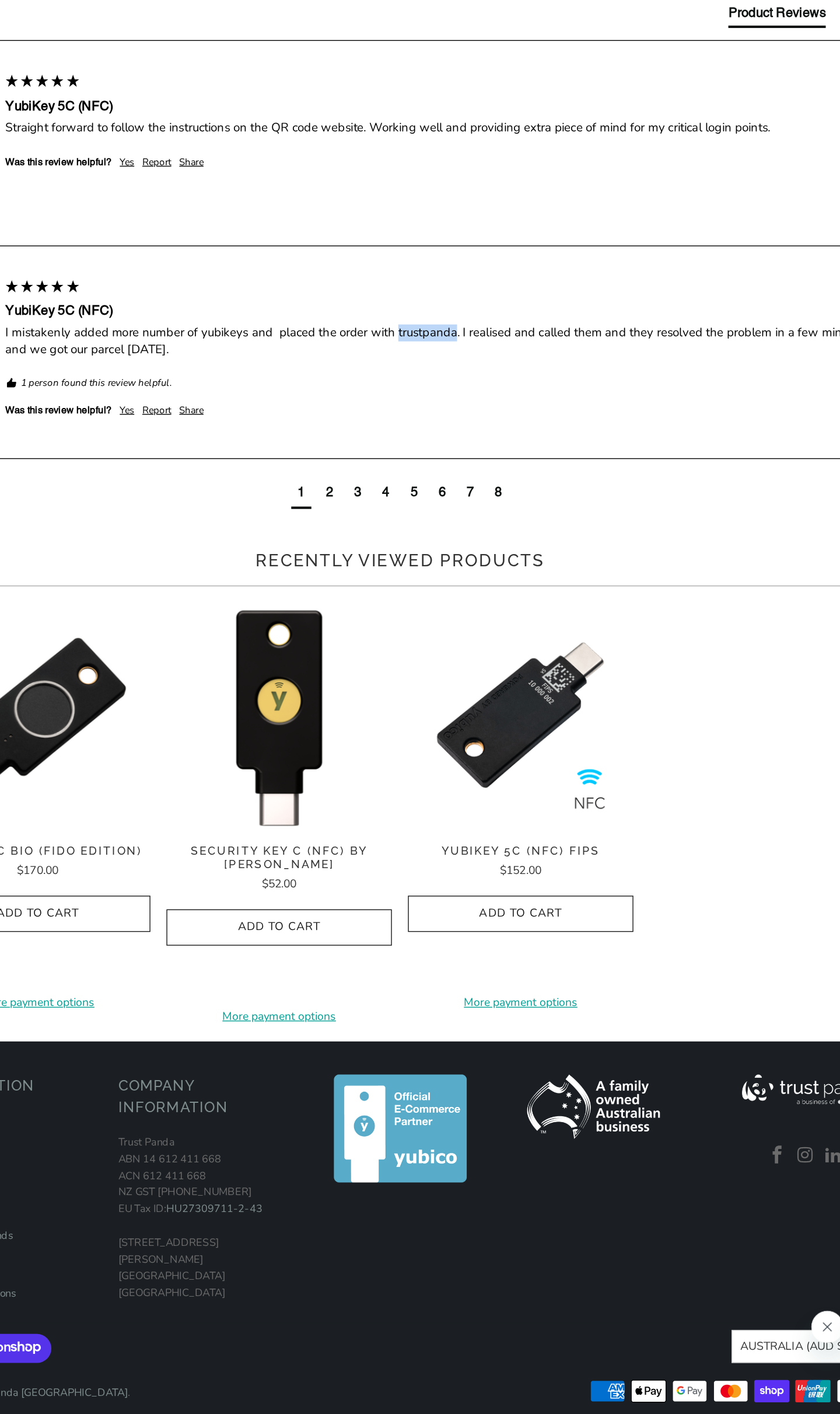
click at [495, 650] on div "I mistakenly added more number of yubikeys and placed the order with trustpanda…" at bounding box center [484, 637] width 700 height 25
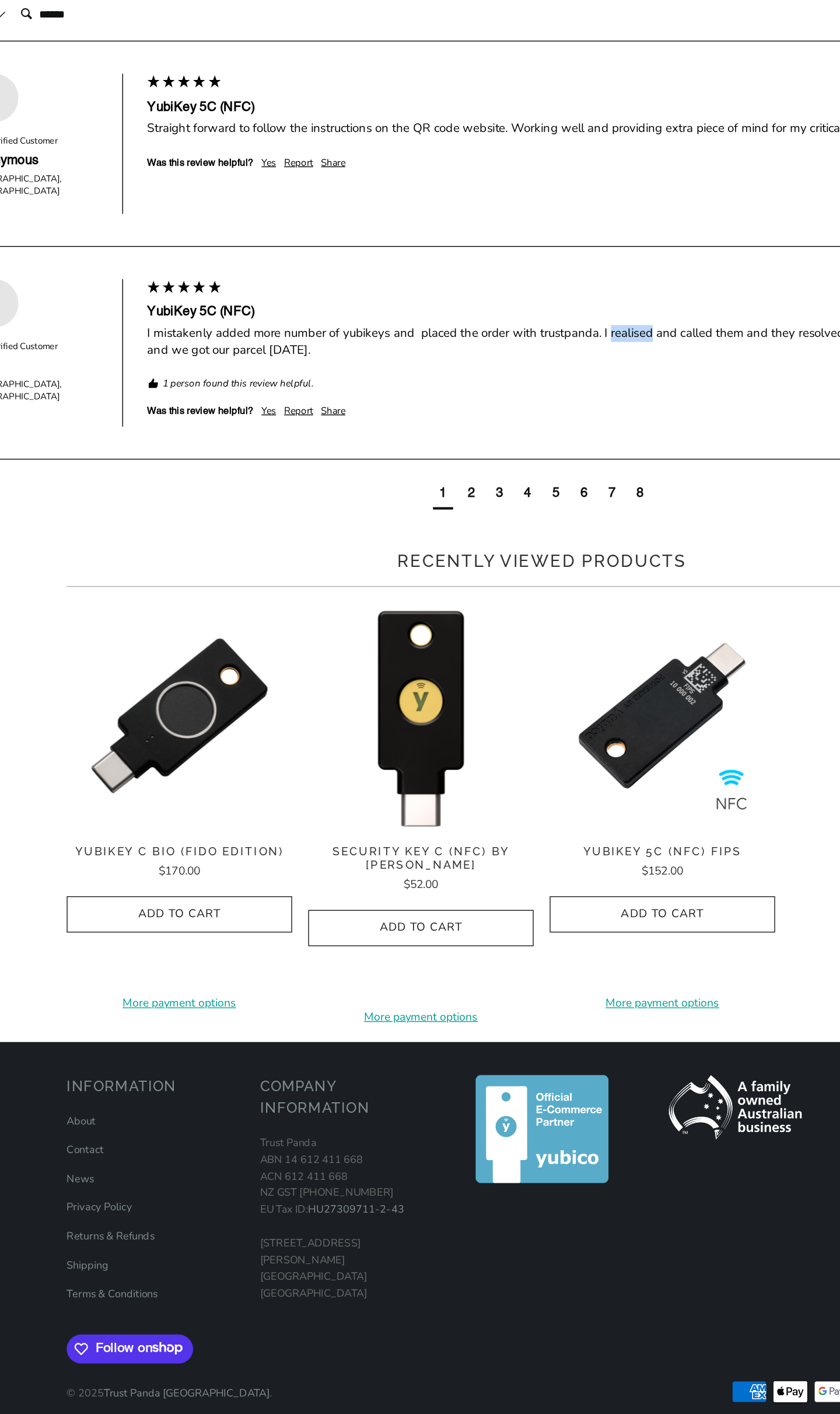
click at [344, 650] on div "YubiKey 5C (NFC) I mistakenly added more number of yubikeys and placed the orde…" at bounding box center [484, 621] width 700 height 58
click at [323, 650] on div "I mistakenly added more number of yubikeys and placed the order with trustpanda…" at bounding box center [484, 637] width 700 height 25
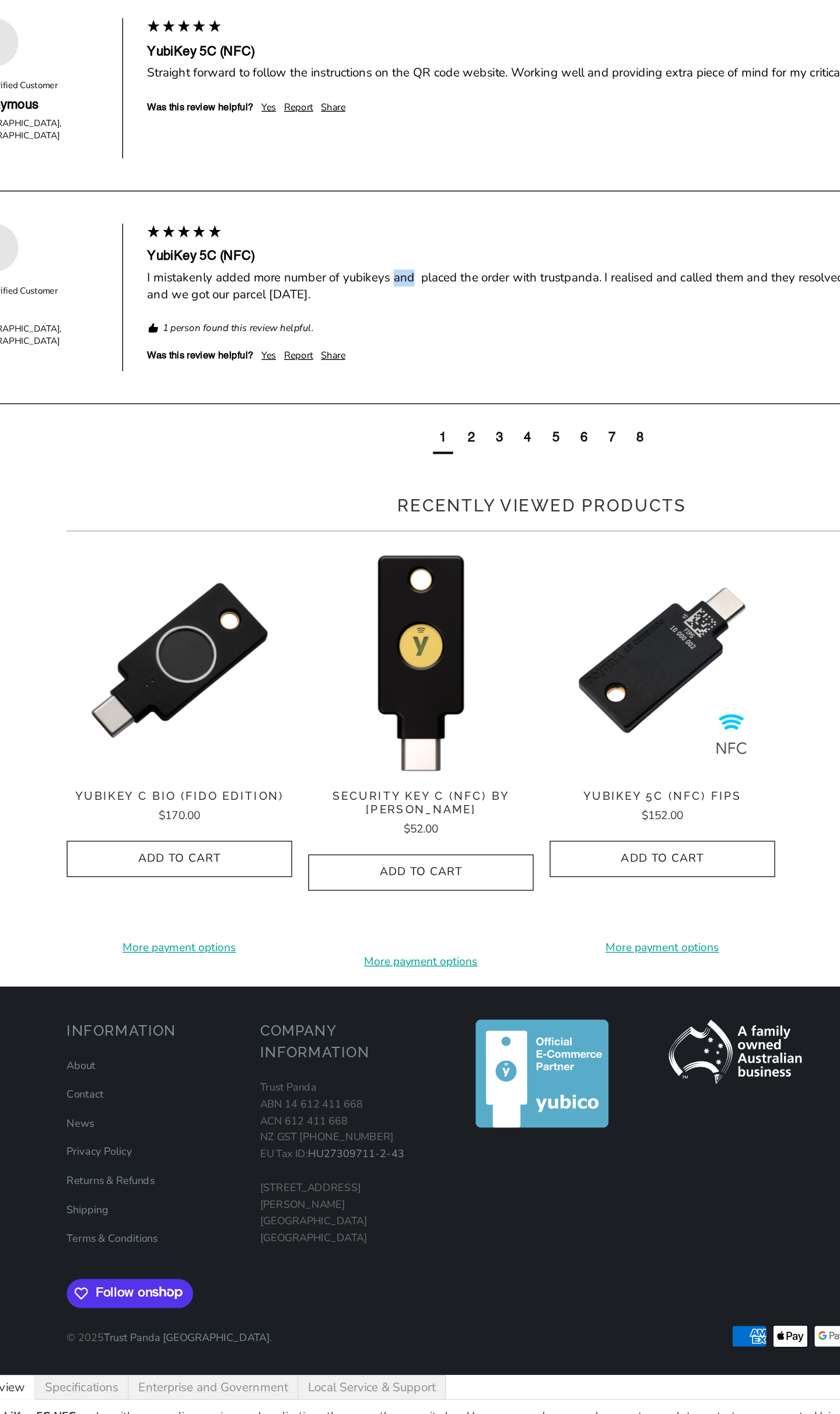
scroll to position [407, 0]
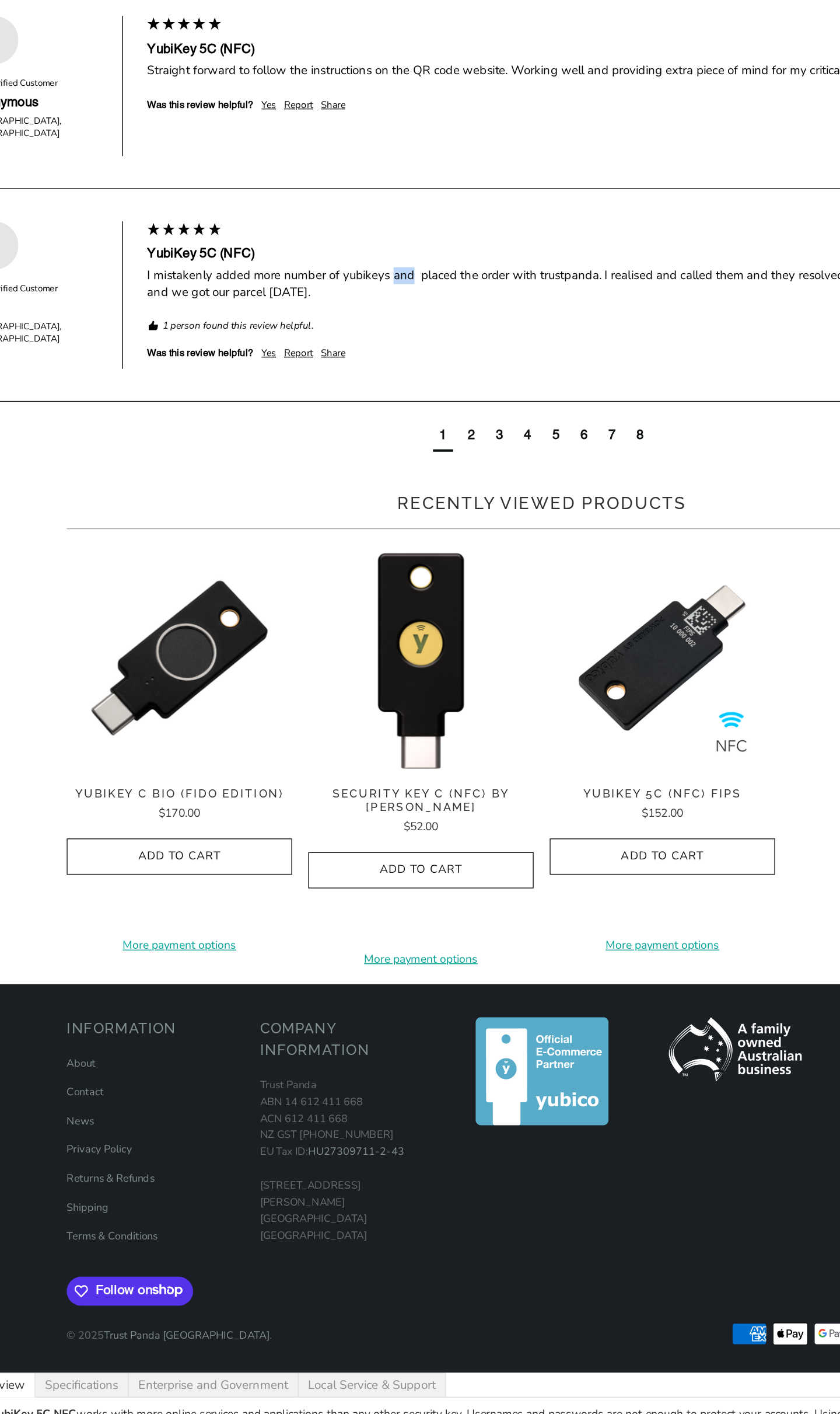
click at [363, 717] on div "2" at bounding box center [369, 706] width 15 height 21
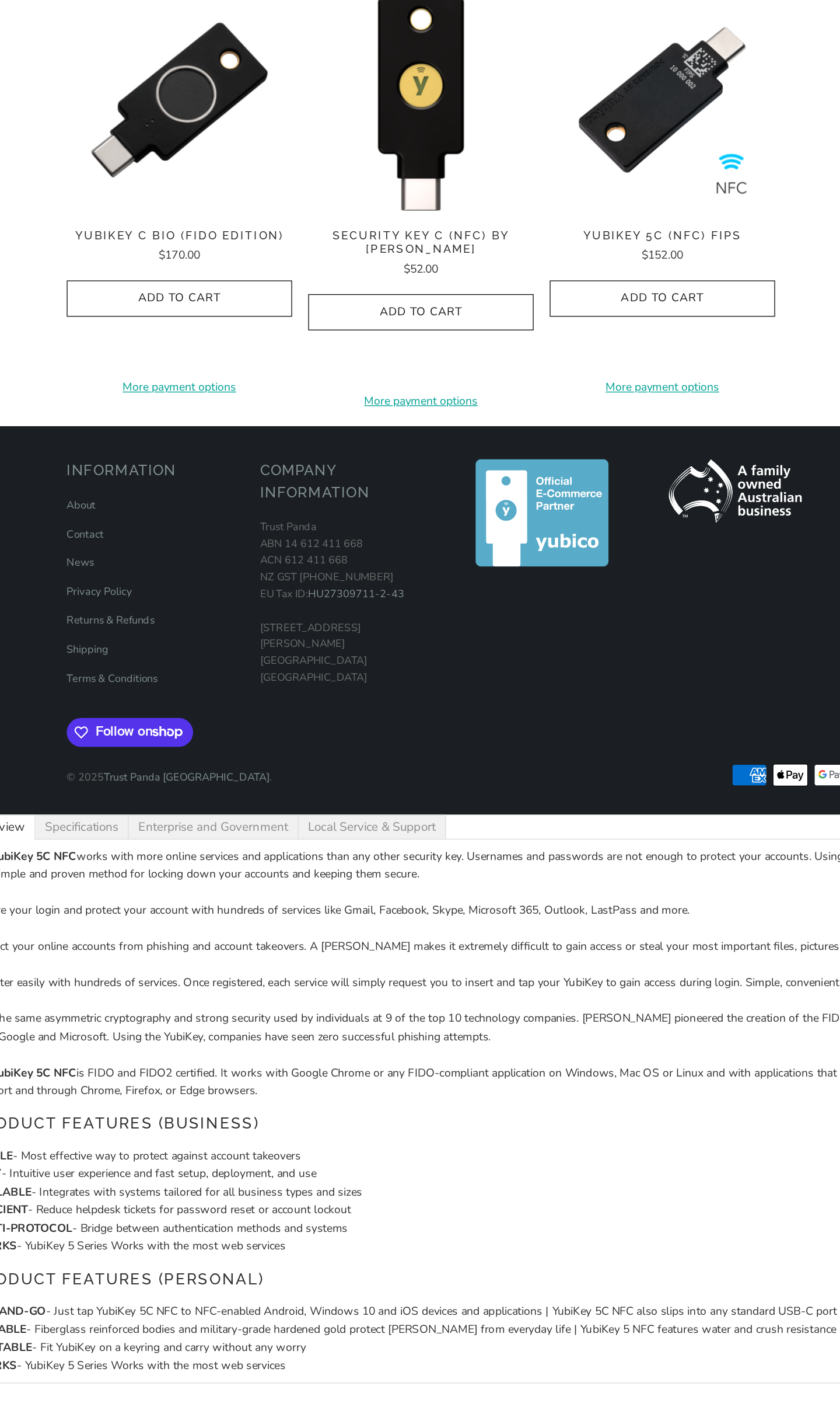
scroll to position [793, 0]
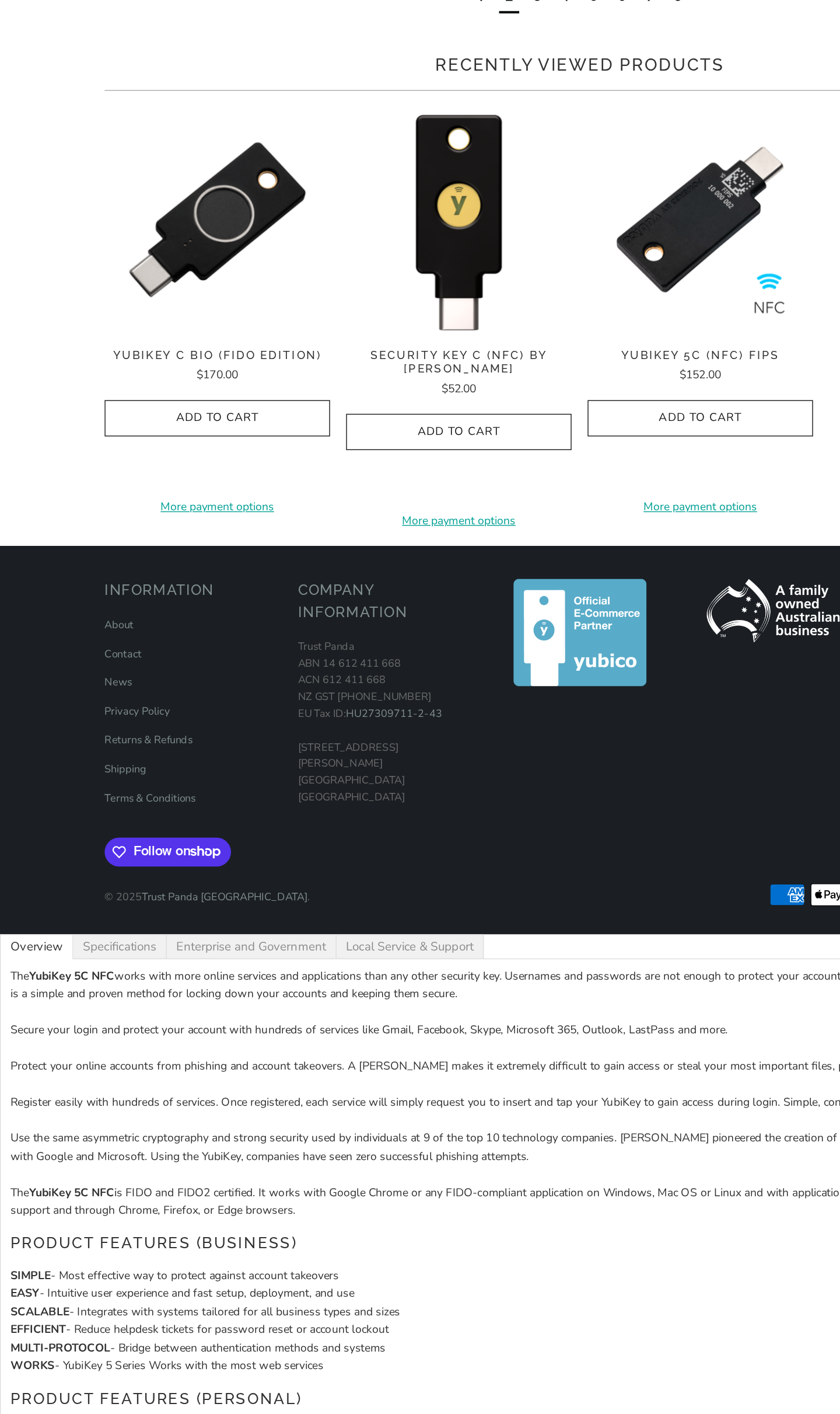
click at [388, 307] on div "3" at bounding box center [389, 300] width 5 height 13
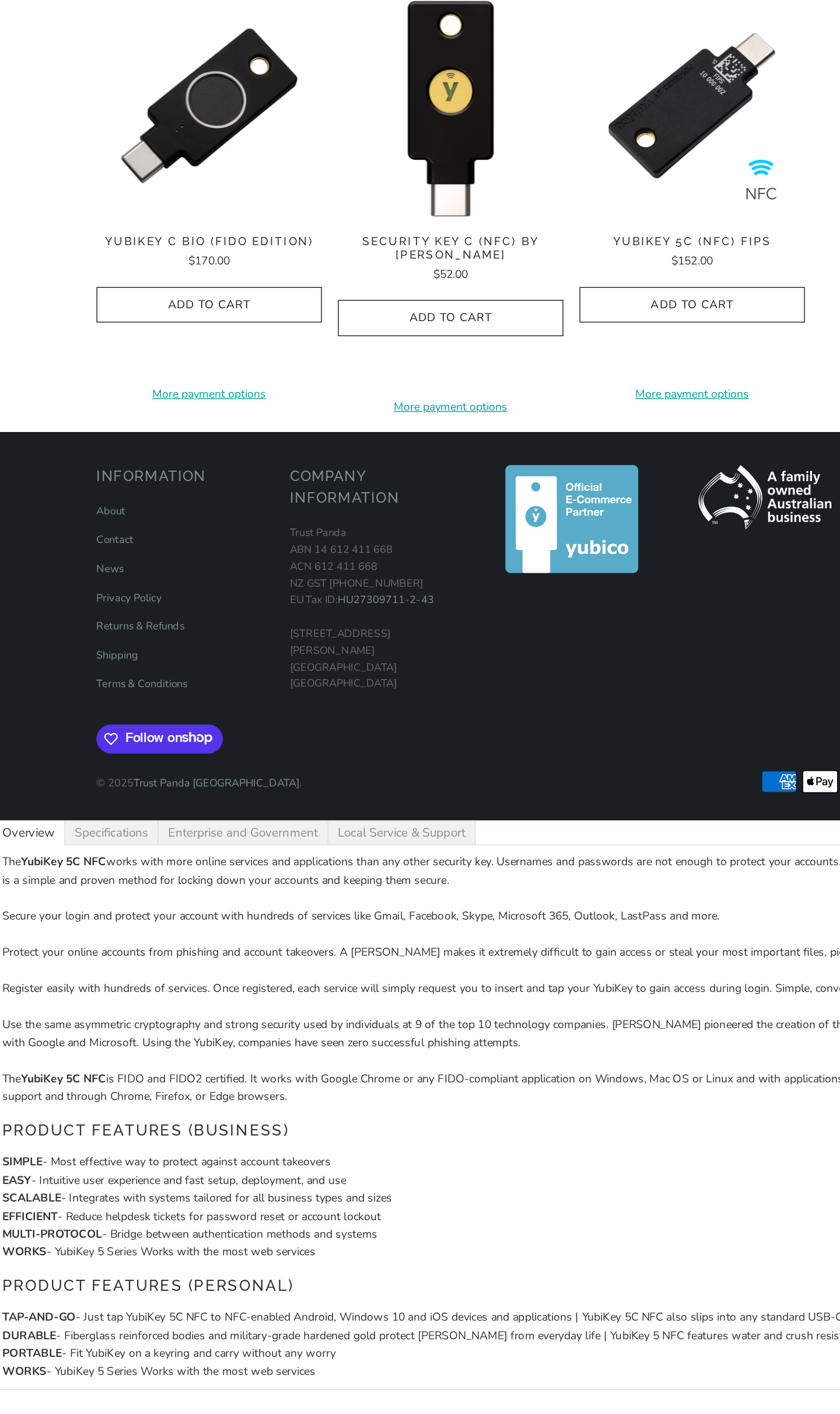
click at [411, 311] on div "4" at bounding box center [410, 304] width 5 height 13
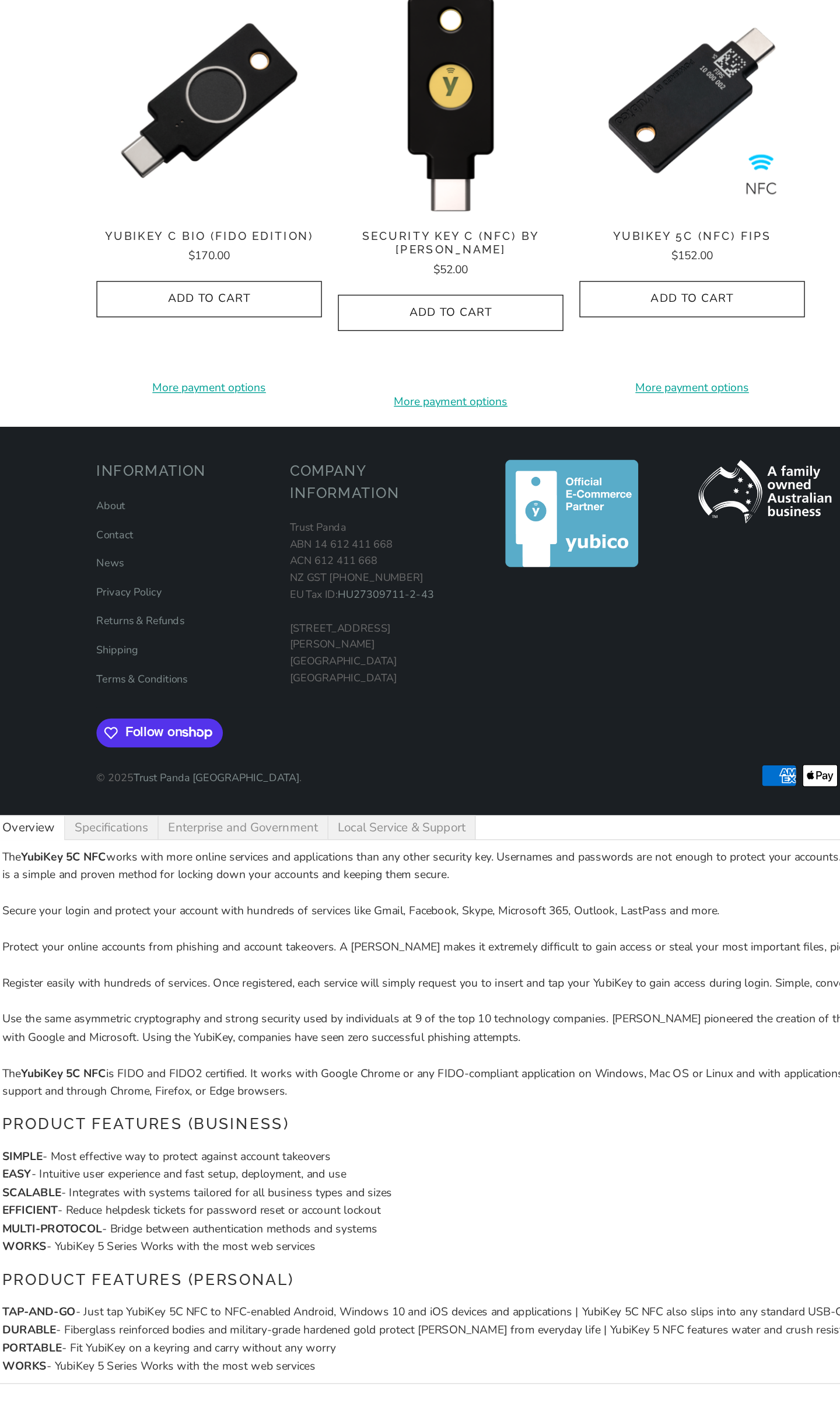
click at [426, 312] on div "5" at bounding box center [430, 302] width 15 height 21
click at [466, 312] on div "7" at bounding box center [472, 302] width 15 height 21
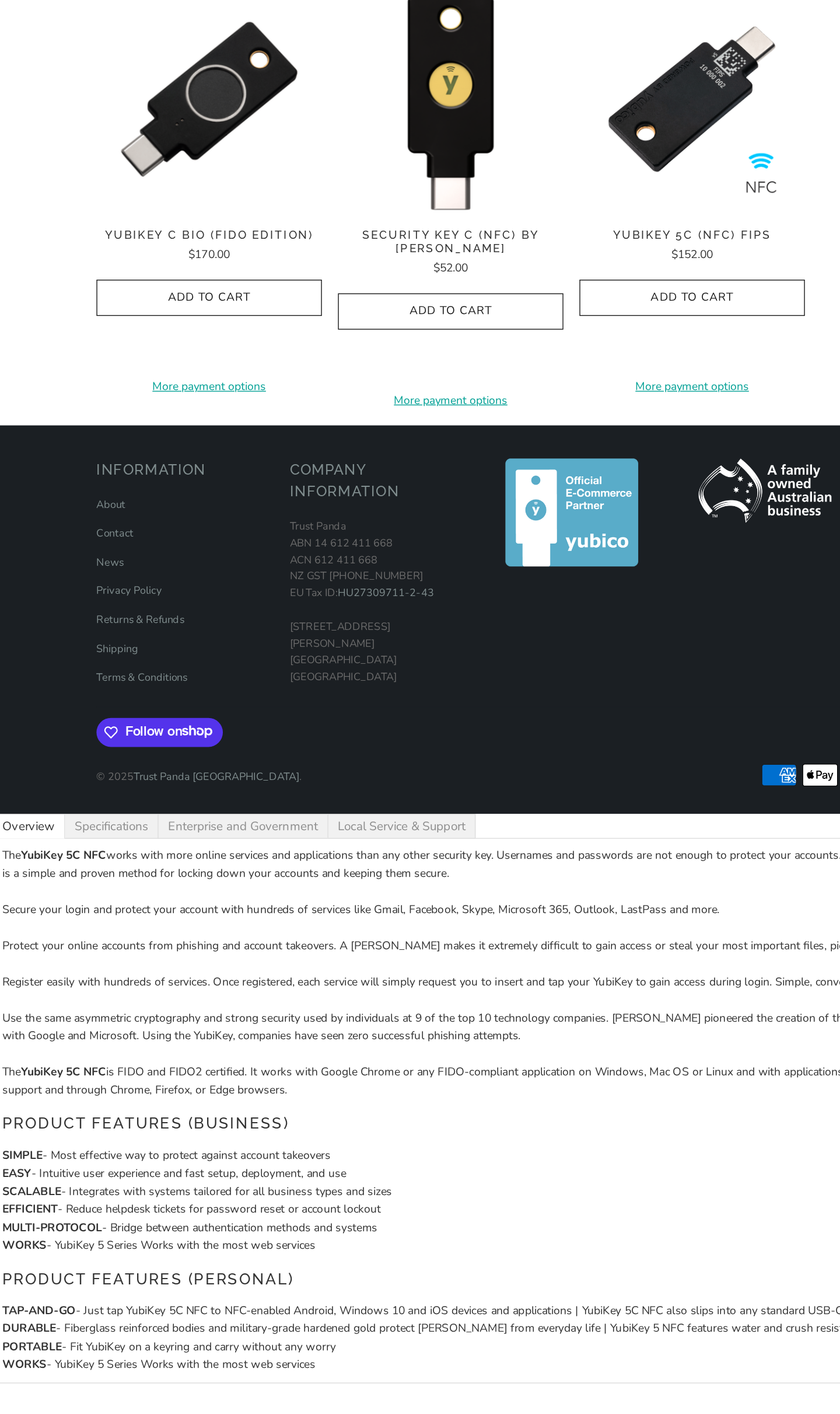
click at [455, 312] on div "6" at bounding box center [451, 301] width 15 height 21
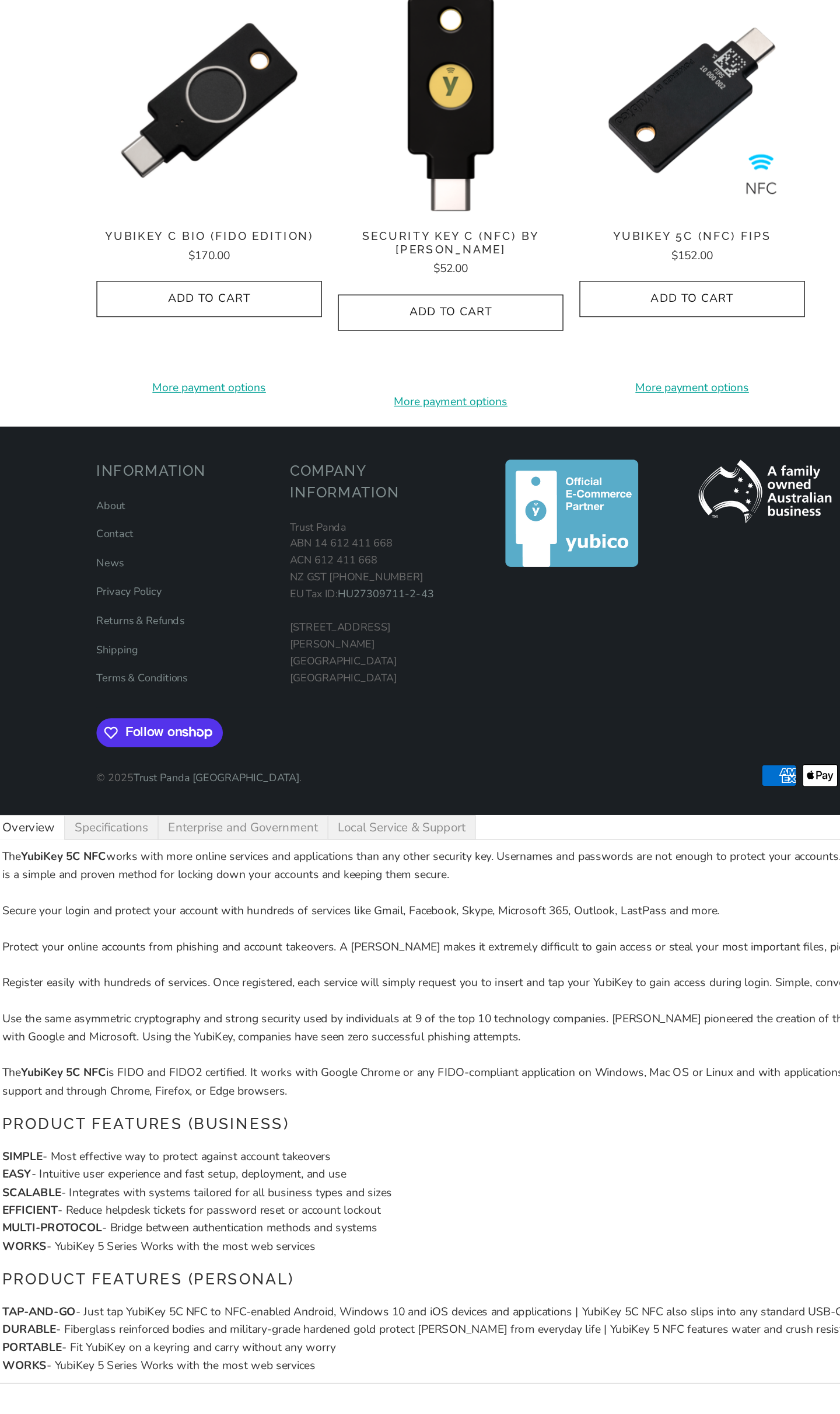
click at [472, 307] on div "7" at bounding box center [471, 300] width 5 height 13
